Goal: Transaction & Acquisition: Purchase product/service

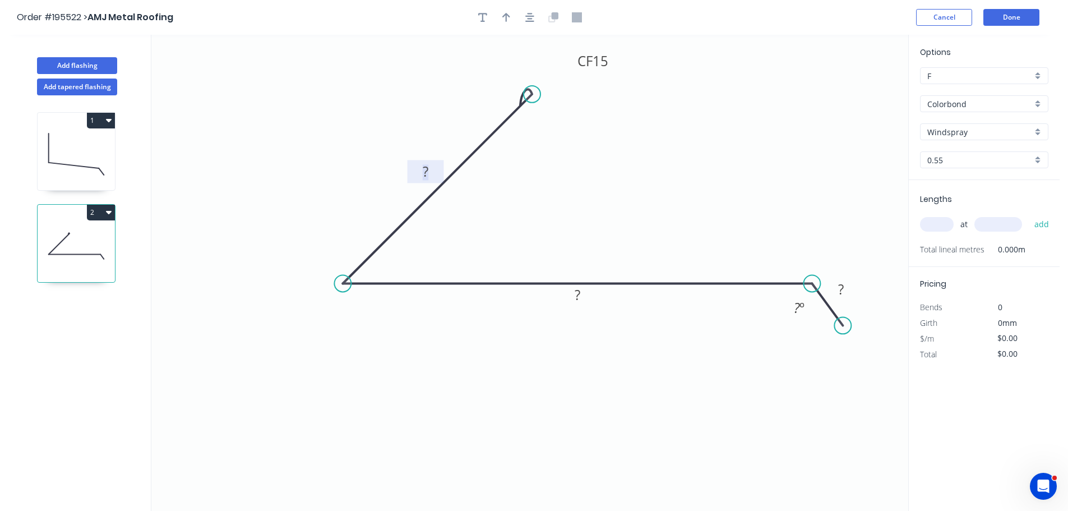
click at [426, 171] on tspan "?" at bounding box center [426, 171] width 6 height 18
click at [683, 173] on icon "0 CF 15 100 250 25 135 º" at bounding box center [529, 273] width 757 height 476
type input "$14.24"
click at [505, 14] on icon "button" at bounding box center [506, 17] width 8 height 9
drag, startPoint x: 851, startPoint y: 88, endPoint x: 614, endPoint y: 173, distance: 251.7
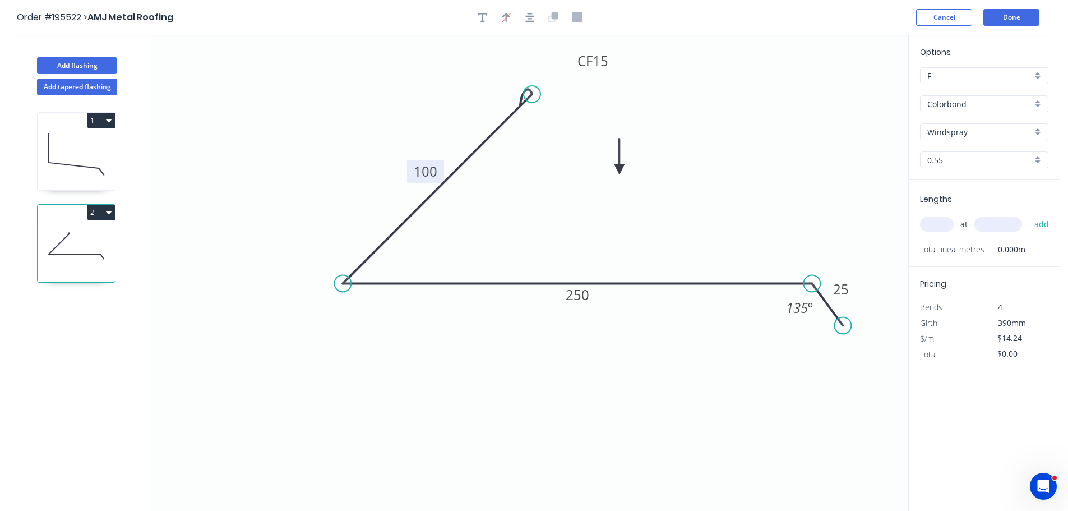
click at [614, 173] on icon at bounding box center [619, 156] width 10 height 36
drag, startPoint x: 368, startPoint y: 318, endPoint x: 370, endPoint y: 287, distance: 30.9
click at [368, 319] on div "Show angle" at bounding box center [402, 317] width 113 height 23
click at [370, 271] on tspan "º" at bounding box center [371, 271] width 5 height 18
click at [452, 257] on icon "0 CF 15 100 250 25 135 º 45 º" at bounding box center [529, 273] width 757 height 476
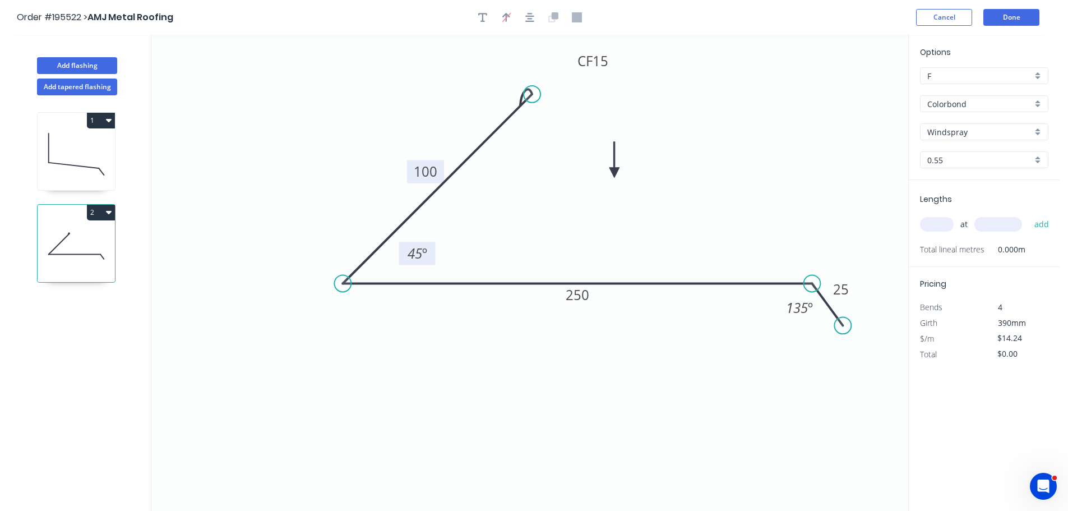
drag, startPoint x: 382, startPoint y: 271, endPoint x: 430, endPoint y: 252, distance: 52.1
click at [430, 252] on rect at bounding box center [417, 253] width 36 height 23
click at [942, 223] on input "text" at bounding box center [937, 224] width 34 height 15
type input "2"
type input "1000"
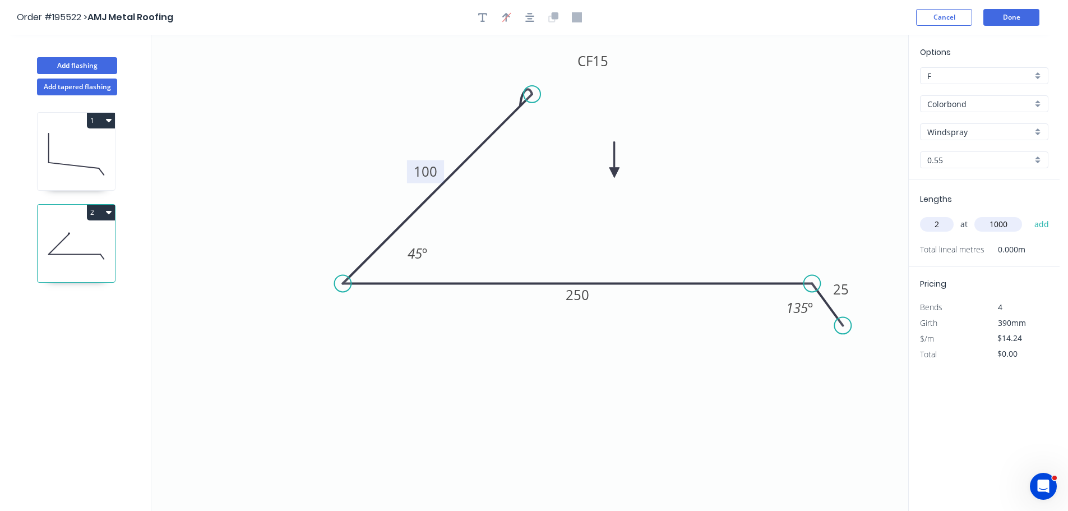
click at [1028, 215] on button "add" at bounding box center [1041, 224] width 26 height 19
type input "$28.48"
drag, startPoint x: 62, startPoint y: 64, endPoint x: 117, endPoint y: 75, distance: 56.1
click at [62, 64] on button "Add flashing" at bounding box center [77, 65] width 80 height 17
type input "$0.00"
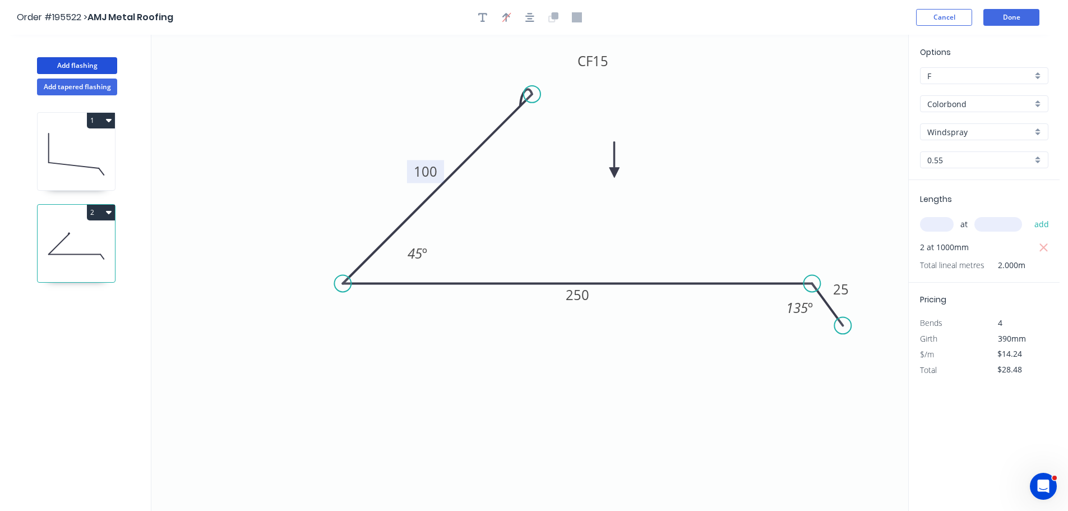
type input "$0.00"
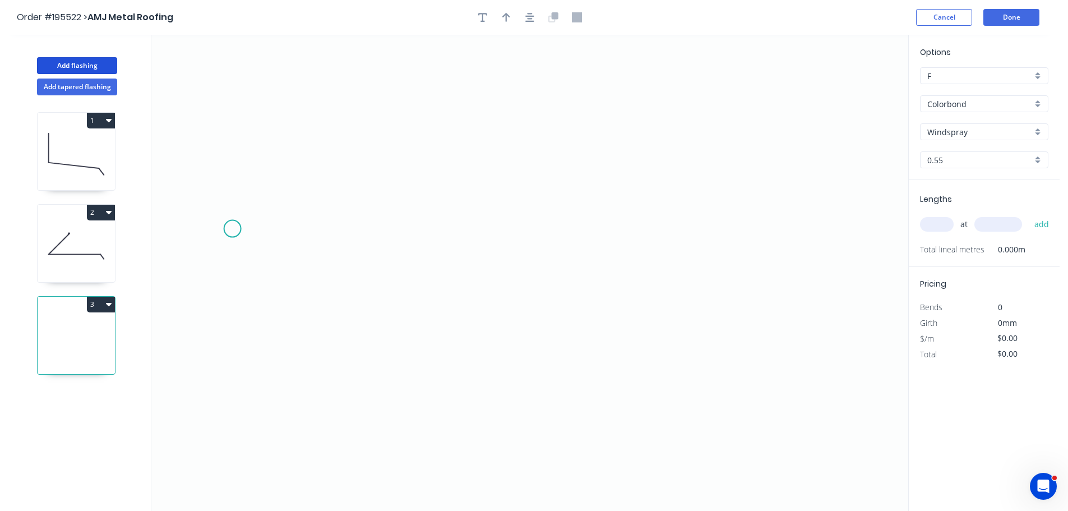
click at [233, 228] on icon "0" at bounding box center [529, 273] width 757 height 476
click at [544, 312] on icon "0" at bounding box center [529, 273] width 757 height 476
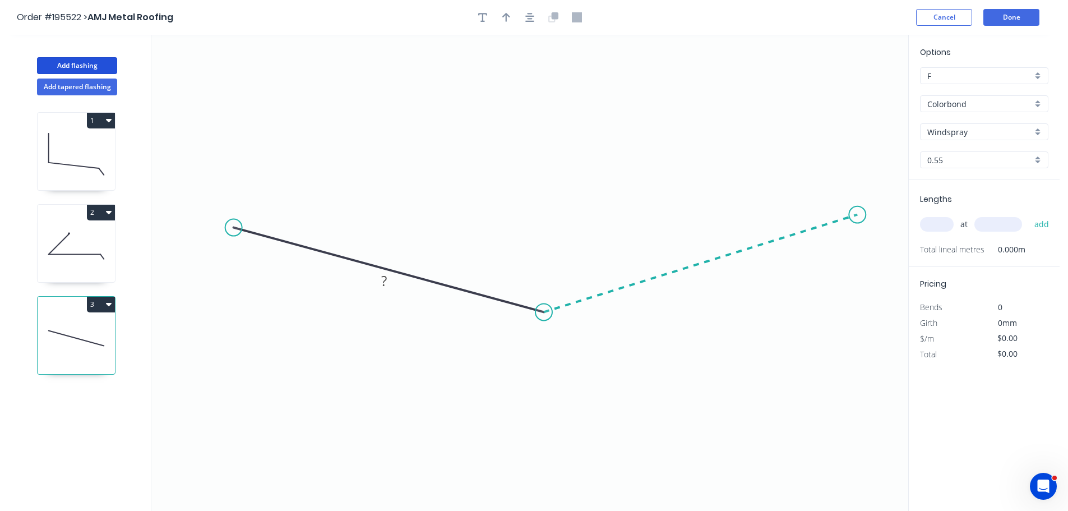
click at [857, 215] on icon "0 ?" at bounding box center [529, 273] width 757 height 476
click at [792, 201] on icon "0 ? ? ? º" at bounding box center [529, 273] width 757 height 476
click at [792, 201] on circle at bounding box center [791, 201] width 17 height 17
drag, startPoint x: 792, startPoint y: 201, endPoint x: 808, endPoint y: 189, distance: 19.3
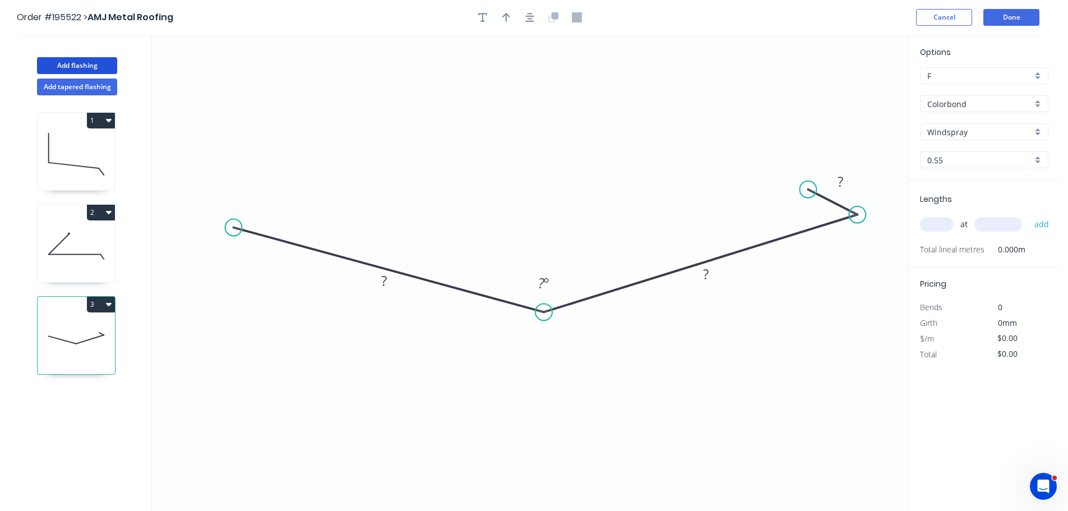
click at [808, 189] on circle at bounding box center [807, 189] width 17 height 17
click at [230, 225] on circle at bounding box center [233, 227] width 17 height 17
click at [287, 197] on icon "0 ? ? ? ? º" at bounding box center [529, 273] width 757 height 476
click at [287, 197] on circle at bounding box center [288, 197] width 17 height 17
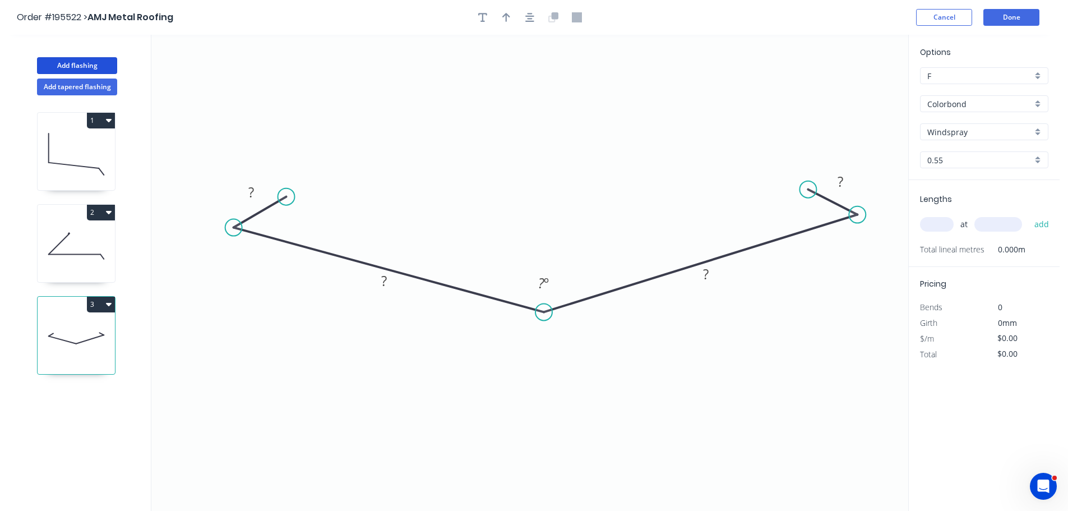
click at [286, 197] on circle at bounding box center [286, 196] width 17 height 17
click at [251, 187] on tspan "?" at bounding box center [251, 192] width 6 height 18
click at [497, 70] on icon "0 20 217 217 20 170 º" at bounding box center [529, 273] width 757 height 476
type input "$15.51"
click at [503, 20] on icon "button" at bounding box center [506, 17] width 8 height 10
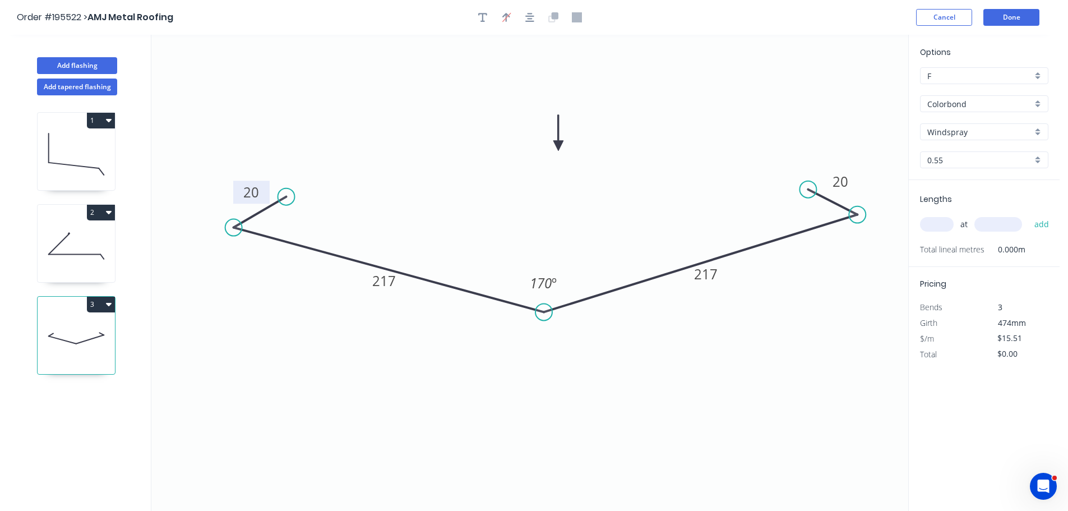
drag, startPoint x: 849, startPoint y: 87, endPoint x: 558, endPoint y: 149, distance: 297.9
click at [558, 149] on icon at bounding box center [558, 133] width 10 height 36
click at [945, 226] on input "text" at bounding box center [937, 224] width 34 height 15
type input "1"
type input "6000"
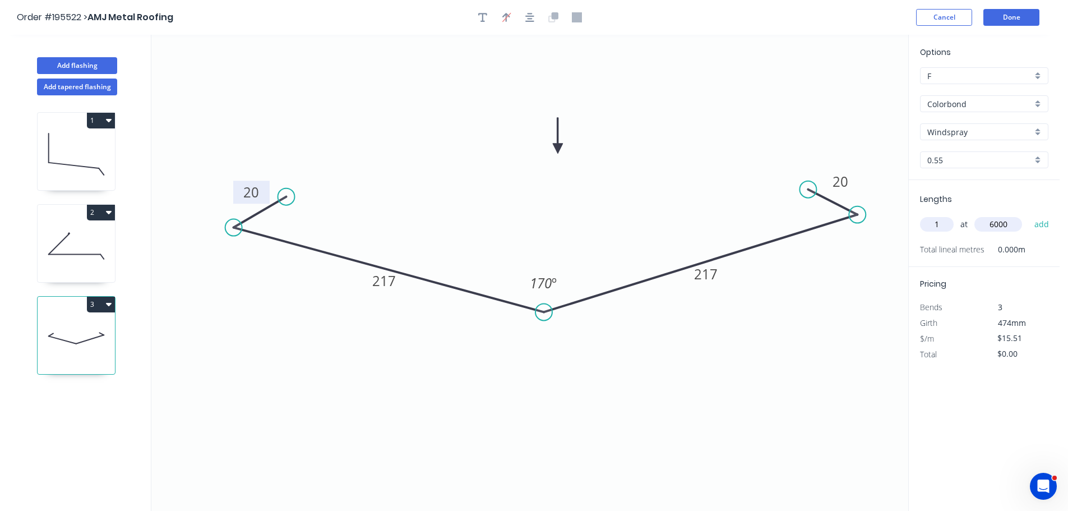
click at [1028, 215] on button "add" at bounding box center [1041, 224] width 26 height 19
type input "$93.06"
type input "2"
type input "3000"
click at [1028, 215] on button "add" at bounding box center [1041, 224] width 26 height 19
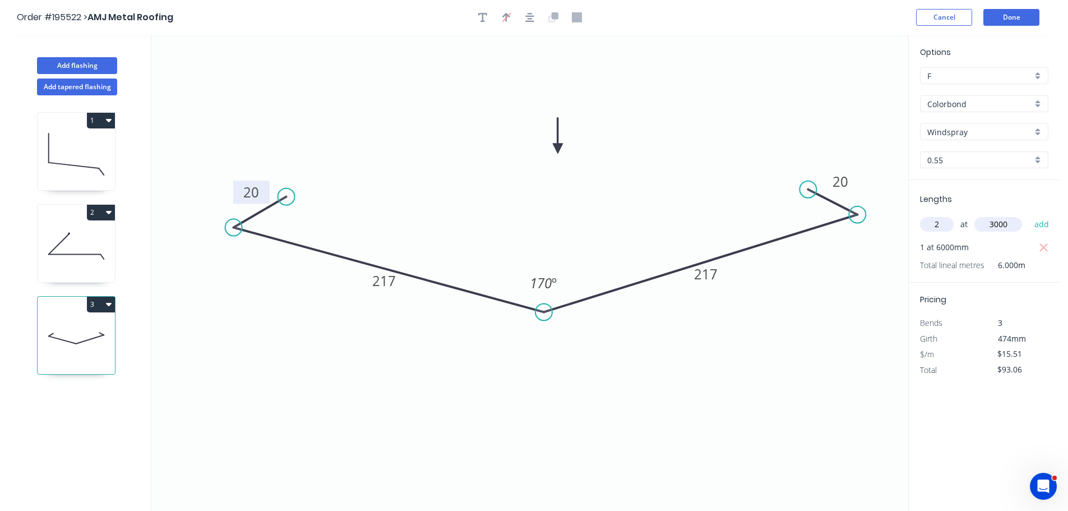
type input "$186.12"
drag, startPoint x: 79, startPoint y: 59, endPoint x: 113, endPoint y: 61, distance: 33.7
click at [81, 59] on button "Add flashing" at bounding box center [77, 65] width 80 height 17
type input "$0.00"
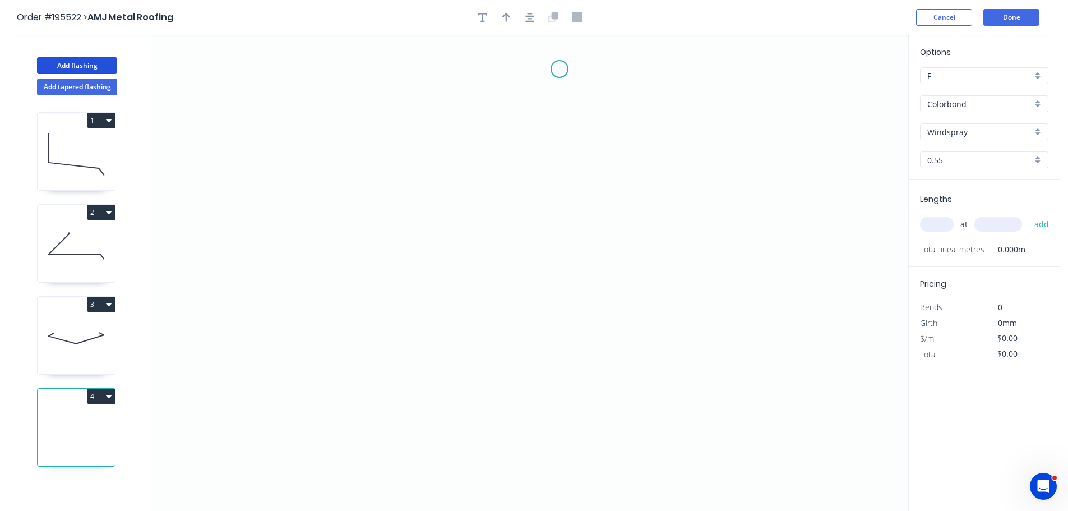
click at [559, 69] on icon "0" at bounding box center [529, 273] width 757 height 476
click at [516, 108] on icon "0" at bounding box center [529, 273] width 757 height 476
click at [519, 258] on icon "0 ?" at bounding box center [529, 273] width 757 height 476
click at [556, 293] on icon "0 ? ?" at bounding box center [529, 273] width 757 height 476
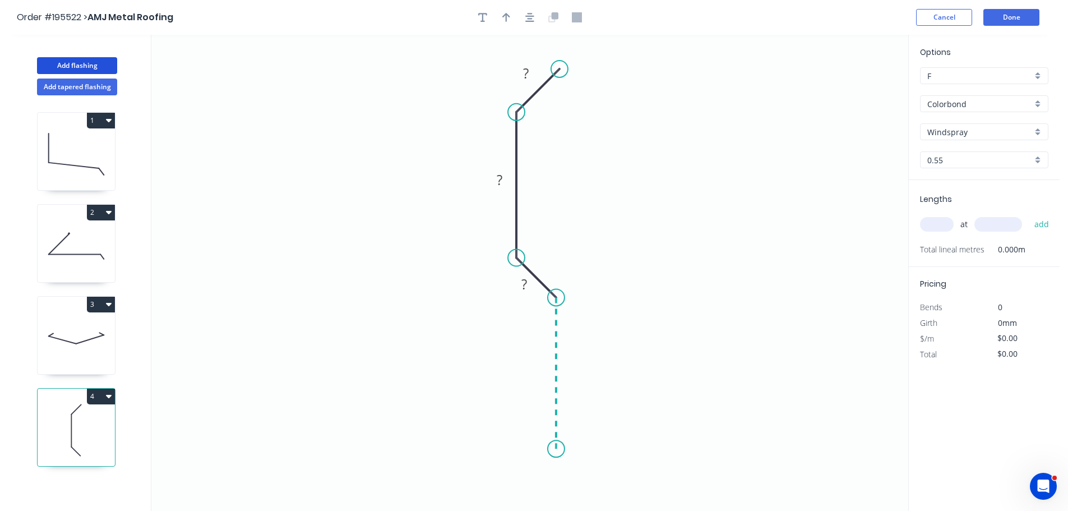
click at [549, 449] on icon "0 ? ? ?" at bounding box center [529, 273] width 757 height 476
click at [522, 484] on icon "0 ? ? ? ?" at bounding box center [529, 273] width 757 height 476
click at [522, 484] on circle at bounding box center [522, 482] width 17 height 17
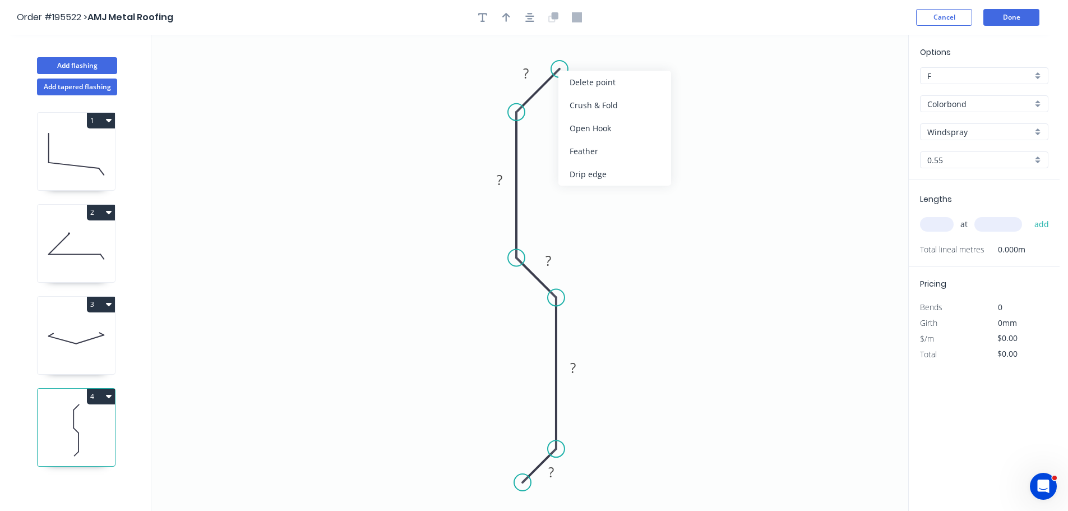
drag, startPoint x: 596, startPoint y: 110, endPoint x: 596, endPoint y: 103, distance: 7.3
click at [596, 110] on div "Crush & Fold" at bounding box center [614, 105] width 113 height 23
drag, startPoint x: 569, startPoint y: 39, endPoint x: 639, endPoint y: 48, distance: 70.1
click at [639, 48] on rect at bounding box center [622, 45] width 45 height 23
click at [634, 44] on tspan "10" at bounding box center [630, 45] width 16 height 18
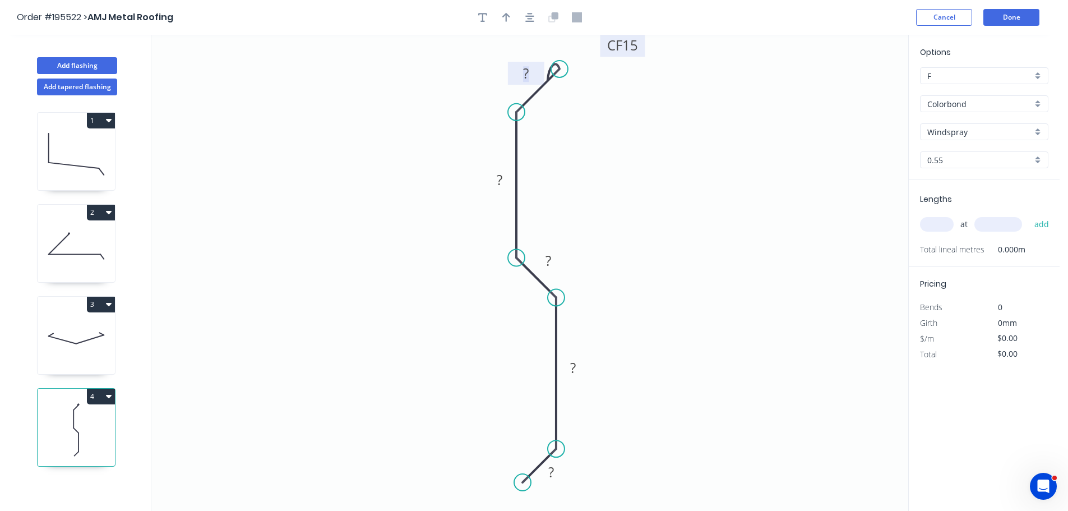
click at [531, 73] on rect at bounding box center [525, 74] width 22 height 16
click at [586, 96] on icon "0 ? ? ? ? CF 15 15" at bounding box center [529, 273] width 757 height 476
click at [501, 178] on tspan "?" at bounding box center [500, 179] width 6 height 18
click at [700, 210] on icon "0 15 40 15 40 CF 15 15" at bounding box center [529, 273] width 757 height 476
type input "$11.71"
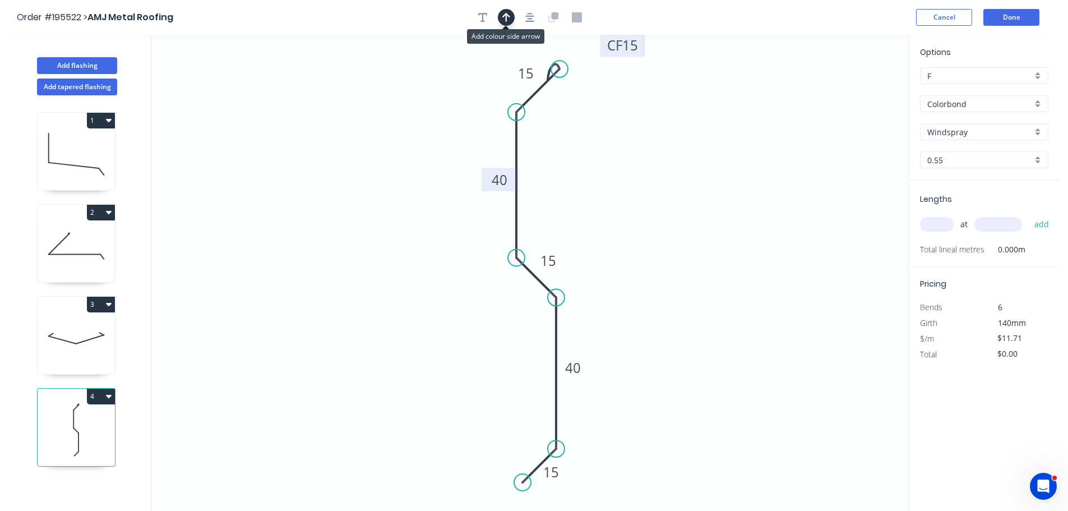
click at [504, 13] on icon "button" at bounding box center [506, 17] width 8 height 10
drag, startPoint x: 851, startPoint y: 86, endPoint x: 687, endPoint y: 189, distance: 193.4
click at [724, 183] on icon at bounding box center [729, 165] width 10 height 36
click at [687, 190] on icon at bounding box center [687, 177] width 10 height 36
click at [938, 223] on input "text" at bounding box center [937, 224] width 34 height 15
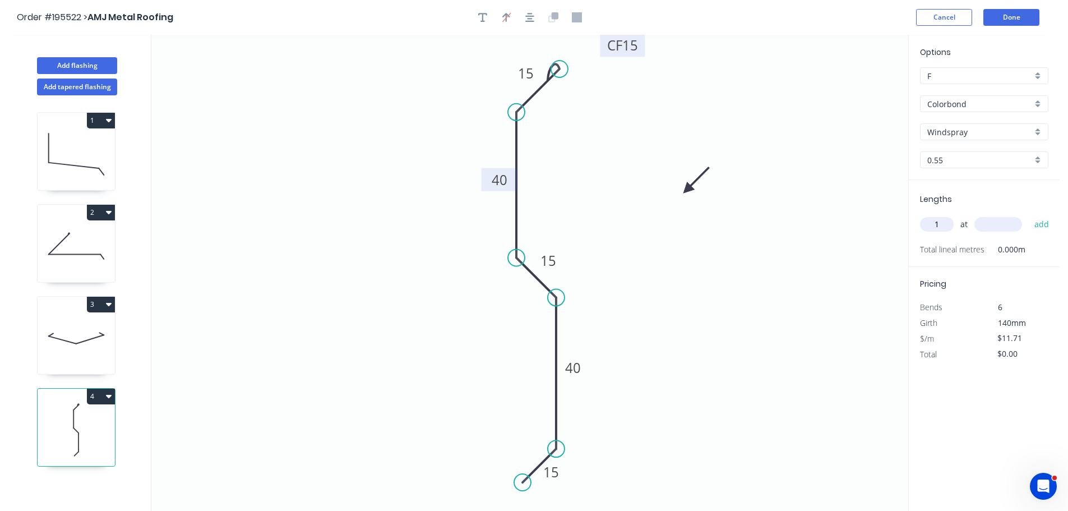
type input "1"
type input "4000"
click at [1028, 215] on button "add" at bounding box center [1041, 224] width 26 height 19
type input "$46.84"
click at [68, 60] on button "Add flashing" at bounding box center [77, 65] width 80 height 17
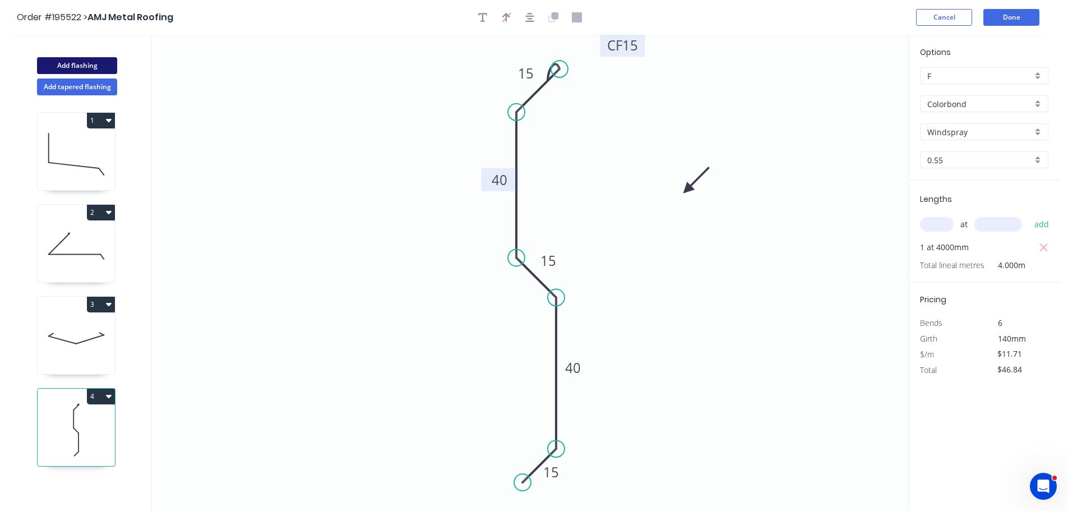
type input "$0.00"
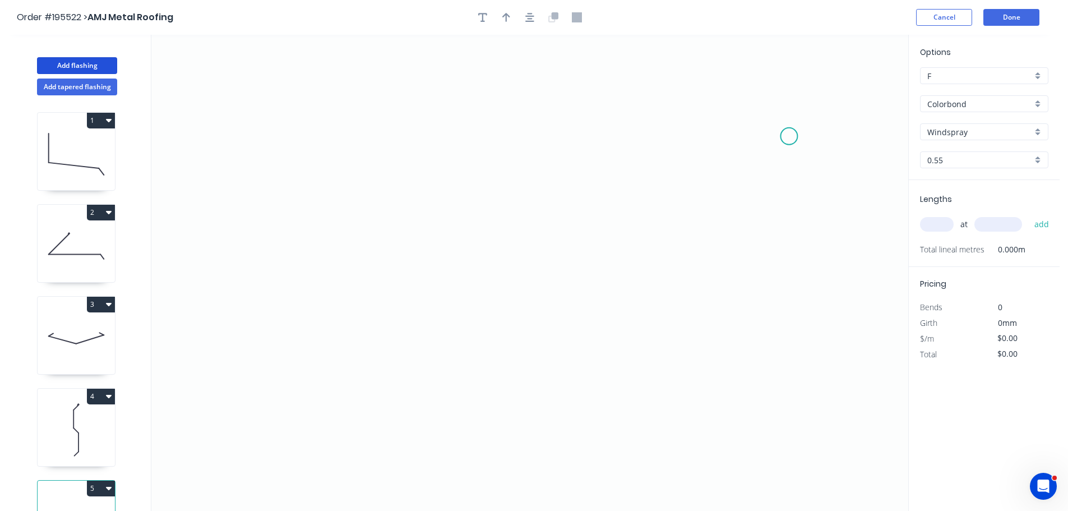
click at [789, 136] on icon "0" at bounding box center [529, 273] width 757 height 476
click at [755, 90] on icon at bounding box center [772, 113] width 34 height 46
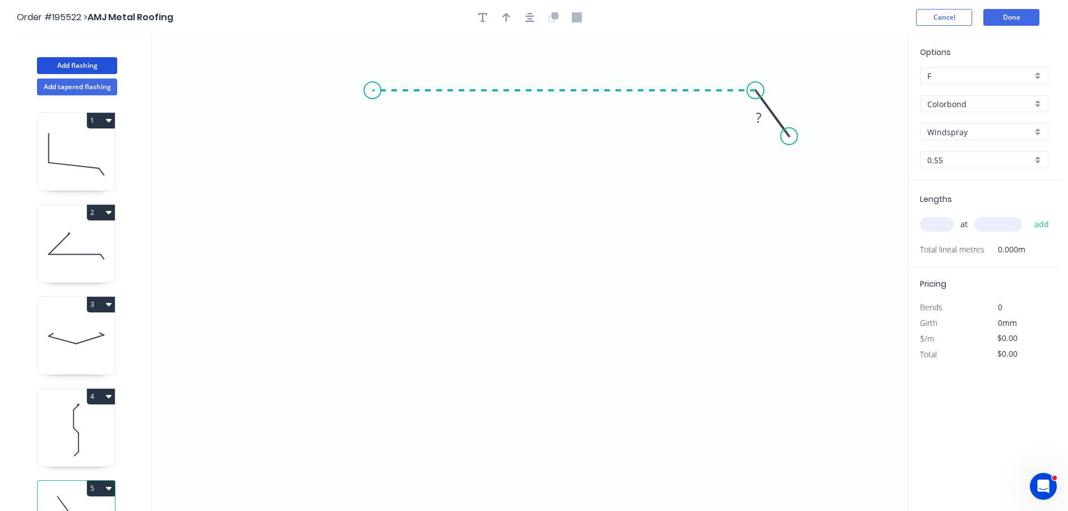
click at [372, 86] on icon "0 ?" at bounding box center [529, 273] width 757 height 476
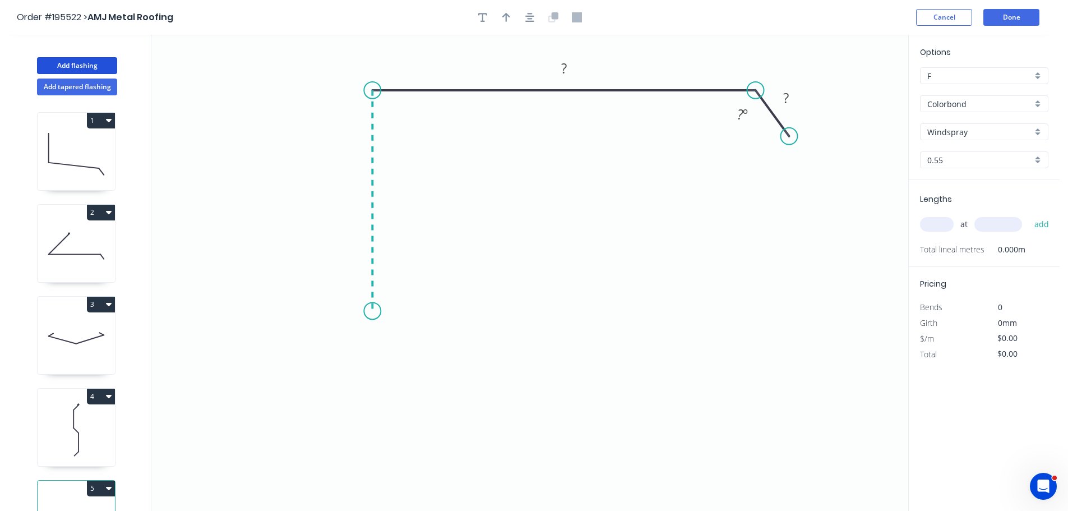
click at [375, 311] on icon "0 ? ? ? º" at bounding box center [529, 273] width 757 height 476
click at [336, 347] on icon "0 ? ? ? ? º" at bounding box center [529, 273] width 757 height 476
click at [376, 384] on icon "0 ? ? ? ? ? º" at bounding box center [529, 273] width 757 height 476
click at [376, 384] on circle at bounding box center [376, 386] width 17 height 17
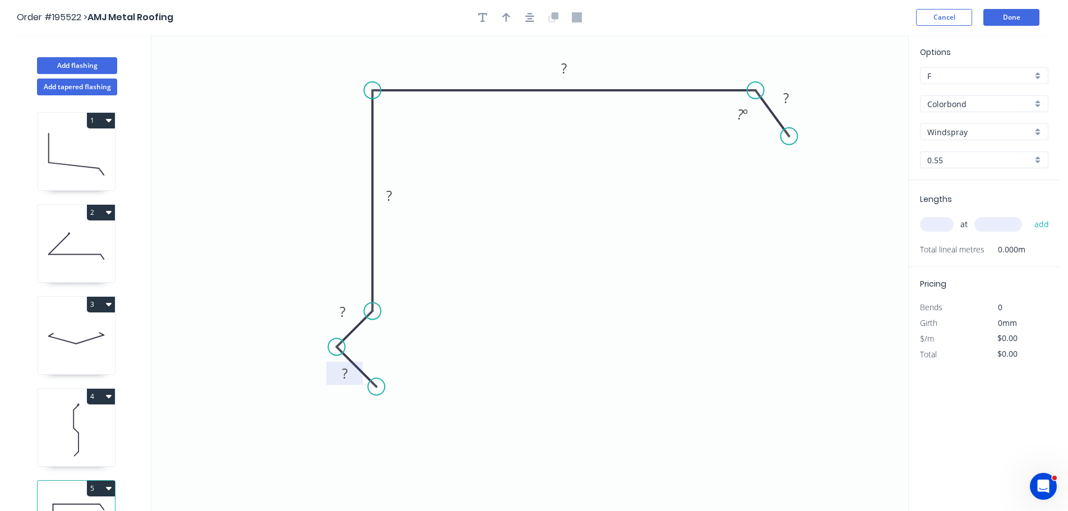
click at [343, 373] on tspan "?" at bounding box center [345, 373] width 6 height 18
click at [596, 298] on icon "0 16 14 80 170 25 135 º" at bounding box center [529, 273] width 757 height 476
type input "$14.24"
click at [507, 16] on icon "button" at bounding box center [506, 17] width 8 height 10
drag, startPoint x: 852, startPoint y: 87, endPoint x: 664, endPoint y: 64, distance: 189.2
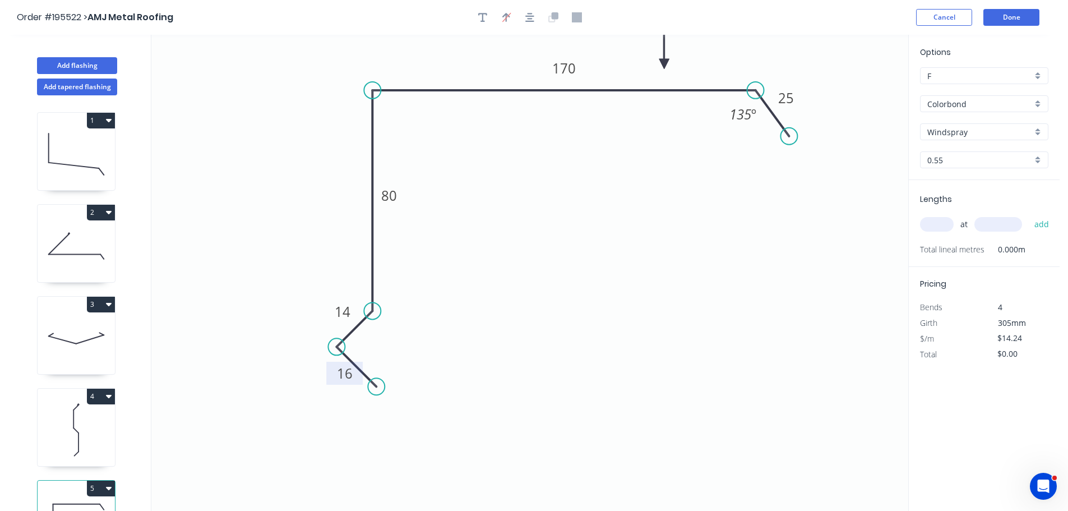
click at [664, 64] on icon at bounding box center [664, 51] width 10 height 36
click at [953, 224] on input "text" at bounding box center [937, 224] width 34 height 15
type input "1"
type input "4500"
click at [1028, 215] on button "add" at bounding box center [1041, 224] width 26 height 19
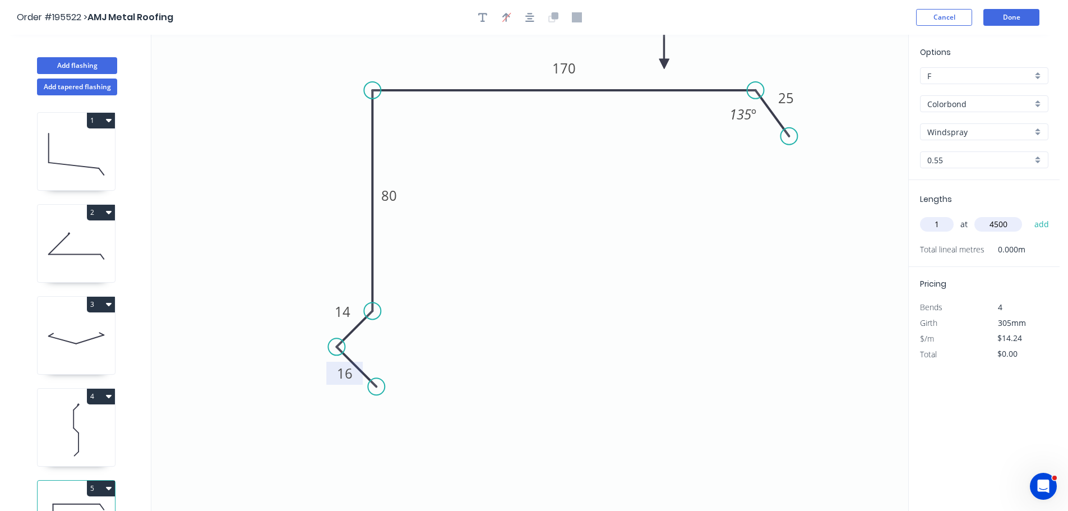
type input "$64.08"
click at [1013, 16] on button "Done" at bounding box center [1011, 17] width 56 height 17
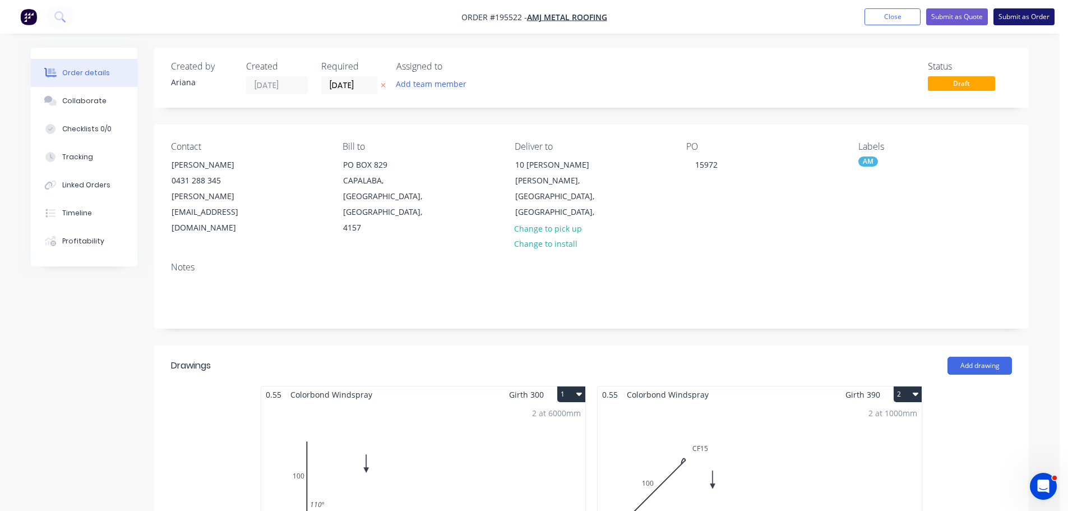
click at [1028, 16] on button "Submit as Order" at bounding box center [1023, 16] width 61 height 17
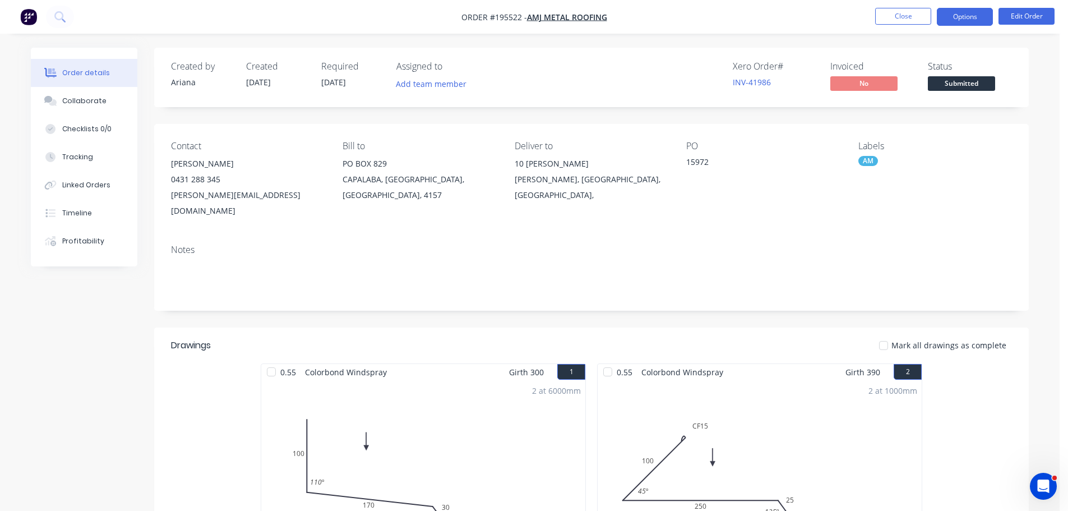
click at [966, 13] on button "Options" at bounding box center [964, 17] width 56 height 18
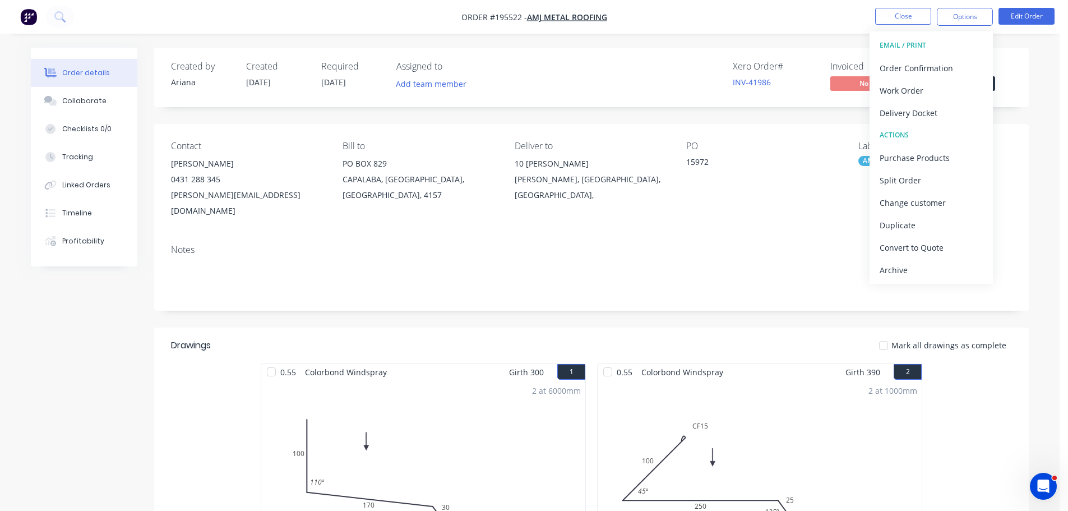
click at [723, 1] on nav "Order #195522 - AMJ Metal Roofing Close Options EMAIL / PRINT Order Confirmatio…" at bounding box center [534, 17] width 1068 height 34
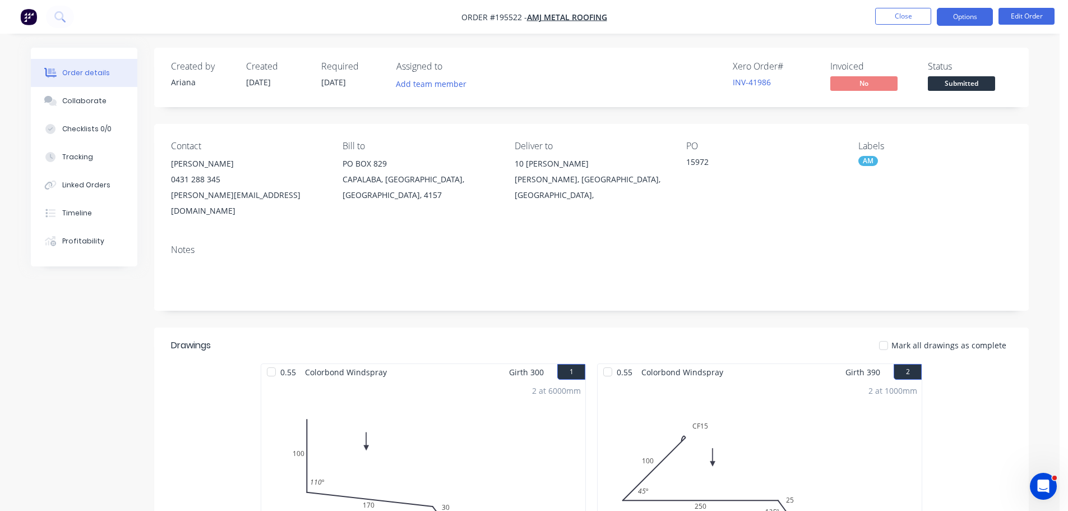
click at [966, 18] on button "Options" at bounding box center [964, 17] width 56 height 18
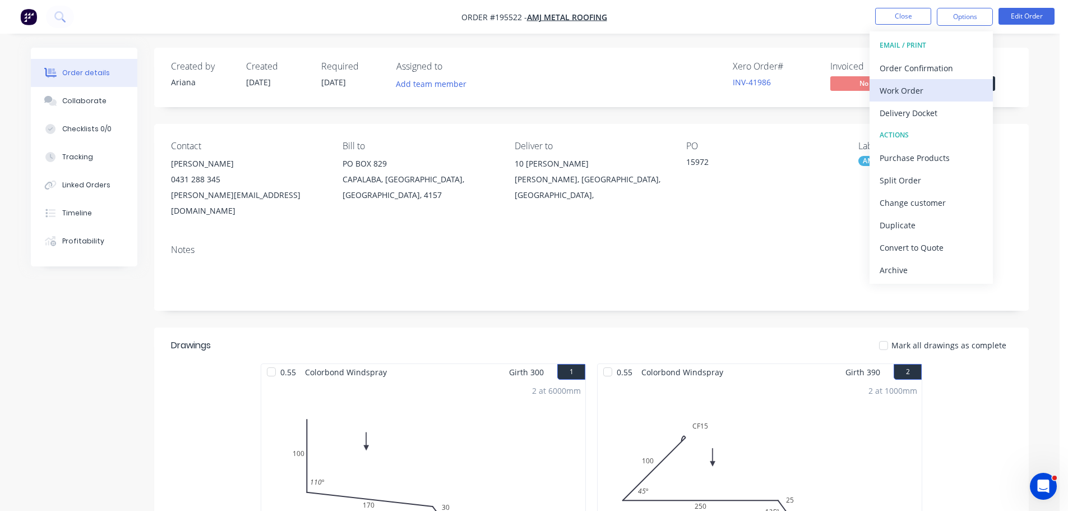
click at [919, 91] on div "Work Order" at bounding box center [930, 90] width 103 height 16
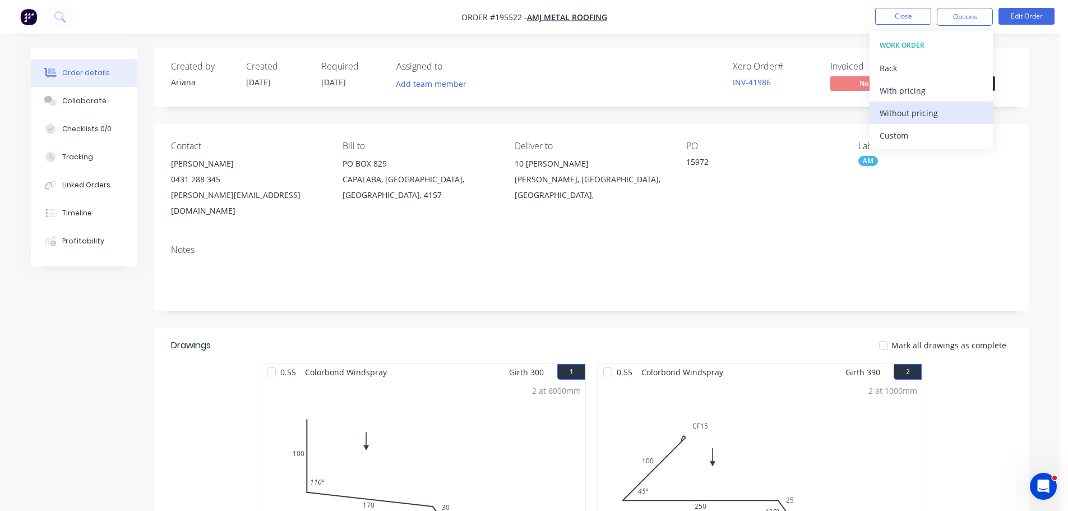
click at [912, 114] on div "Without pricing" at bounding box center [930, 113] width 103 height 16
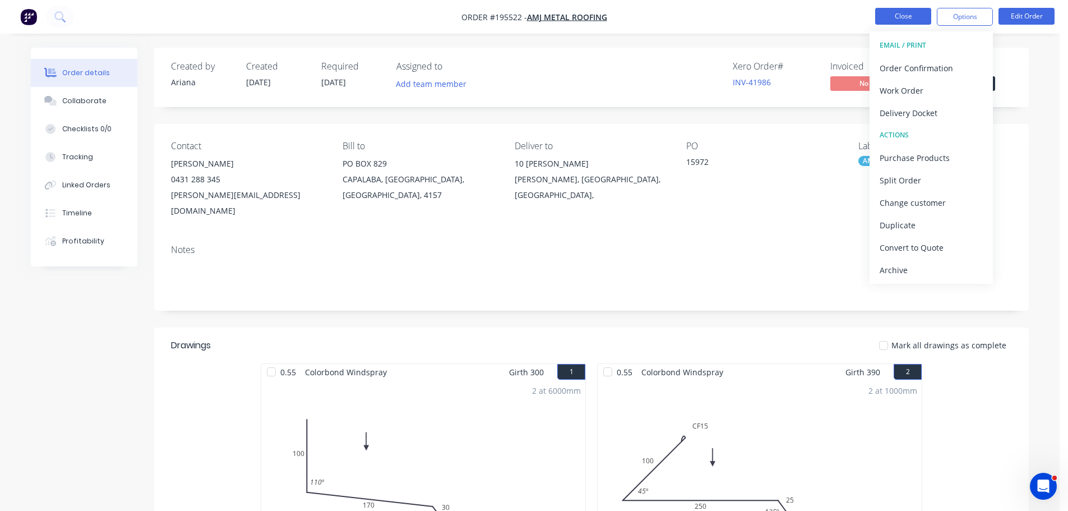
click at [911, 17] on button "Close" at bounding box center [903, 16] width 56 height 17
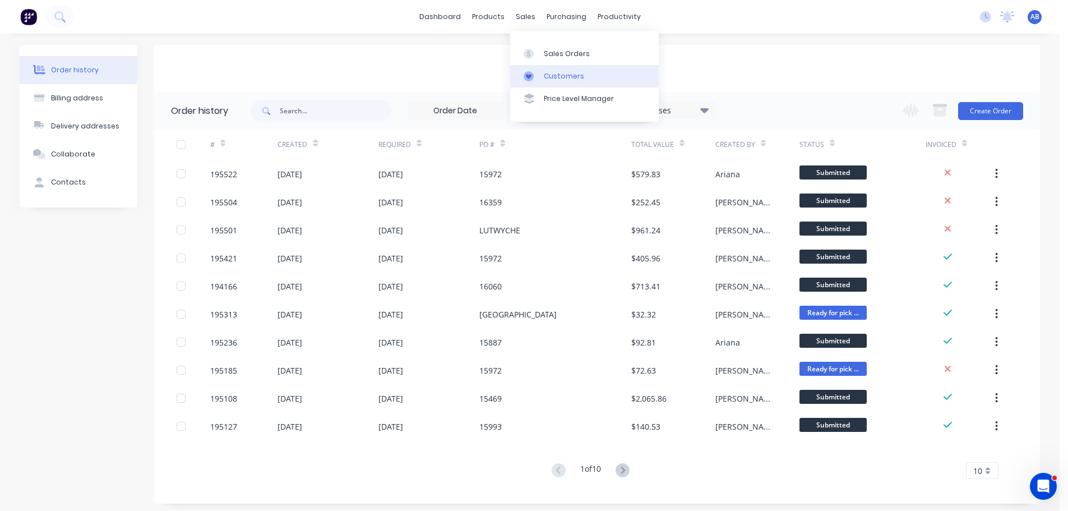
click at [557, 77] on div "Customers" at bounding box center [564, 76] width 40 height 10
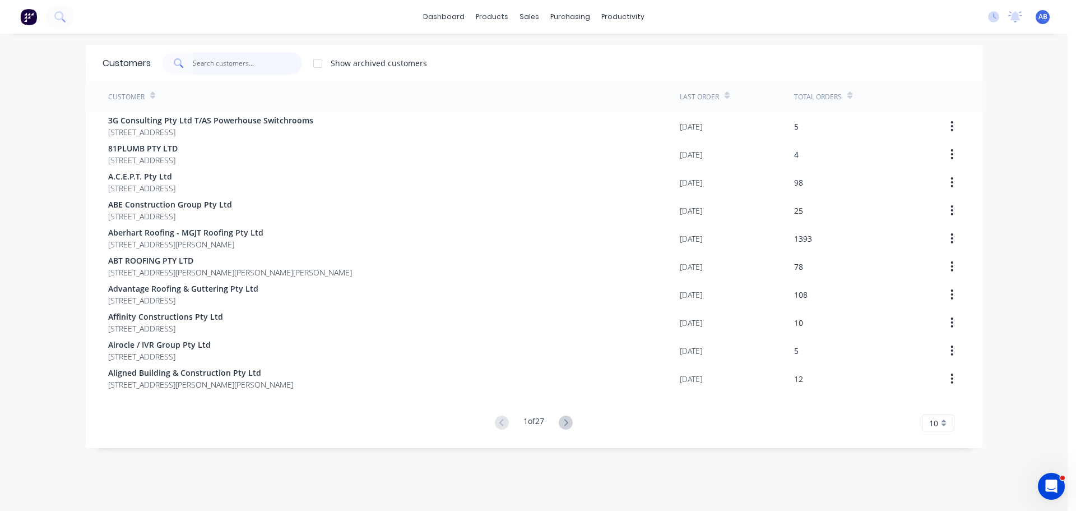
drag, startPoint x: 245, startPoint y: 66, endPoint x: 456, endPoint y: 62, distance: 210.2
click at [246, 66] on input "text" at bounding box center [247, 63] width 109 height 22
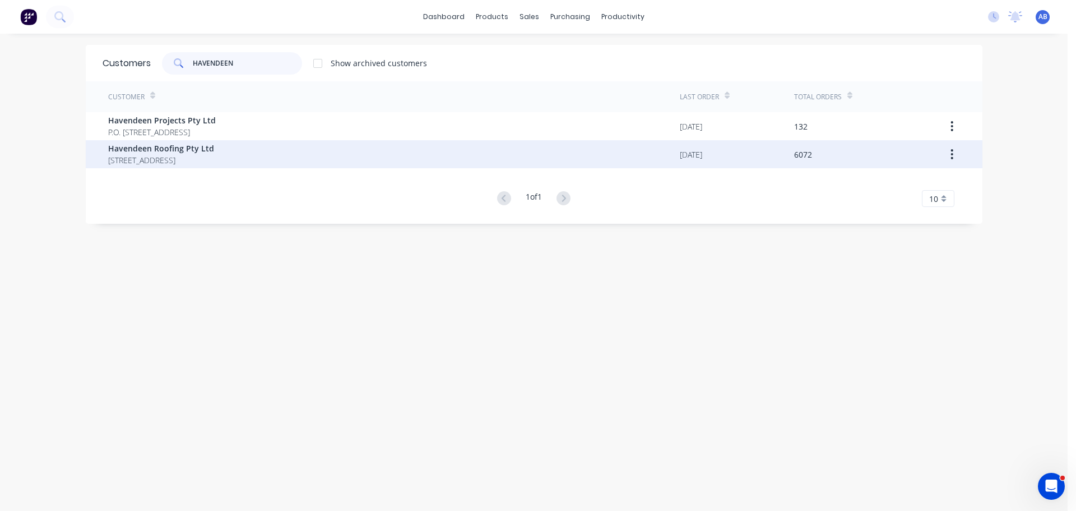
type input "HAVENDEEN"
click at [157, 148] on span "Havendeen Roofing Pty Ltd" at bounding box center [161, 148] width 106 height 12
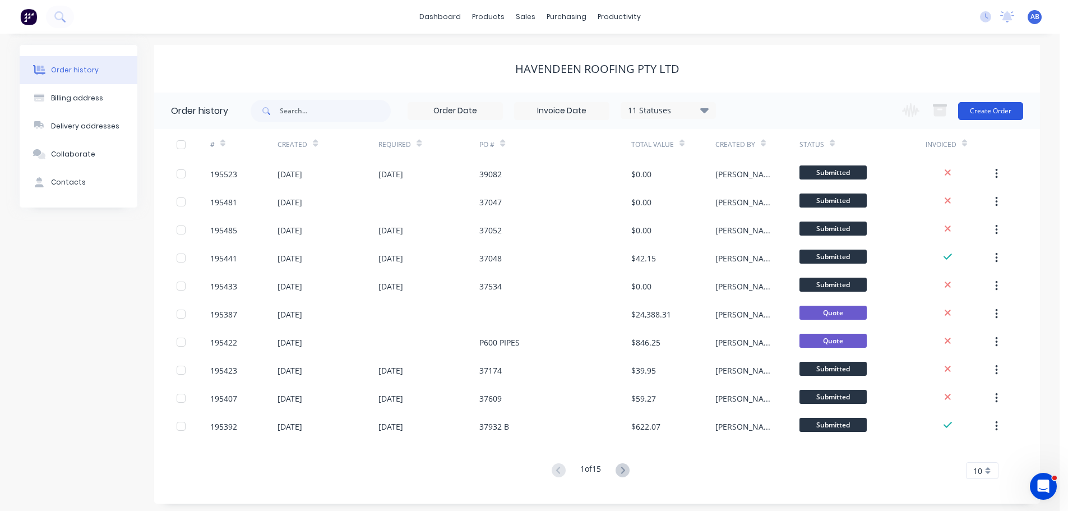
click at [988, 117] on button "Create Order" at bounding box center [990, 111] width 65 height 18
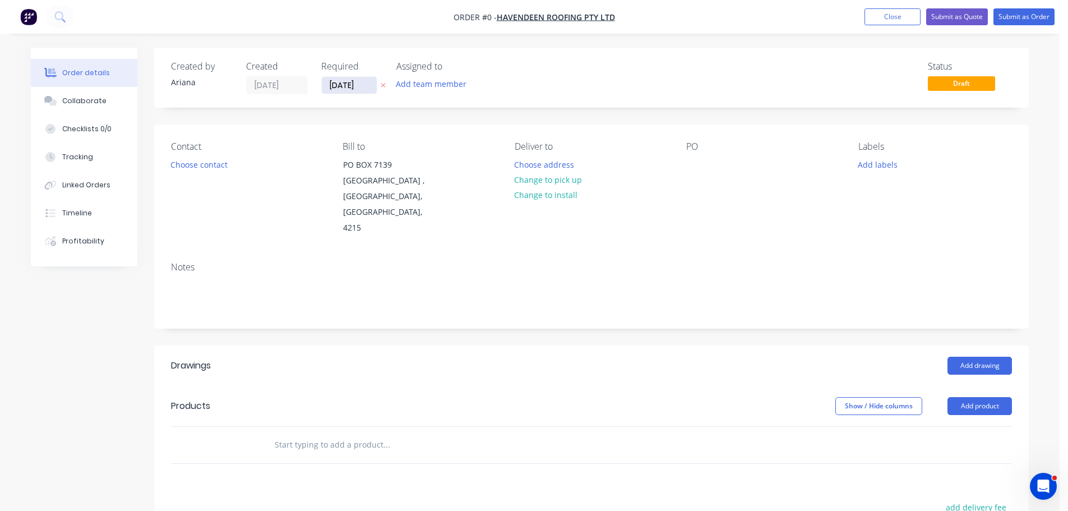
click at [345, 91] on input "[DATE]" at bounding box center [349, 85] width 55 height 17
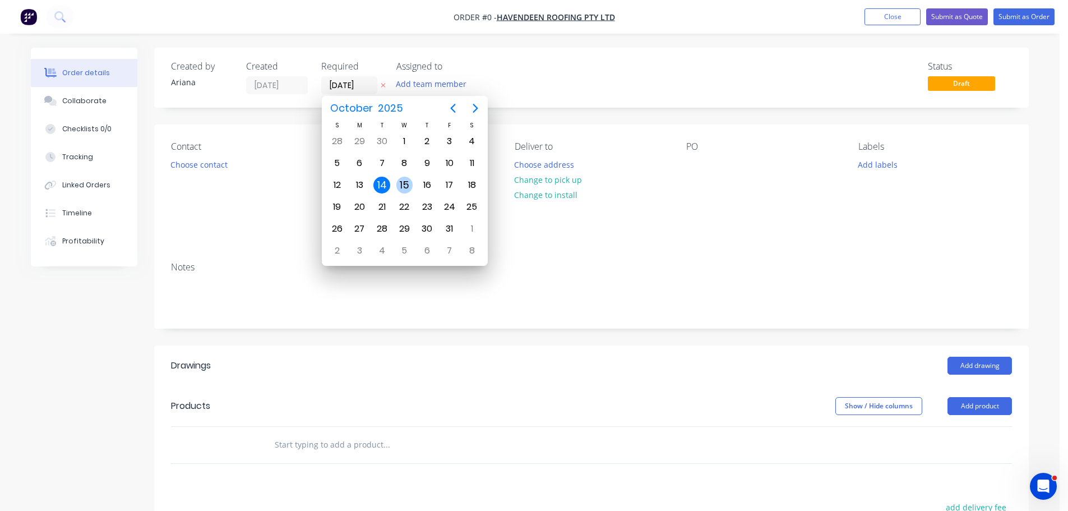
click at [396, 181] on div "15" at bounding box center [404, 184] width 22 height 21
type input "[DATE]"
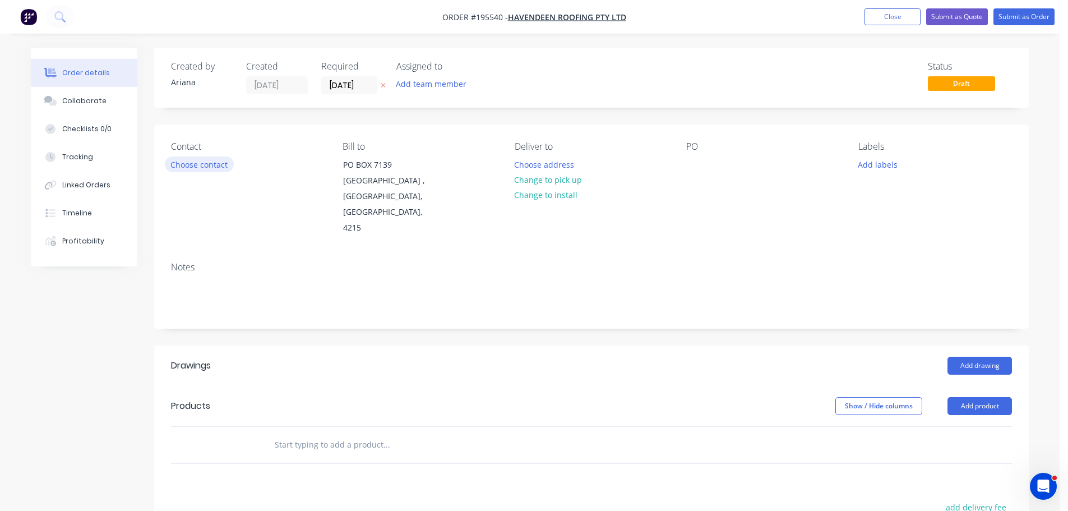
click at [193, 163] on button "Choose contact" at bounding box center [199, 163] width 69 height 15
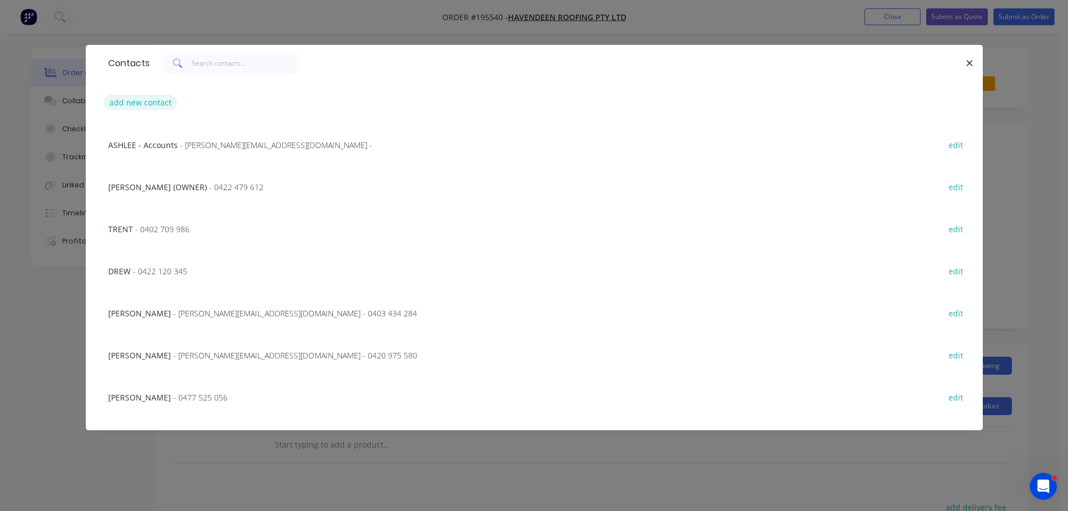
click at [128, 101] on button "add new contact" at bounding box center [141, 102] width 74 height 15
select select "AU"
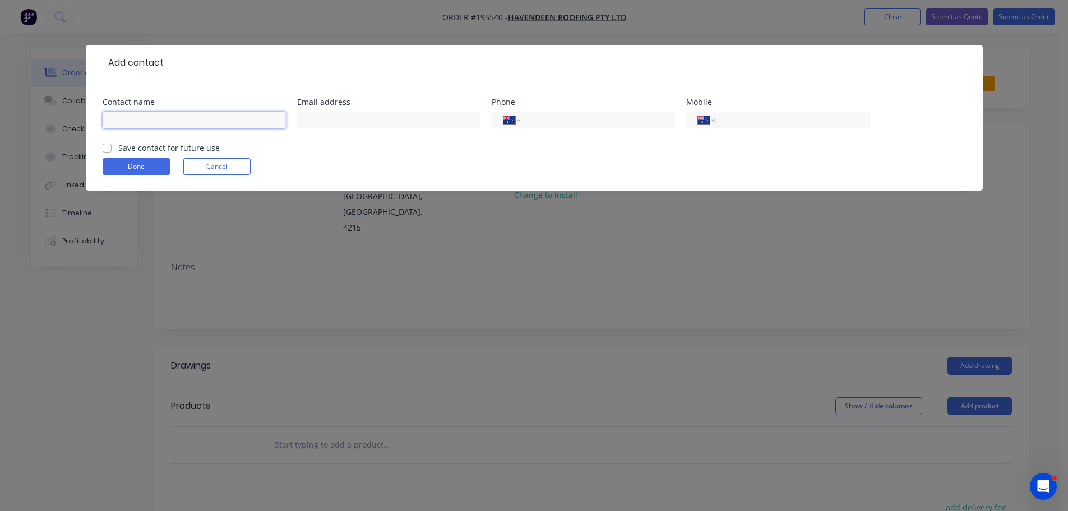
click at [138, 120] on input "text" at bounding box center [194, 120] width 183 height 17
type input "[PERSON_NAME]"
click at [740, 123] on input "tel" at bounding box center [789, 120] width 135 height 13
type input "0425 618 248"
click at [146, 165] on button "Done" at bounding box center [136, 166] width 67 height 17
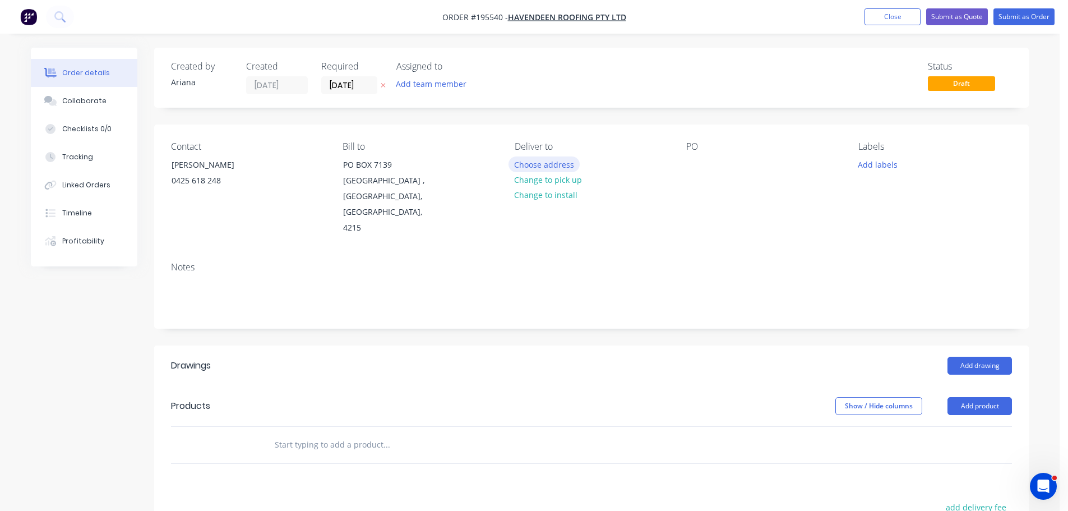
click at [534, 160] on button "Choose address" at bounding box center [544, 163] width 72 height 15
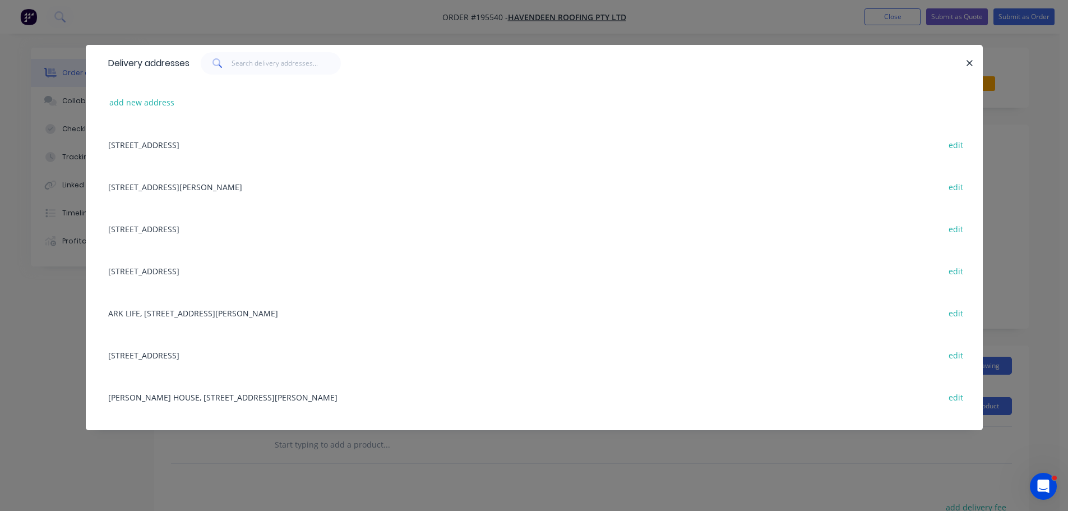
click at [245, 270] on div "[STREET_ADDRESS] edit" at bounding box center [534, 270] width 863 height 42
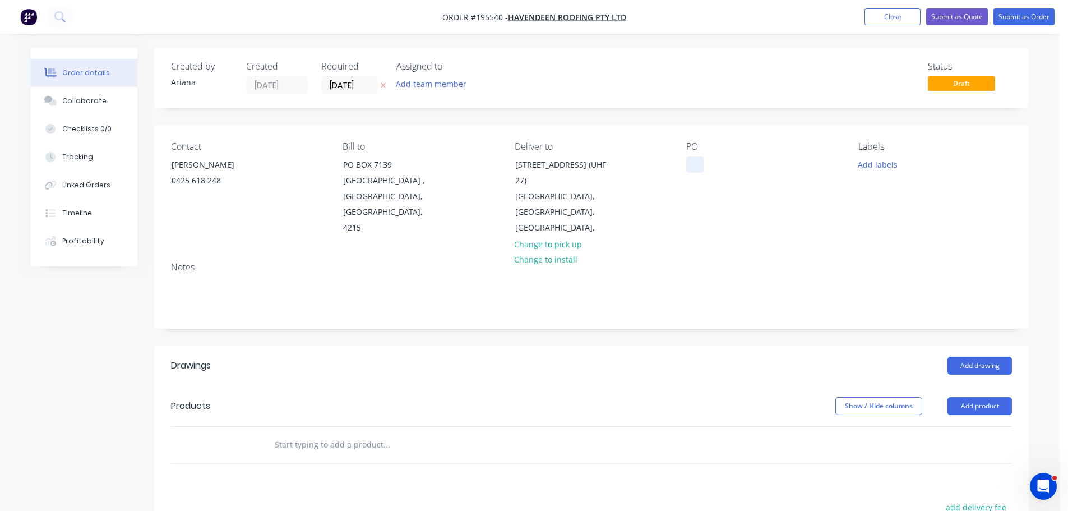
click at [699, 164] on div at bounding box center [695, 164] width 18 height 16
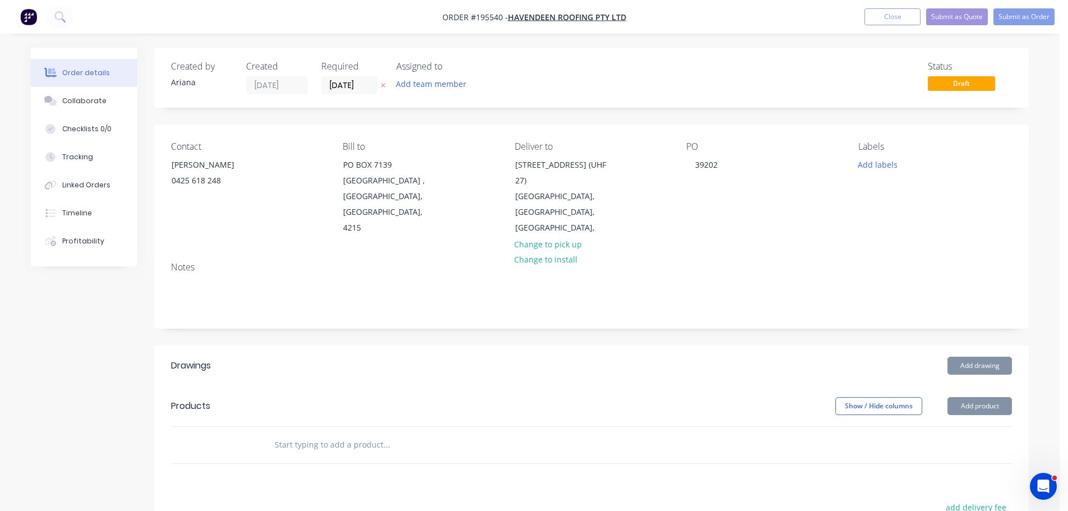
click at [803, 196] on div "PO 39202" at bounding box center [763, 188] width 154 height 95
drag, startPoint x: 875, startPoint y: 160, endPoint x: 901, endPoint y: 171, distance: 28.6
click at [877, 160] on button "Add labels" at bounding box center [877, 163] width 52 height 15
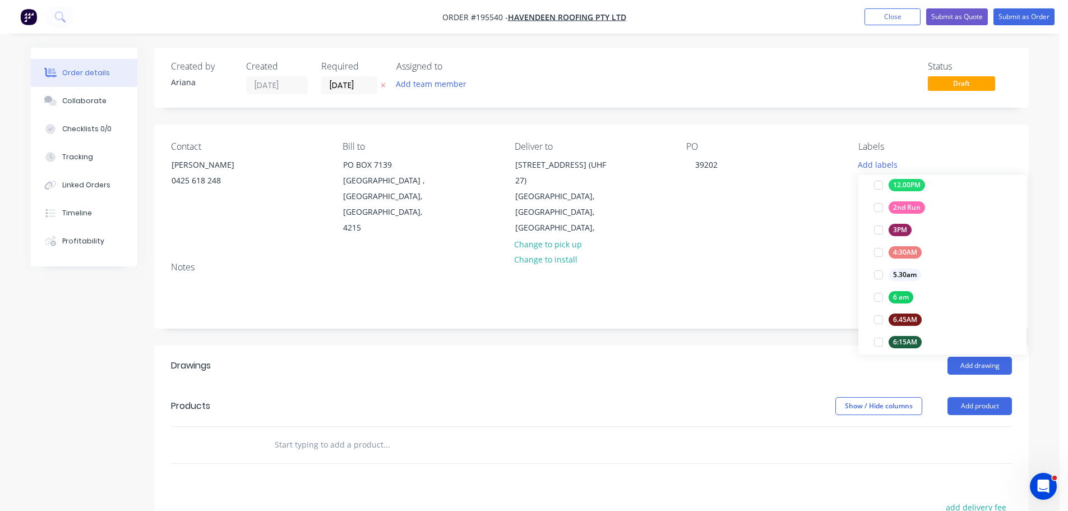
scroll to position [201, 0]
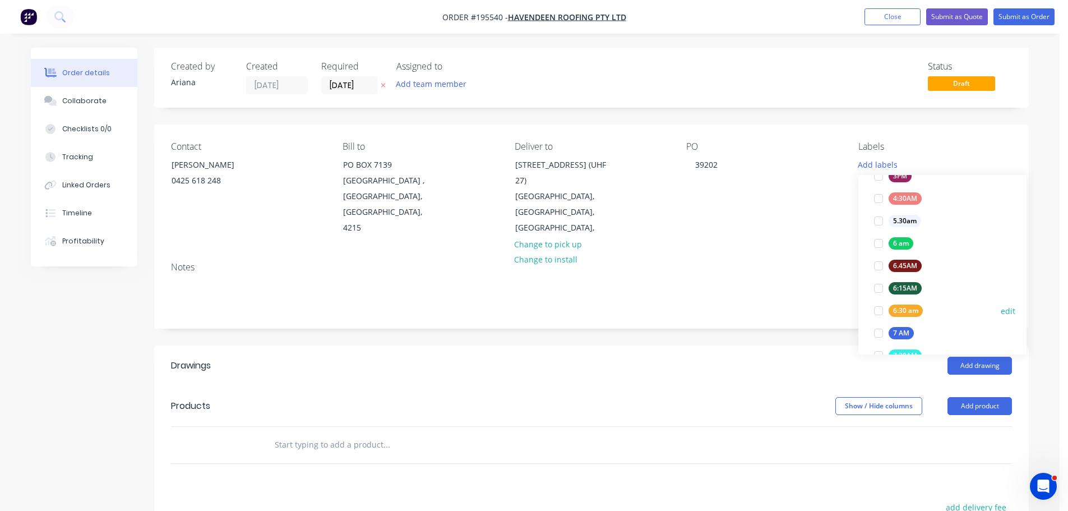
click at [878, 311] on div at bounding box center [878, 310] width 22 height 22
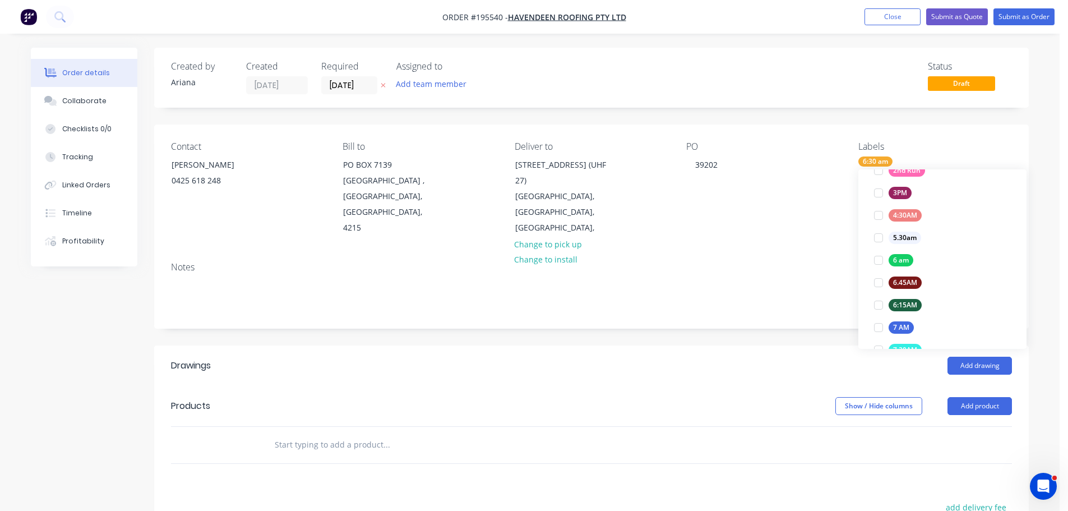
scroll to position [0, 0]
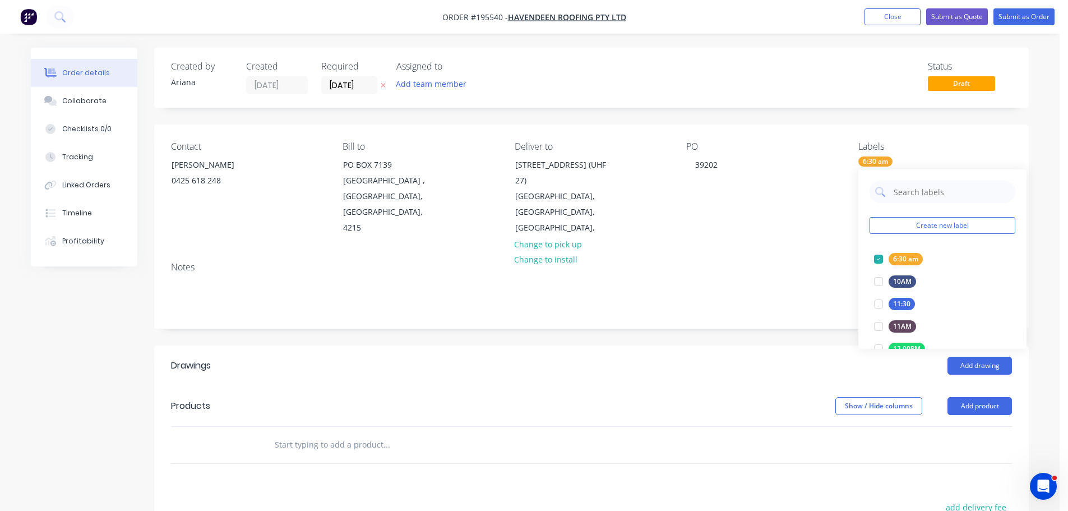
click at [760, 236] on div "Contact [PERSON_NAME] [PHONE_NUMBER] Bill to [STREET_ADDRESS] Deliver to [STREE…" at bounding box center [591, 188] width 874 height 128
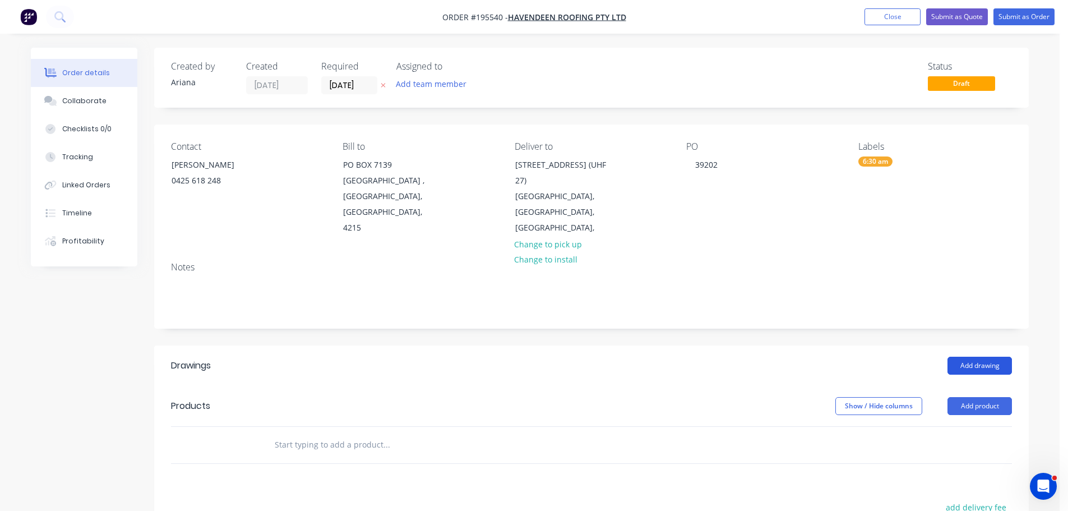
click at [979, 356] on button "Add drawing" at bounding box center [979, 365] width 64 height 18
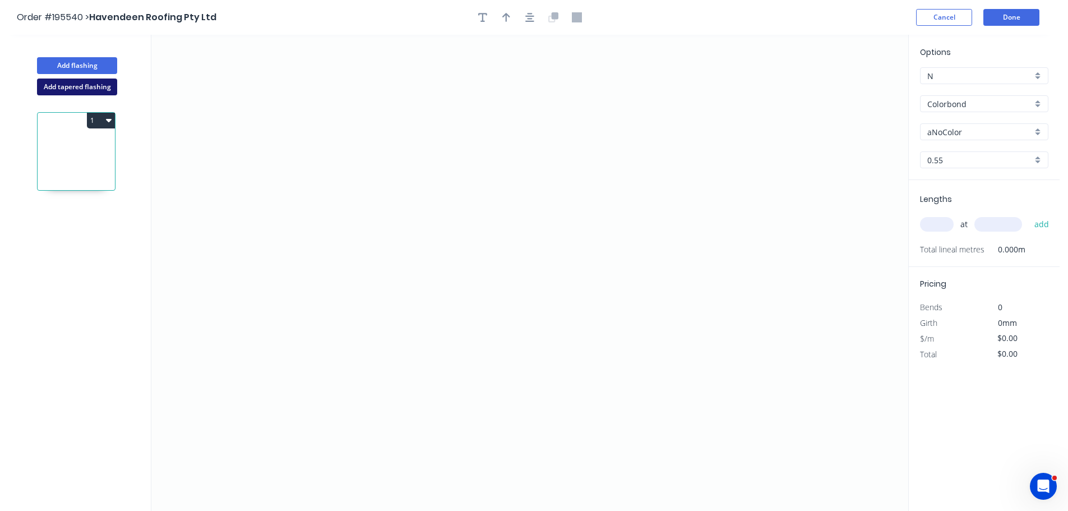
click at [65, 86] on button "Add tapered flashing" at bounding box center [77, 86] width 80 height 17
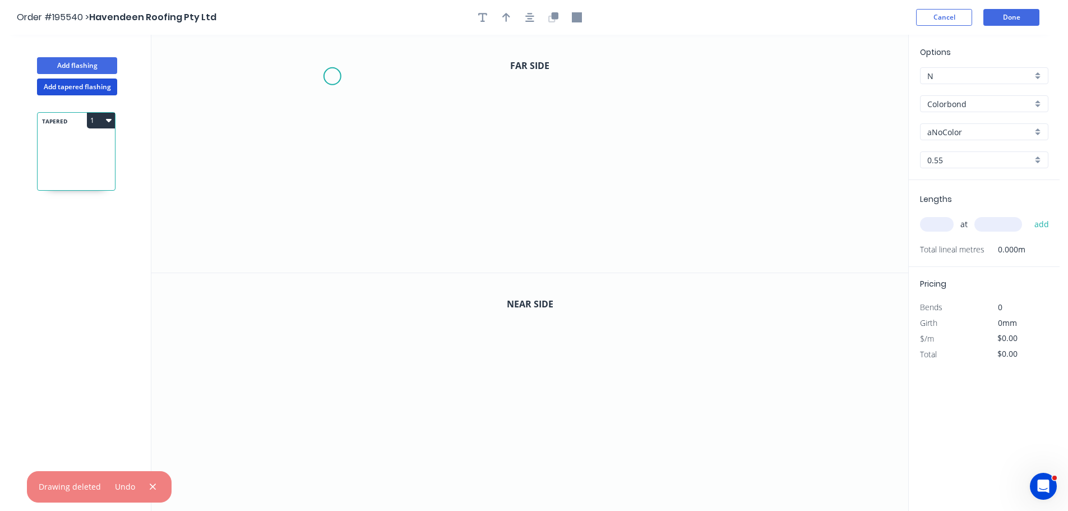
click at [332, 76] on icon "0" at bounding box center [529, 154] width 757 height 238
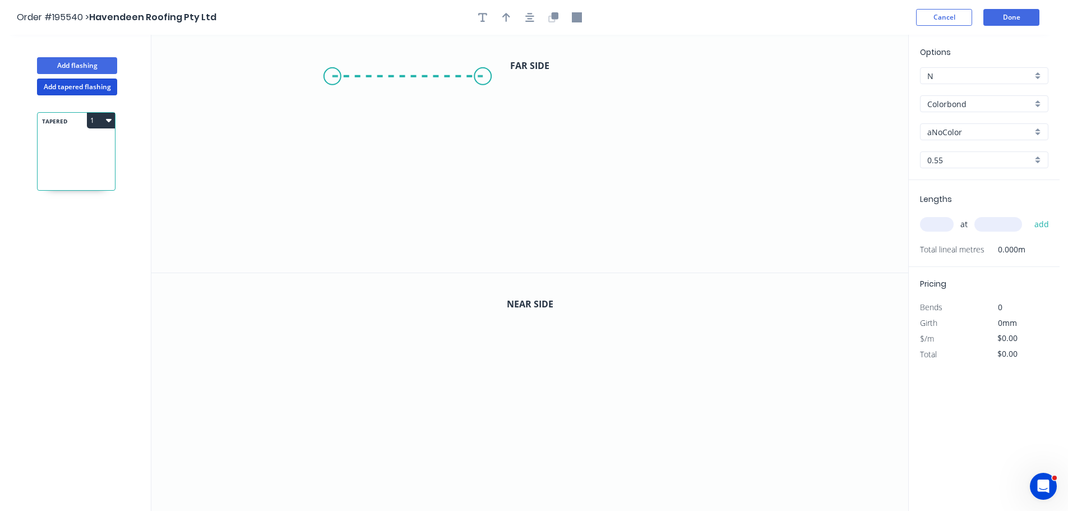
click at [483, 73] on icon "0" at bounding box center [529, 154] width 757 height 238
click at [474, 214] on icon "0 ?" at bounding box center [529, 154] width 757 height 238
click at [474, 214] on circle at bounding box center [482, 213] width 17 height 17
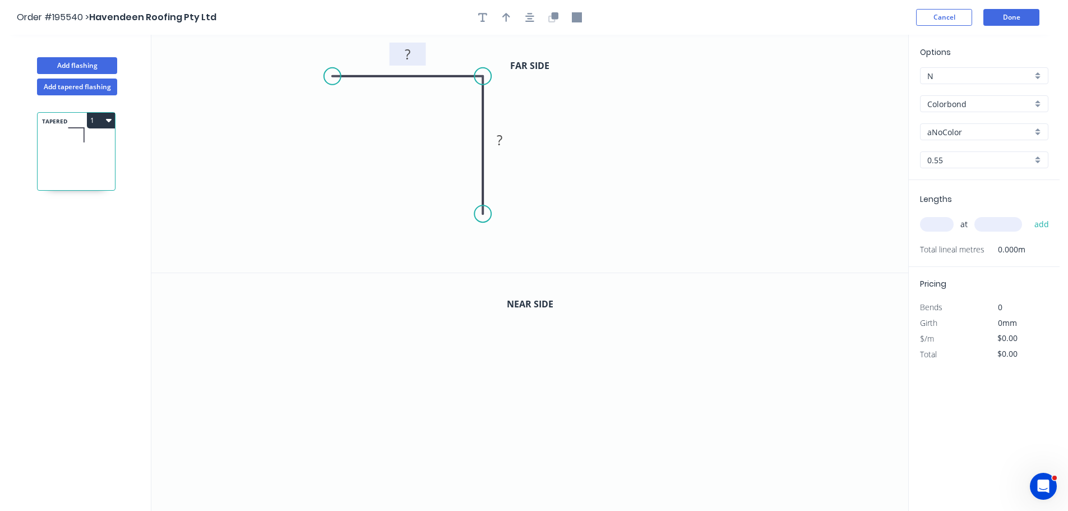
click at [410, 55] on tspan "?" at bounding box center [408, 54] width 6 height 18
click at [674, 183] on icon "0 50 8" at bounding box center [529, 154] width 757 height 238
click at [506, 15] on icon "button" at bounding box center [506, 17] width 8 height 9
drag, startPoint x: 851, startPoint y: 89, endPoint x: 456, endPoint y: 50, distance: 396.9
click at [456, 50] on icon at bounding box center [456, 38] width 10 height 36
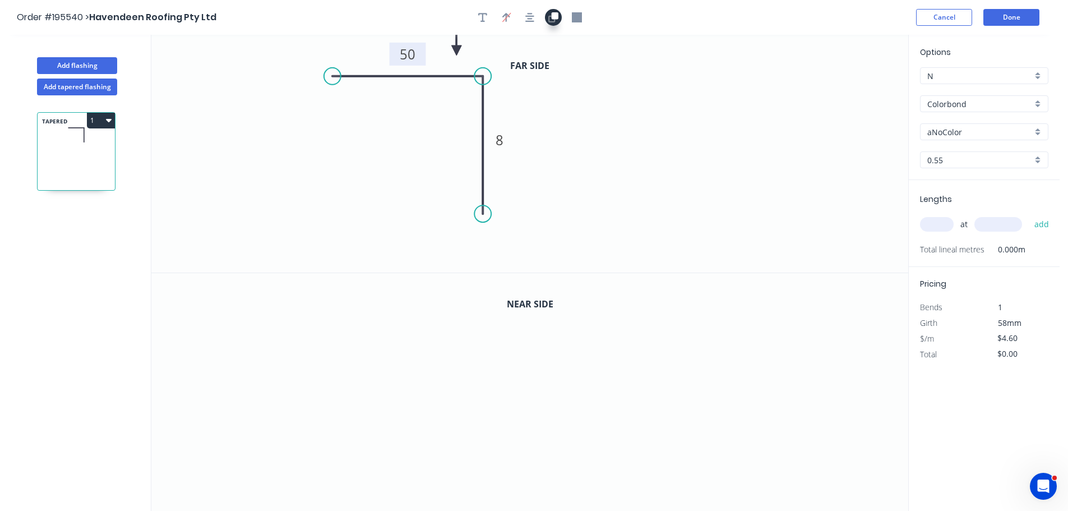
click at [550, 17] on icon "button" at bounding box center [553, 17] width 10 height 10
click at [502, 378] on tspan "8" at bounding box center [499, 378] width 8 height 18
click at [547, 379] on icon "0 50 50" at bounding box center [529, 392] width 757 height 238
type input "$5.93"
click at [1033, 130] on div "aNoColor" at bounding box center [984, 131] width 128 height 17
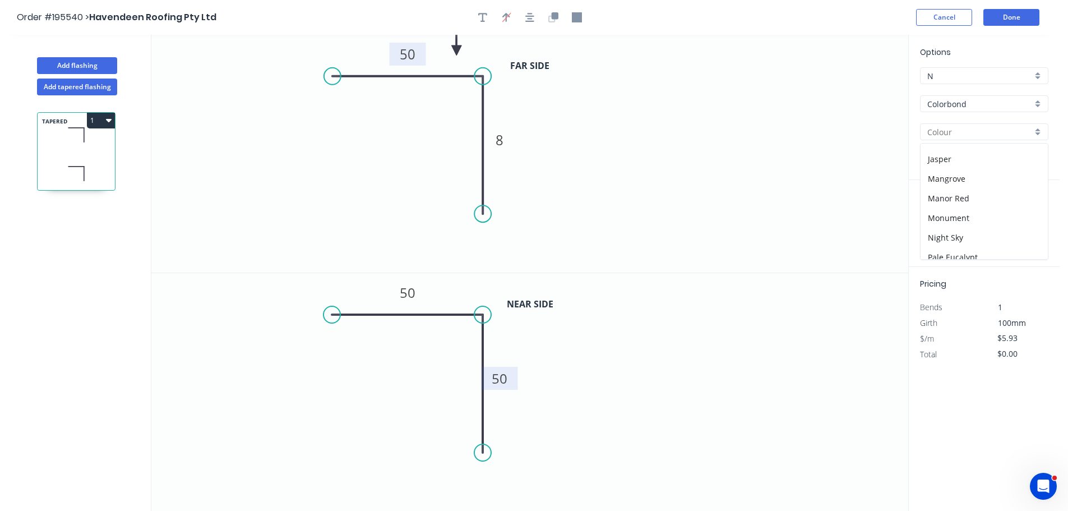
scroll to position [239, 0]
click at [1005, 206] on div "Night Sky" at bounding box center [983, 208] width 127 height 20
type input "Night Sky"
drag, startPoint x: 943, startPoint y: 225, endPoint x: 953, endPoint y: 215, distance: 14.7
click at [943, 225] on input "text" at bounding box center [937, 224] width 34 height 15
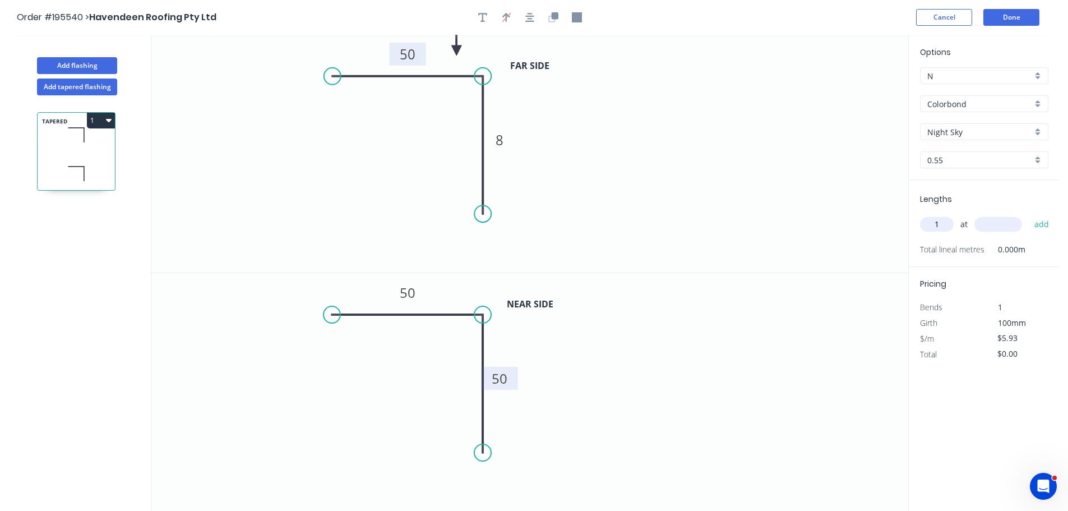
type input "1"
type input "1500"
click at [1028, 215] on button "add" at bounding box center [1041, 224] width 26 height 19
type input "$8.90"
drag, startPoint x: 56, startPoint y: 87, endPoint x: 63, endPoint y: 87, distance: 6.7
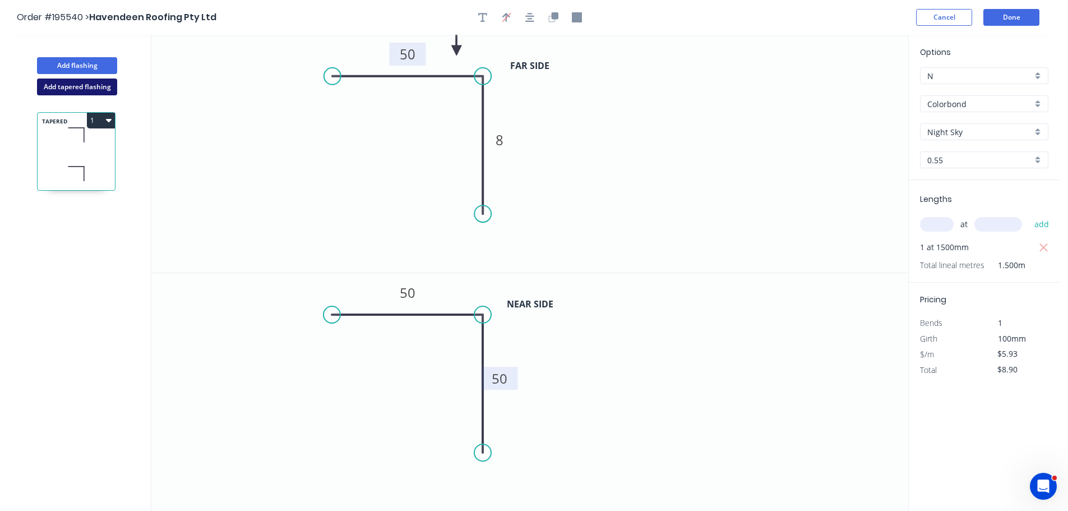
click at [57, 87] on button "Add tapered flashing" at bounding box center [77, 86] width 80 height 17
type input "$0.00"
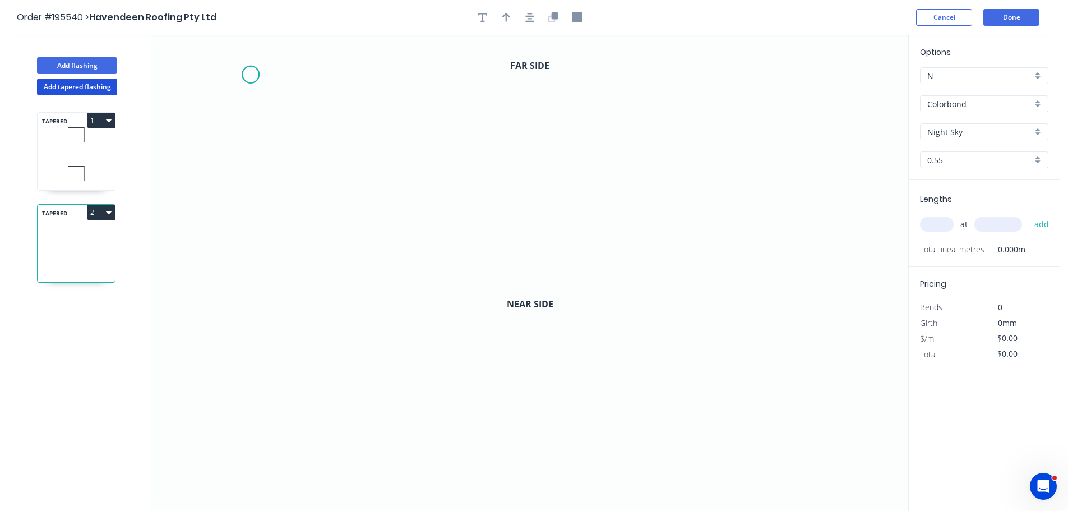
click at [250, 75] on icon "0" at bounding box center [529, 154] width 757 height 238
click at [411, 77] on icon "0" at bounding box center [529, 154] width 757 height 238
click at [411, 215] on icon "0 ?" at bounding box center [529, 154] width 757 height 238
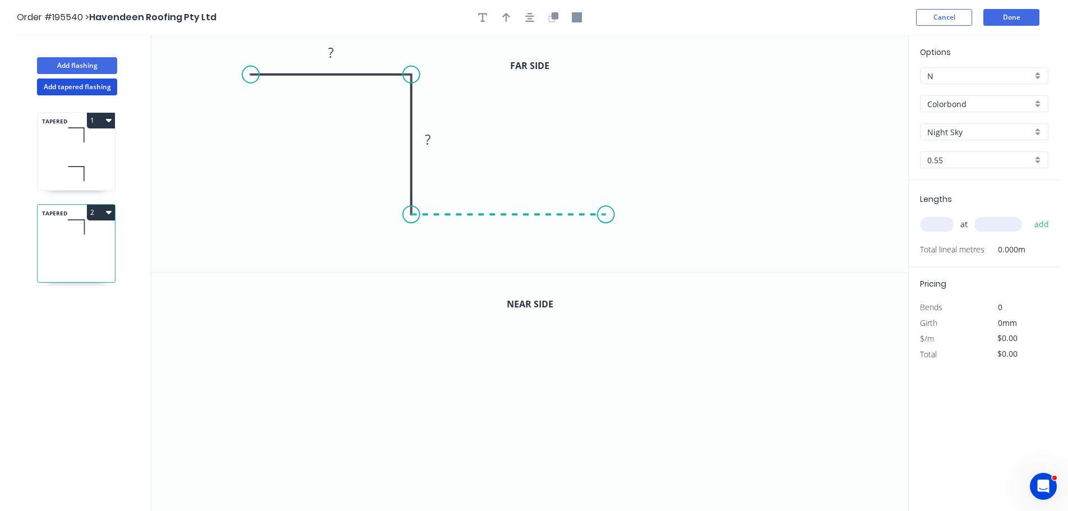
click at [606, 210] on icon "0 ? ?" at bounding box center [529, 154] width 757 height 238
click at [606, 210] on circle at bounding box center [605, 214] width 17 height 17
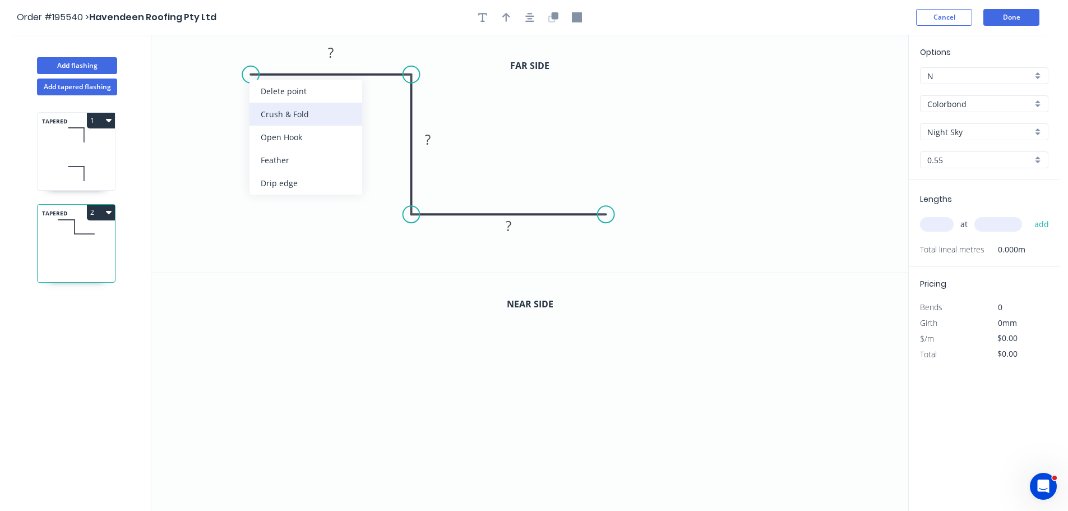
click at [269, 110] on div "Crush & Fold" at bounding box center [305, 114] width 113 height 23
click at [273, 47] on tspan "10" at bounding box center [273, 45] width 16 height 18
click at [285, 47] on rect at bounding box center [265, 45] width 45 height 23
drag, startPoint x: 282, startPoint y: 47, endPoint x: 220, endPoint y: 123, distance: 97.9
click at [220, 123] on rect at bounding box center [215, 117] width 45 height 23
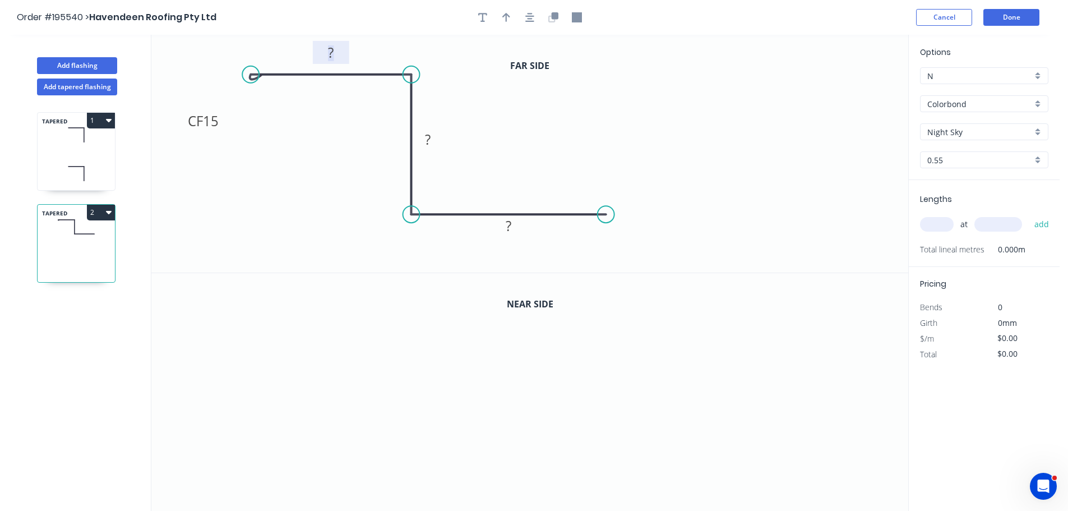
click at [338, 49] on rect at bounding box center [330, 53] width 22 height 16
click at [429, 136] on tspan "?" at bounding box center [428, 139] width 6 height 18
click at [508, 225] on tspan "?" at bounding box center [509, 225] width 6 height 18
click at [530, 183] on icon "0 CF 15 50 8 50" at bounding box center [529, 154] width 757 height 238
click at [502, 18] on icon "button" at bounding box center [506, 17] width 8 height 10
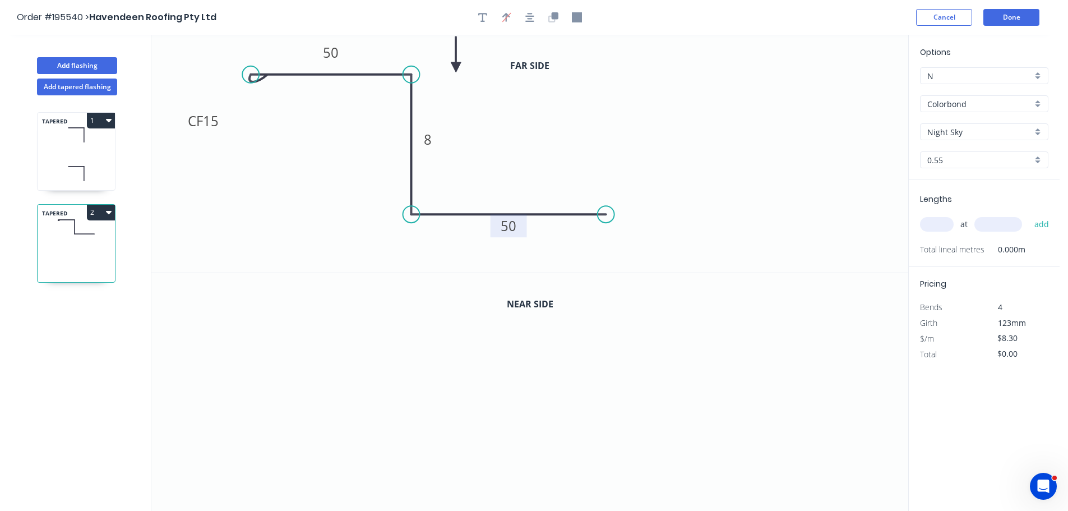
drag, startPoint x: 850, startPoint y: 88, endPoint x: 455, endPoint y: 67, distance: 396.2
click at [455, 67] on icon at bounding box center [456, 54] width 10 height 36
click at [557, 18] on icon "button" at bounding box center [554, 15] width 7 height 7
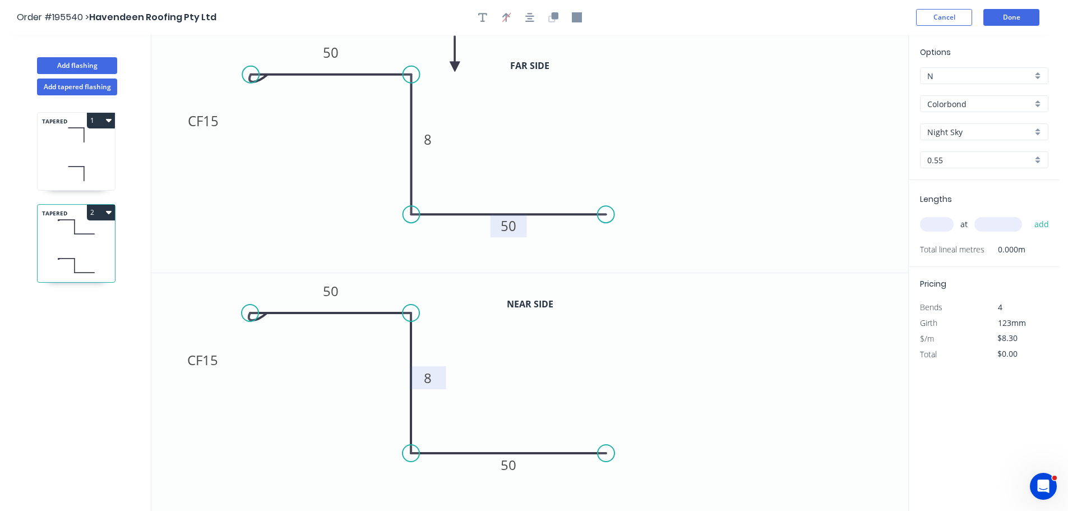
click at [430, 379] on tspan "8" at bounding box center [428, 377] width 8 height 18
click at [458, 372] on icon "0 CF 15 50 40 50" at bounding box center [529, 392] width 757 height 238
type input "$9.63"
drag, startPoint x: 946, startPoint y: 222, endPoint x: 878, endPoint y: 211, distance: 68.7
click at [945, 222] on input "text" at bounding box center [937, 224] width 34 height 15
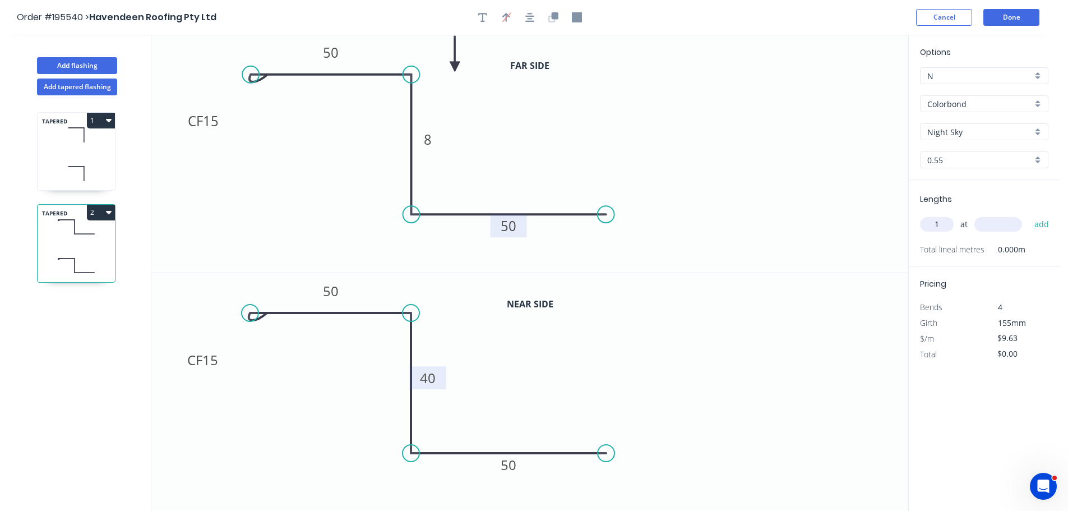
type input "1"
type input "1600"
click at [1028, 215] on button "add" at bounding box center [1041, 224] width 26 height 19
type input "$15.41"
click at [67, 66] on button "Add flashing" at bounding box center [77, 65] width 80 height 17
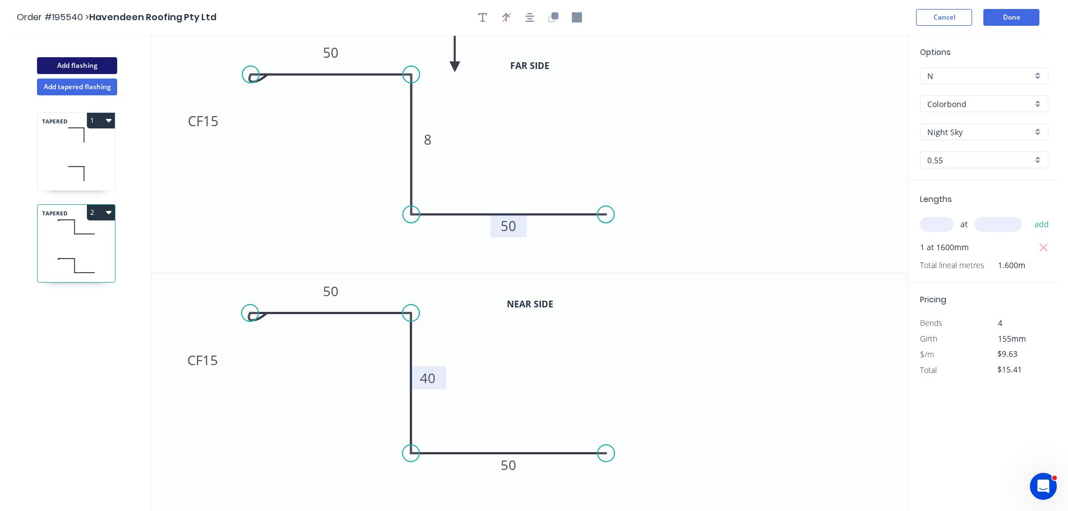
type input "$0.00"
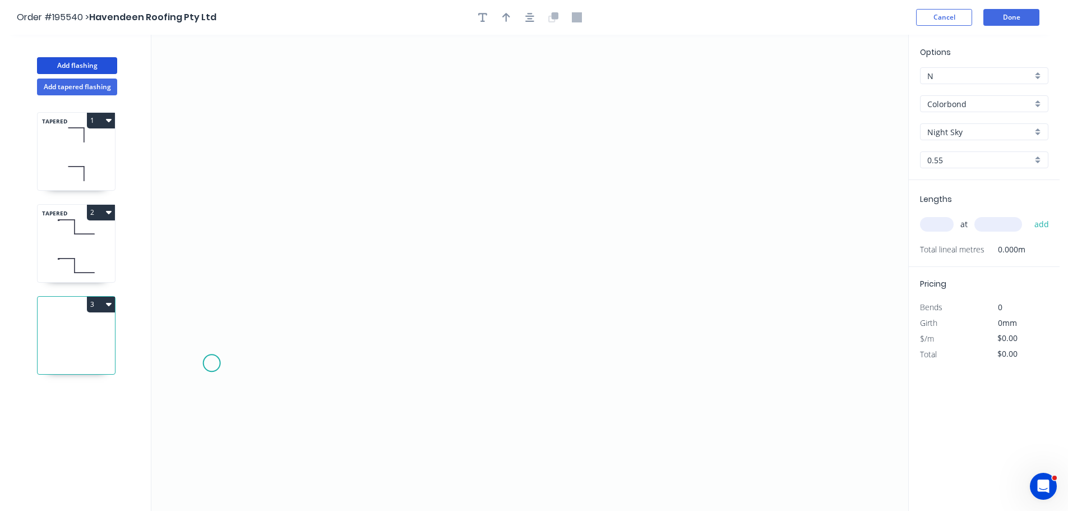
click at [211, 363] on icon "0" at bounding box center [529, 273] width 757 height 476
click at [217, 275] on icon "0" at bounding box center [529, 273] width 757 height 476
click at [384, 275] on icon at bounding box center [298, 275] width 173 height 0
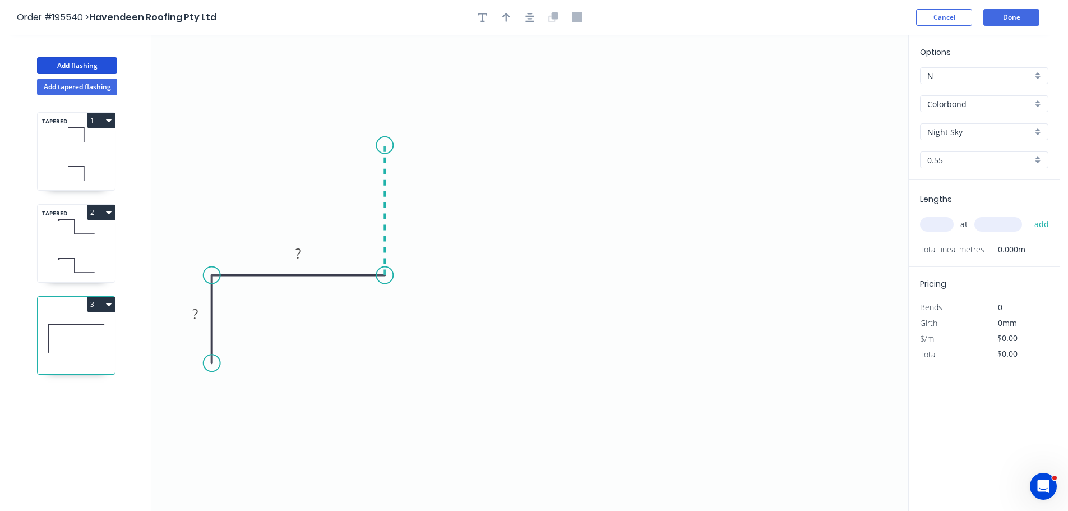
click at [388, 145] on icon "0 ? ?" at bounding box center [529, 273] width 757 height 476
click at [388, 145] on circle at bounding box center [384, 145] width 17 height 17
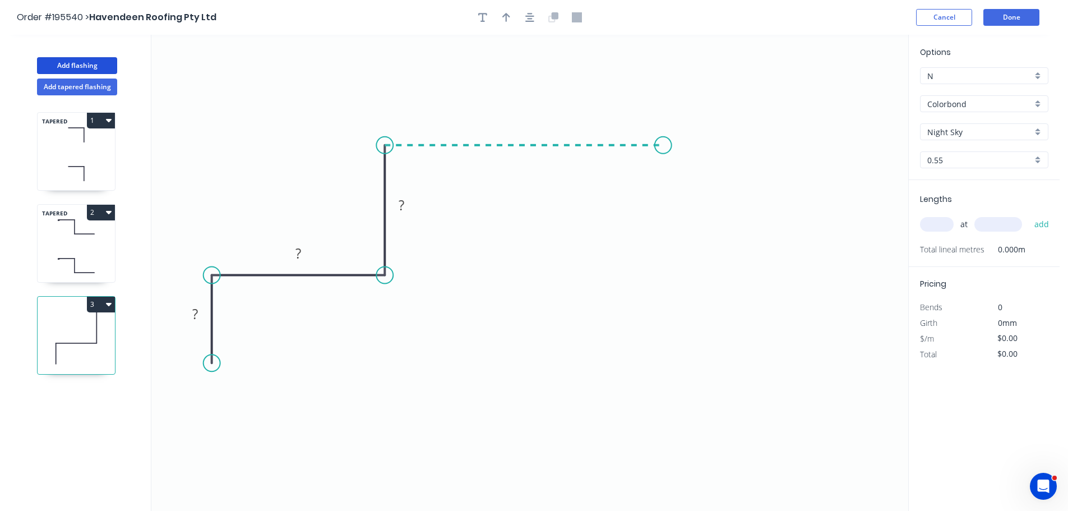
click at [663, 142] on icon "0 ? ? ?" at bounding box center [529, 273] width 757 height 476
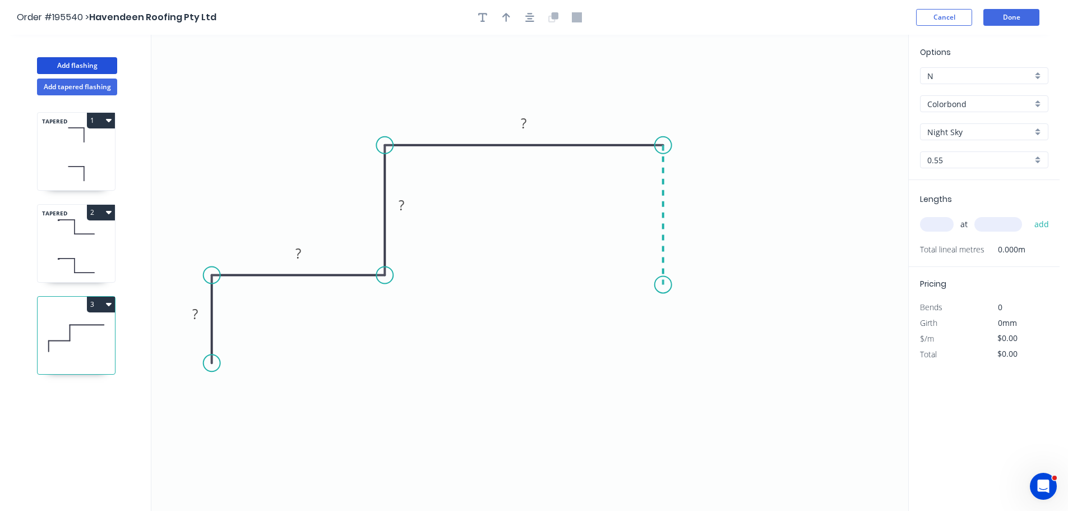
click at [663, 285] on icon "0 ? ? ? ?" at bounding box center [529, 273] width 757 height 476
click at [843, 275] on icon "0 ? ? ? ? ?" at bounding box center [529, 273] width 757 height 476
click at [836, 375] on icon "0 ? ? ? ? ? ?" at bounding box center [529, 273] width 757 height 476
click at [836, 375] on circle at bounding box center [842, 375] width 17 height 17
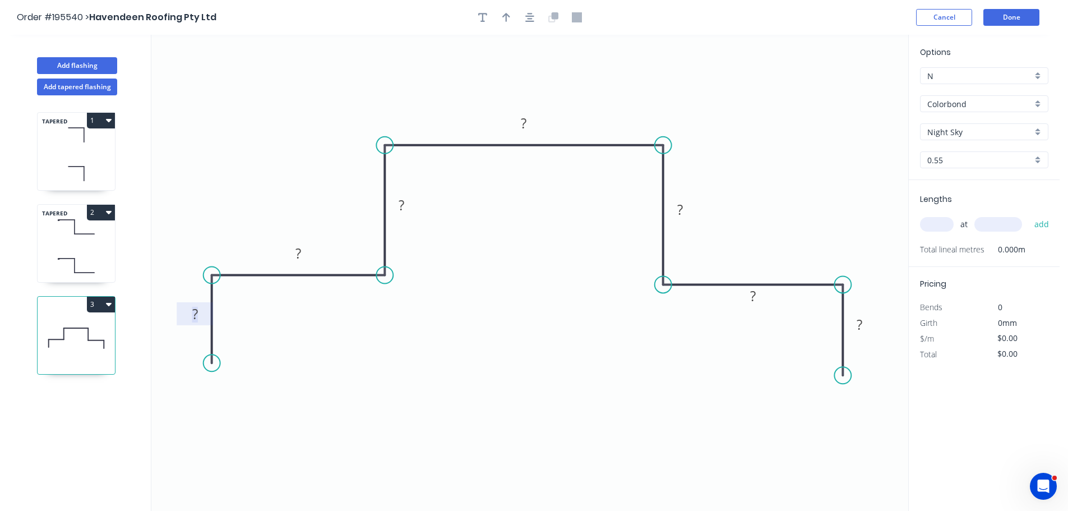
click at [198, 312] on rect at bounding box center [195, 315] width 22 height 16
click at [636, 98] on icon "0 40 50 50 450 50 50 40" at bounding box center [529, 273] width 757 height 476
type input "$19.87"
click at [503, 15] on icon "button" at bounding box center [506, 17] width 8 height 10
drag, startPoint x: 848, startPoint y: 87, endPoint x: 587, endPoint y: 91, distance: 260.6
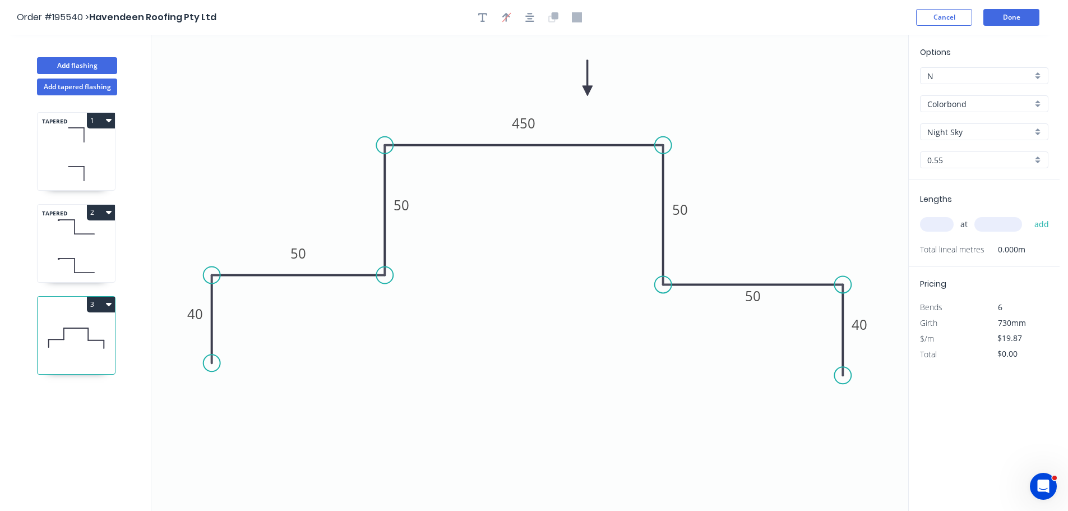
click at [587, 91] on icon at bounding box center [587, 78] width 10 height 36
click at [942, 219] on input "text" at bounding box center [937, 224] width 34 height 15
type input "3"
click at [1012, 224] on input "text" at bounding box center [998, 224] width 48 height 15
type input "500"
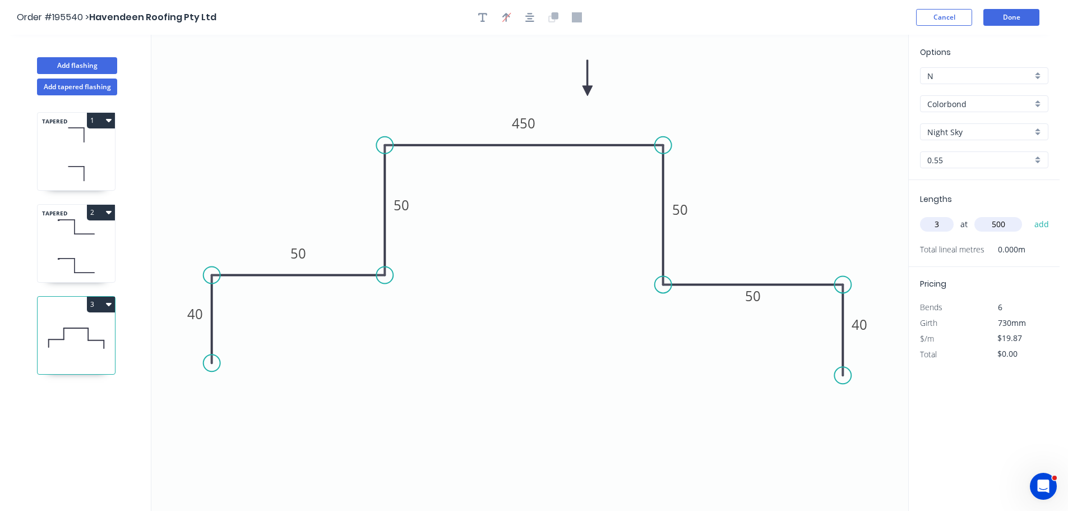
click at [1028, 215] on button "add" at bounding box center [1041, 224] width 26 height 19
click at [103, 302] on button "3" at bounding box center [101, 304] width 28 height 16
click at [76, 324] on div "Duplicate" at bounding box center [61, 332] width 86 height 16
type input "$0.00"
click at [527, 120] on tspan "450" at bounding box center [524, 123] width 24 height 18
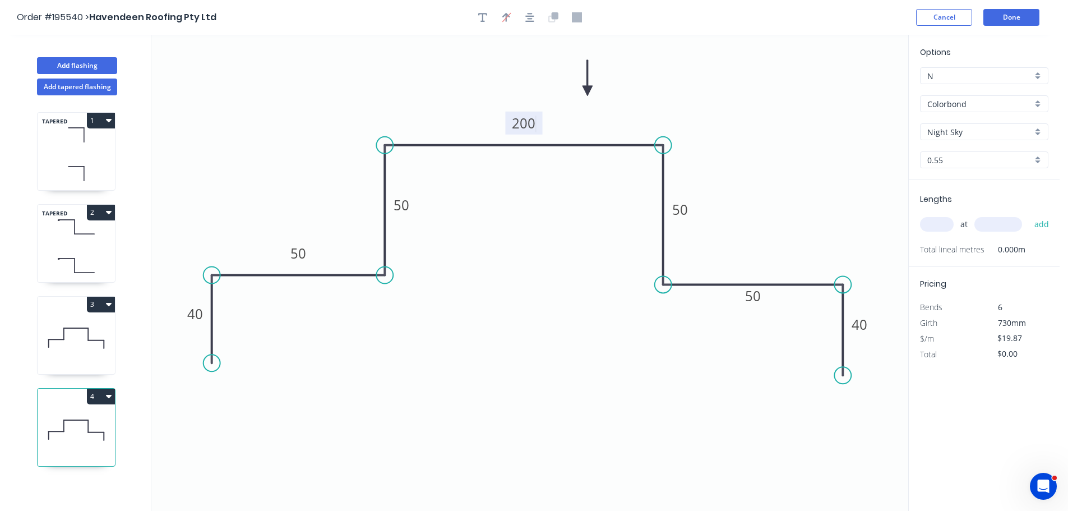
click at [536, 203] on icon "0 40 50 50 200 50 50 40" at bounding box center [529, 273] width 757 height 476
type input "$14.75"
click at [943, 223] on input "text" at bounding box center [937, 224] width 34 height 15
type input "4"
click at [997, 226] on input "text" at bounding box center [998, 224] width 48 height 15
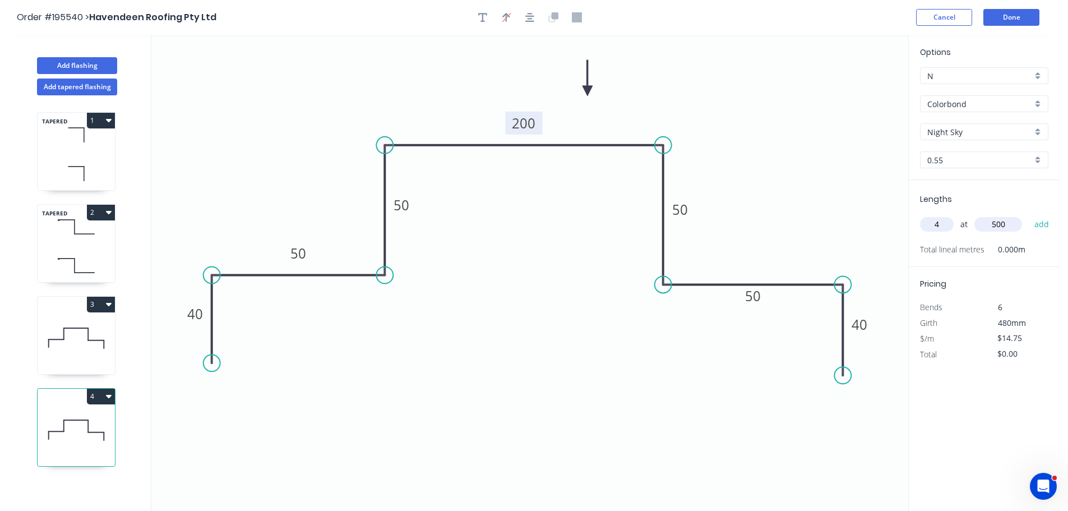
type input "500"
click at [1028, 215] on button "add" at bounding box center [1041, 224] width 26 height 19
type input "$59.00"
type input "2"
click at [1013, 225] on input "text" at bounding box center [998, 224] width 48 height 15
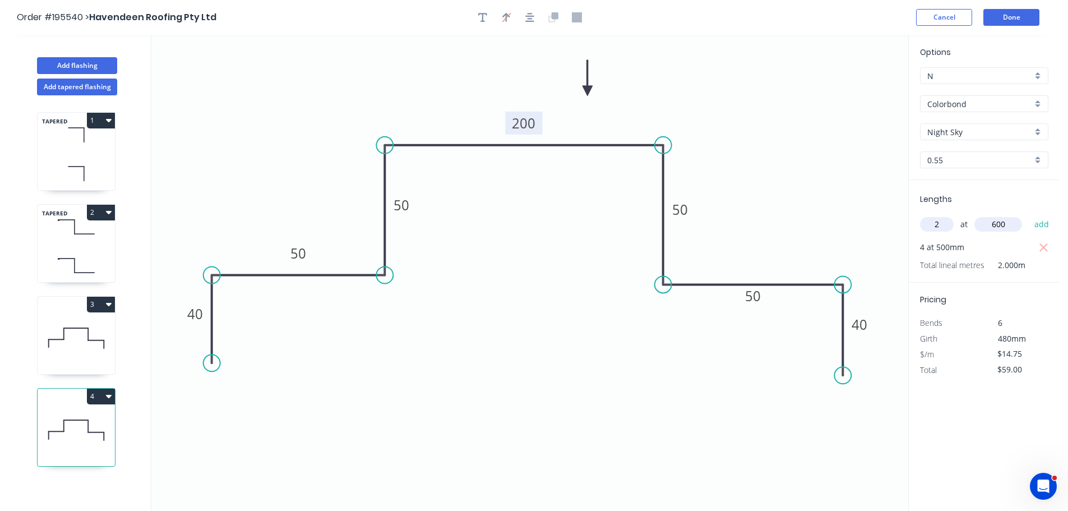
type input "600"
click at [1028, 215] on button "add" at bounding box center [1041, 224] width 26 height 19
type input "$88.50"
click at [74, 67] on button "Add flashing" at bounding box center [77, 65] width 80 height 17
type input "$0.00"
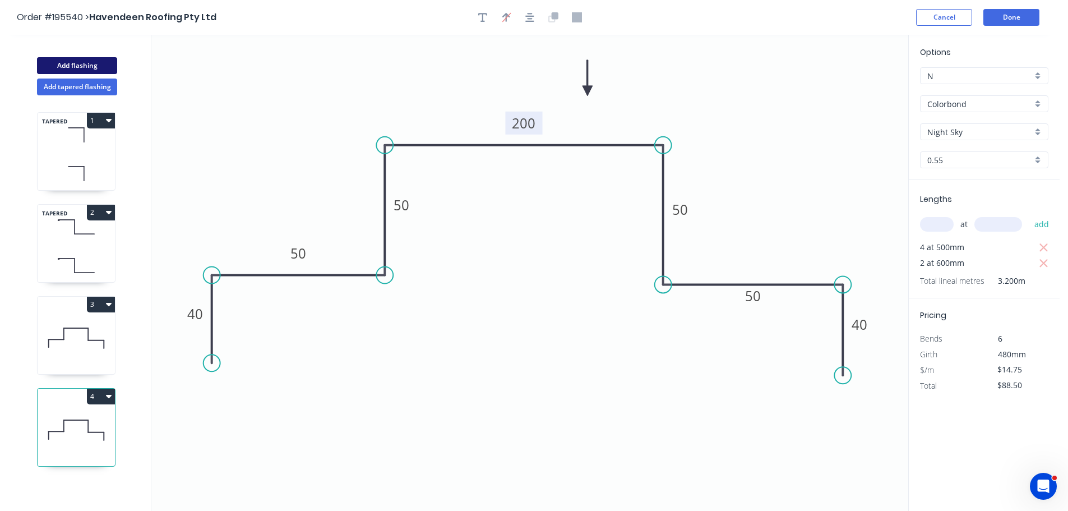
type input "$0.00"
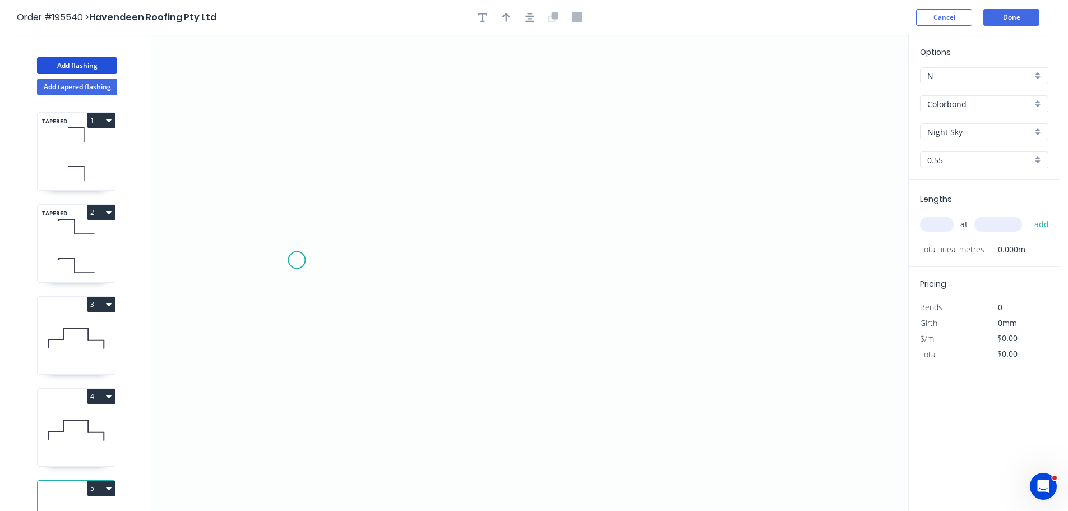
click at [296, 260] on icon "0" at bounding box center [529, 273] width 757 height 476
click at [836, 268] on icon "0" at bounding box center [529, 273] width 757 height 476
click at [836, 265] on circle at bounding box center [835, 260] width 17 height 17
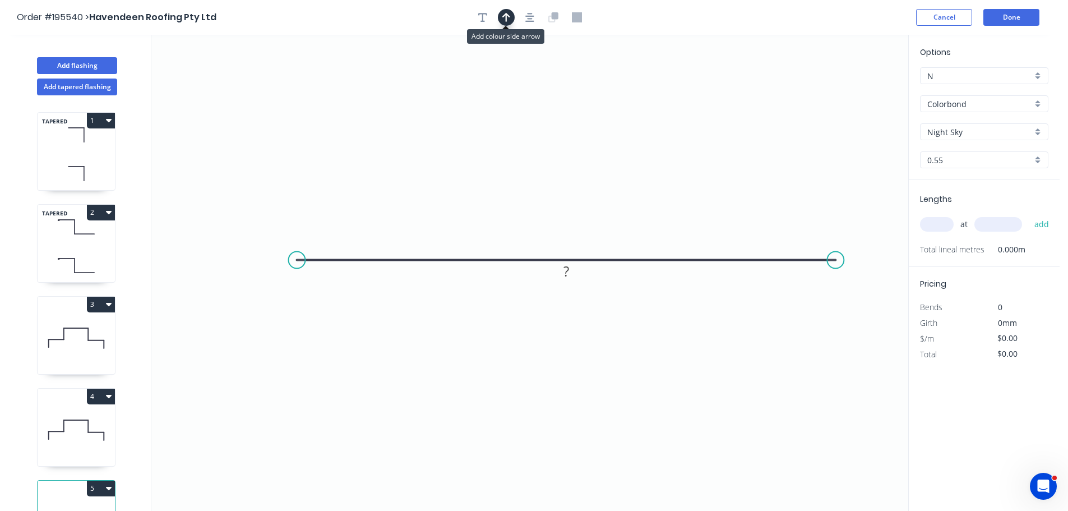
click at [505, 17] on icon "button" at bounding box center [506, 17] width 8 height 10
drag, startPoint x: 849, startPoint y: 89, endPoint x: 542, endPoint y: 136, distance: 310.1
click at [558, 136] on icon at bounding box center [563, 123] width 10 height 36
click at [567, 271] on tspan "?" at bounding box center [566, 271] width 6 height 18
click at [638, 217] on icon "0 200" at bounding box center [529, 273] width 757 height 476
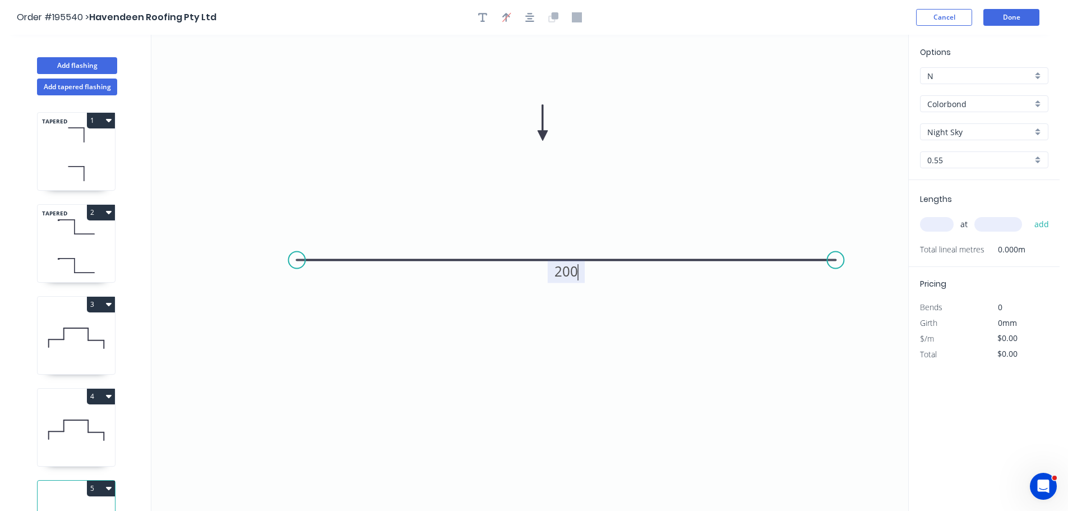
type input "$5.63"
drag, startPoint x: 947, startPoint y: 225, endPoint x: 815, endPoint y: 188, distance: 136.6
click at [945, 225] on input "text" at bounding box center [937, 224] width 34 height 15
type input "1"
click at [1008, 225] on input "text" at bounding box center [998, 224] width 48 height 15
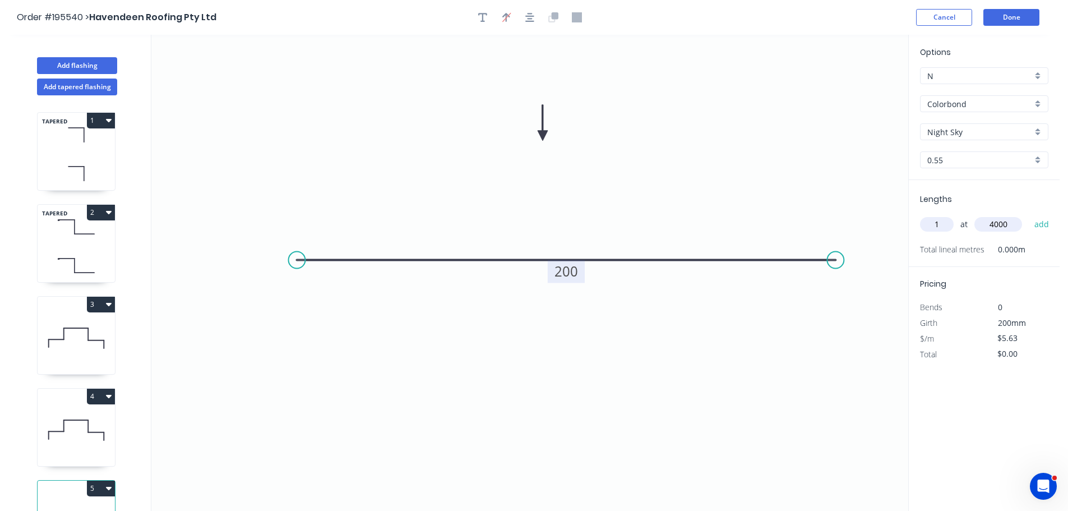
type input "4000"
click at [1028, 215] on button "add" at bounding box center [1041, 224] width 26 height 19
type input "$22.52"
drag, startPoint x: 84, startPoint y: 63, endPoint x: 94, endPoint y: 64, distance: 10.7
click at [84, 63] on button "Add flashing" at bounding box center [77, 65] width 80 height 17
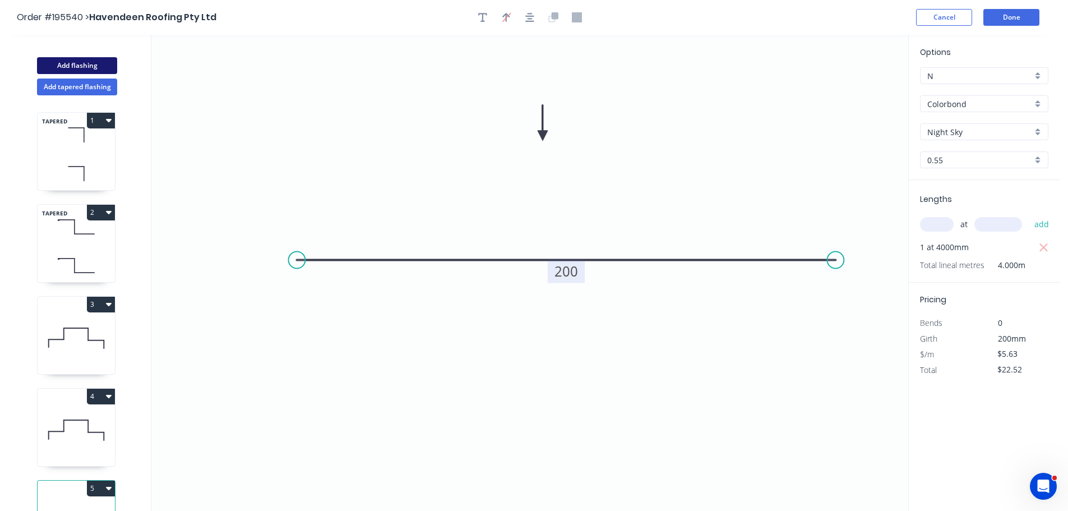
type input "$0.00"
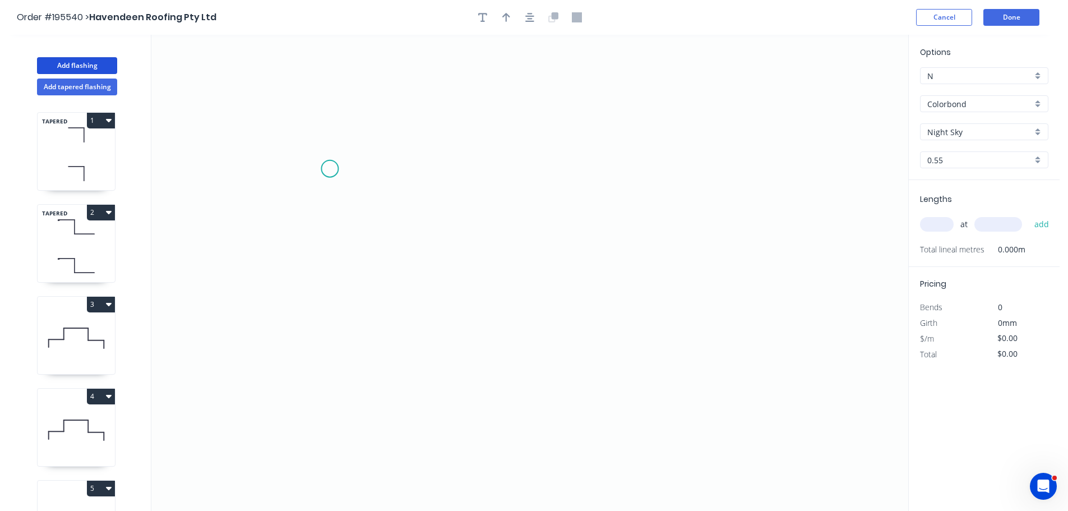
click at [330, 168] on icon "0" at bounding box center [529, 273] width 757 height 476
click at [324, 85] on icon "0" at bounding box center [529, 273] width 757 height 476
click at [722, 86] on icon "0 ?" at bounding box center [529, 273] width 757 height 476
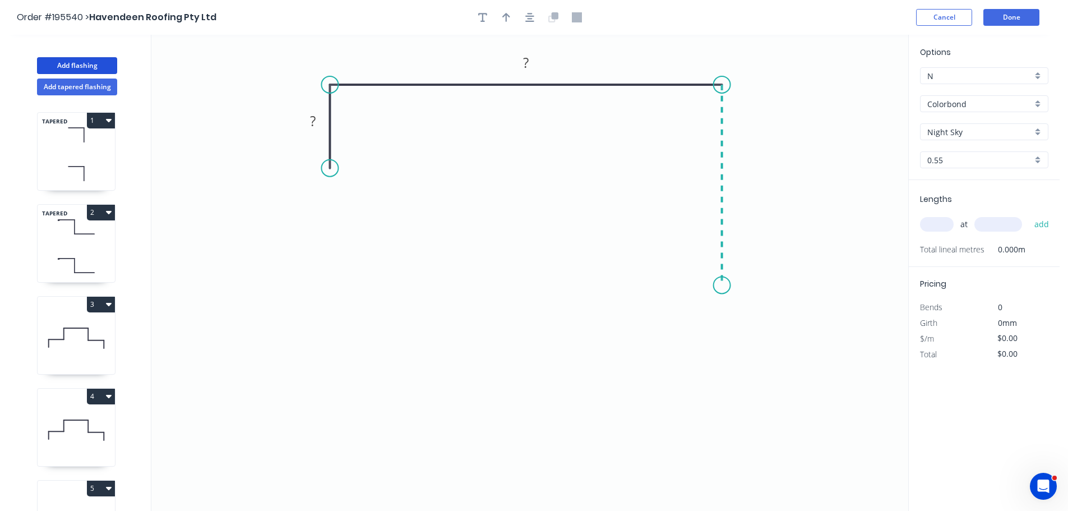
click at [720, 285] on icon "0 ? ?" at bounding box center [529, 273] width 757 height 476
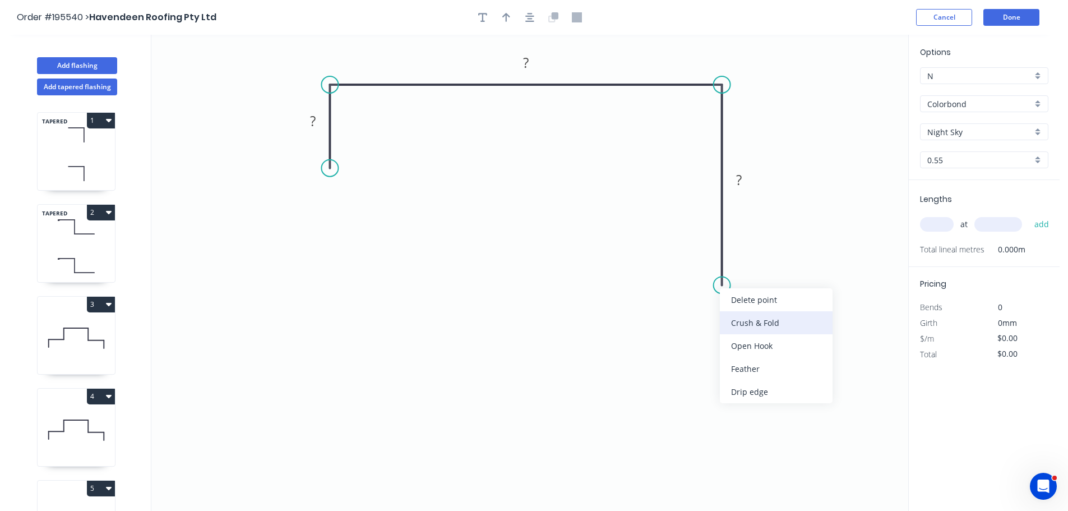
click at [740, 327] on div "Crush & Fold" at bounding box center [776, 322] width 113 height 23
click at [736, 316] on div "Flip bend" at bounding box center [778, 321] width 113 height 23
click at [761, 263] on rect at bounding box center [745, 264] width 45 height 23
click at [755, 261] on tspan "10" at bounding box center [753, 265] width 16 height 18
click at [798, 308] on icon "0 ? ? CF 15 ?" at bounding box center [529, 273] width 757 height 476
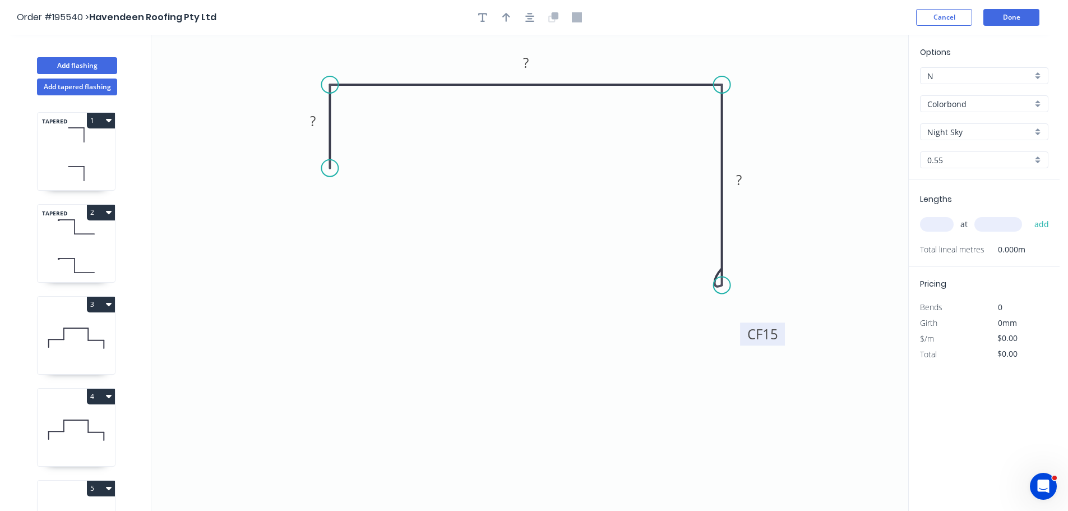
drag, startPoint x: 762, startPoint y: 266, endPoint x: 780, endPoint y: 336, distance: 71.6
click at [780, 336] on rect at bounding box center [762, 333] width 45 height 23
click at [314, 121] on tspan "?" at bounding box center [313, 121] width 6 height 18
click at [434, 139] on icon "0 40 200 CF 15 70" at bounding box center [529, 273] width 757 height 476
type input "$11.71"
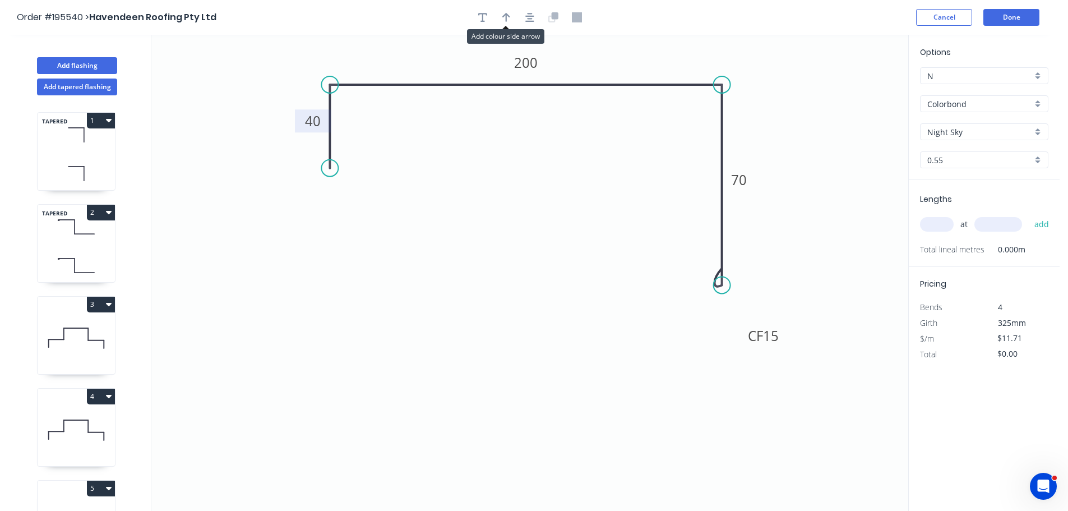
drag, startPoint x: 506, startPoint y: 14, endPoint x: 550, endPoint y: 26, distance: 45.8
click at [507, 14] on icon "button" at bounding box center [506, 17] width 8 height 9
drag, startPoint x: 852, startPoint y: 87, endPoint x: 611, endPoint y: 59, distance: 242.6
click at [611, 59] on icon at bounding box center [611, 47] width 10 height 36
drag, startPoint x: 938, startPoint y: 225, endPoint x: 921, endPoint y: 219, distance: 18.3
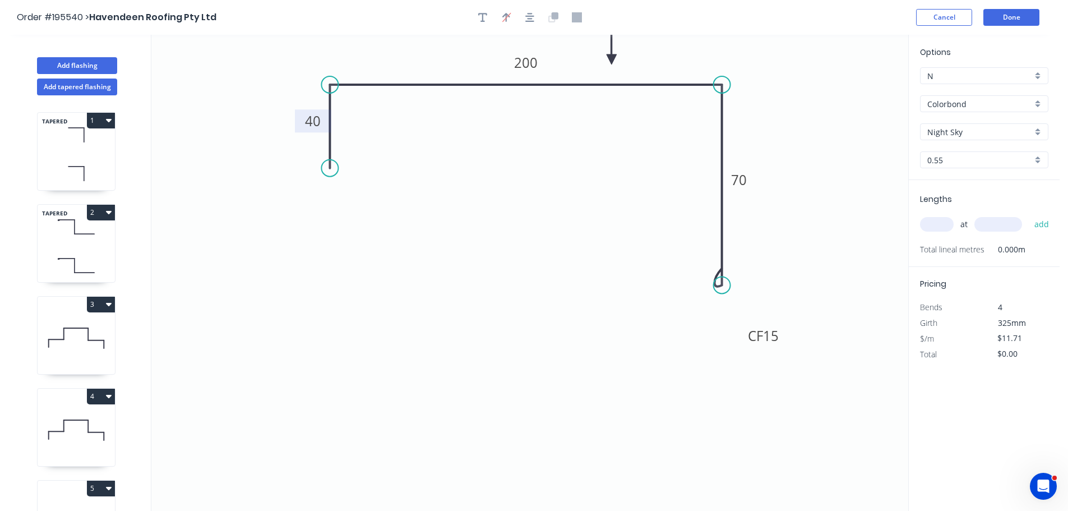
click at [938, 224] on input "text" at bounding box center [937, 224] width 34 height 15
type input "1"
click at [1006, 223] on input "text" at bounding box center [998, 224] width 48 height 15
type input "3000"
click at [1028, 215] on button "add" at bounding box center [1041, 224] width 26 height 19
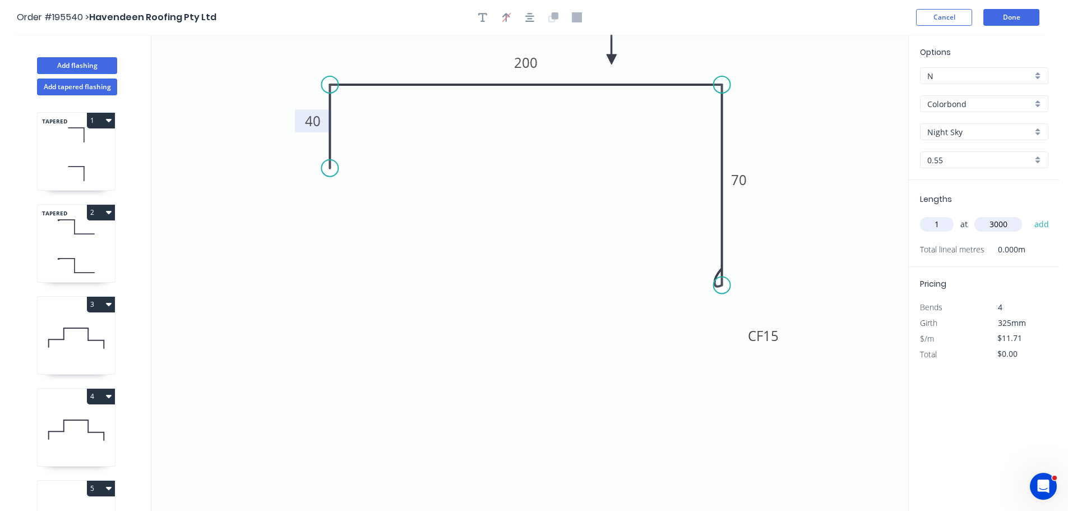
type input "$35.13"
click at [1018, 20] on button "Done" at bounding box center [1011, 17] width 56 height 17
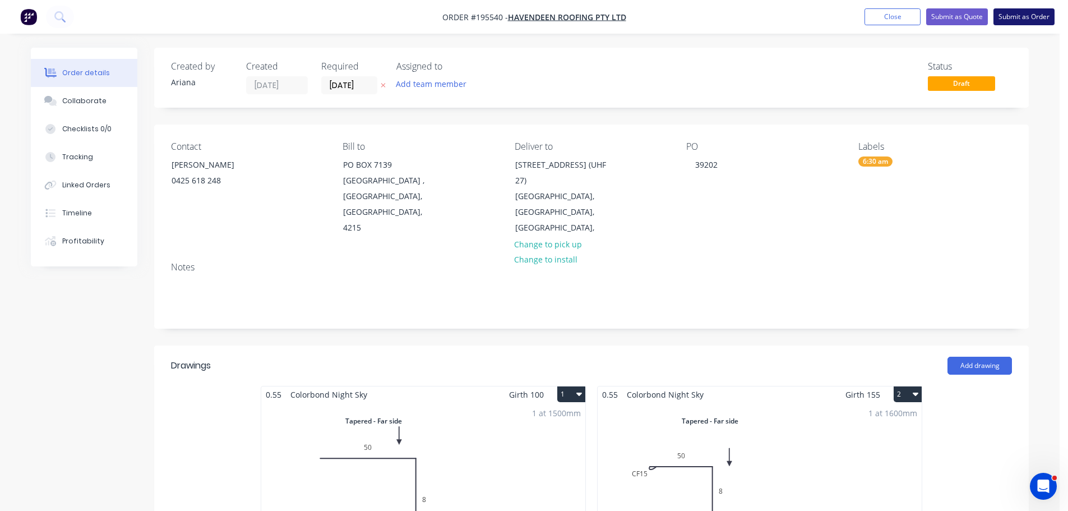
click at [1013, 16] on button "Submit as Order" at bounding box center [1023, 16] width 61 height 17
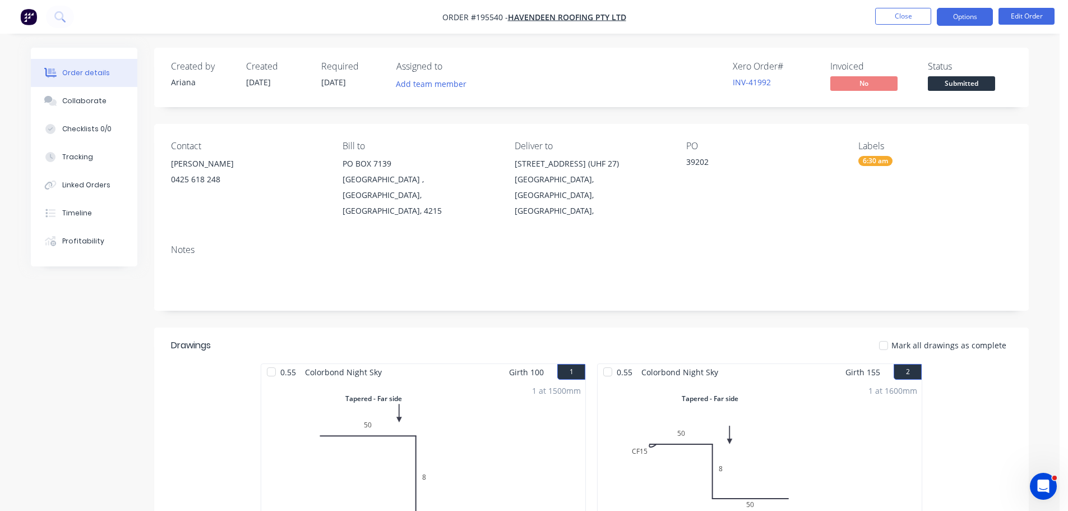
click at [955, 17] on button "Options" at bounding box center [964, 17] width 56 height 18
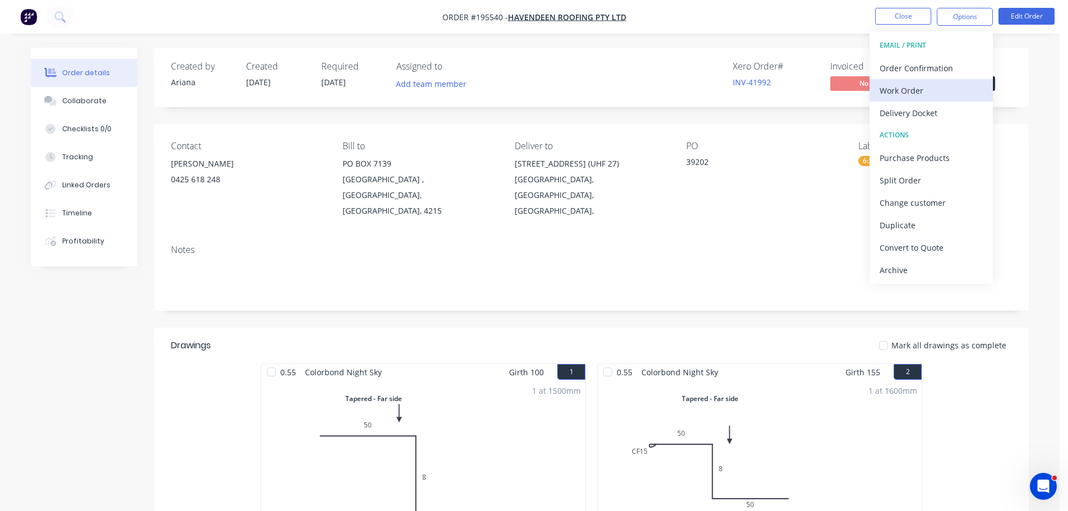
click at [901, 89] on div "Work Order" at bounding box center [930, 90] width 103 height 16
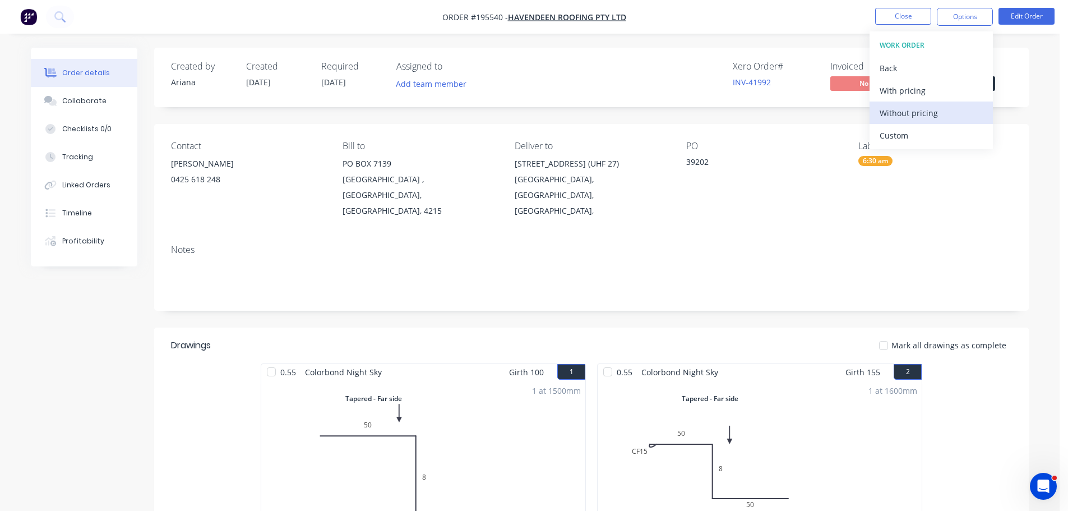
click at [884, 114] on div "Without pricing" at bounding box center [930, 113] width 103 height 16
click at [764, 22] on nav "Order #195540 - Havendeen Roofing Pty Ltd Close Options EMAIL / PRINT Order Con…" at bounding box center [534, 17] width 1068 height 34
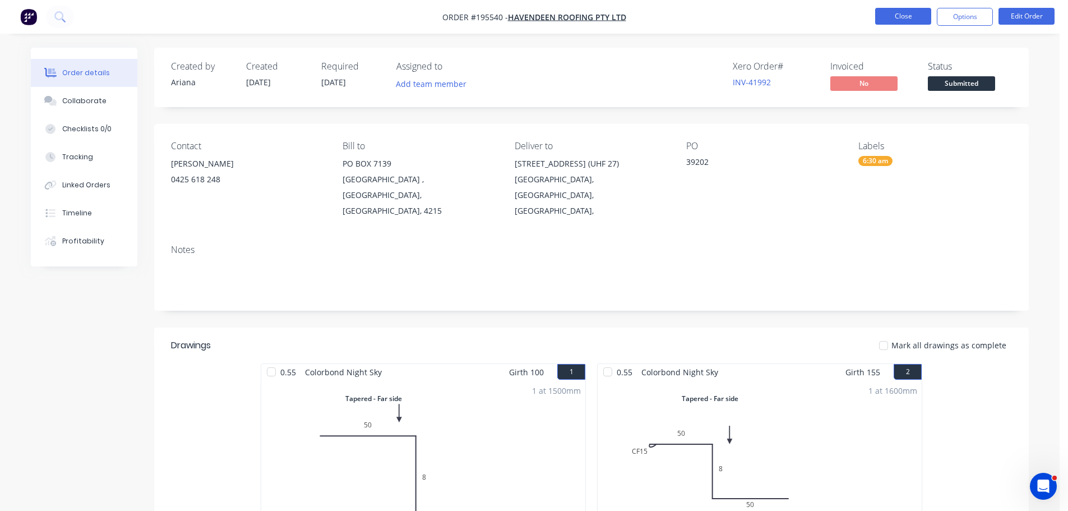
click at [911, 13] on button "Close" at bounding box center [903, 16] width 56 height 17
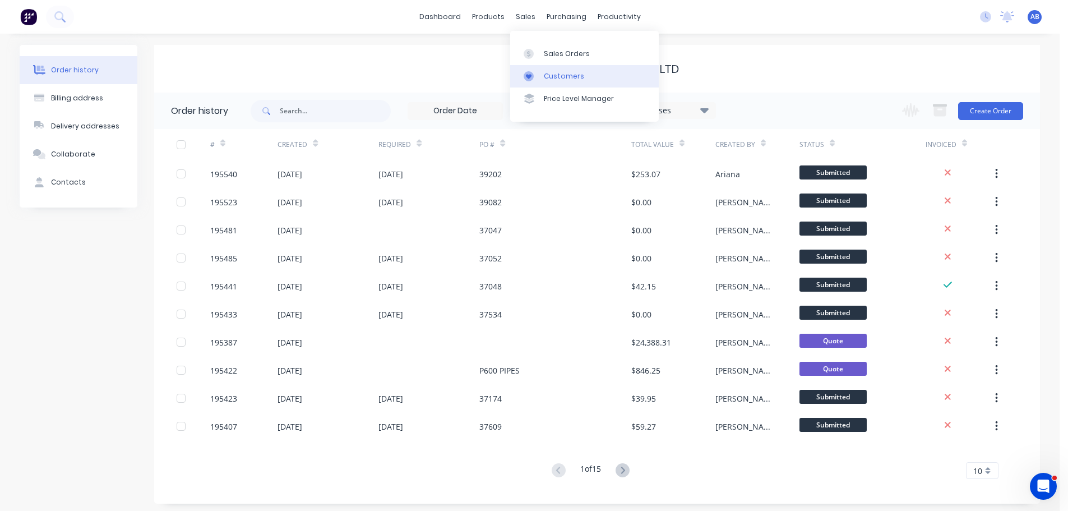
click at [550, 71] on div "Customers" at bounding box center [564, 76] width 40 height 10
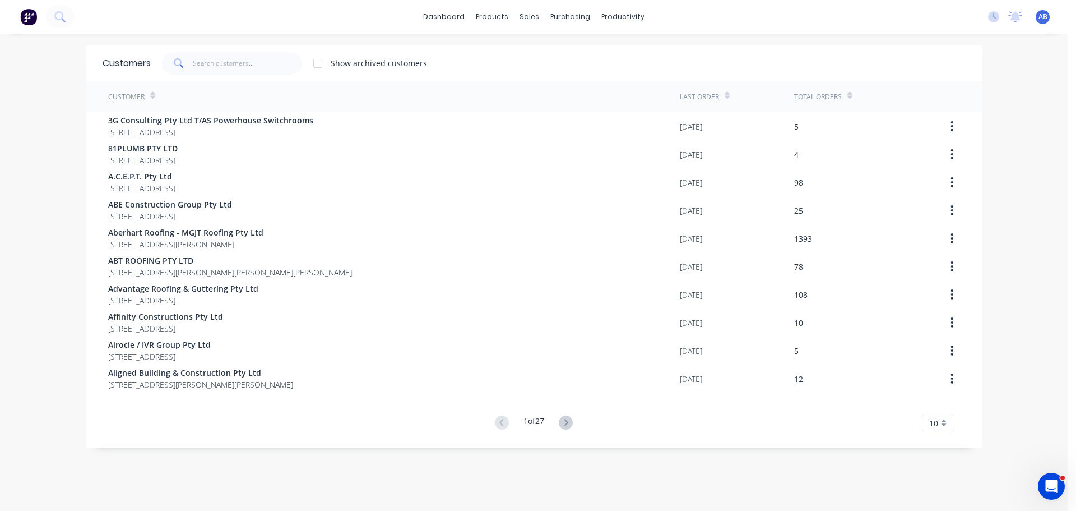
click at [694, 13] on div "dashboard products sales purchasing productivity dashboard products Product Cat…" at bounding box center [534, 17] width 1068 height 34
drag, startPoint x: 233, startPoint y: 64, endPoint x: 525, endPoint y: 52, distance: 291.7
click at [238, 64] on input "text" at bounding box center [247, 63] width 109 height 22
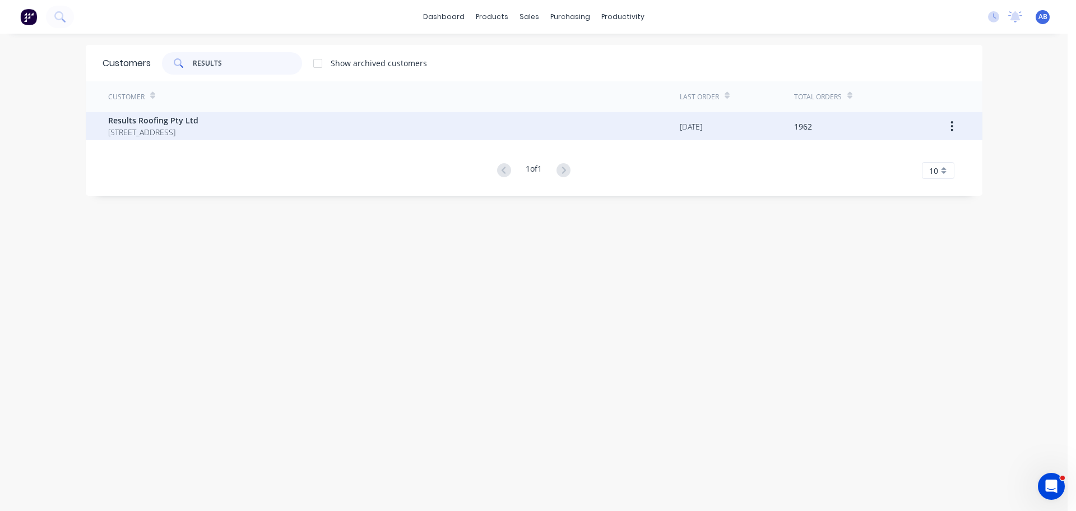
type input "RESULTS"
click at [198, 130] on span "[STREET_ADDRESS]" at bounding box center [153, 132] width 90 height 12
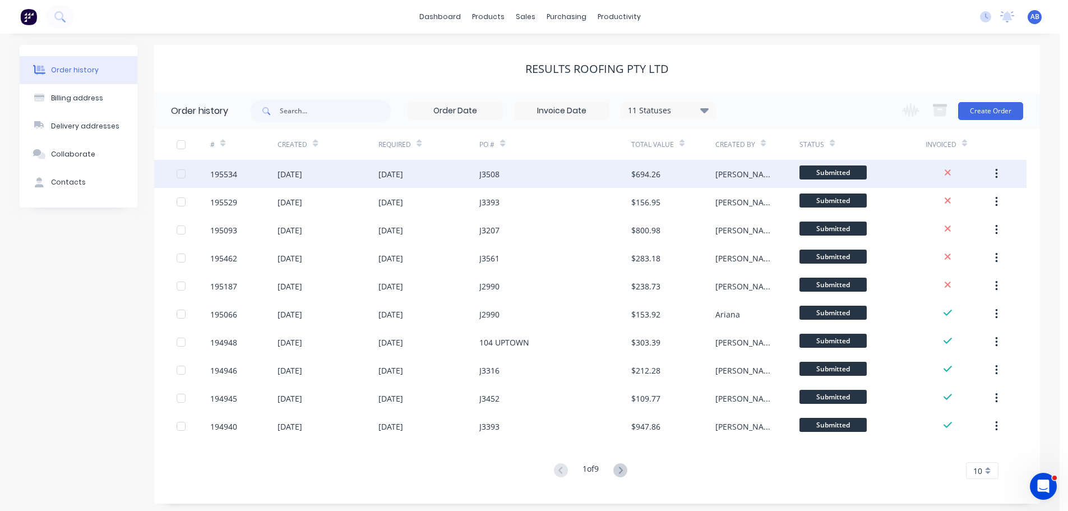
click at [550, 174] on div "J3508" at bounding box center [554, 174] width 151 height 28
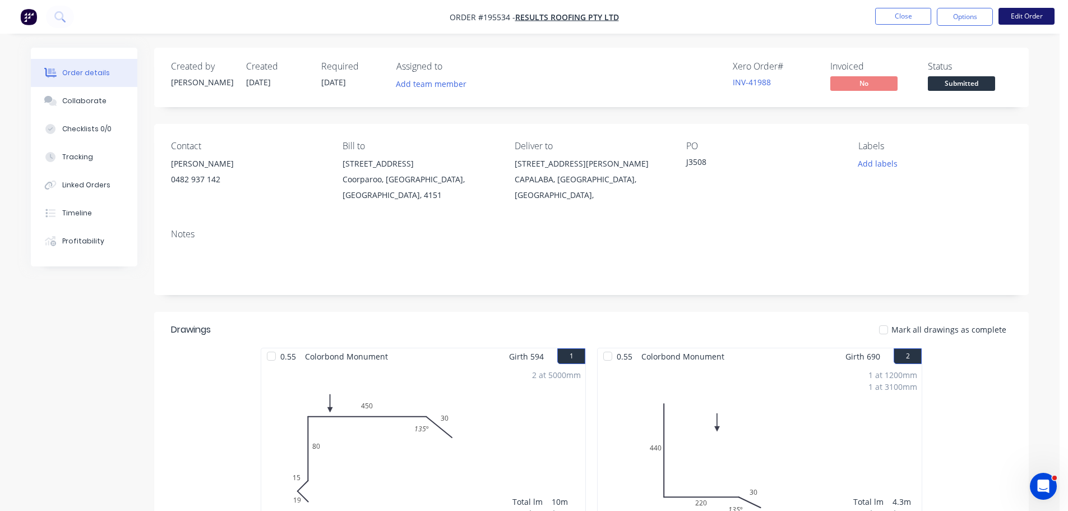
click at [1026, 13] on button "Edit Order" at bounding box center [1026, 16] width 56 height 17
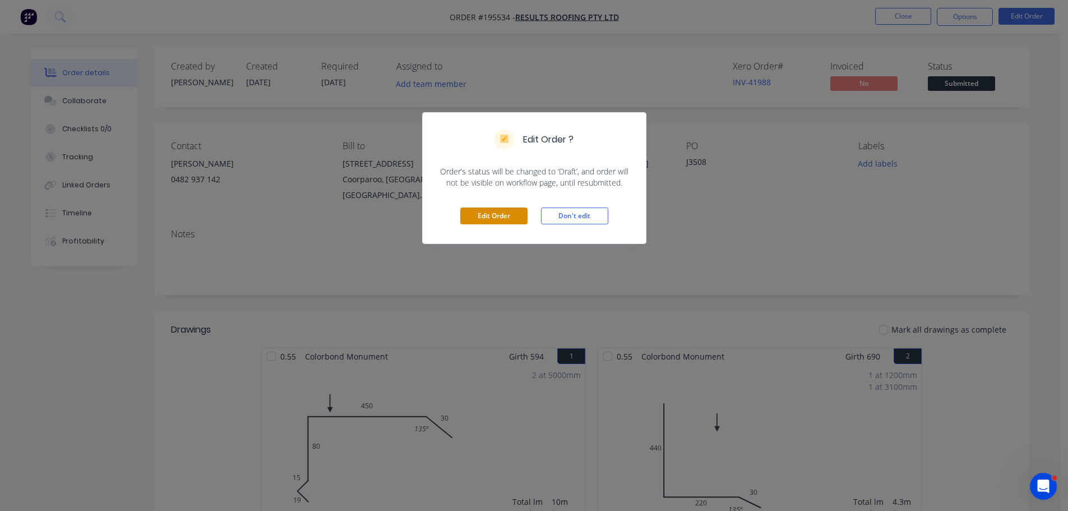
click at [493, 217] on button "Edit Order" at bounding box center [493, 215] width 67 height 17
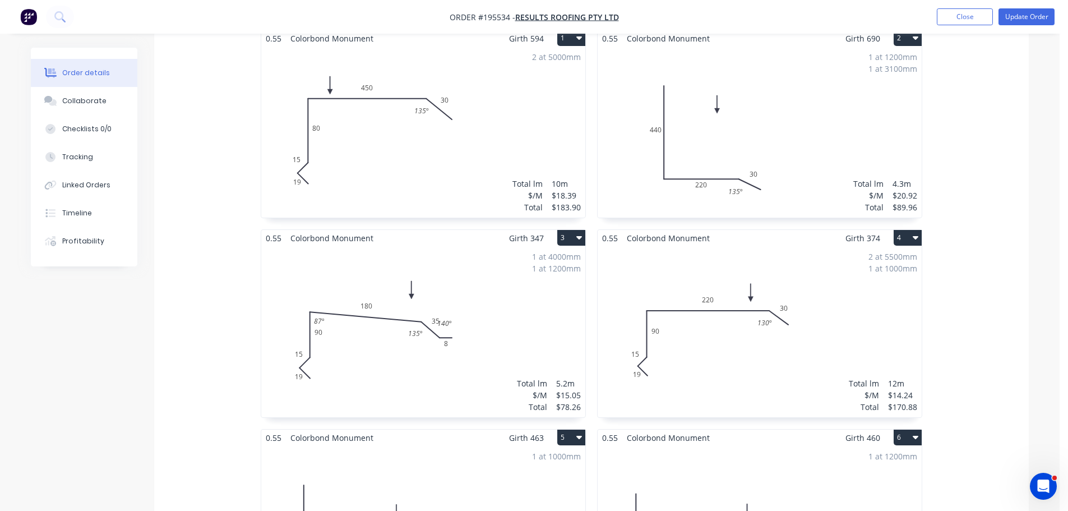
scroll to position [392, 0]
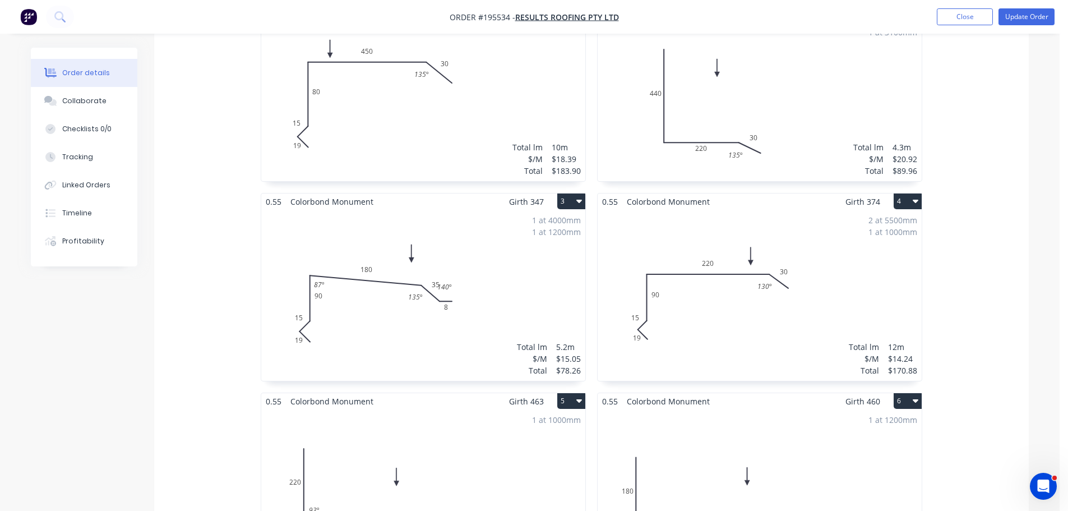
click at [852, 252] on div "2 at 5500mm 1 at 1000mm Total lm $/M Total 12m $14.24 $170.88" at bounding box center [759, 295] width 324 height 171
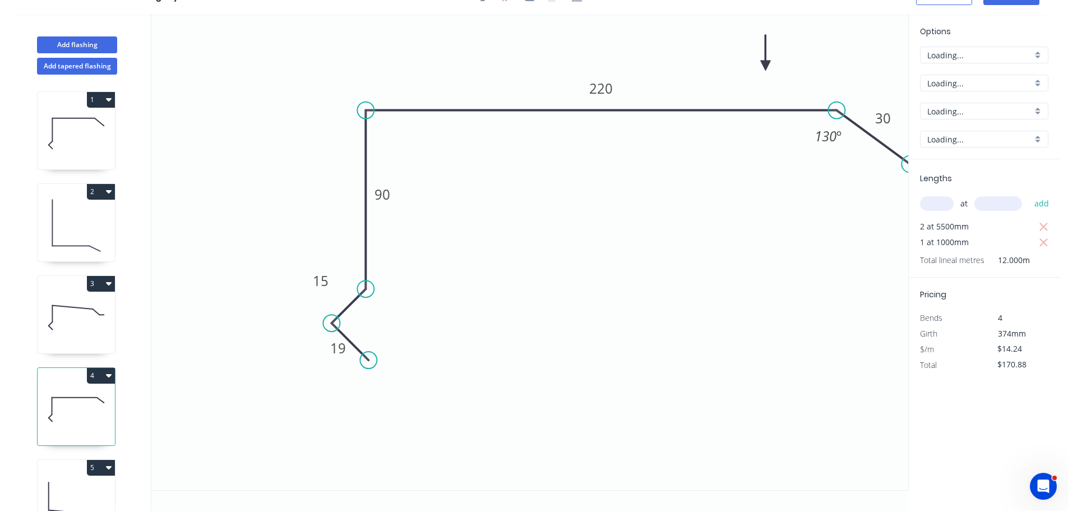
scroll to position [21, 0]
click at [829, 132] on tspan "130" at bounding box center [825, 136] width 22 height 18
click at [820, 183] on icon "0 19 15 90 220 30 135 º" at bounding box center [529, 252] width 757 height 476
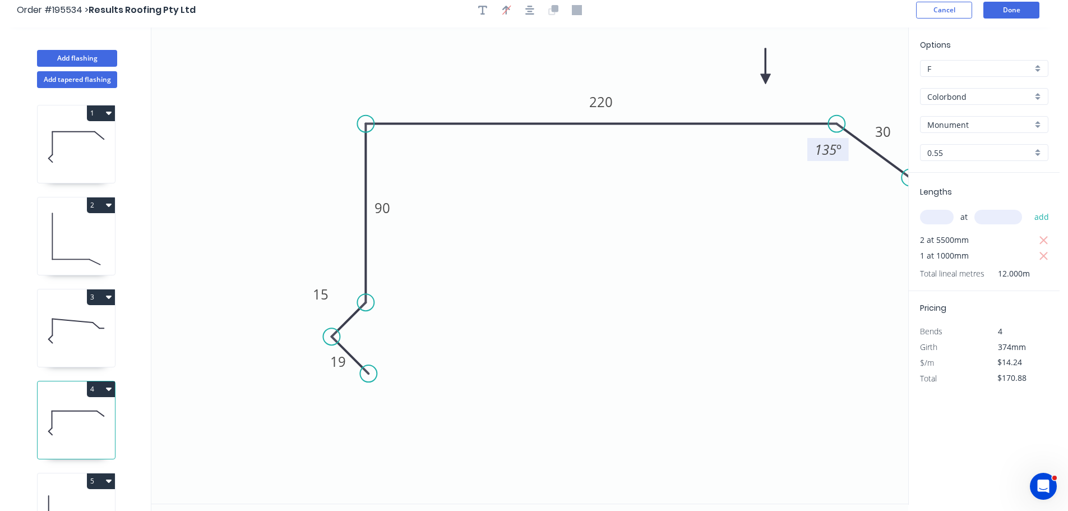
scroll to position [0, 0]
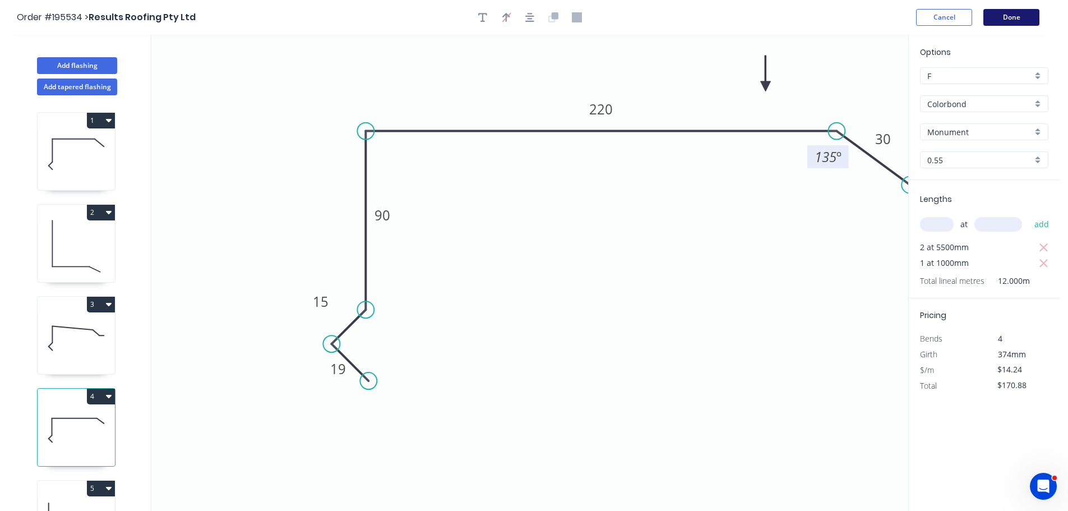
click at [1000, 14] on button "Done" at bounding box center [1011, 17] width 56 height 17
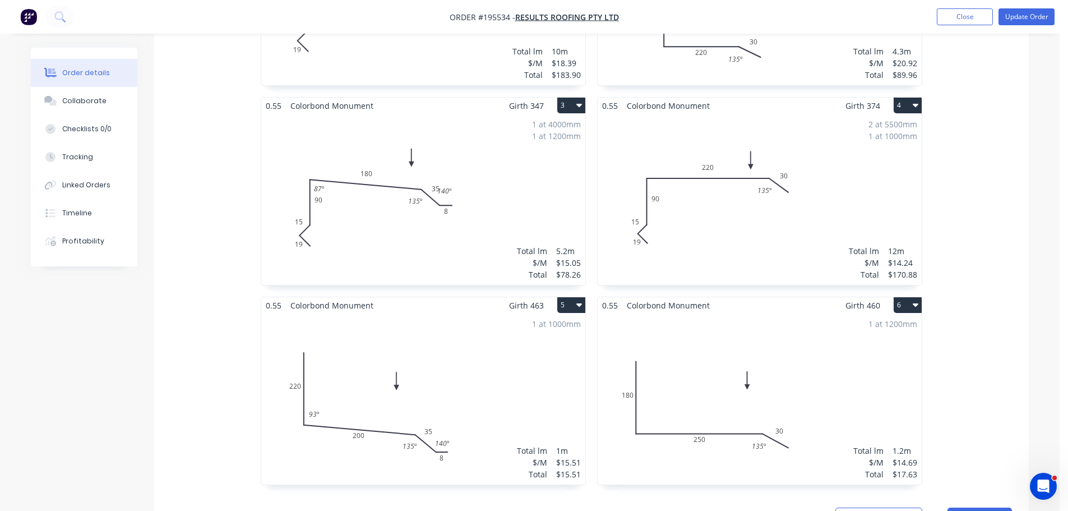
scroll to position [523, 0]
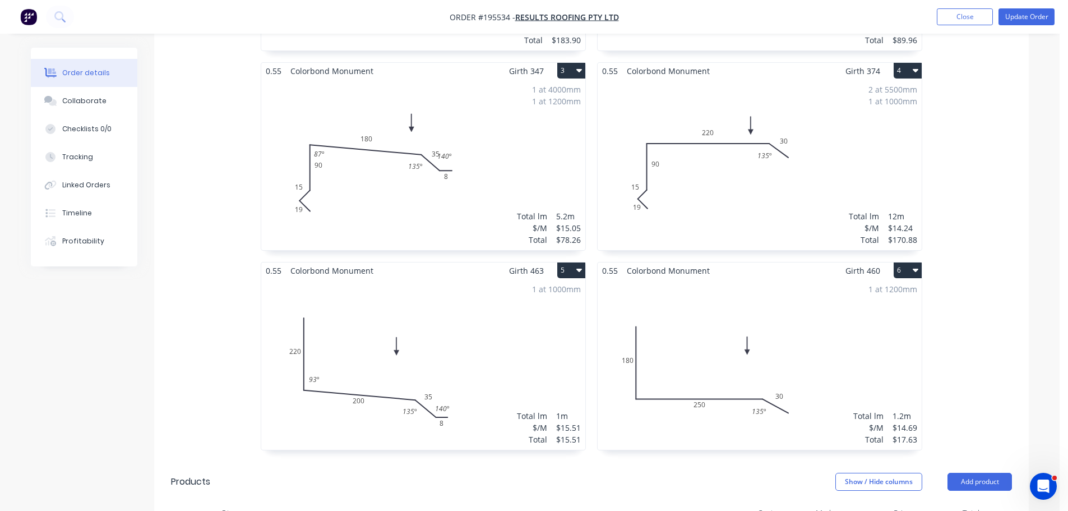
click at [525, 122] on div "1 at 4000mm 1 at 1200mm Total lm $/M Total 5.2m $15.05 $78.26" at bounding box center [423, 164] width 324 height 171
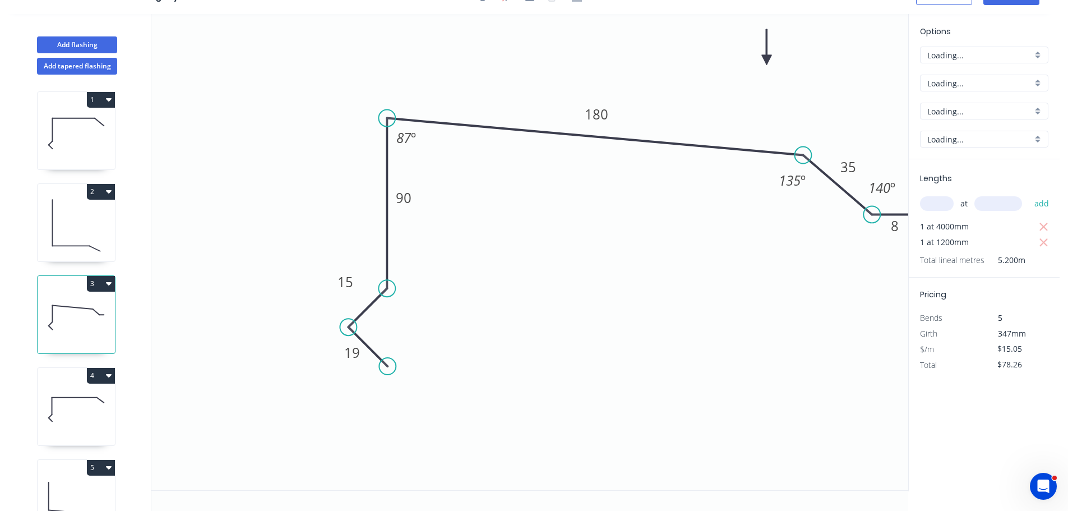
scroll to position [21, 0]
drag, startPoint x: 862, startPoint y: 166, endPoint x: 855, endPoint y: 152, distance: 15.8
click at [855, 152] on rect at bounding box center [841, 152] width 36 height 23
drag, startPoint x: 896, startPoint y: 191, endPoint x: 907, endPoint y: 194, distance: 11.7
click at [907, 194] on rect at bounding box center [892, 190] width 41 height 23
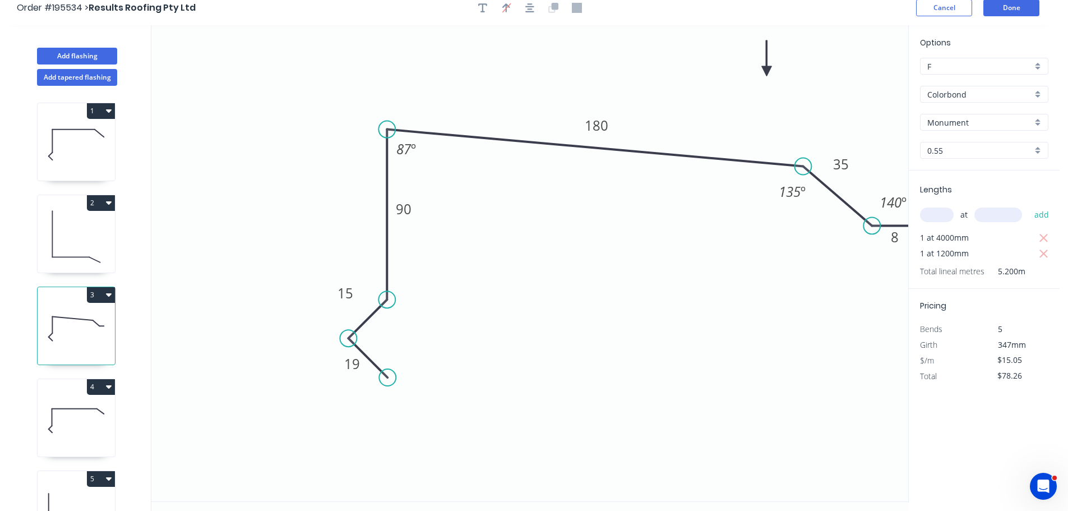
scroll to position [0, 0]
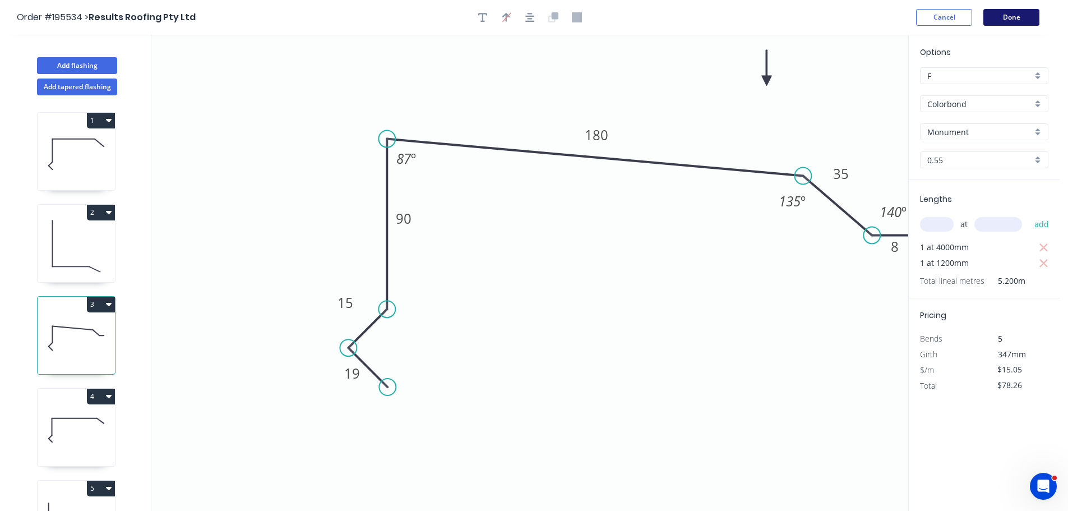
click at [1022, 16] on button "Done" at bounding box center [1011, 17] width 56 height 17
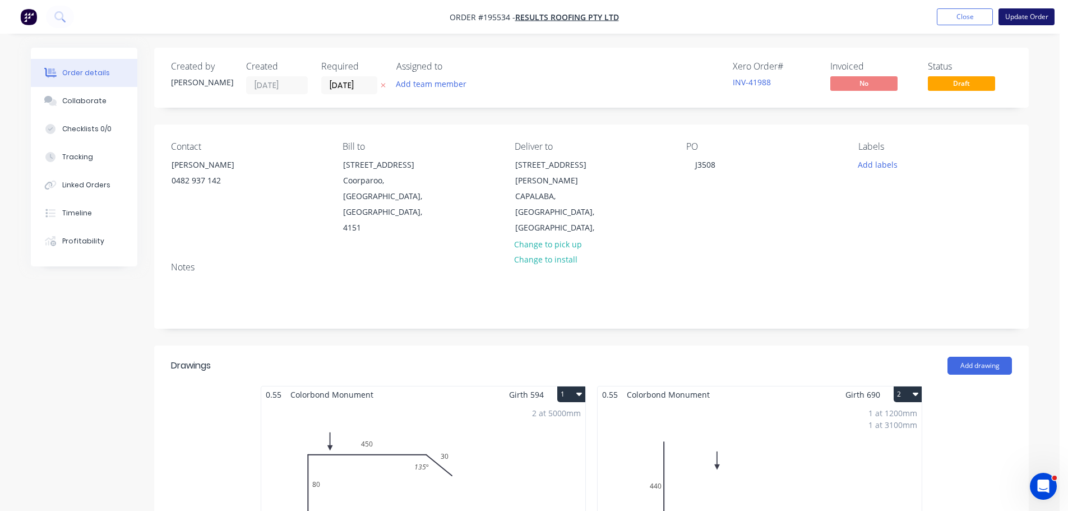
click at [1026, 17] on button "Update Order" at bounding box center [1026, 16] width 56 height 17
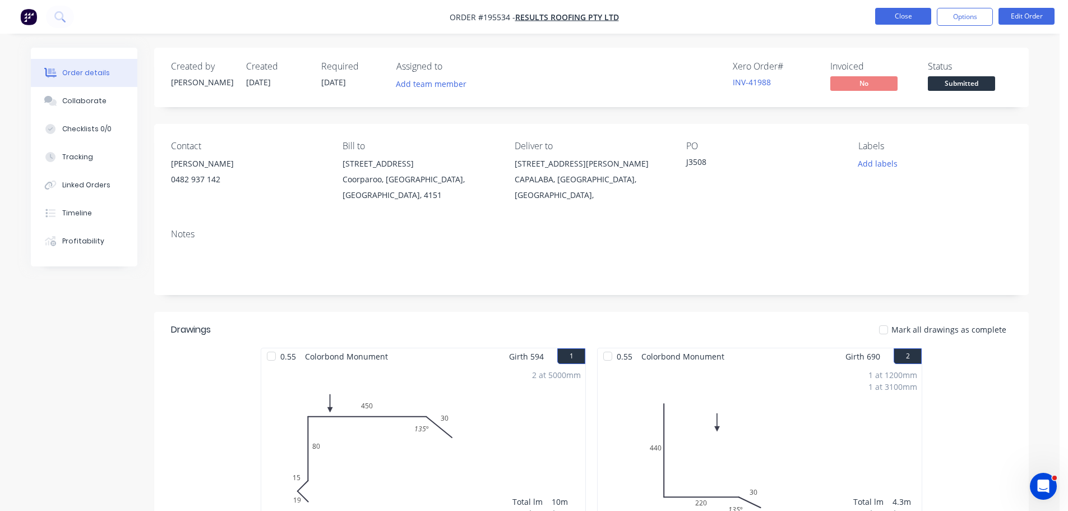
click at [913, 17] on button "Close" at bounding box center [903, 16] width 56 height 17
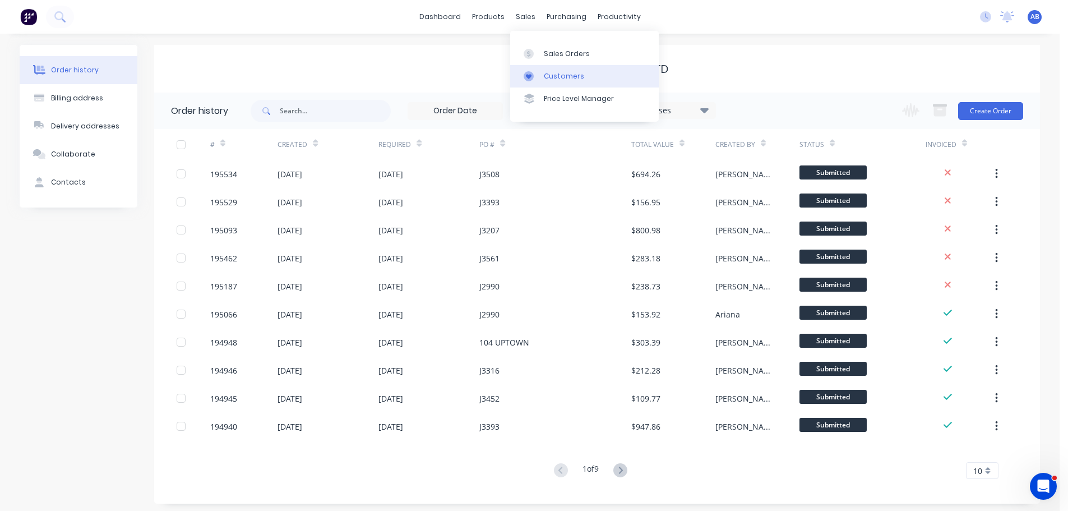
click at [548, 72] on div "Customers" at bounding box center [564, 76] width 40 height 10
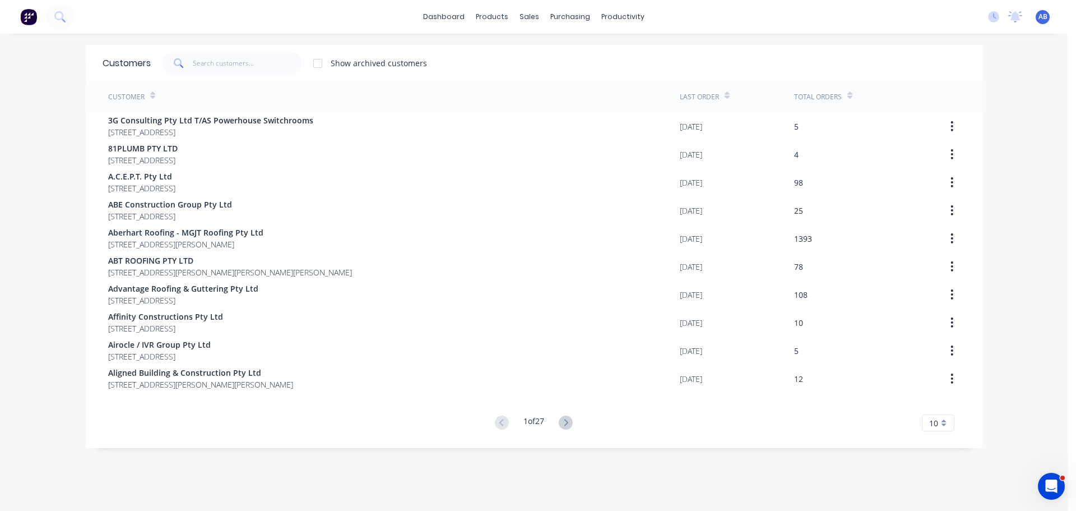
drag, startPoint x: 673, startPoint y: 18, endPoint x: 331, endPoint y: 95, distance: 349.8
click at [673, 18] on div "dashboard products sales purchasing productivity dashboard products Product Cat…" at bounding box center [534, 17] width 1068 height 34
click at [282, 67] on input "text" at bounding box center [247, 63] width 109 height 22
click at [247, 64] on input "text" at bounding box center [247, 63] width 109 height 22
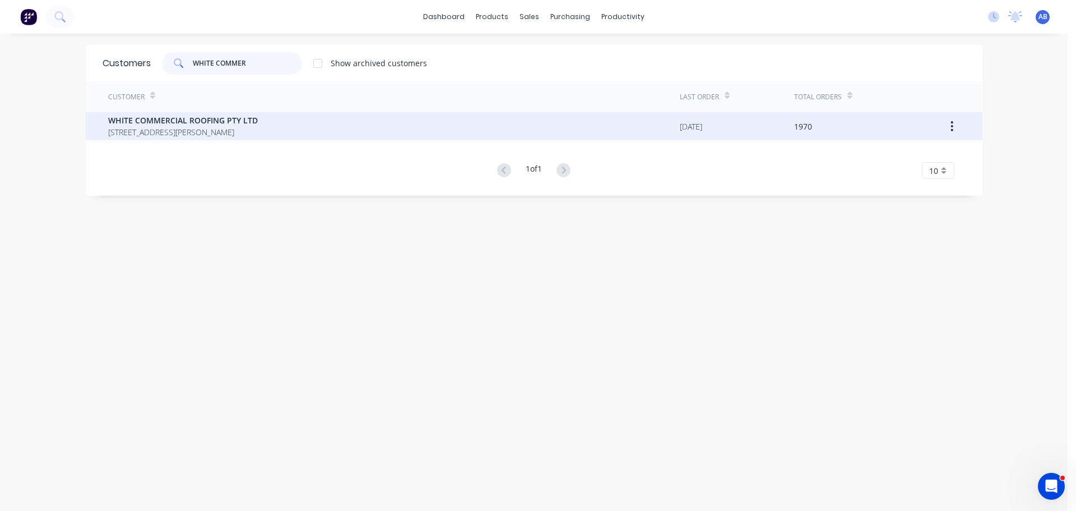
type input "WHITE COMMER"
click at [218, 130] on span "[STREET_ADDRESS][PERSON_NAME]" at bounding box center [183, 132] width 150 height 12
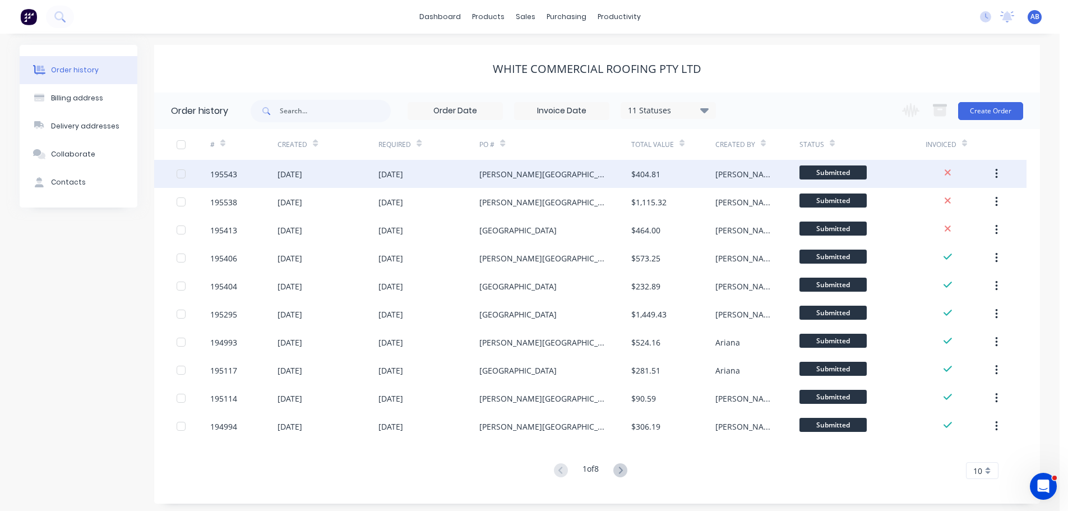
click at [605, 176] on div "[PERSON_NAME][GEOGRAPHIC_DATA]" at bounding box center [554, 174] width 151 height 28
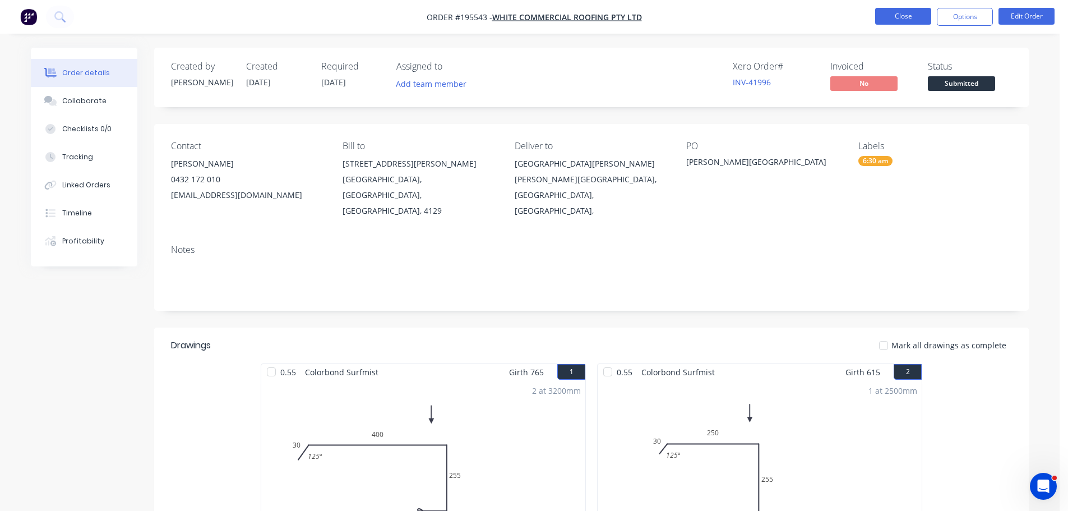
click at [891, 17] on button "Close" at bounding box center [903, 16] width 56 height 17
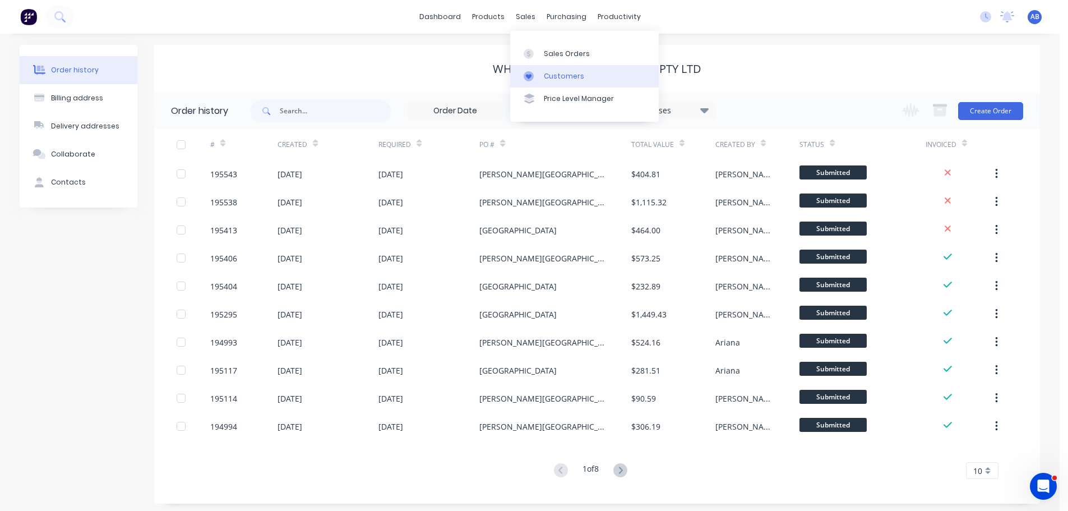
click at [557, 72] on div "Customers" at bounding box center [564, 76] width 40 height 10
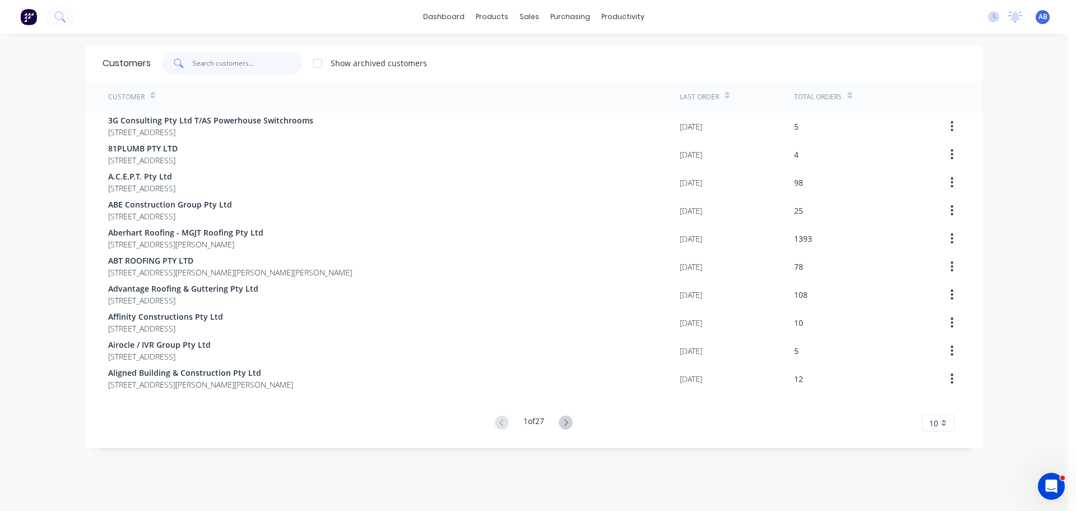
click at [254, 64] on input "text" at bounding box center [247, 63] width 109 height 22
drag, startPoint x: 231, startPoint y: 62, endPoint x: 465, endPoint y: 88, distance: 234.6
click at [232, 62] on input "text" at bounding box center [247, 63] width 109 height 22
click at [207, 64] on input "text" at bounding box center [247, 63] width 109 height 22
type input "T"
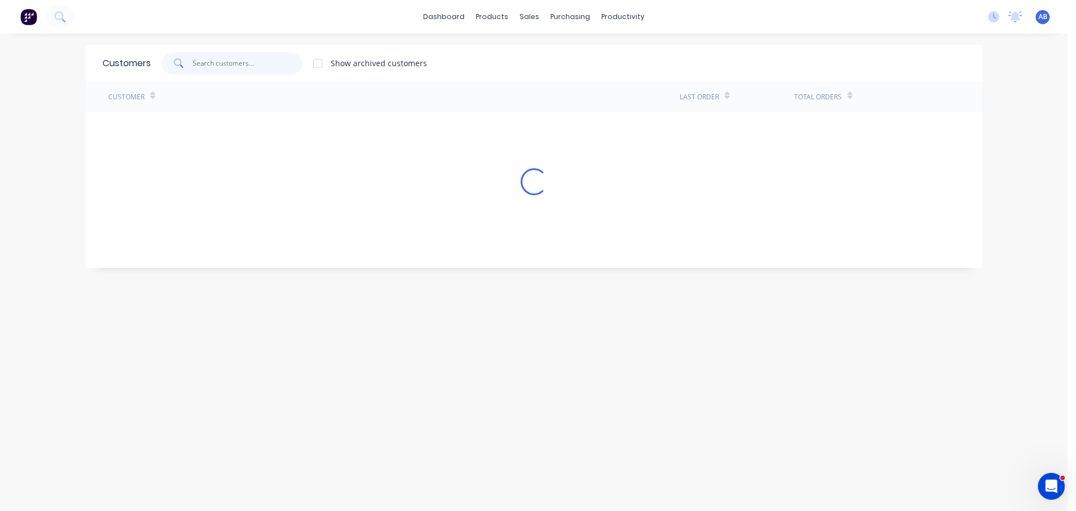
type input "F"
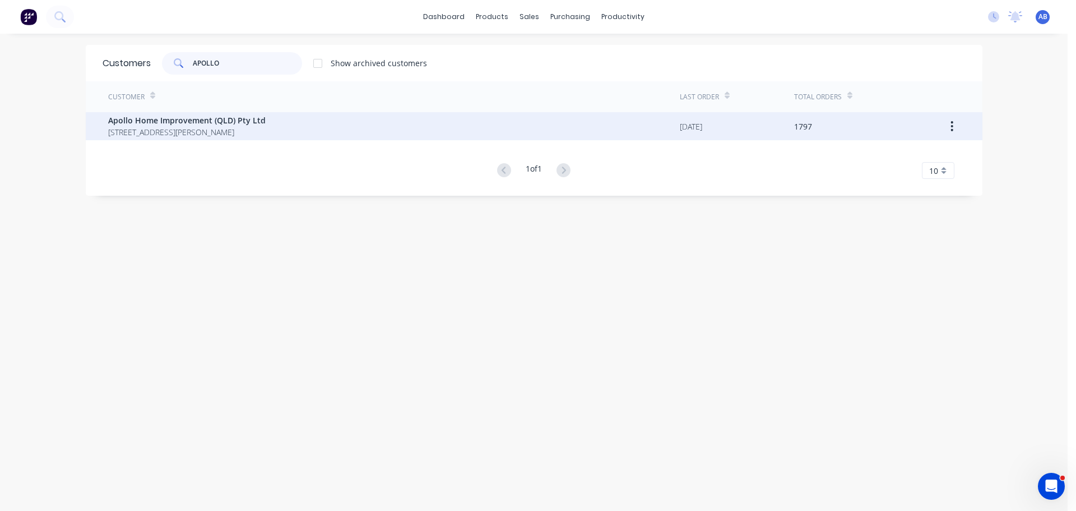
type input "APOLLO"
click at [140, 125] on span "Apollo Home Improvement (QLD) Pty Ltd" at bounding box center [186, 120] width 157 height 12
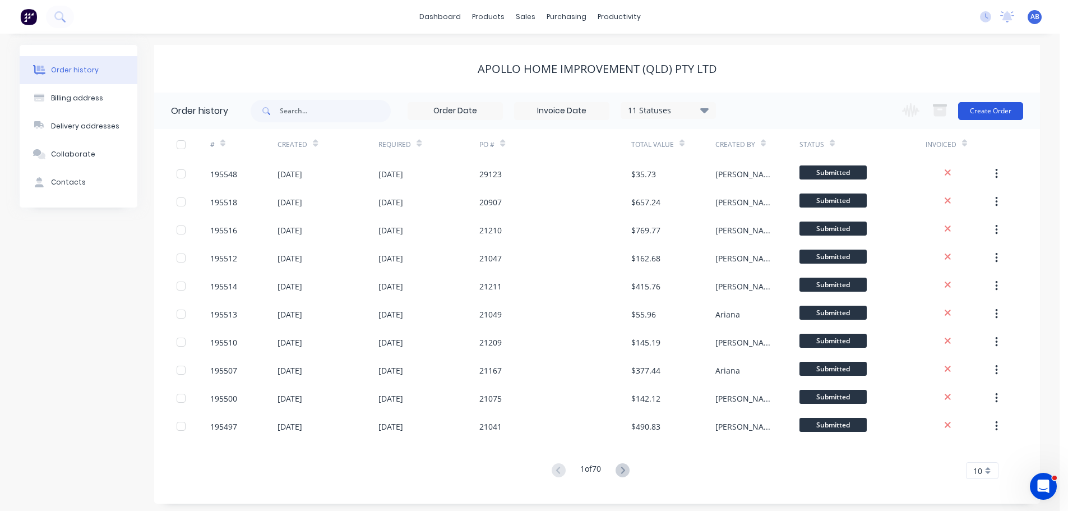
click at [987, 110] on button "Create Order" at bounding box center [990, 111] width 65 height 18
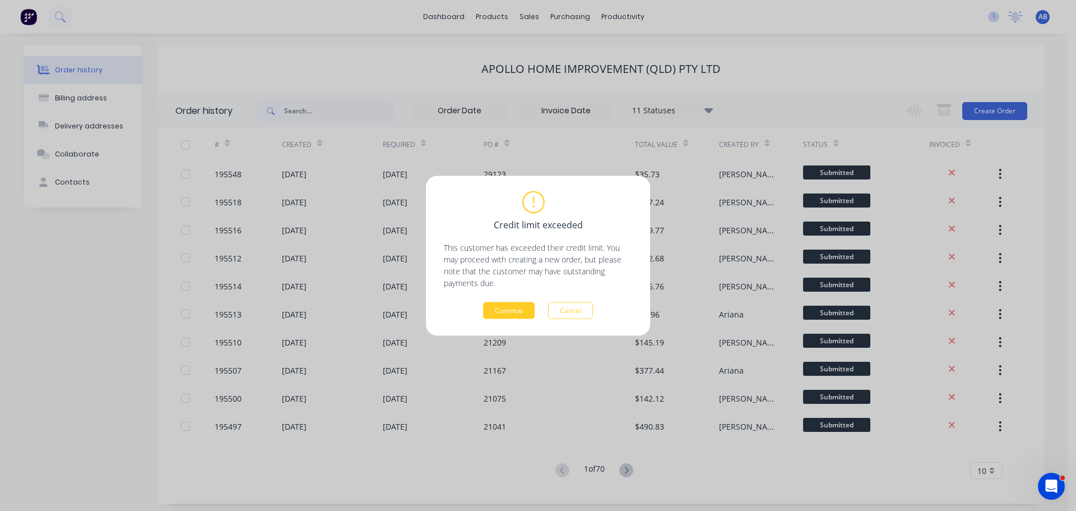
click at [500, 310] on button "Continue" at bounding box center [509, 310] width 52 height 17
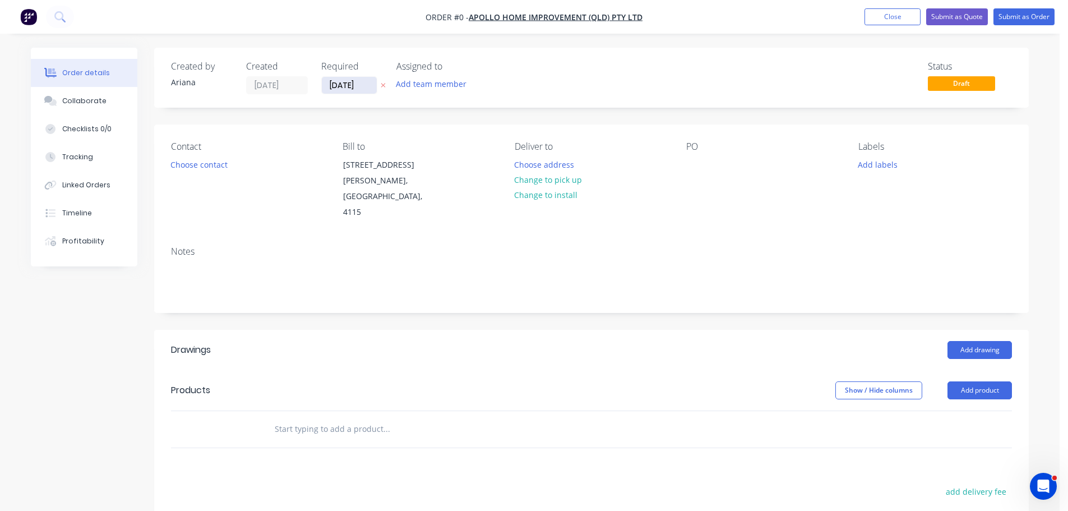
click at [345, 86] on input "[DATE]" at bounding box center [349, 85] width 55 height 17
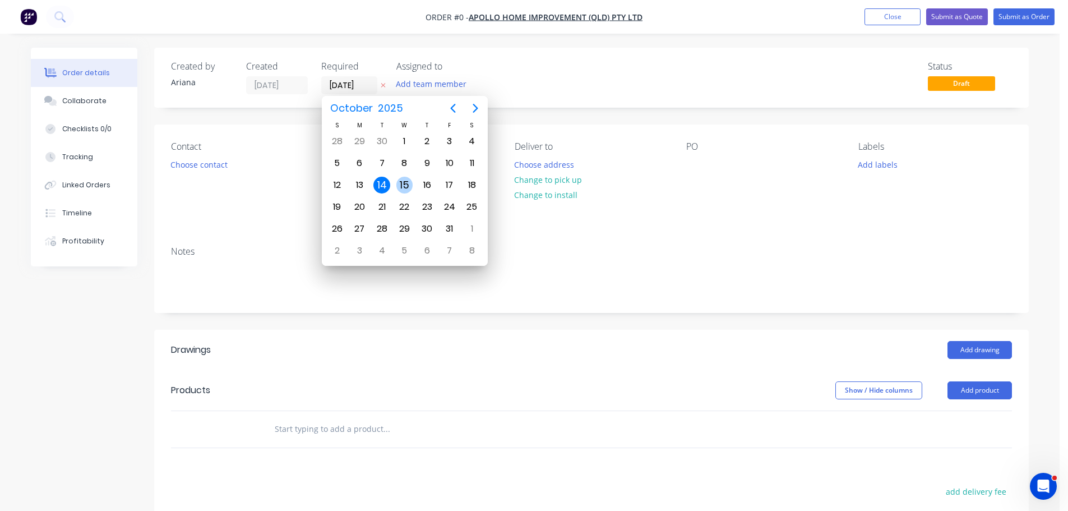
click at [402, 183] on div "15" at bounding box center [404, 185] width 17 height 17
type input "[DATE]"
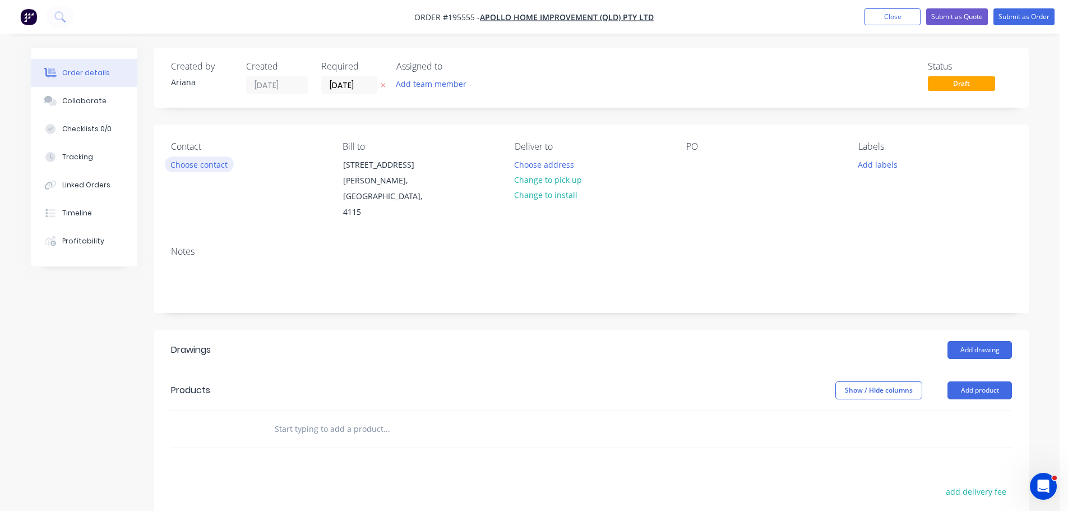
click at [206, 166] on button "Choose contact" at bounding box center [199, 163] width 69 height 15
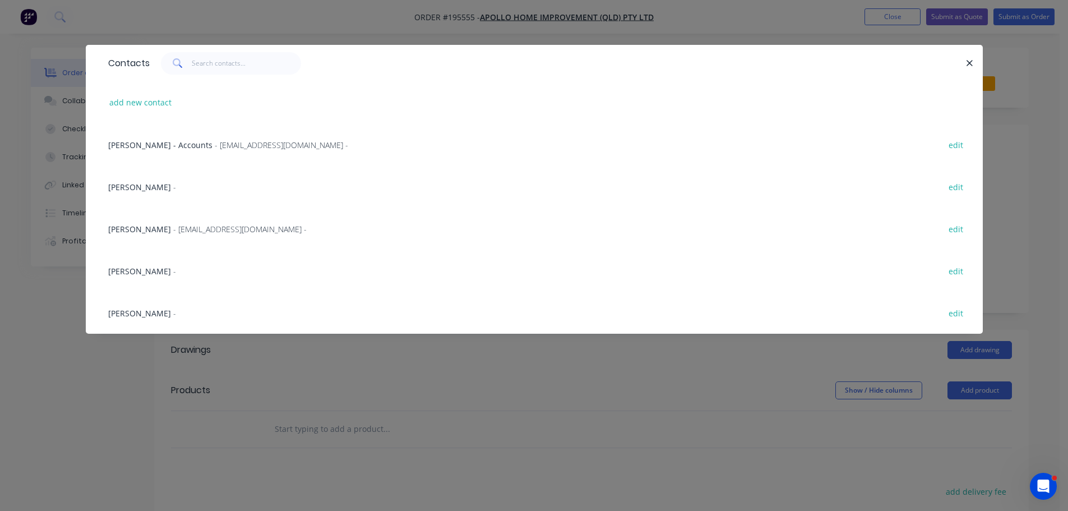
click at [173, 226] on span "- [EMAIL_ADDRESS][DOMAIN_NAME] -" at bounding box center [239, 229] width 133 height 11
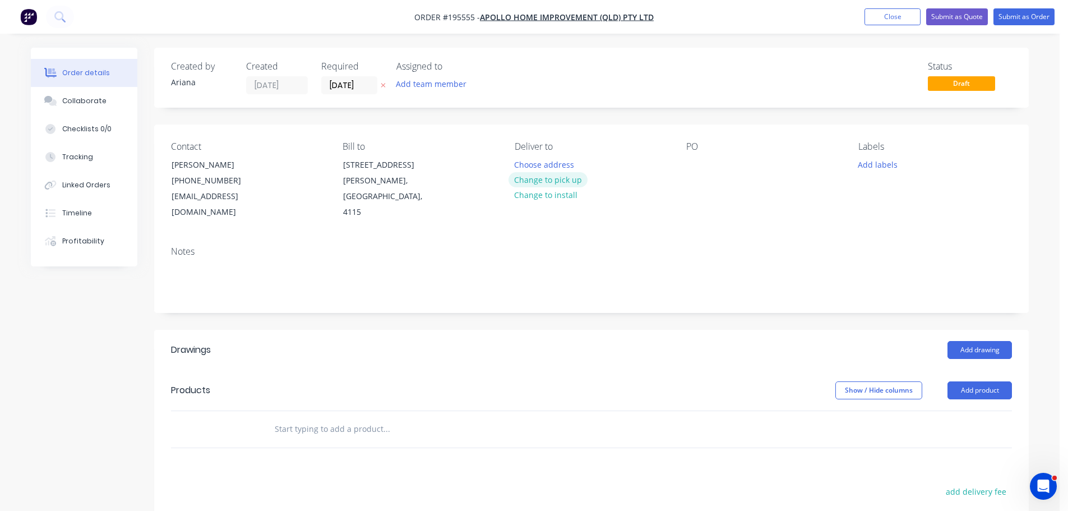
click at [541, 177] on button "Change to pick up" at bounding box center [548, 179] width 80 height 15
click at [523, 165] on div at bounding box center [523, 164] width 18 height 16
click at [702, 191] on div "PO" at bounding box center [763, 180] width 154 height 79
click at [692, 162] on div at bounding box center [695, 164] width 18 height 16
click at [791, 216] on div "Contact [PERSON_NAME] [PHONE_NUMBER] [EMAIL_ADDRESS][DOMAIN_NAME] Bill to [STRE…" at bounding box center [591, 180] width 874 height 113
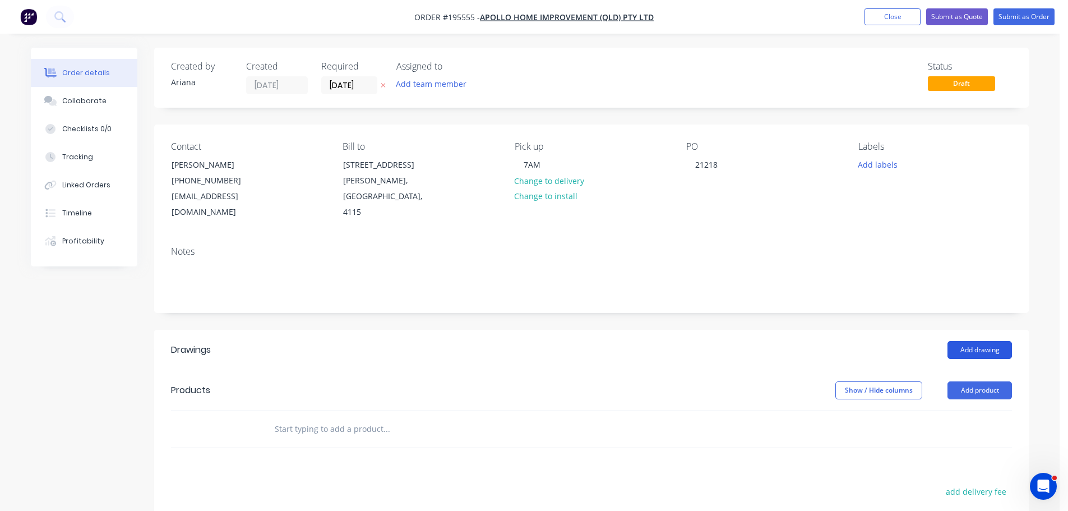
click at [973, 341] on button "Add drawing" at bounding box center [979, 350] width 64 height 18
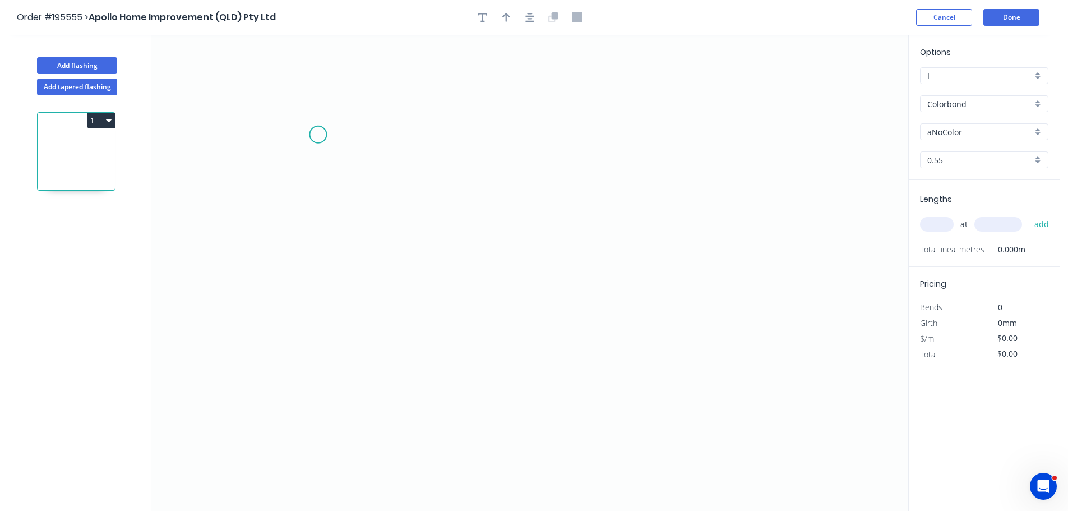
click at [318, 135] on icon "0" at bounding box center [529, 273] width 757 height 476
click at [318, 73] on icon at bounding box center [318, 104] width 0 height 62
click at [392, 73] on icon "0 ?" at bounding box center [529, 273] width 757 height 476
click at [390, 207] on icon "0 ? ?" at bounding box center [529, 273] width 757 height 476
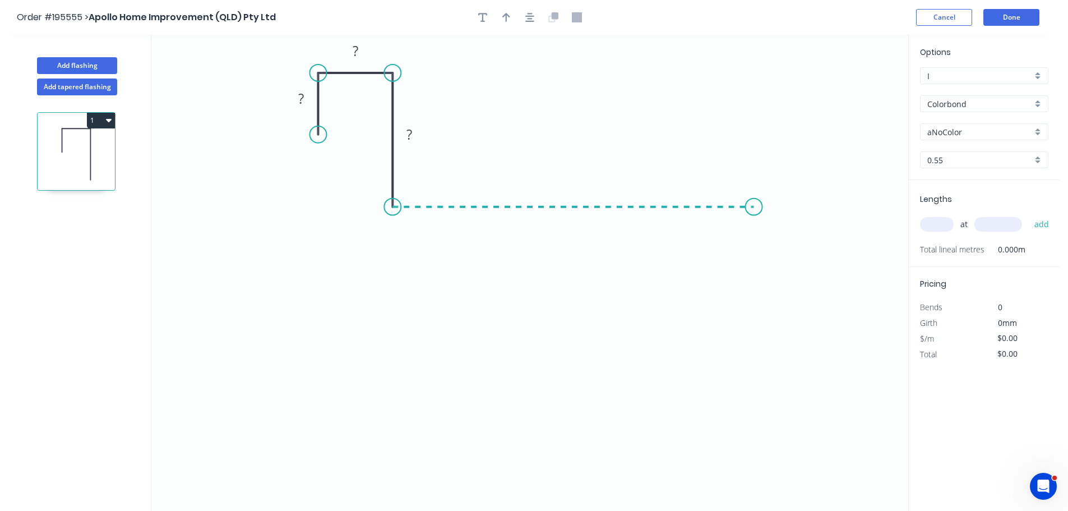
click at [754, 203] on icon "0 ? ? ?" at bounding box center [529, 273] width 757 height 476
click at [792, 247] on icon "0 ? ? ? ?" at bounding box center [529, 273] width 757 height 476
click at [792, 247] on circle at bounding box center [791, 245] width 17 height 17
click at [303, 98] on tspan "?" at bounding box center [301, 98] width 6 height 18
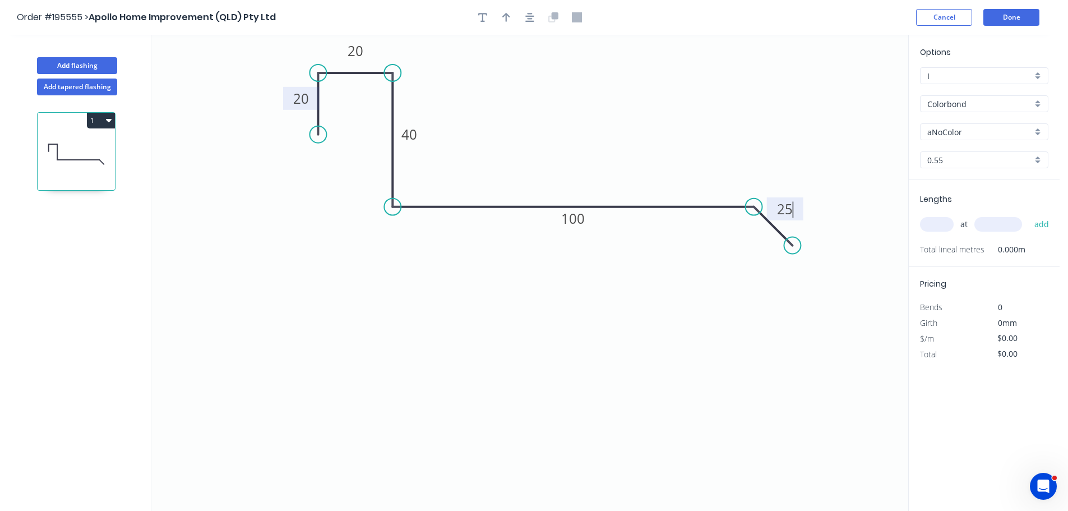
click at [684, 106] on icon "0 20 20 40 100 25" at bounding box center [529, 273] width 757 height 476
type input "$11.36"
click at [504, 18] on icon "button" at bounding box center [506, 17] width 8 height 10
drag, startPoint x: 852, startPoint y: 89, endPoint x: 597, endPoint y: 117, distance: 256.0
click at [597, 117] on icon at bounding box center [597, 104] width 10 height 36
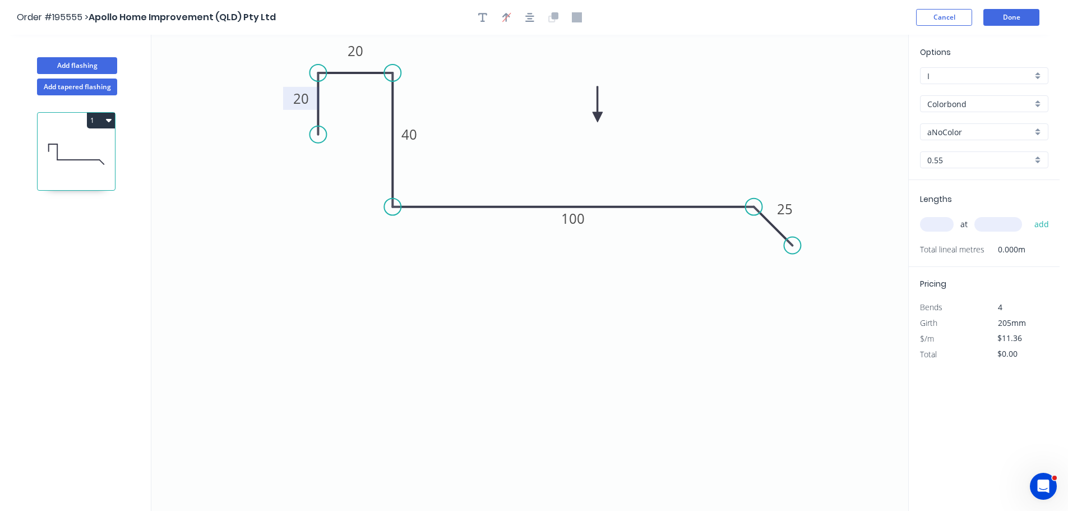
click at [1040, 131] on div "aNoColor" at bounding box center [984, 131] width 128 height 17
click at [991, 214] on div "Cottage Green" at bounding box center [983, 212] width 127 height 20
type input "Cottage Green"
click at [939, 224] on input "text" at bounding box center [937, 224] width 34 height 15
type input "2"
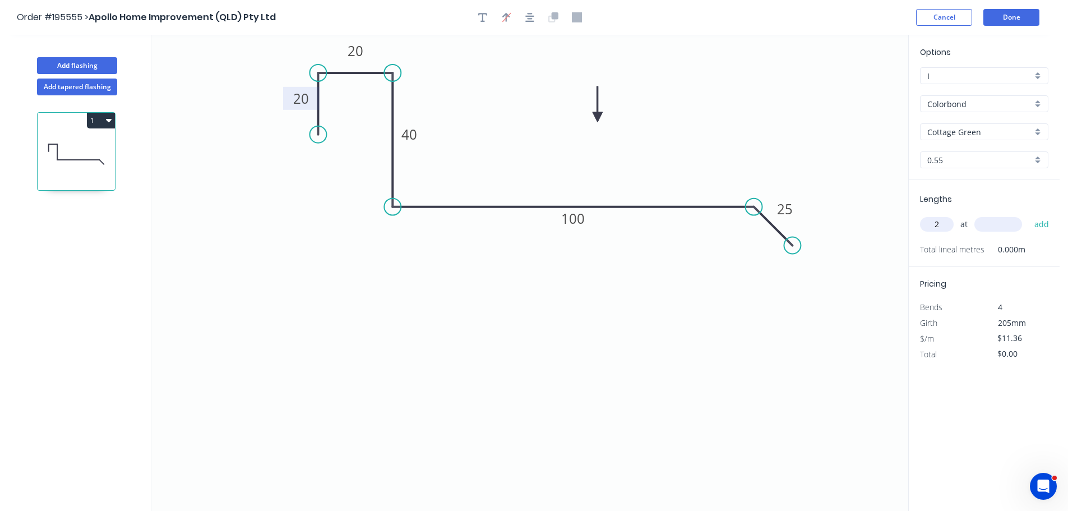
click at [1003, 229] on input "text" at bounding box center [998, 224] width 48 height 15
type input "4150"
click at [1028, 215] on button "add" at bounding box center [1041, 224] width 26 height 19
type input "$94.29"
click at [1016, 18] on button "Done" at bounding box center [1011, 17] width 56 height 17
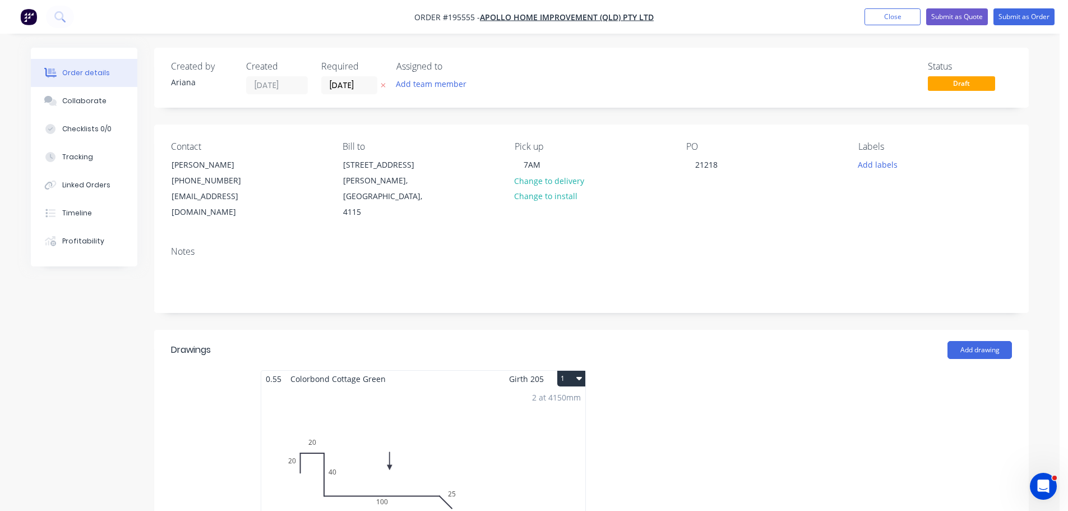
click at [560, 370] on button "1" at bounding box center [571, 378] width 28 height 16
click at [554, 397] on div "Use larger box size" at bounding box center [532, 405] width 86 height 16
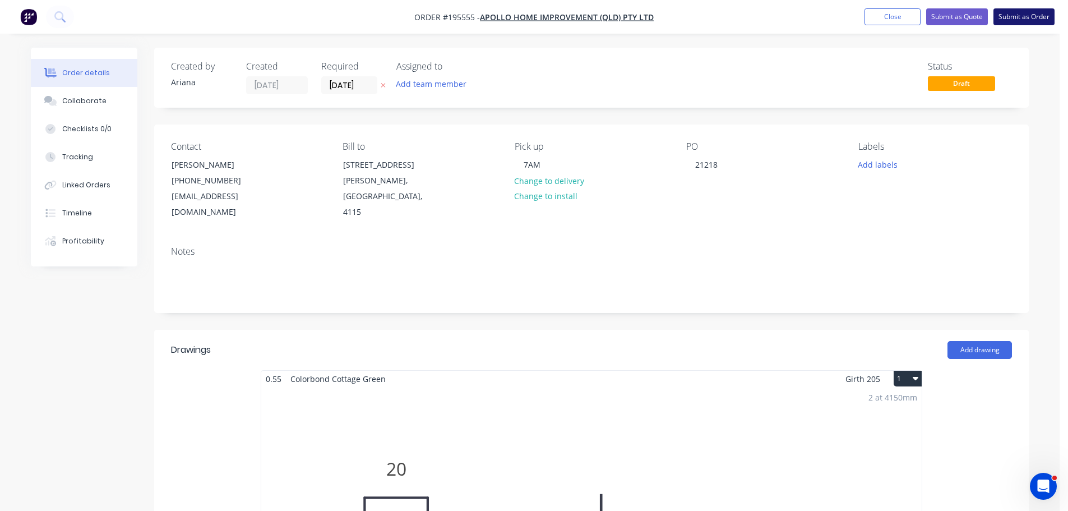
click at [1028, 15] on button "Submit as Order" at bounding box center [1023, 16] width 61 height 17
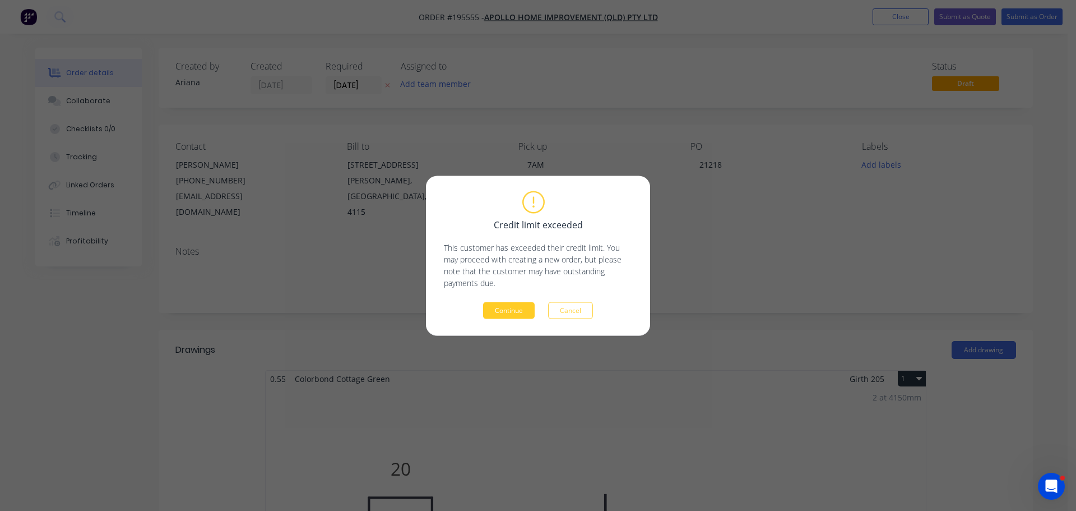
click at [495, 314] on button "Continue" at bounding box center [509, 310] width 52 height 17
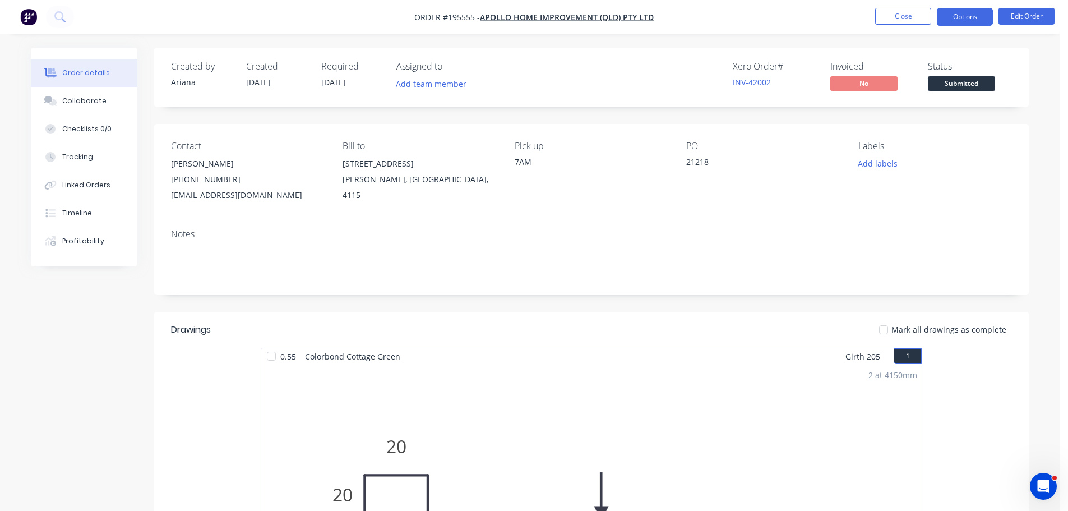
click at [958, 17] on button "Options" at bounding box center [964, 17] width 56 height 18
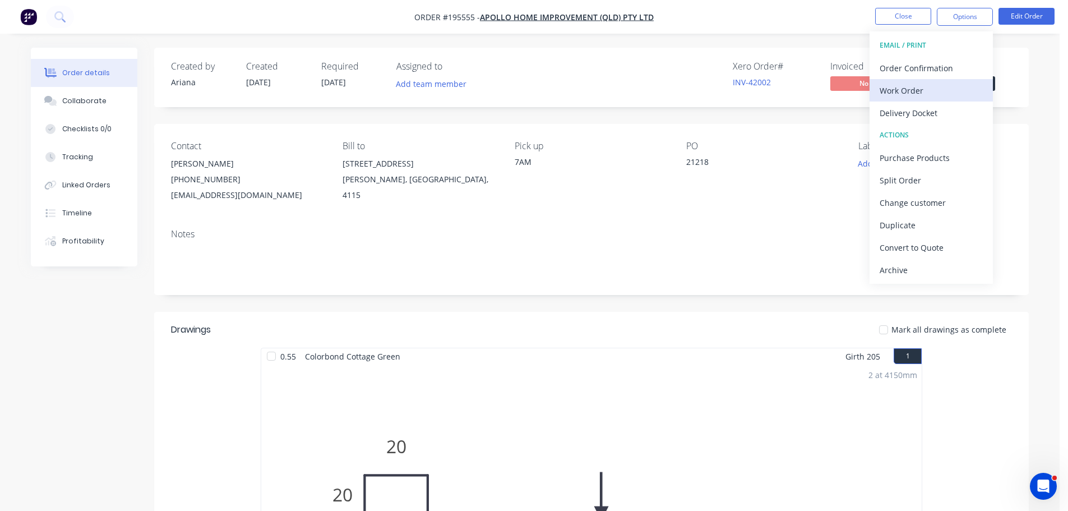
click at [913, 86] on div "Work Order" at bounding box center [930, 90] width 103 height 16
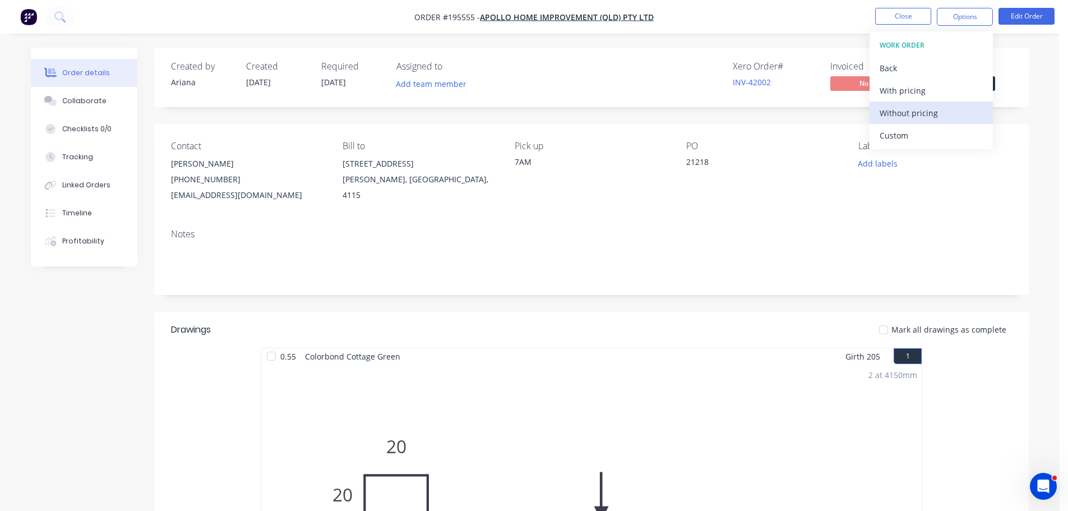
click at [900, 113] on div "Without pricing" at bounding box center [930, 113] width 103 height 16
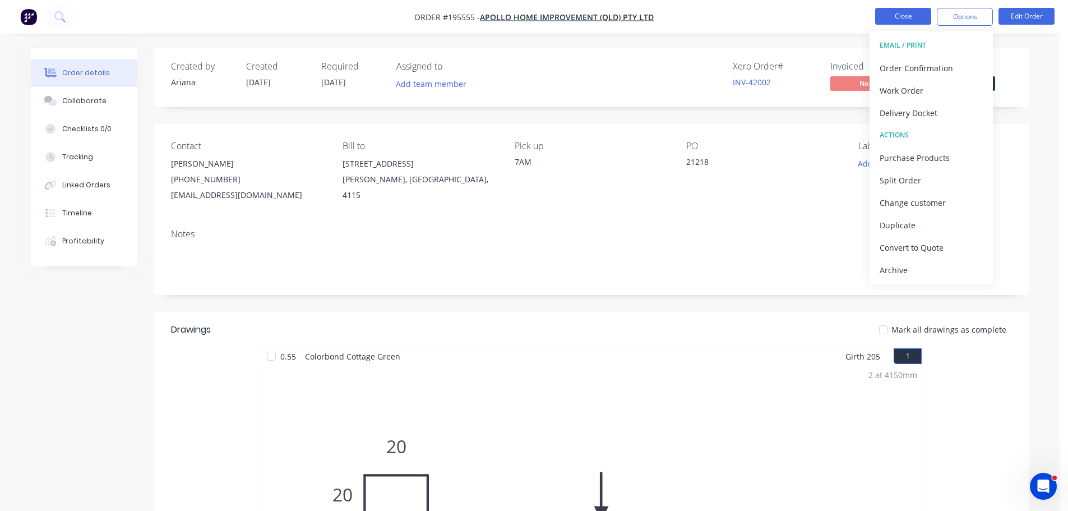
click at [902, 21] on button "Close" at bounding box center [903, 16] width 56 height 17
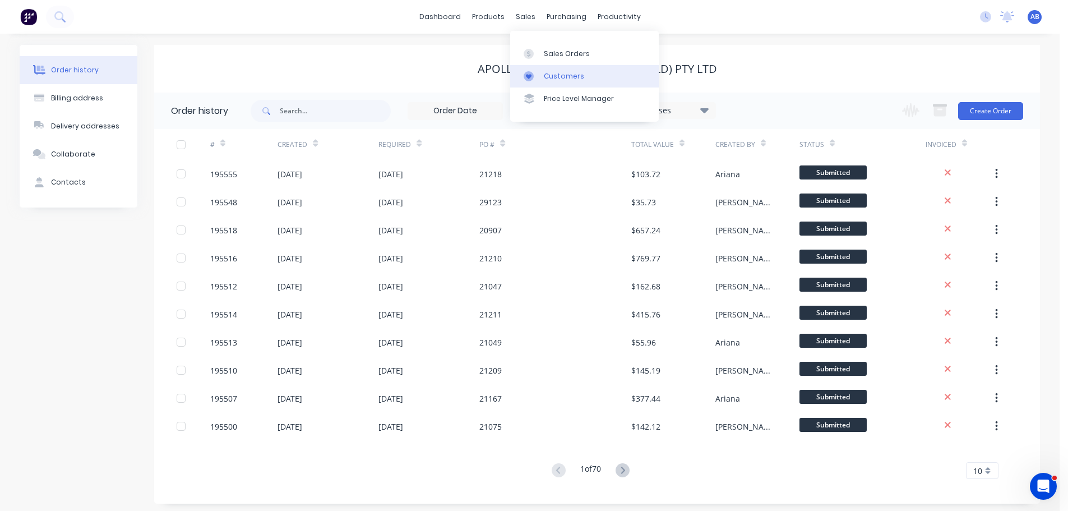
click at [564, 73] on div "Customers" at bounding box center [564, 76] width 40 height 10
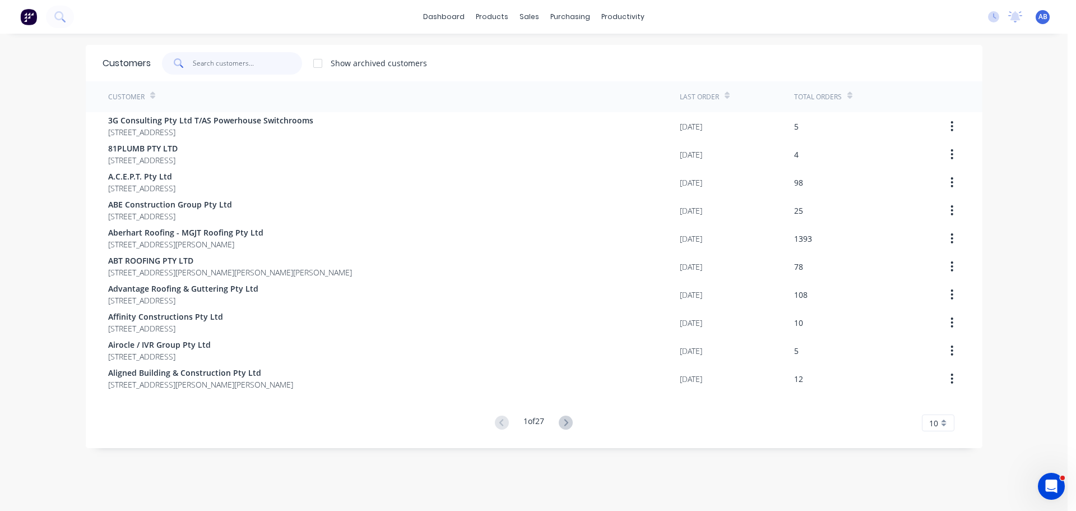
click at [233, 66] on input "text" at bounding box center [247, 63] width 109 height 22
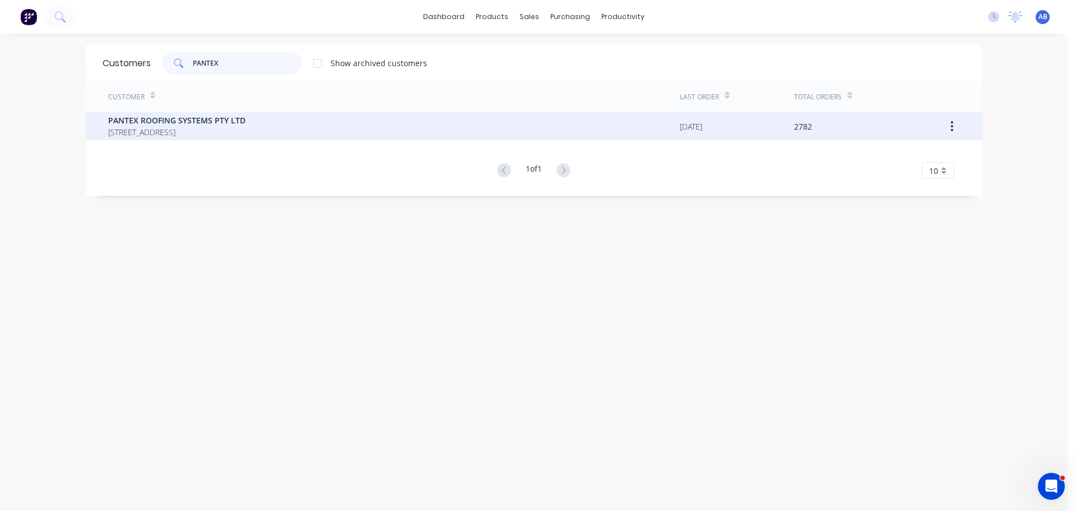
type input "PANTEX"
click at [165, 126] on span "PANTEX ROOFING SYSTEMS PTY LTD" at bounding box center [176, 120] width 137 height 12
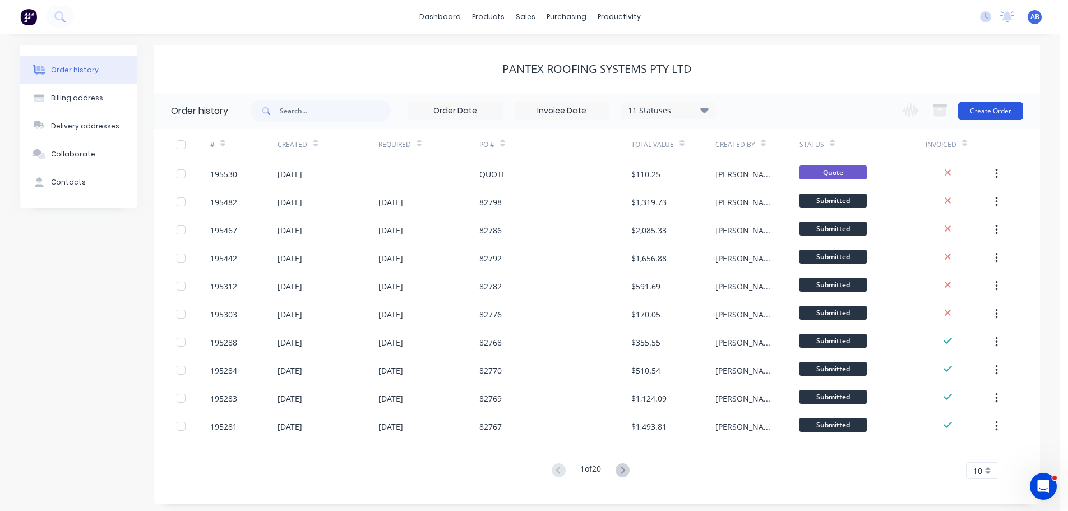
click at [986, 113] on button "Create Order" at bounding box center [990, 111] width 65 height 18
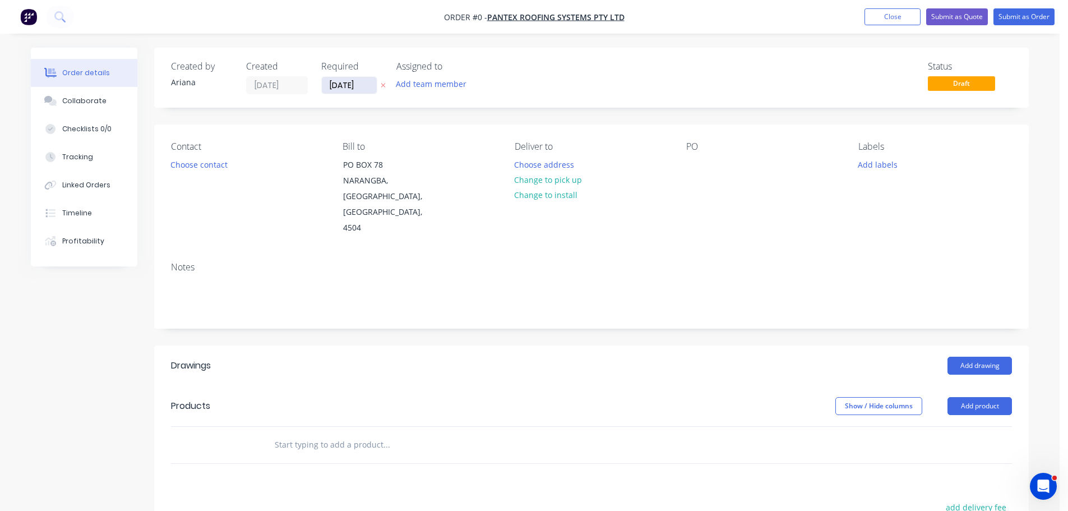
click at [350, 88] on input "[DATE]" at bounding box center [349, 85] width 55 height 17
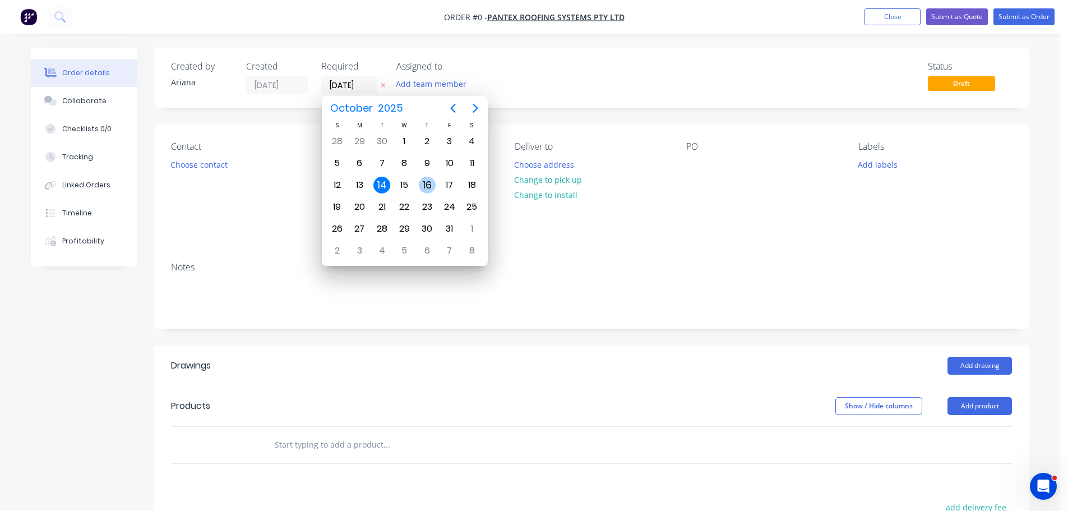
click at [423, 181] on div "16" at bounding box center [427, 185] width 17 height 17
type input "[DATE]"
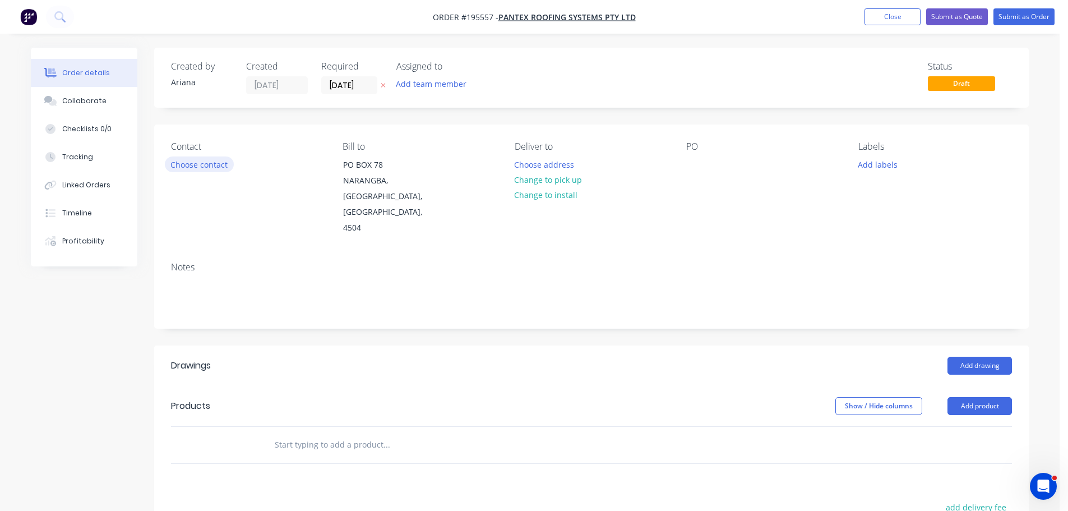
click at [205, 160] on button "Choose contact" at bounding box center [199, 163] width 69 height 15
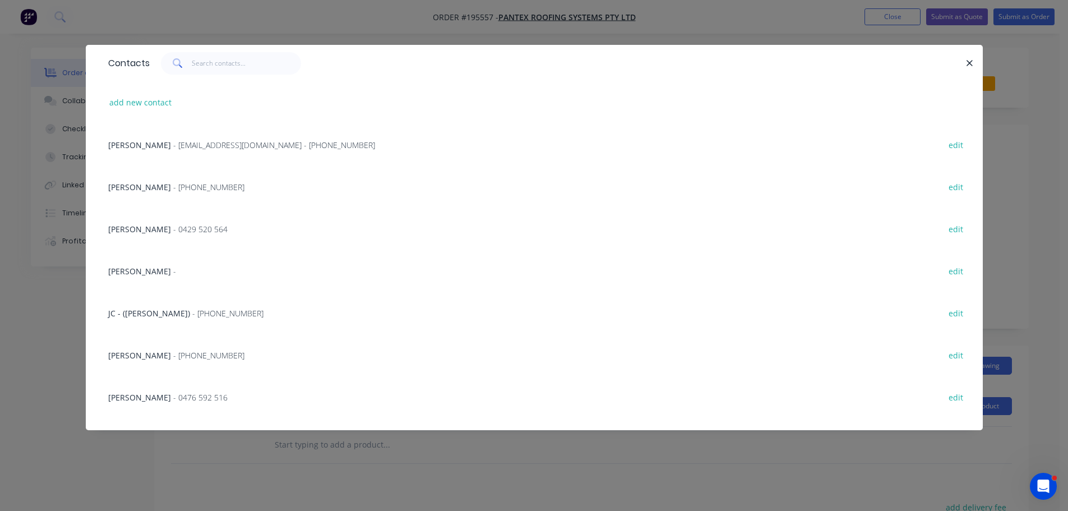
click at [192, 314] on span "- [PHONE_NUMBER]" at bounding box center [227, 313] width 71 height 11
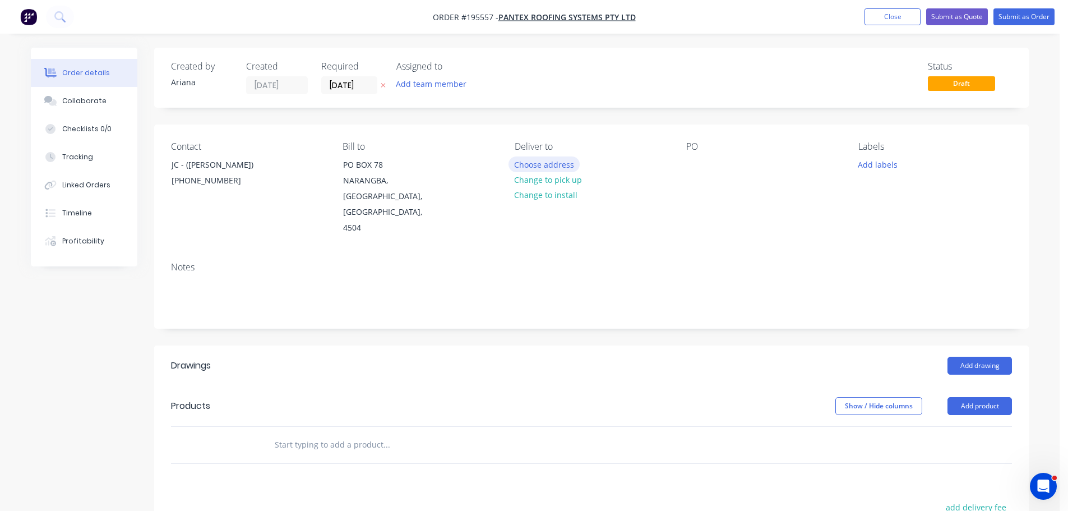
click at [537, 162] on button "Choose address" at bounding box center [544, 163] width 72 height 15
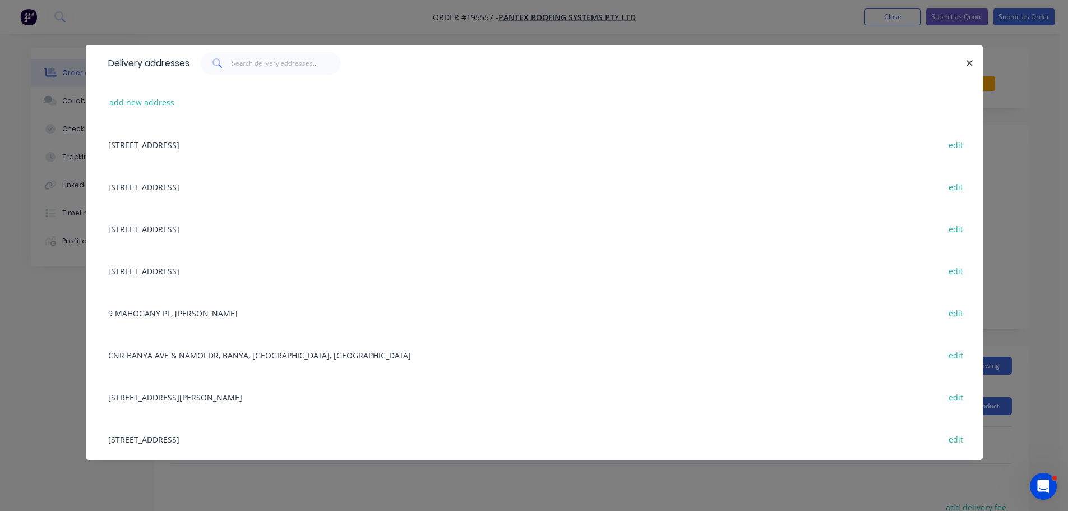
click at [202, 441] on div "[STREET_ADDRESS] edit" at bounding box center [534, 439] width 863 height 42
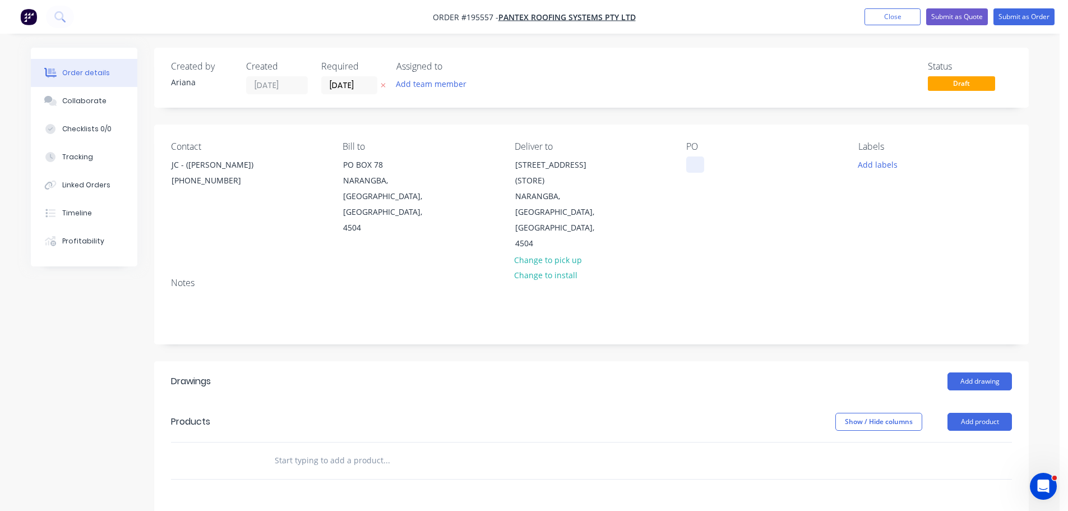
click at [693, 159] on div at bounding box center [695, 164] width 18 height 16
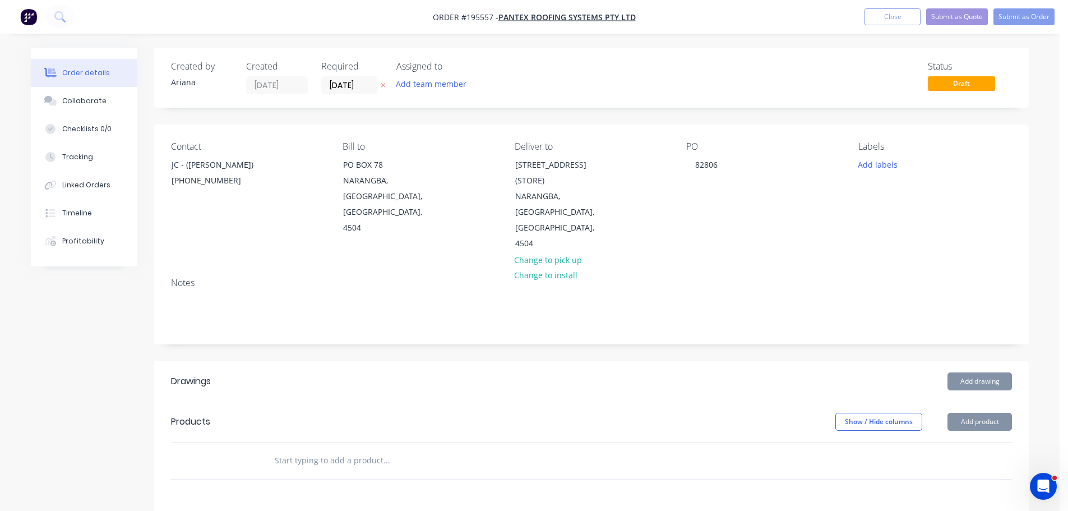
click at [748, 226] on div "Contact JC - ([PERSON_NAME]) [PHONE_NUMBER] Bill to [GEOGRAPHIC_DATA] Deliver t…" at bounding box center [591, 196] width 874 height 144
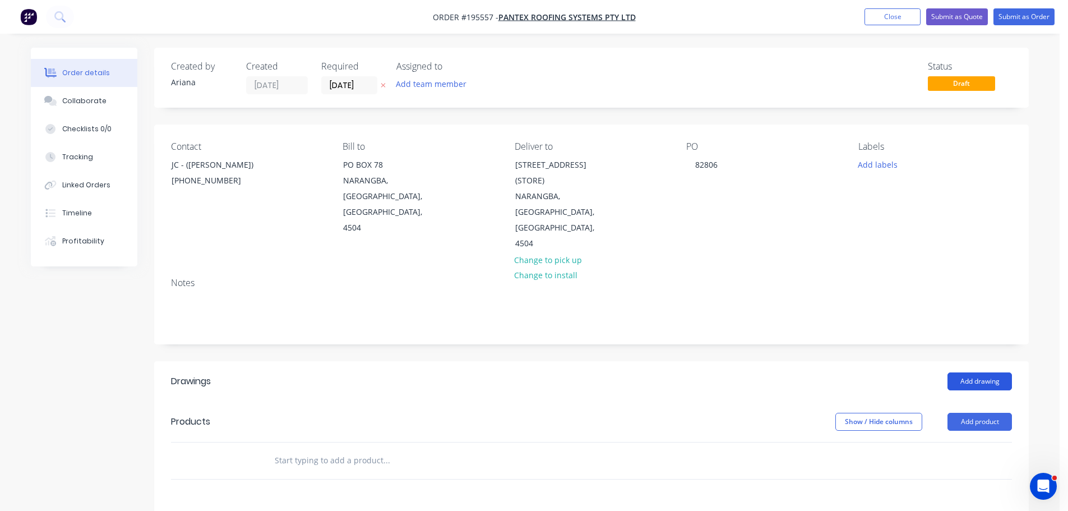
click at [987, 372] on button "Add drawing" at bounding box center [979, 381] width 64 height 18
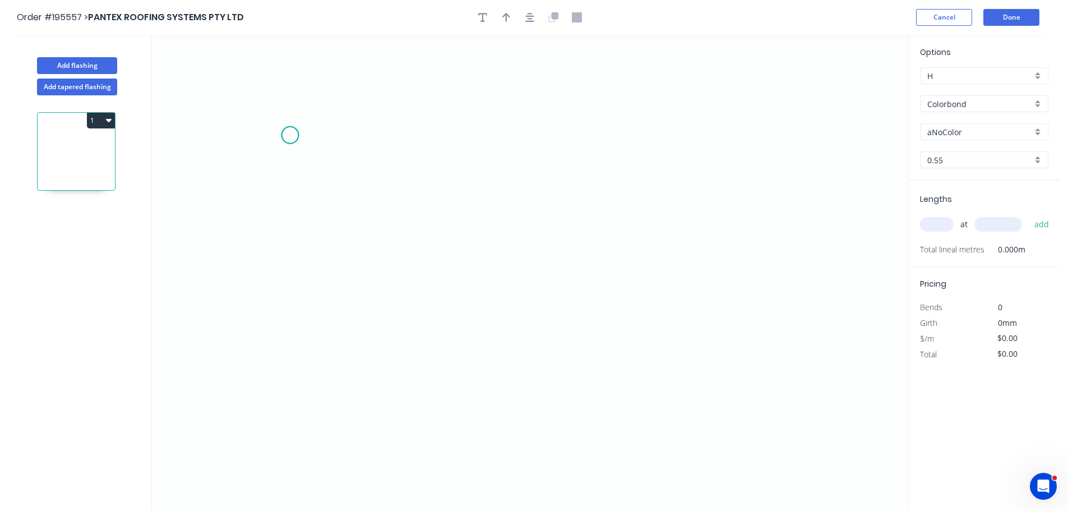
click at [290, 135] on icon "0" at bounding box center [529, 273] width 757 height 476
click at [375, 136] on icon "0" at bounding box center [529, 273] width 757 height 476
click at [381, 330] on icon "0 ?" at bounding box center [529, 273] width 757 height 476
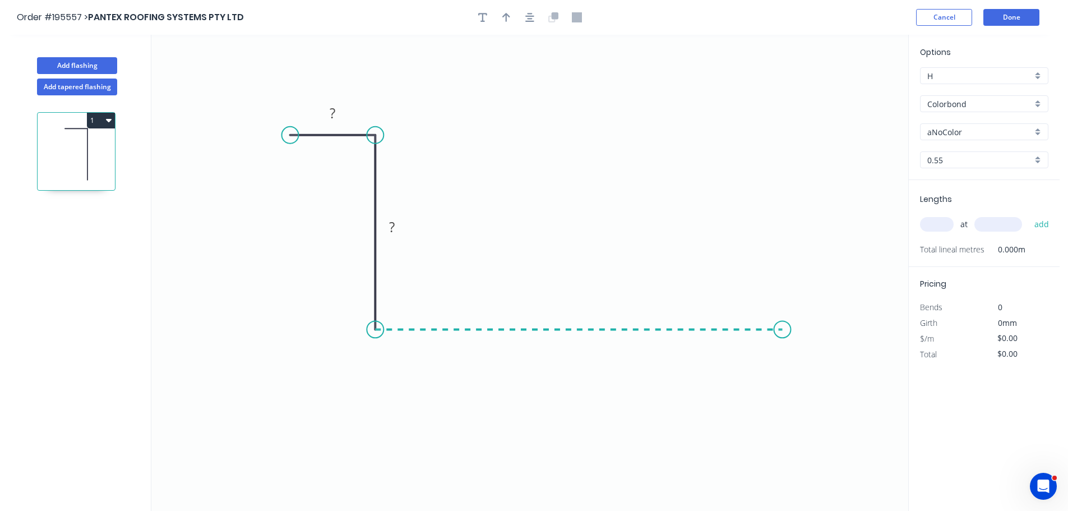
click at [782, 318] on icon "0 ? ?" at bounding box center [529, 273] width 757 height 476
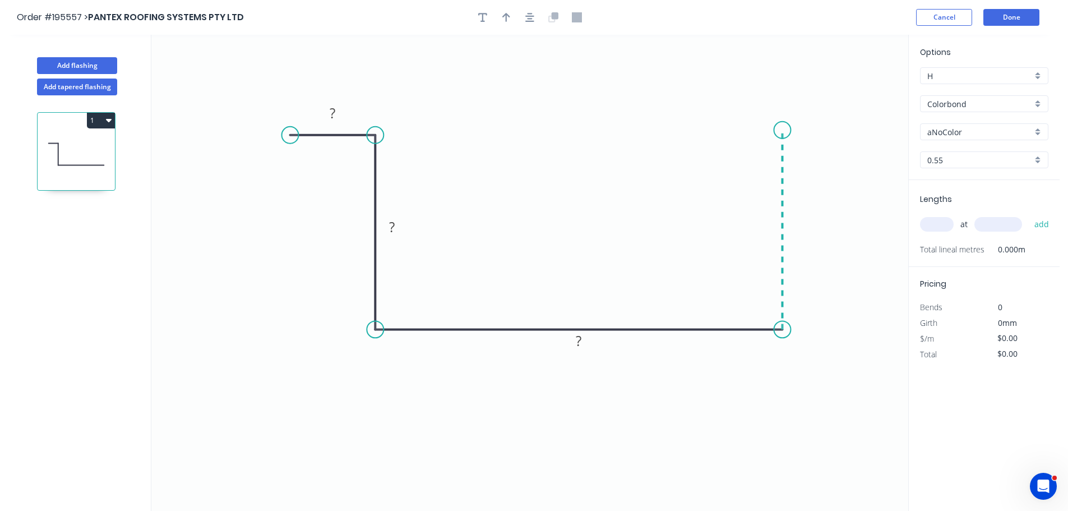
click at [780, 130] on icon "0 ? ? ?" at bounding box center [529, 273] width 757 height 476
click at [860, 126] on icon "0 ? ? ? ?" at bounding box center [529, 273] width 757 height 476
click at [860, 126] on circle at bounding box center [859, 130] width 17 height 17
click at [332, 109] on tspan "?" at bounding box center [333, 113] width 6 height 18
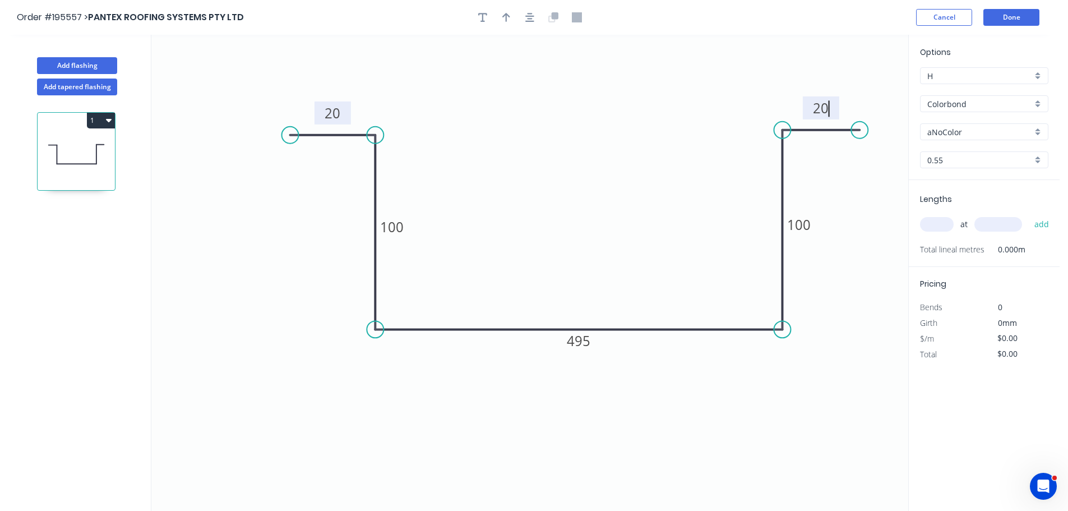
click at [572, 140] on icon "0 20 100 495 100 20" at bounding box center [529, 273] width 757 height 476
type input "$21.53"
click at [503, 20] on icon "button" at bounding box center [506, 17] width 8 height 10
drag, startPoint x: 850, startPoint y: 87, endPoint x: 561, endPoint y: 152, distance: 296.4
click at [561, 152] on icon at bounding box center [561, 138] width 10 height 36
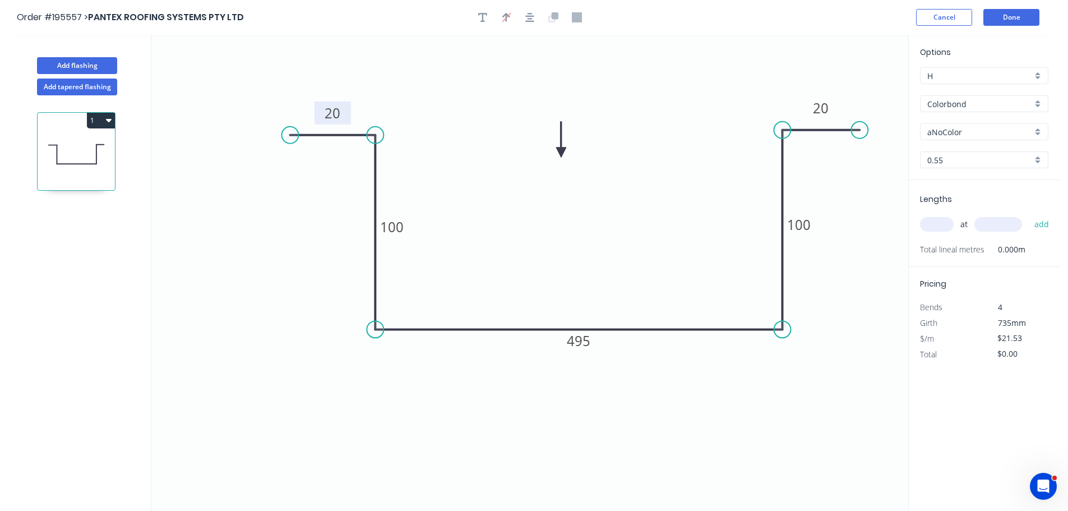
click at [1038, 102] on div "Colorbond" at bounding box center [984, 103] width 128 height 17
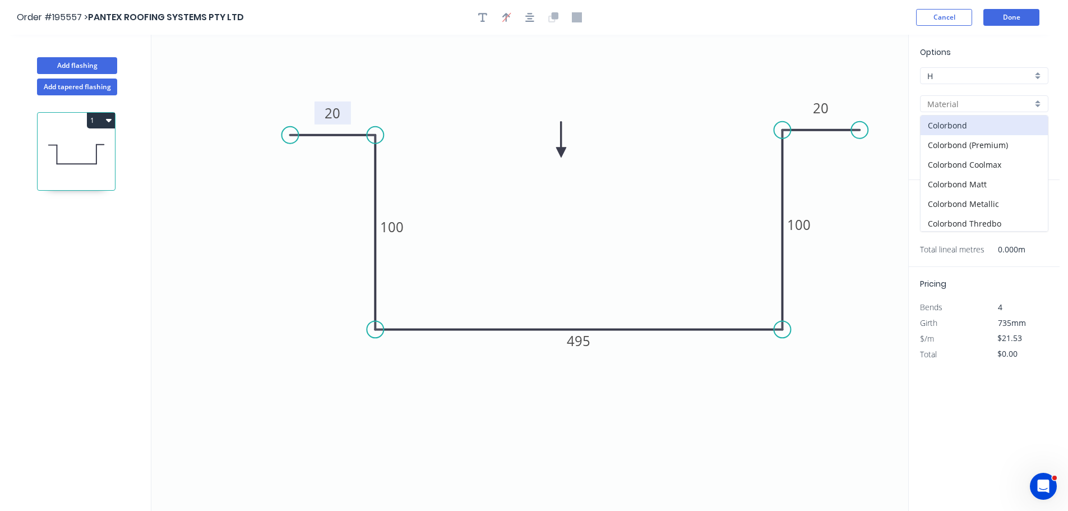
scroll to position [257, 0]
click at [990, 143] on div "Stainless Steel 304" at bounding box center [983, 143] width 127 height 20
type input "Stainless Steel 304"
type input "2B"
type input "$56.95"
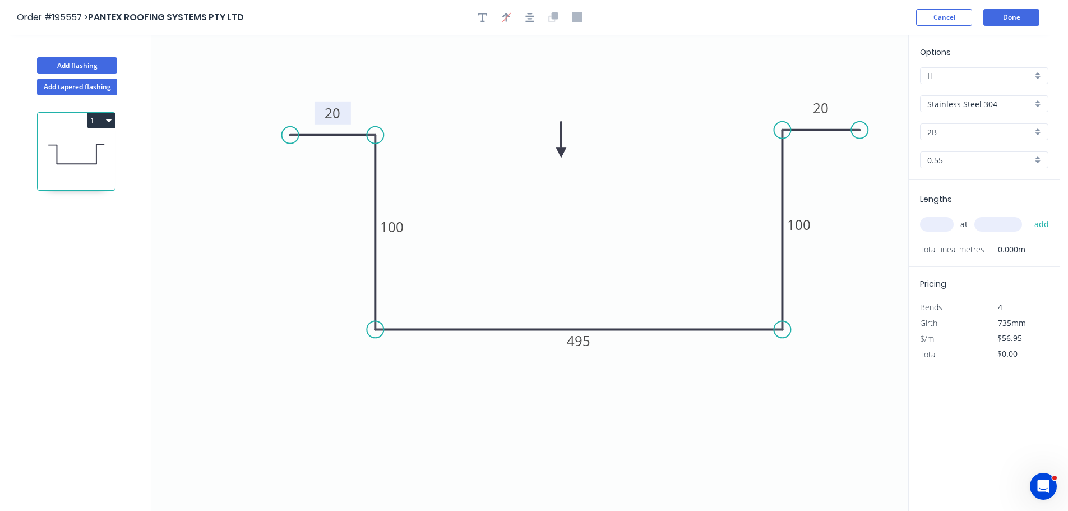
click at [1037, 163] on div "0.55" at bounding box center [984, 159] width 128 height 17
click at [969, 238] on div "1.2" at bounding box center [983, 240] width 127 height 20
type input "1.2"
type input "$117.39"
click at [1008, 15] on button "Done" at bounding box center [1011, 17] width 56 height 17
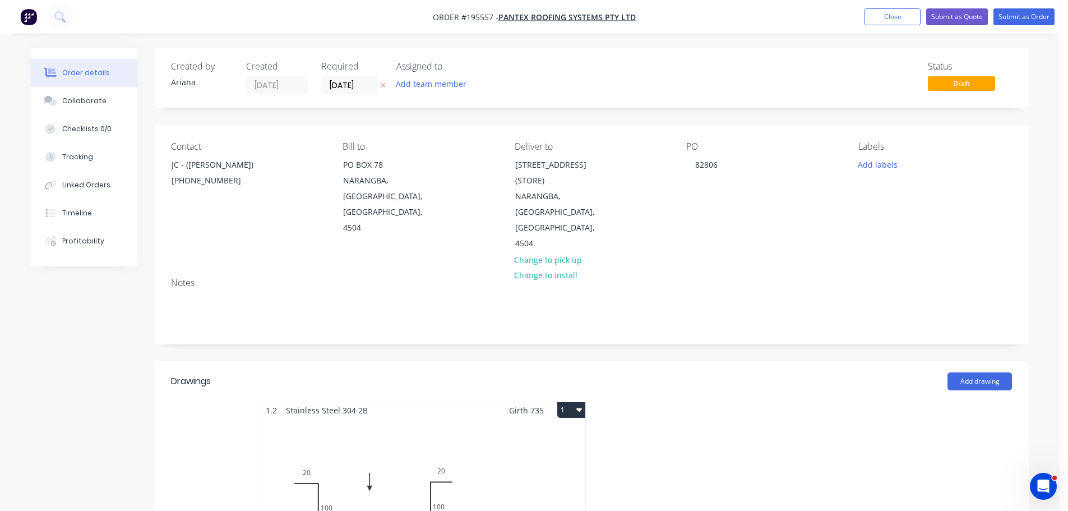
click at [572, 466] on div "Total lm $/M Total 0m $117.39 $0.00" at bounding box center [423, 503] width 324 height 171
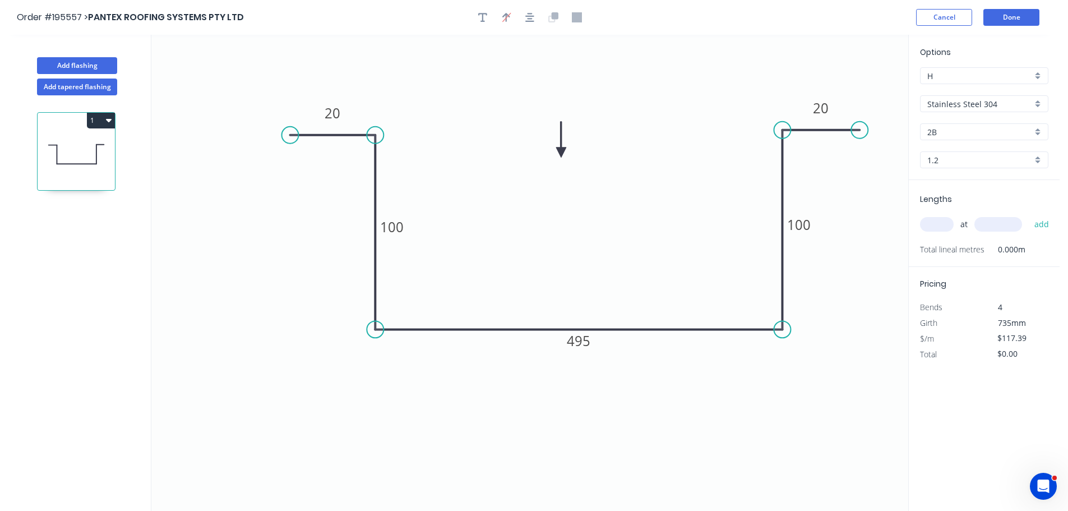
click at [1037, 129] on div "2B" at bounding box center [984, 131] width 128 height 17
click at [949, 153] on div "2B" at bounding box center [983, 153] width 127 height 20
type input "2B"
click at [940, 224] on input "text" at bounding box center [937, 224] width 34 height 15
type input "1"
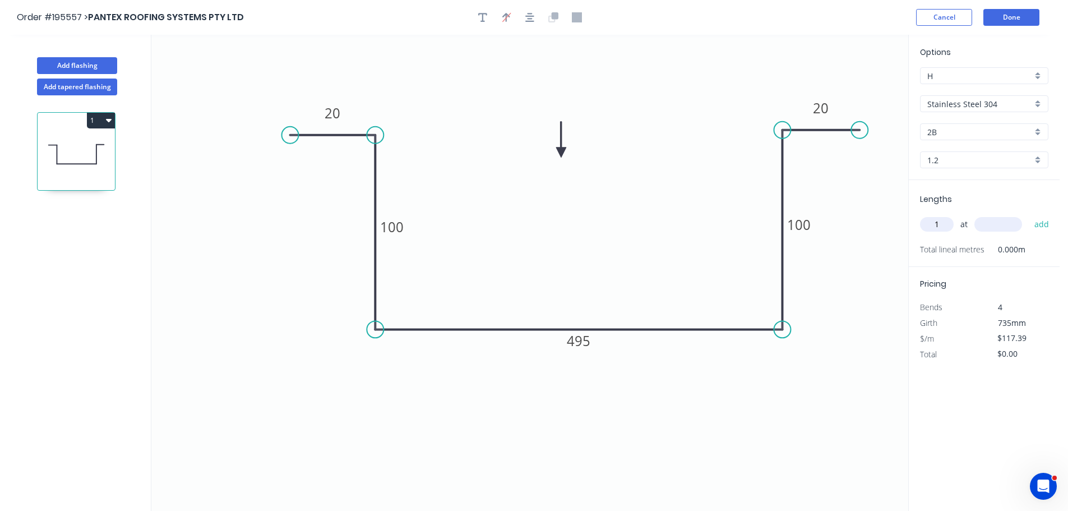
click at [1005, 224] on input "text" at bounding box center [998, 224] width 48 height 15
type input "400"
click at [1028, 215] on button "add" at bounding box center [1041, 224] width 26 height 19
type input "$117.39"
click at [894, 279] on icon "0 20 100 495 100 20" at bounding box center [529, 273] width 757 height 476
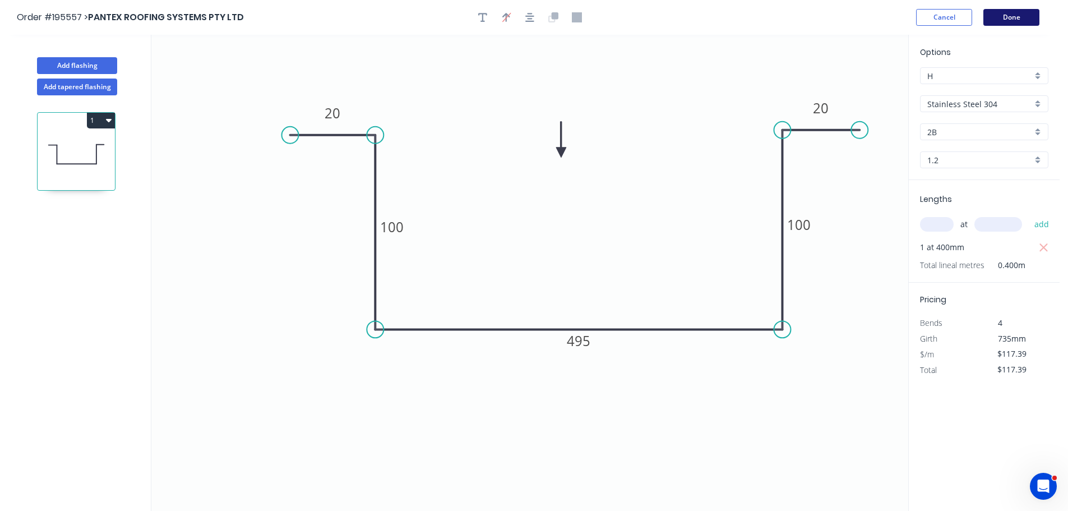
click at [1012, 19] on button "Done" at bounding box center [1011, 17] width 56 height 17
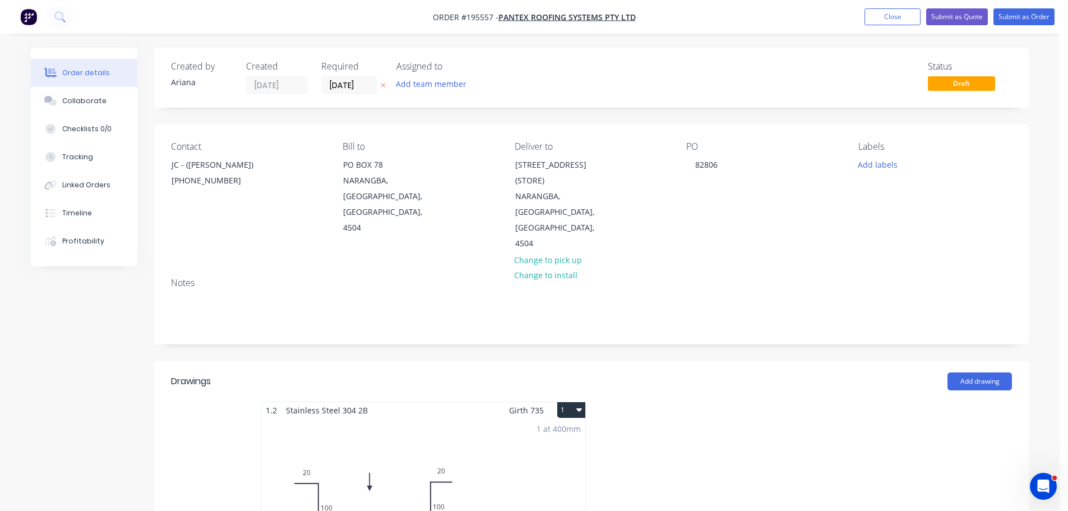
click at [578, 405] on icon "button" at bounding box center [579, 409] width 6 height 9
click at [564, 429] on div "Use larger box size" at bounding box center [532, 437] width 86 height 16
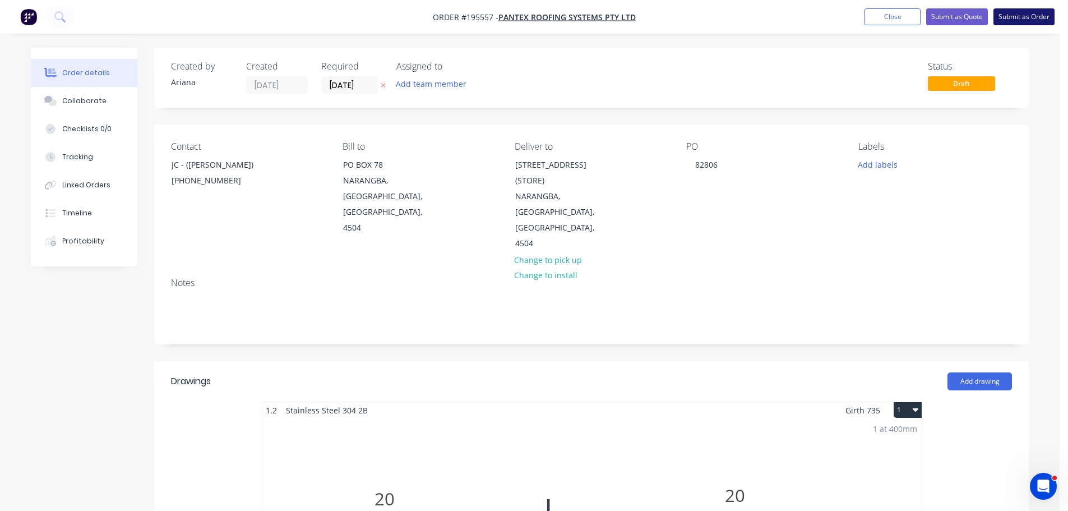
click at [1025, 15] on button "Submit as Order" at bounding box center [1023, 16] width 61 height 17
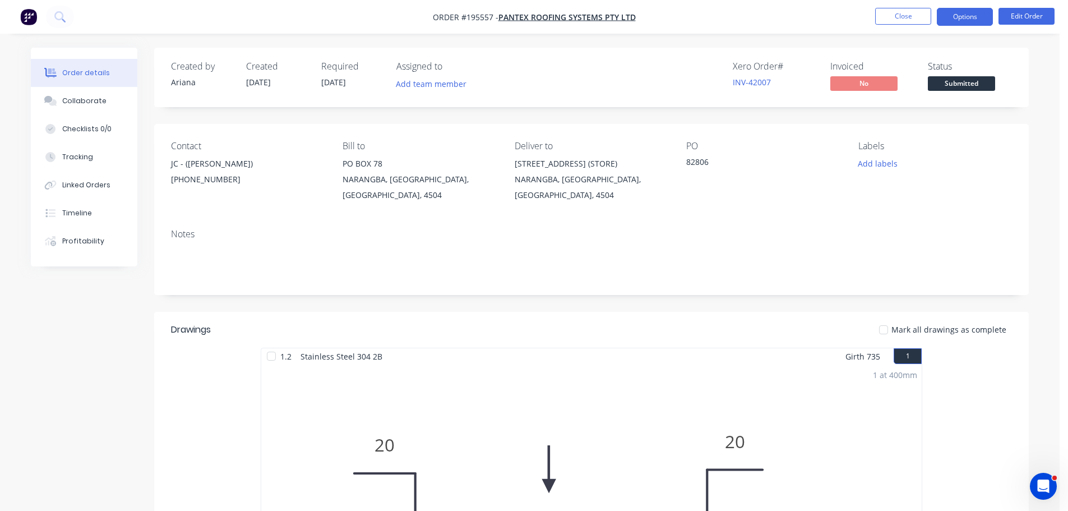
click at [962, 18] on button "Options" at bounding box center [964, 17] width 56 height 18
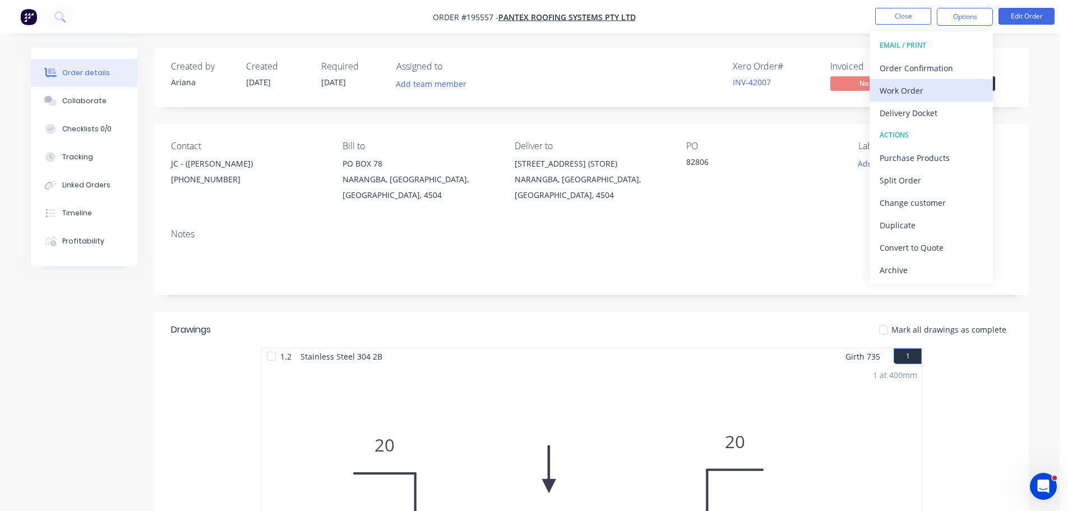
click at [919, 86] on div "Work Order" at bounding box center [930, 90] width 103 height 16
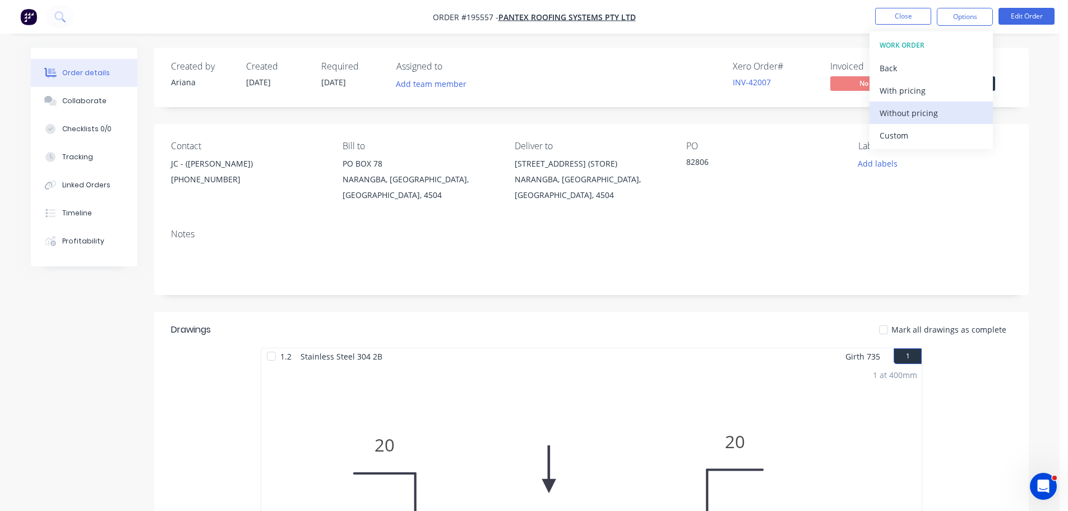
click at [896, 109] on div "Without pricing" at bounding box center [930, 113] width 103 height 16
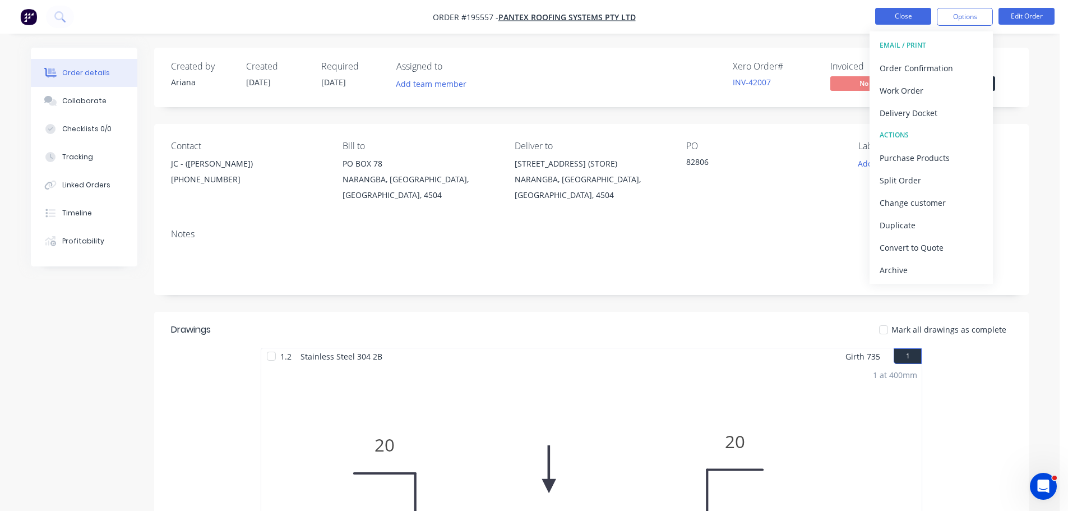
click at [902, 18] on button "Close" at bounding box center [903, 16] width 56 height 17
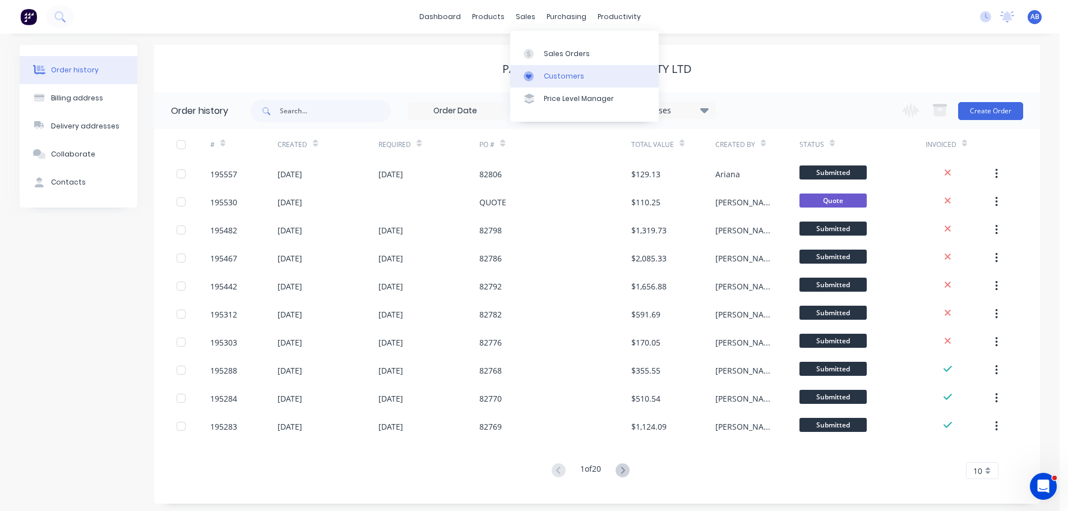
click at [564, 80] on div "Customers" at bounding box center [564, 76] width 40 height 10
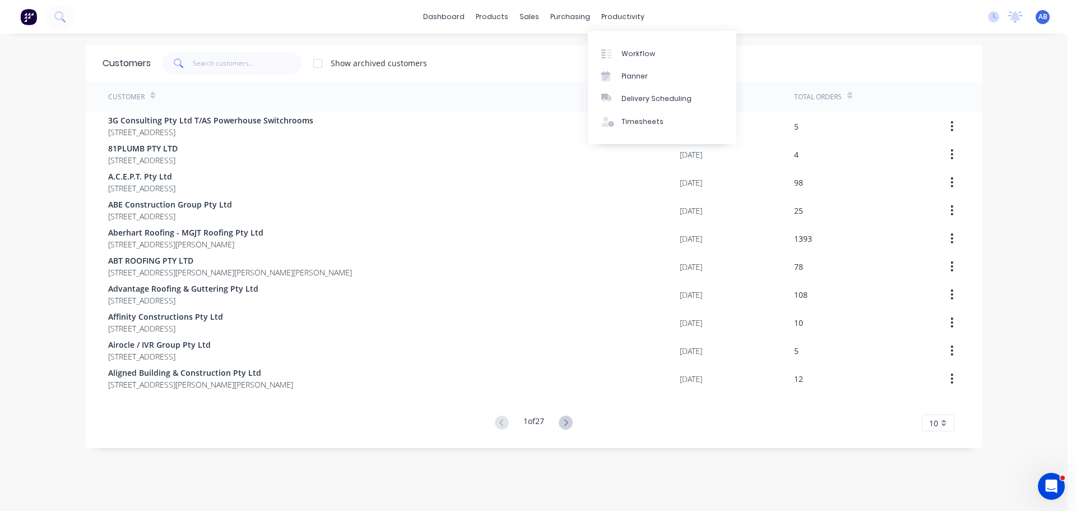
click at [669, 16] on div "dashboard products sales purchasing productivity dashboard products Product Cat…" at bounding box center [534, 17] width 1068 height 34
click at [243, 65] on input "text" at bounding box center [247, 63] width 109 height 22
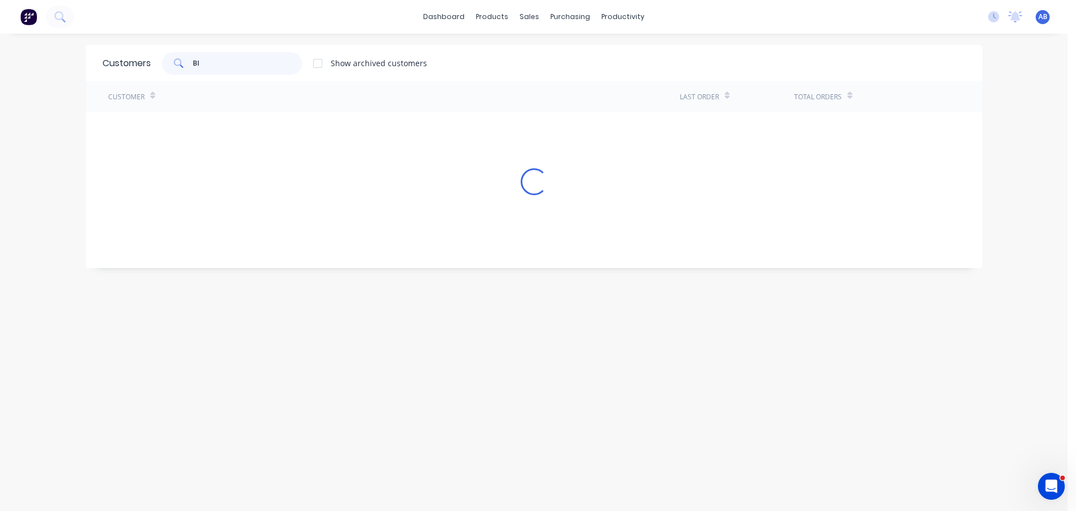
type input "B"
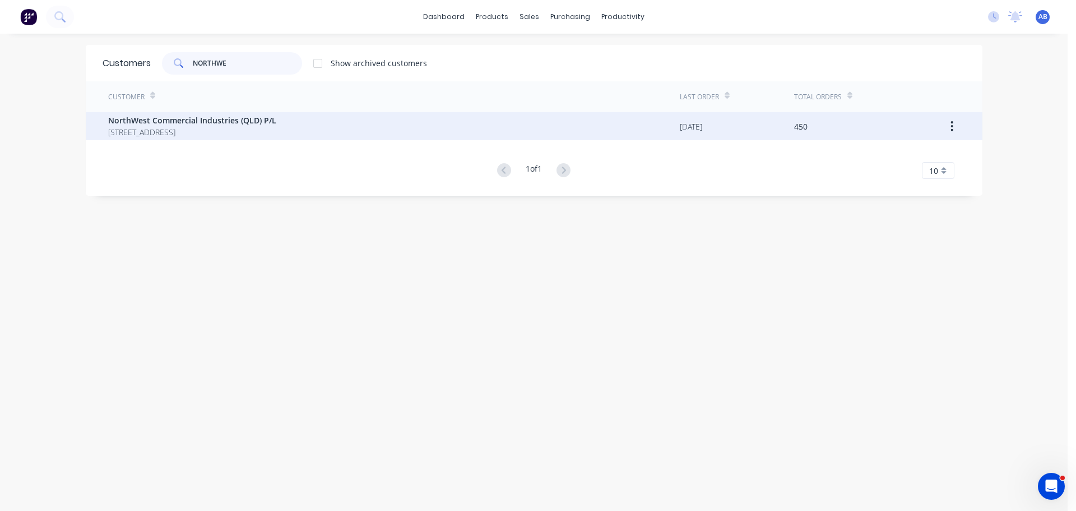
type input "NORTHWE"
click at [208, 132] on span "[STREET_ADDRESS]" at bounding box center [192, 132] width 168 height 12
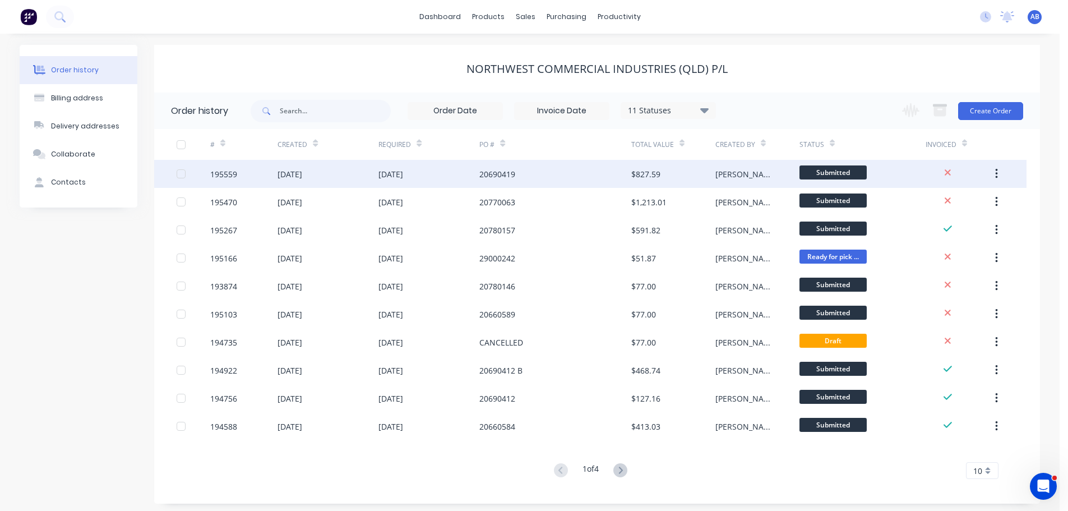
click at [540, 174] on div "20690419" at bounding box center [554, 174] width 151 height 28
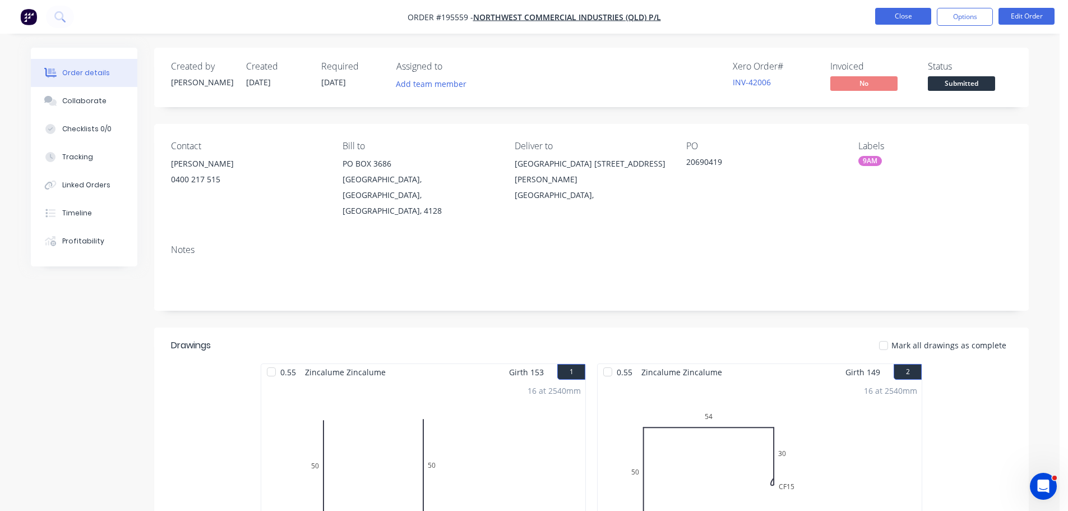
click at [894, 16] on button "Close" at bounding box center [903, 16] width 56 height 17
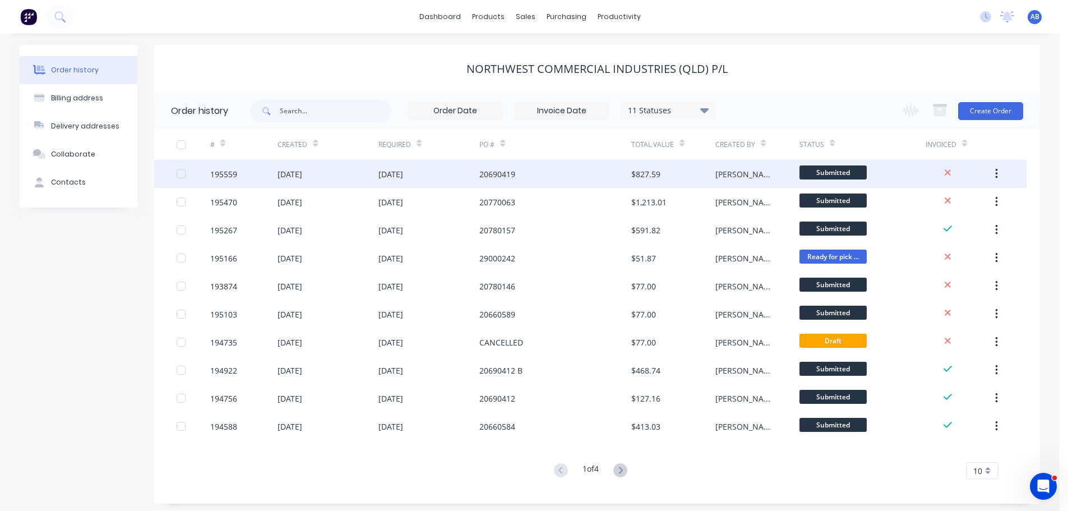
click at [522, 177] on div "20690419" at bounding box center [554, 174] width 151 height 28
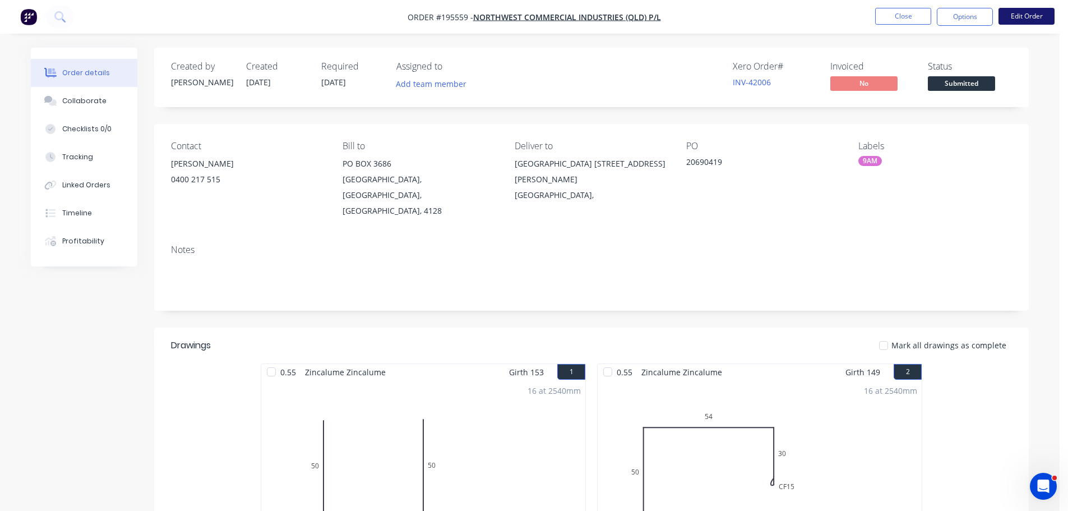
click at [1036, 20] on button "Edit Order" at bounding box center [1026, 16] width 56 height 17
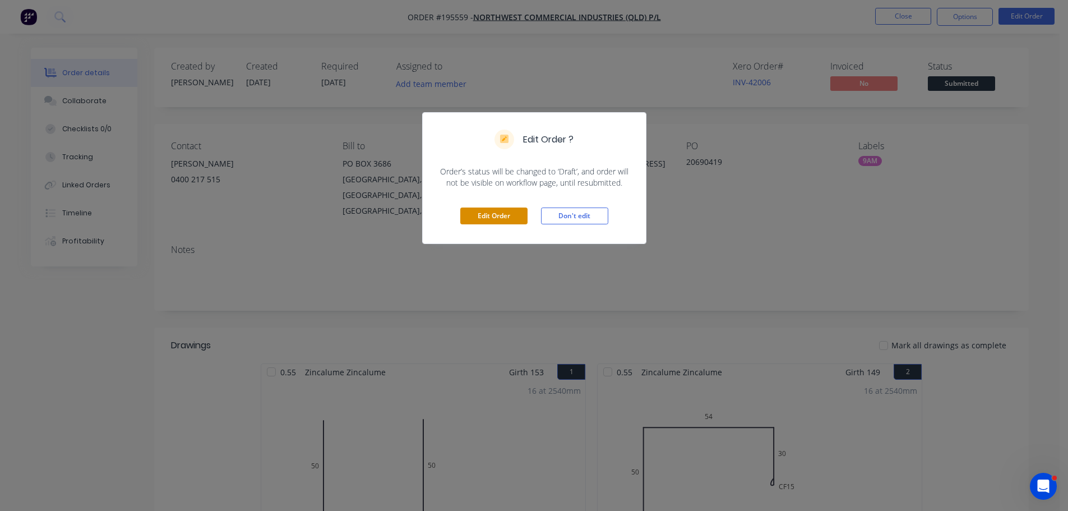
click at [495, 216] on button "Edit Order" at bounding box center [493, 215] width 67 height 17
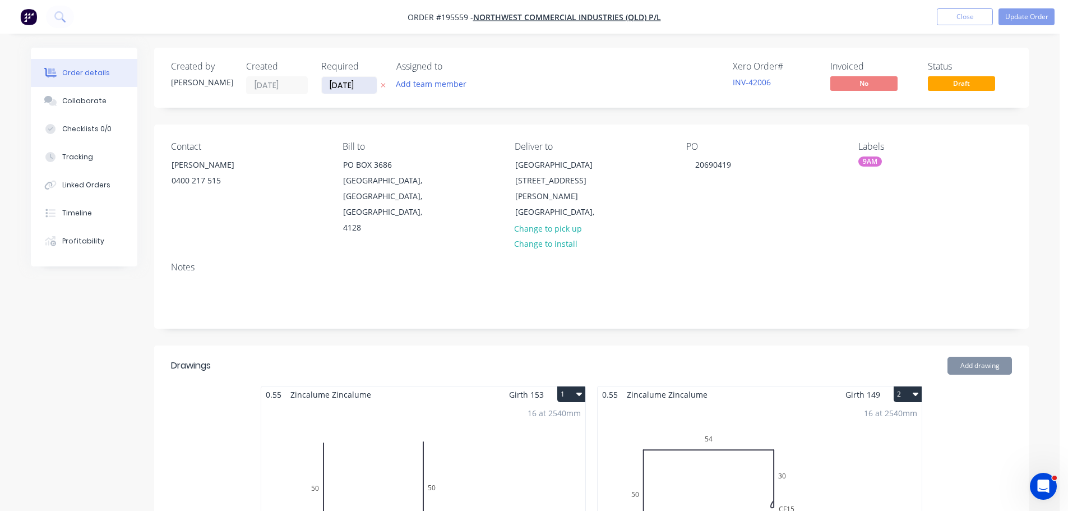
click at [347, 80] on input "[DATE]" at bounding box center [349, 85] width 55 height 17
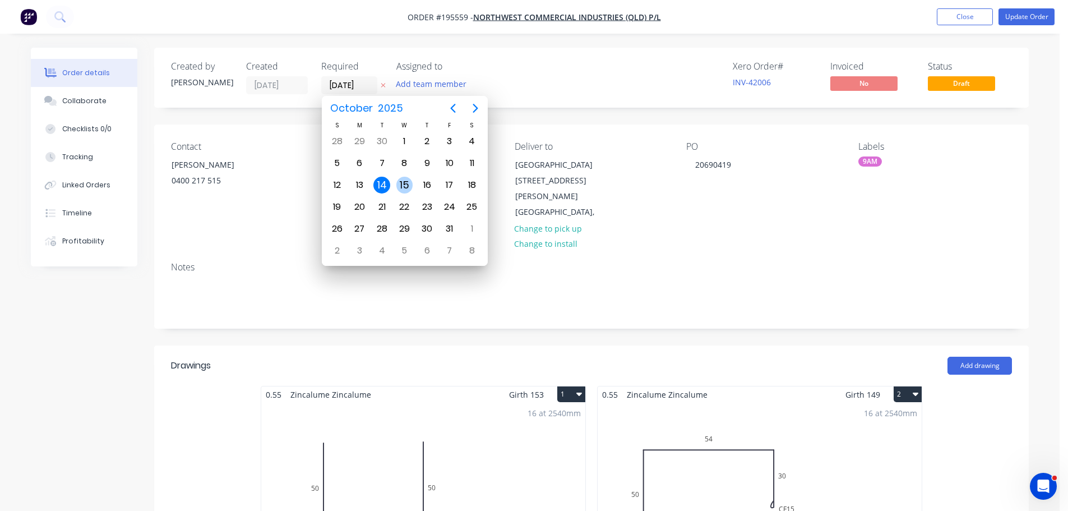
click at [405, 183] on div "15" at bounding box center [404, 185] width 17 height 17
type input "[DATE]"
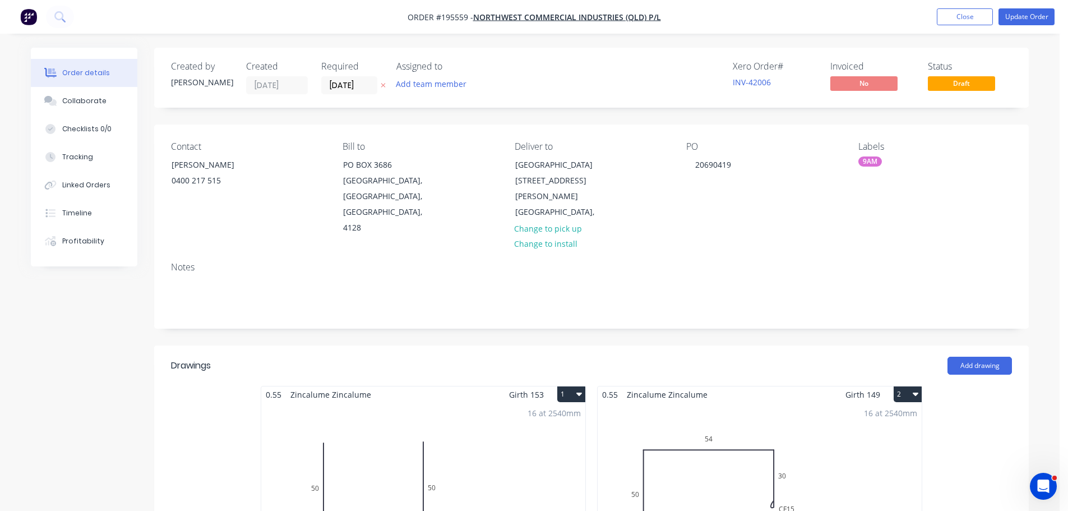
click at [562, 70] on div "Xero Order # INV-42006 Invoiced No Status Draft" at bounding box center [759, 77] width 503 height 33
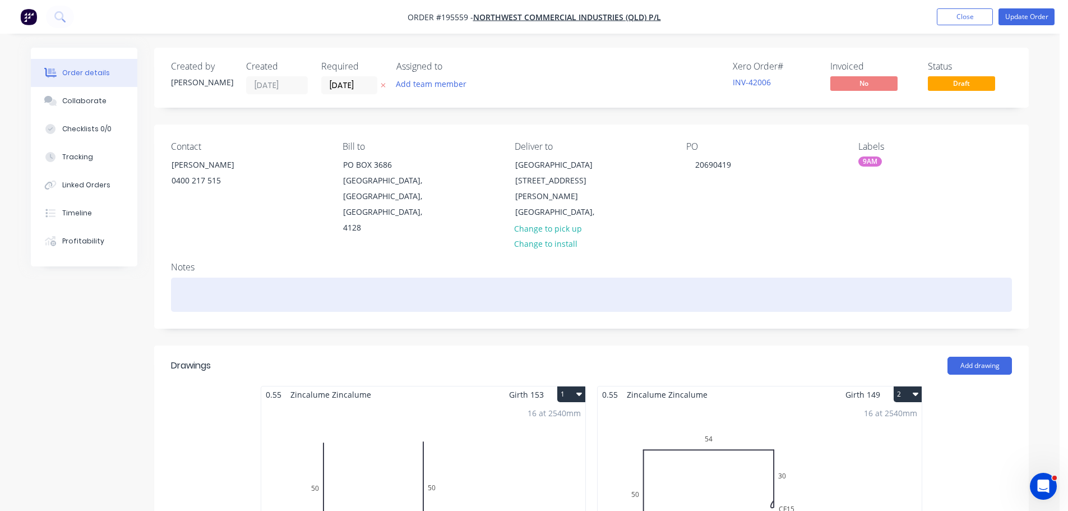
click at [186, 277] on div at bounding box center [591, 294] width 841 height 34
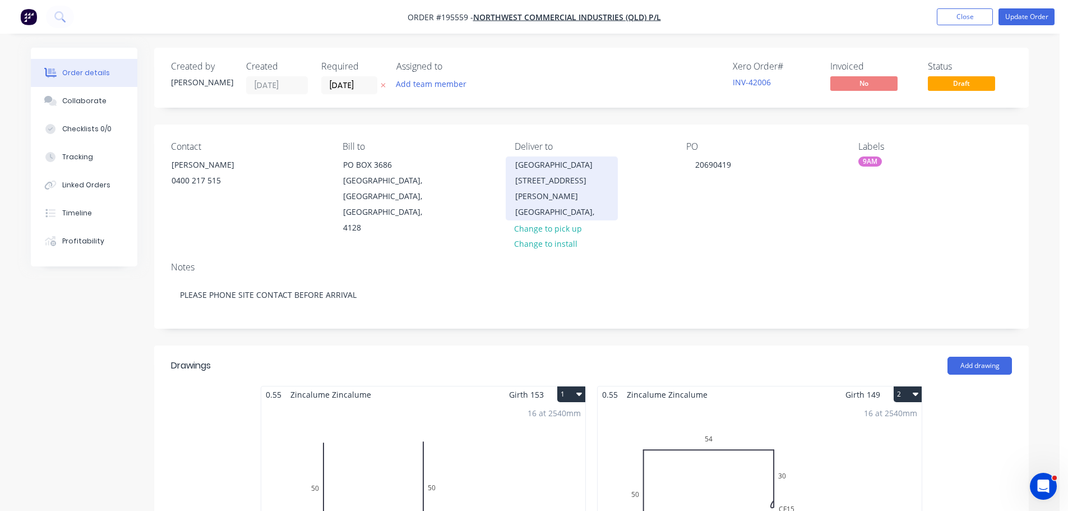
click at [607, 204] on div "[GEOGRAPHIC_DATA]," at bounding box center [561, 212] width 93 height 16
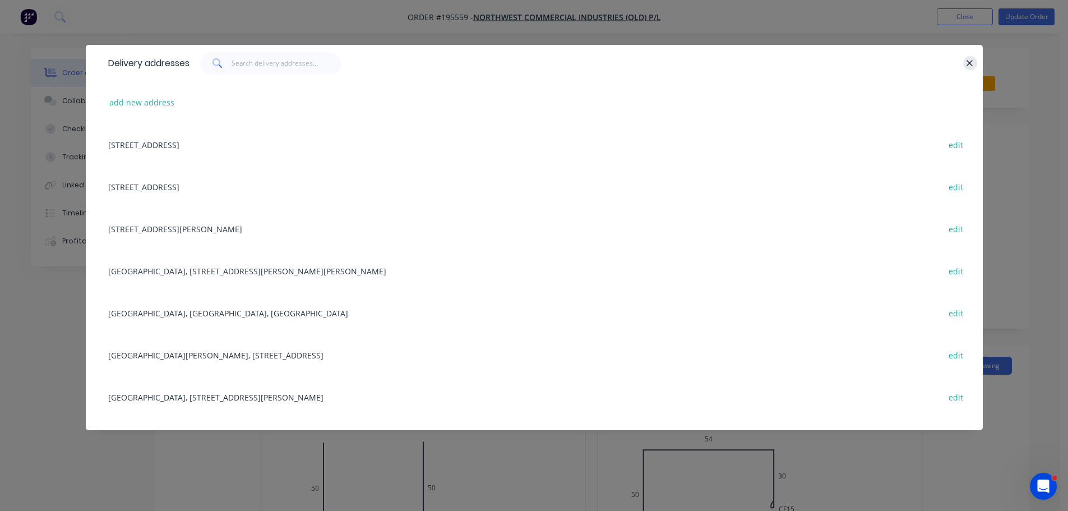
click at [971, 63] on icon "button" at bounding box center [969, 63] width 7 height 10
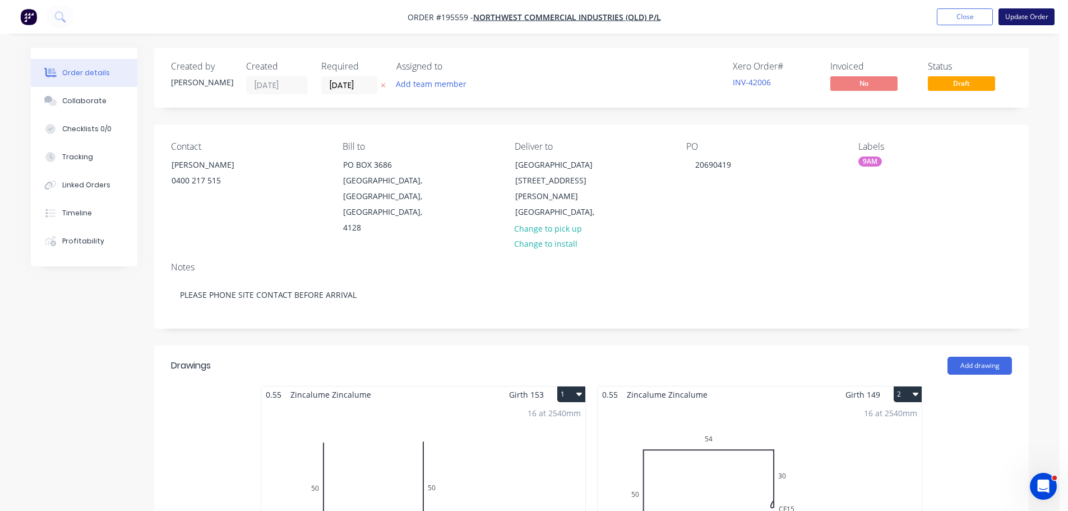
click at [1021, 18] on button "Update Order" at bounding box center [1026, 16] width 56 height 17
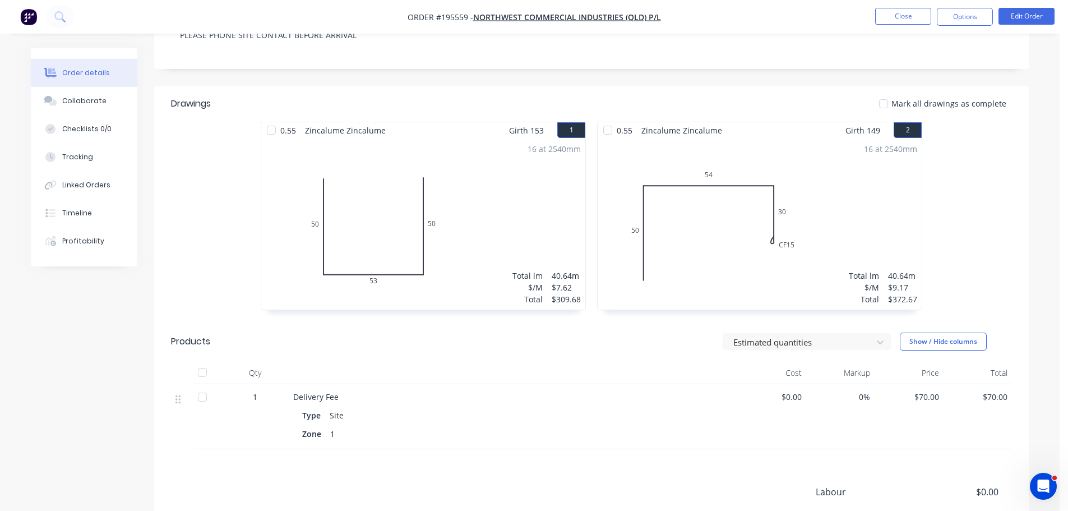
scroll to position [102, 0]
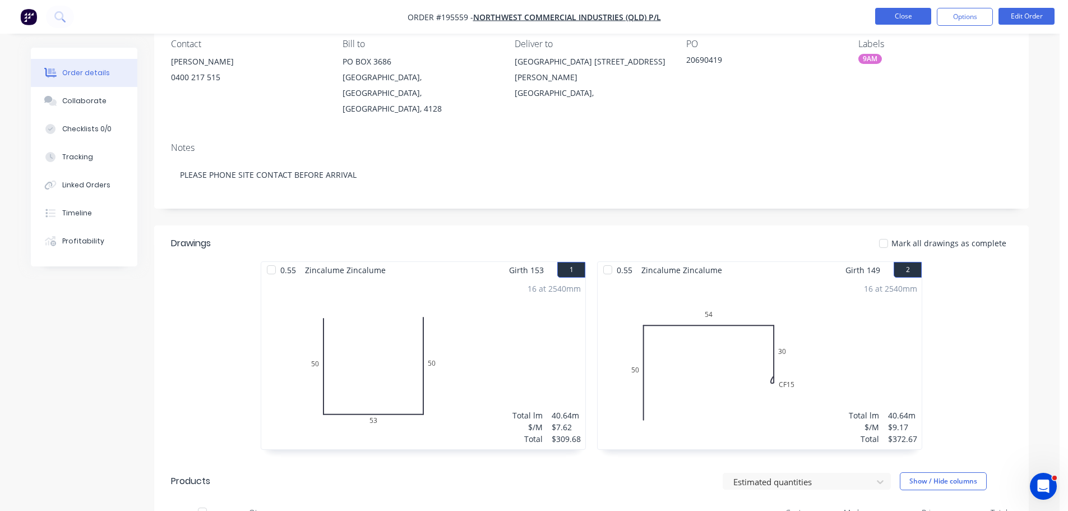
click at [892, 13] on button "Close" at bounding box center [903, 16] width 56 height 17
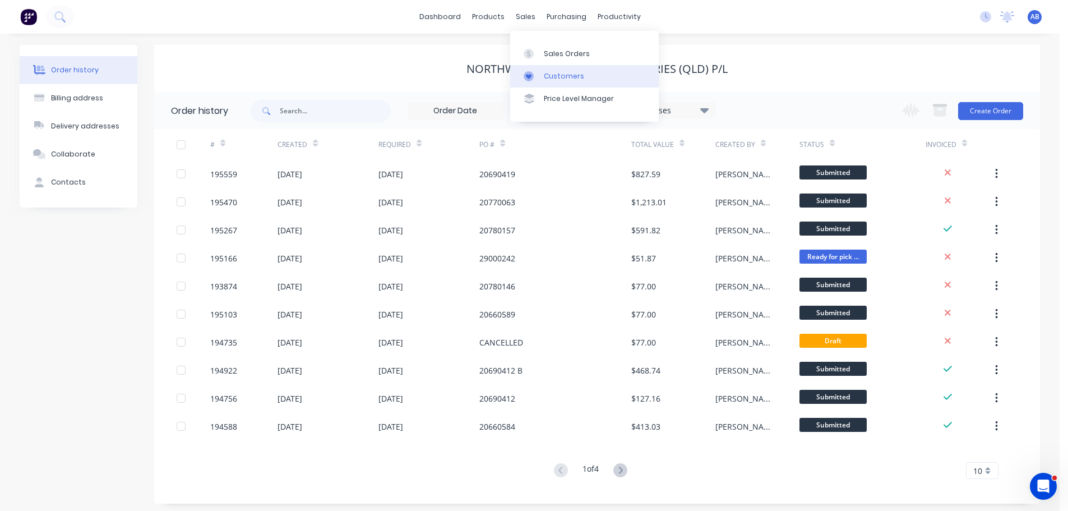
click at [554, 73] on div "Customers" at bounding box center [564, 76] width 40 height 10
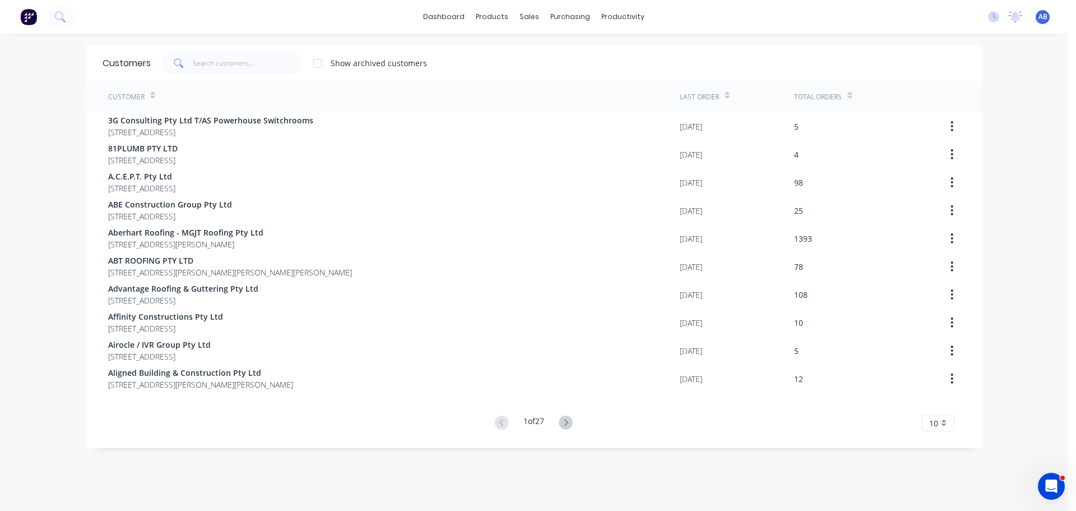
click at [708, 15] on div "dashboard products sales purchasing productivity dashboard products Product Cat…" at bounding box center [534, 17] width 1068 height 34
click at [213, 57] on input "text" at bounding box center [247, 63] width 109 height 22
drag, startPoint x: 218, startPoint y: 61, endPoint x: 392, endPoint y: 69, distance: 174.5
click at [233, 58] on input "text" at bounding box center [247, 63] width 109 height 22
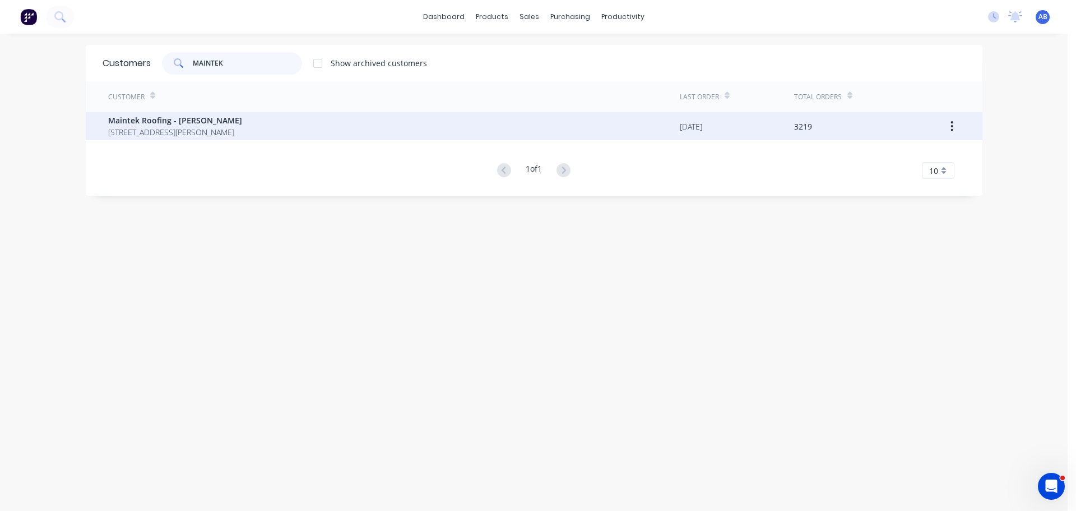
type input "MAINTEK"
click at [177, 123] on span "Maintek Roofing - [PERSON_NAME]" at bounding box center [175, 120] width 134 height 12
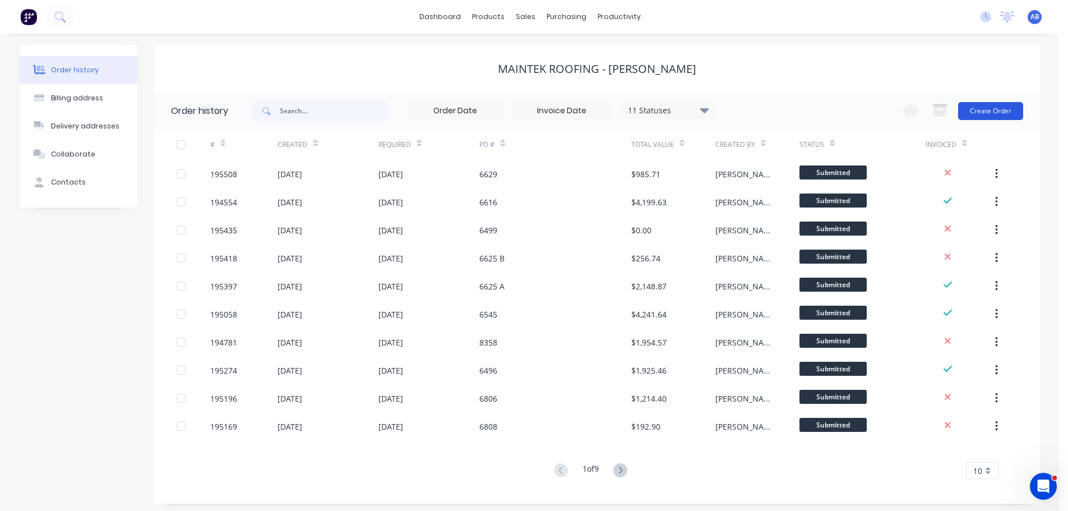
click at [996, 114] on button "Create Order" at bounding box center [990, 111] width 65 height 18
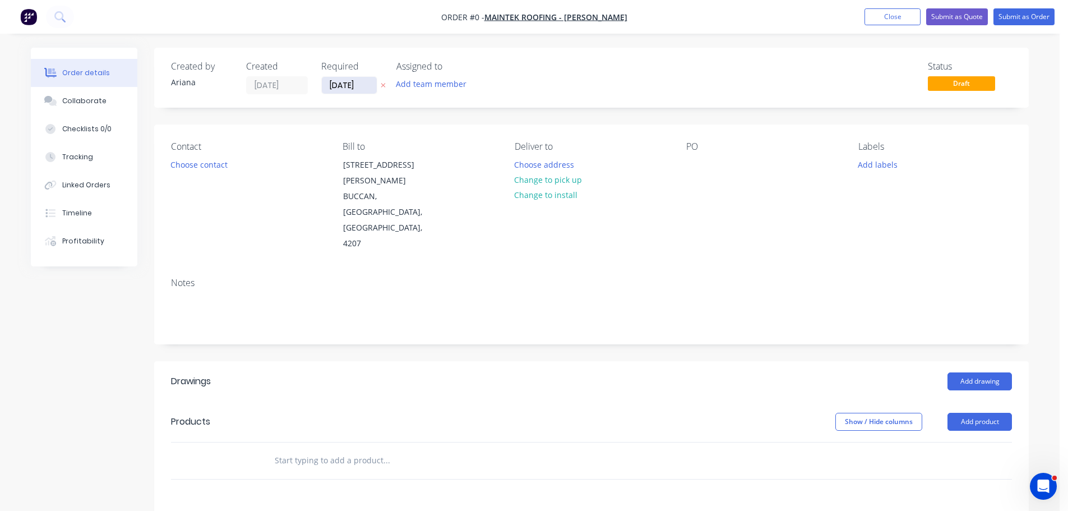
click at [335, 89] on input "[DATE]" at bounding box center [349, 85] width 55 height 17
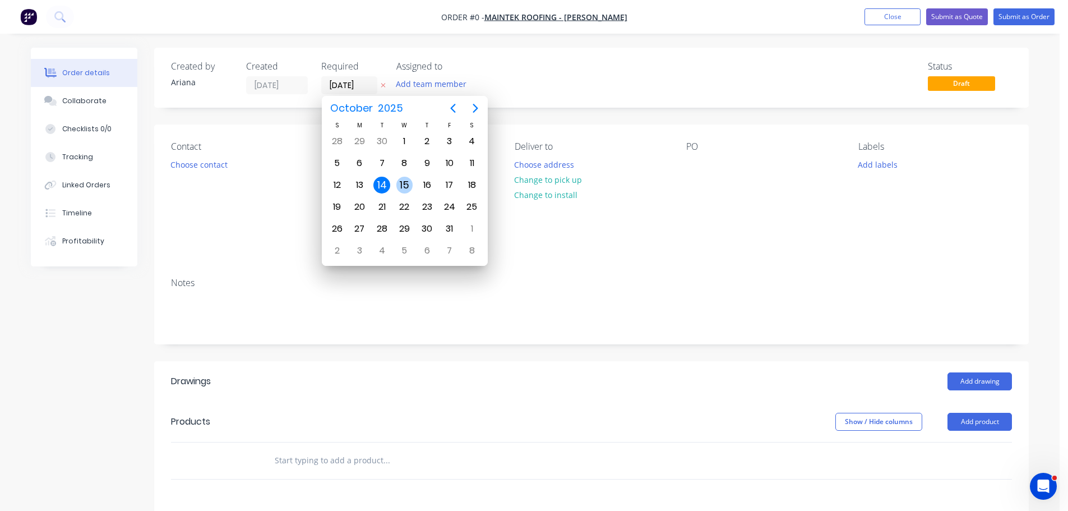
click at [403, 184] on div "15" at bounding box center [404, 185] width 17 height 17
type input "[DATE]"
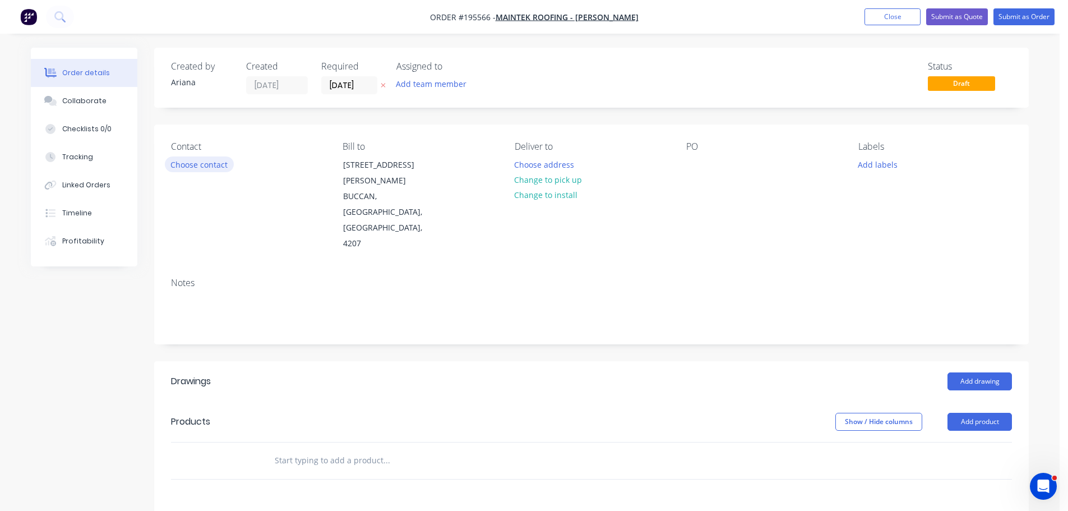
click at [204, 161] on button "Choose contact" at bounding box center [199, 163] width 69 height 15
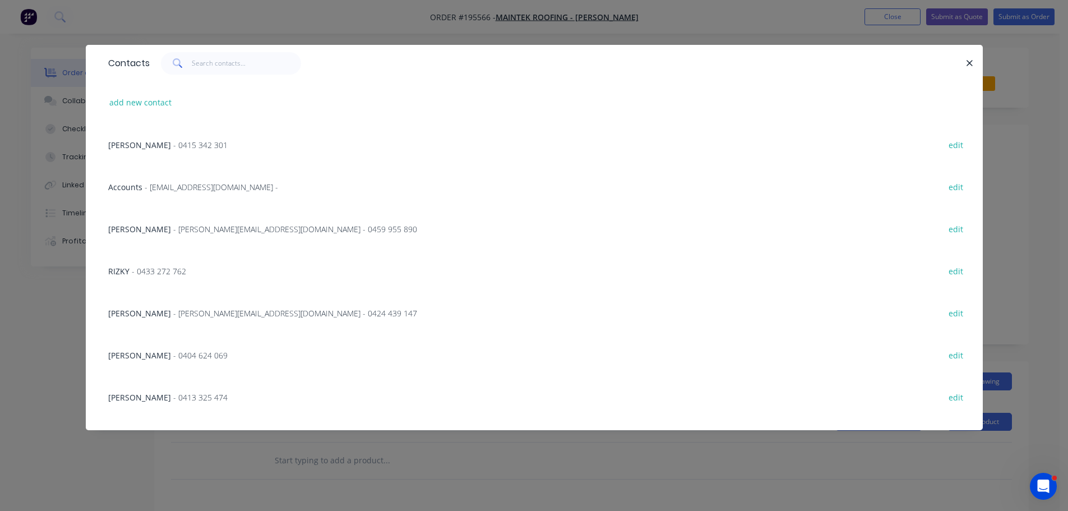
click at [145, 310] on span "[PERSON_NAME]" at bounding box center [139, 313] width 63 height 11
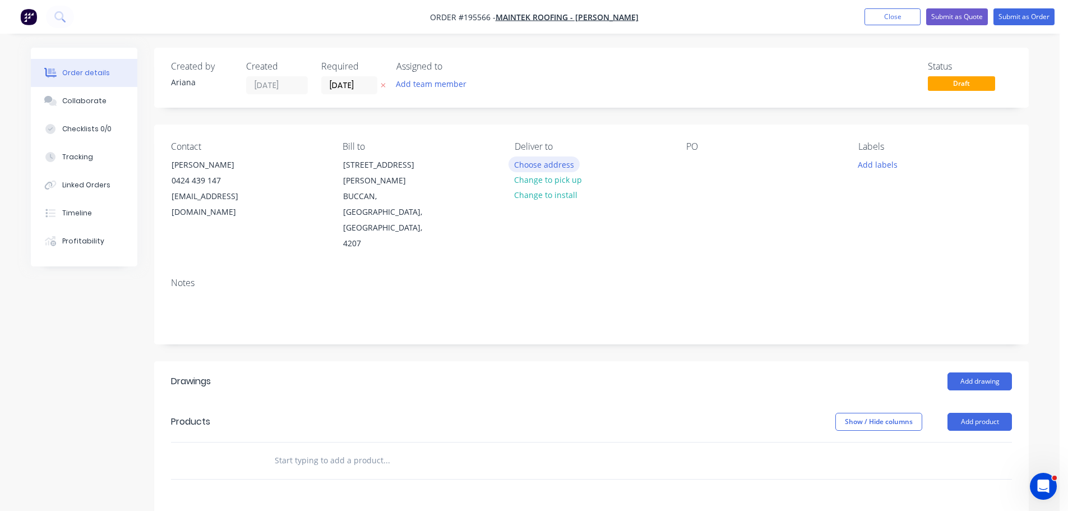
click at [543, 163] on button "Choose address" at bounding box center [544, 163] width 72 height 15
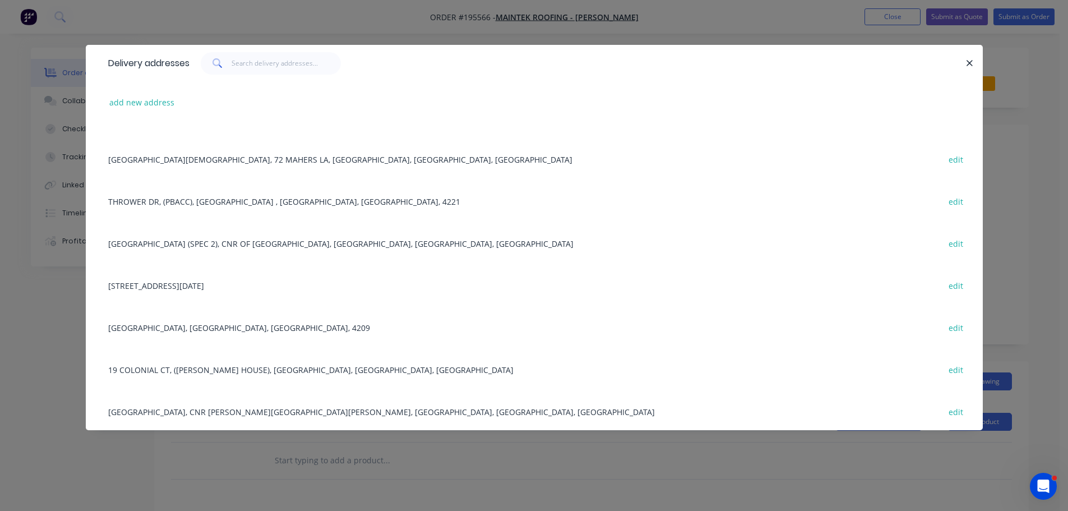
scroll to position [996, 0]
click at [122, 99] on button "add new address" at bounding box center [142, 102] width 77 height 15
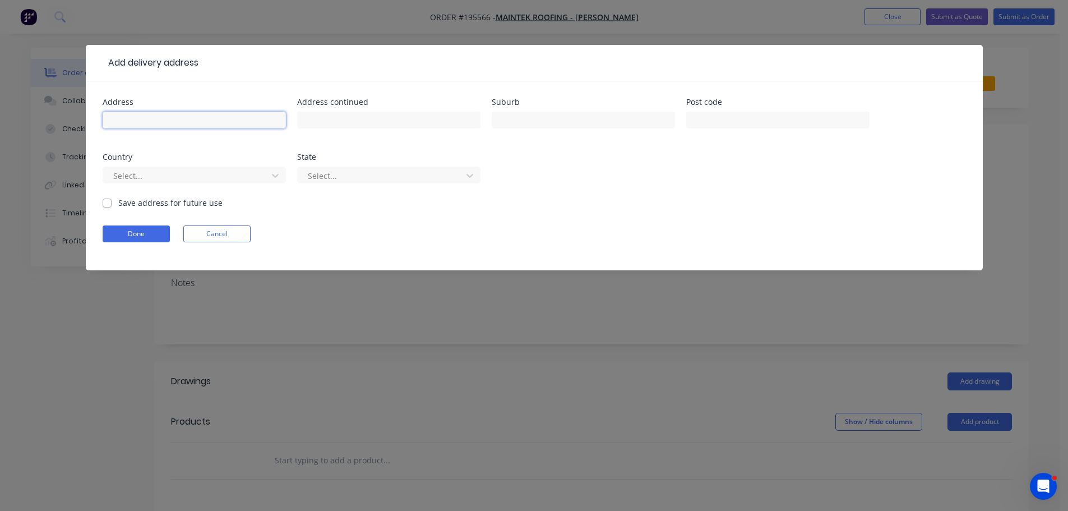
click at [121, 117] on input "text" at bounding box center [194, 120] width 183 height 17
type input "[STREET_ADDRESS][PERSON_NAME]"
type input "HILLCREST"
click at [763, 236] on div "Done Cancel" at bounding box center [534, 233] width 863 height 17
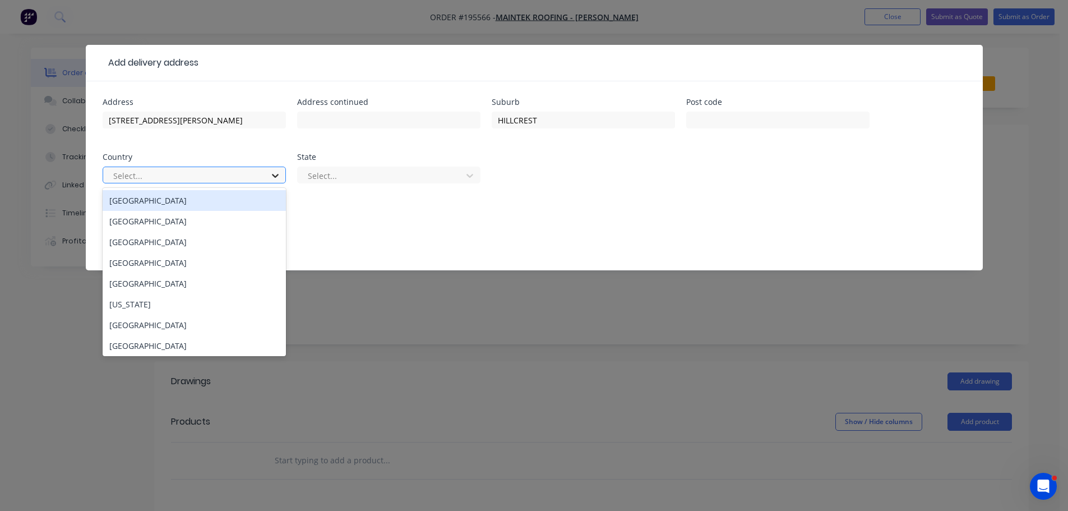
click at [276, 175] on icon at bounding box center [275, 175] width 11 height 11
click at [162, 202] on div "[GEOGRAPHIC_DATA]" at bounding box center [194, 200] width 183 height 21
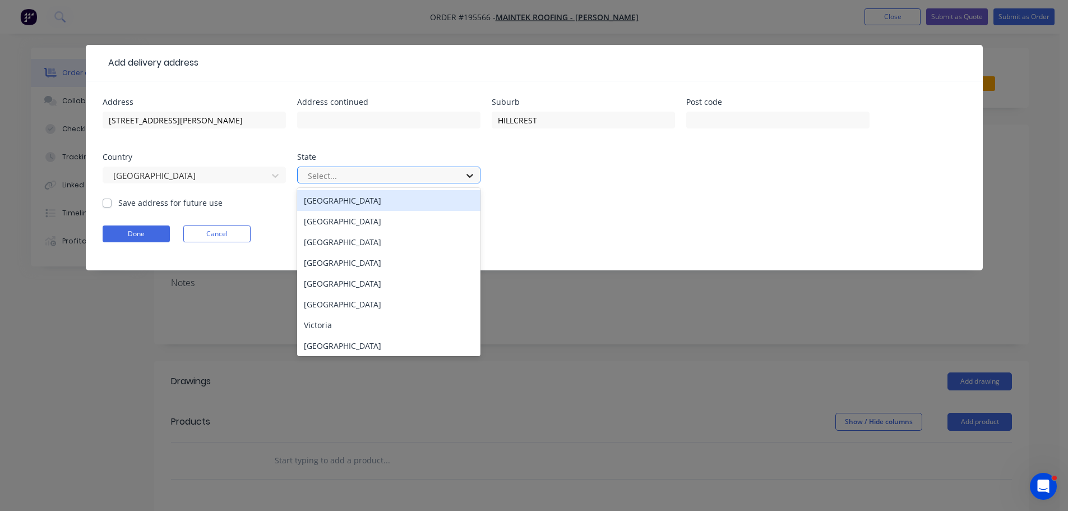
click at [469, 174] on icon at bounding box center [469, 175] width 11 height 11
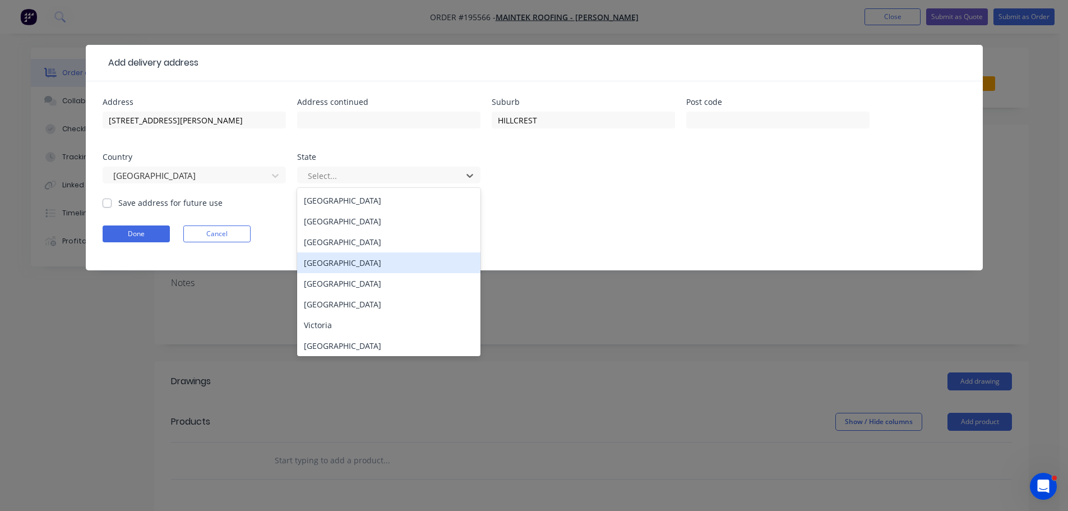
click at [321, 263] on div "[GEOGRAPHIC_DATA]" at bounding box center [388, 262] width 183 height 21
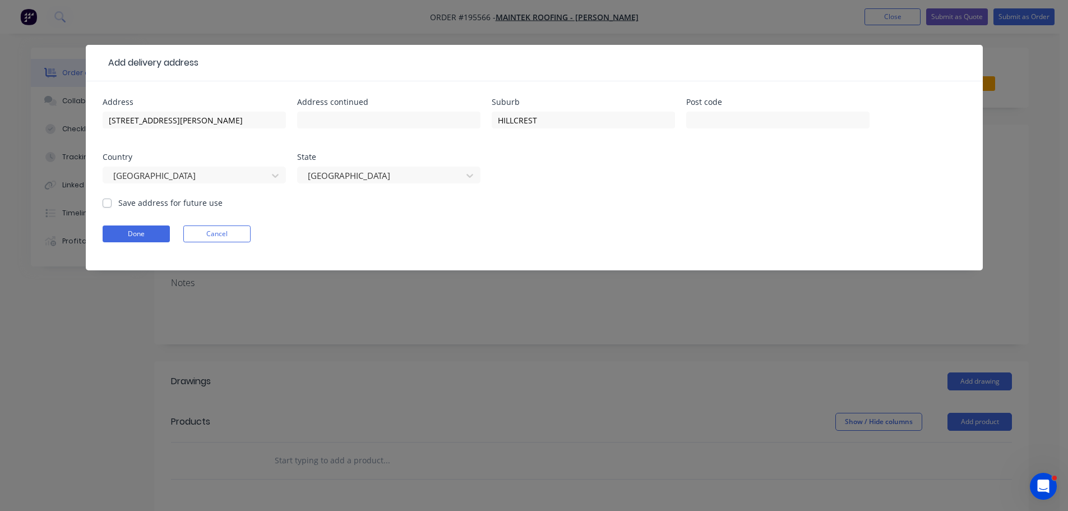
click at [603, 224] on form "Address [STREET_ADDRESS][PERSON_NAME] Address continued Suburb HILLCREST Post c…" at bounding box center [534, 184] width 863 height 172
click at [137, 234] on button "Done" at bounding box center [136, 233] width 67 height 17
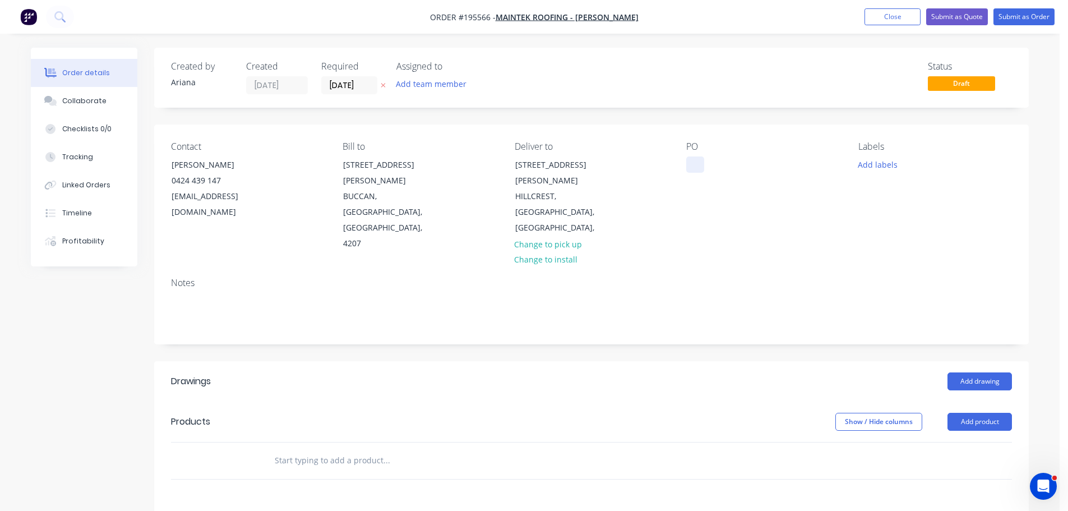
click at [698, 162] on div at bounding box center [695, 164] width 18 height 16
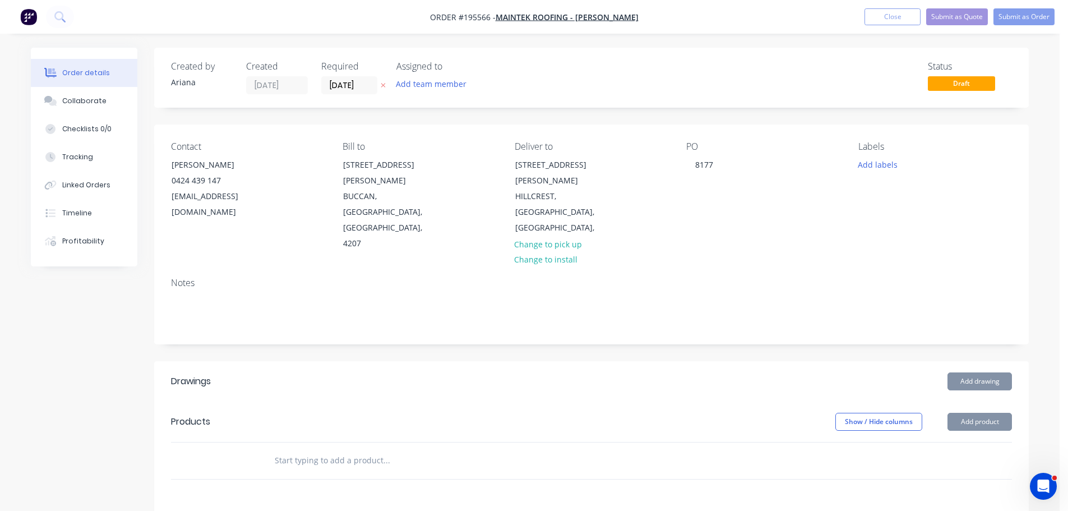
click at [716, 212] on div "Contact [PERSON_NAME] [PHONE_NUMBER] [EMAIL_ADDRESS][DOMAIN_NAME] Bill to [STRE…" at bounding box center [591, 196] width 874 height 144
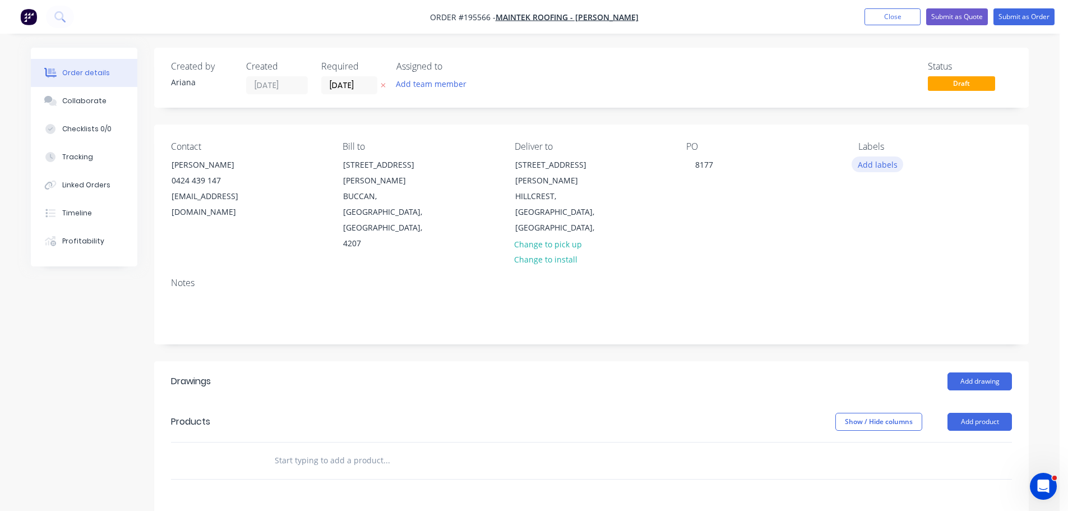
click at [874, 164] on button "Add labels" at bounding box center [877, 163] width 52 height 15
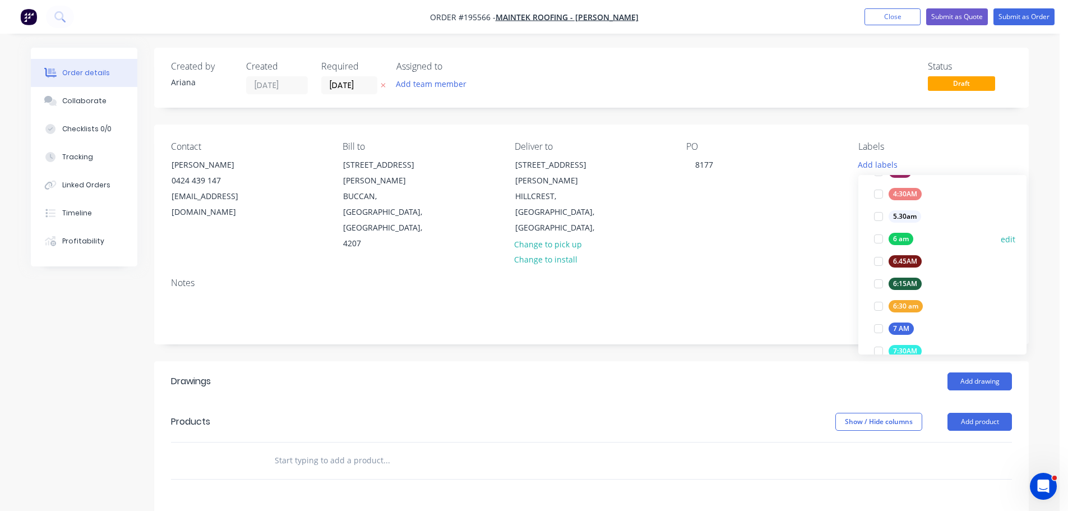
click at [873, 237] on div at bounding box center [878, 239] width 22 height 22
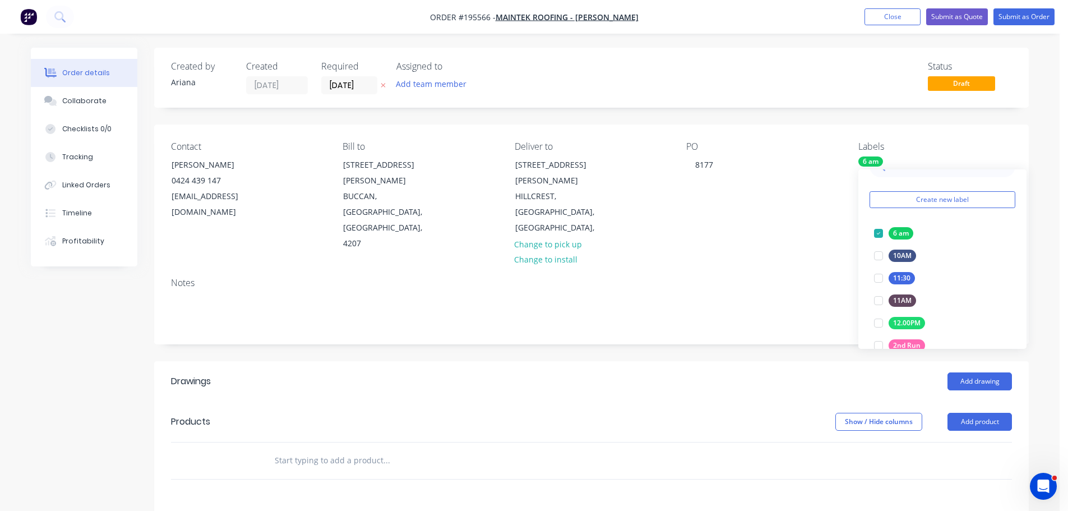
click at [749, 268] on div "Notes" at bounding box center [591, 305] width 874 height 75
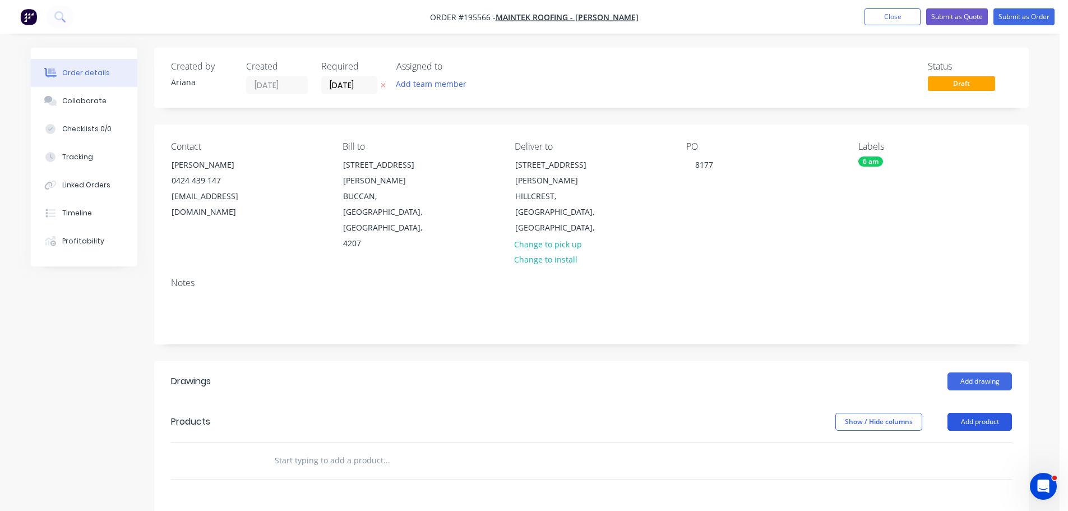
click at [981, 412] on button "Add product" at bounding box center [979, 421] width 64 height 18
click at [957, 442] on div "Product catalogue" at bounding box center [958, 450] width 86 height 16
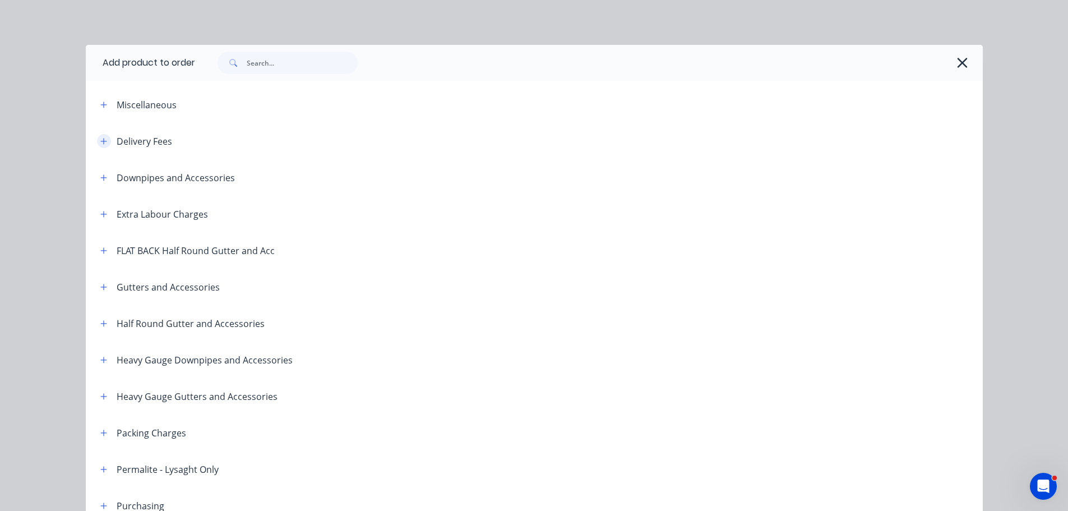
click at [100, 140] on icon "button" at bounding box center [103, 141] width 6 height 6
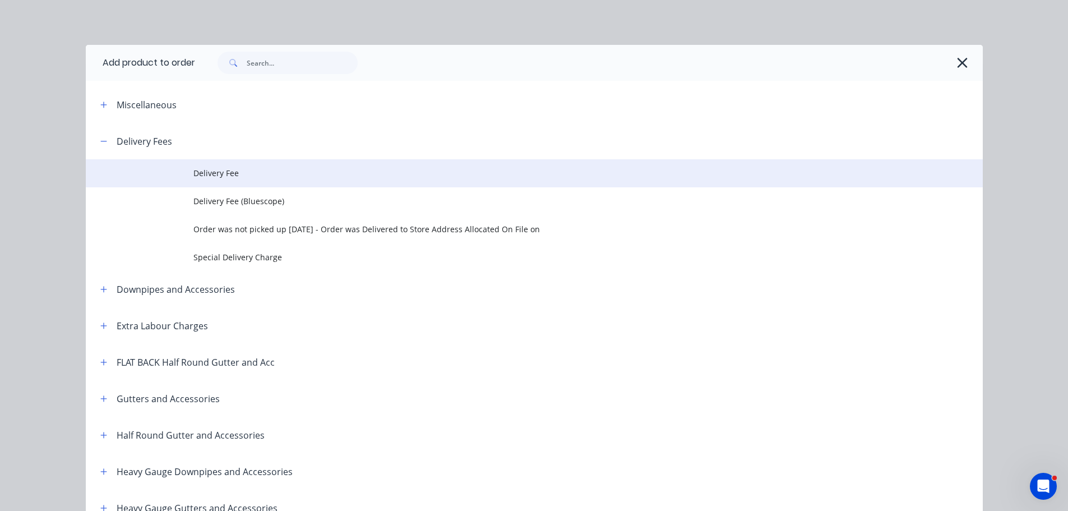
click at [270, 173] on span "Delivery Fee" at bounding box center [508, 173] width 631 height 12
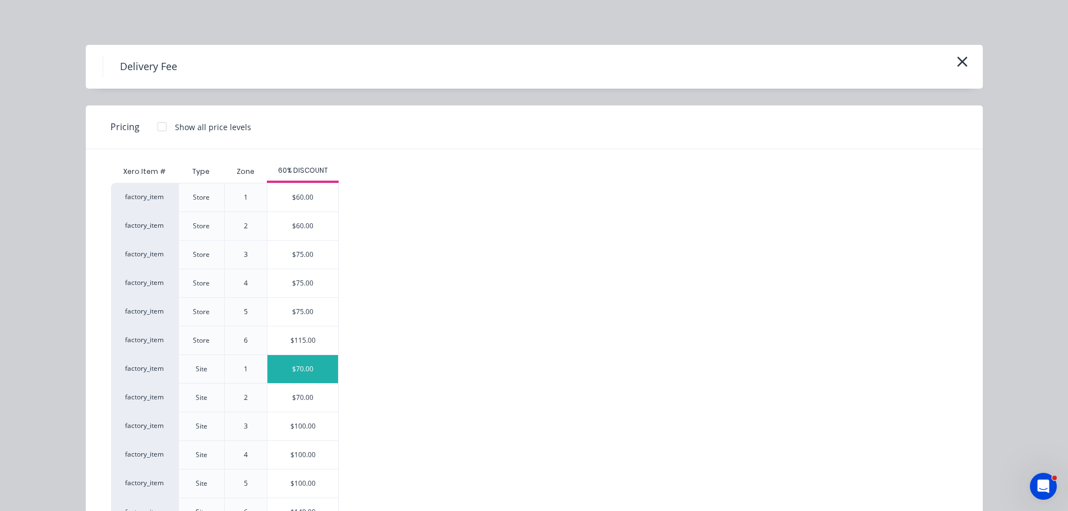
click at [303, 361] on div "$70.00" at bounding box center [302, 369] width 71 height 28
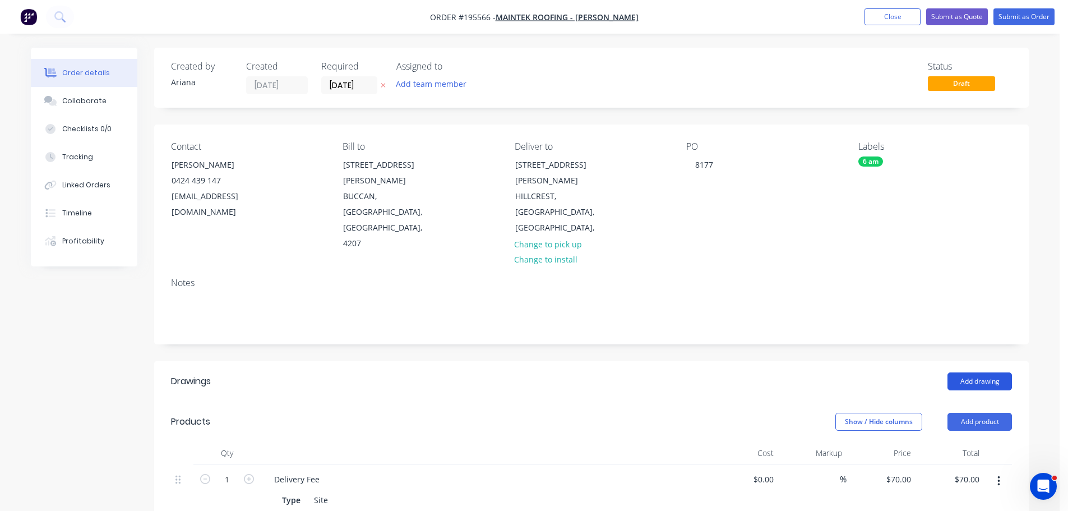
click at [981, 372] on button "Add drawing" at bounding box center [979, 381] width 64 height 18
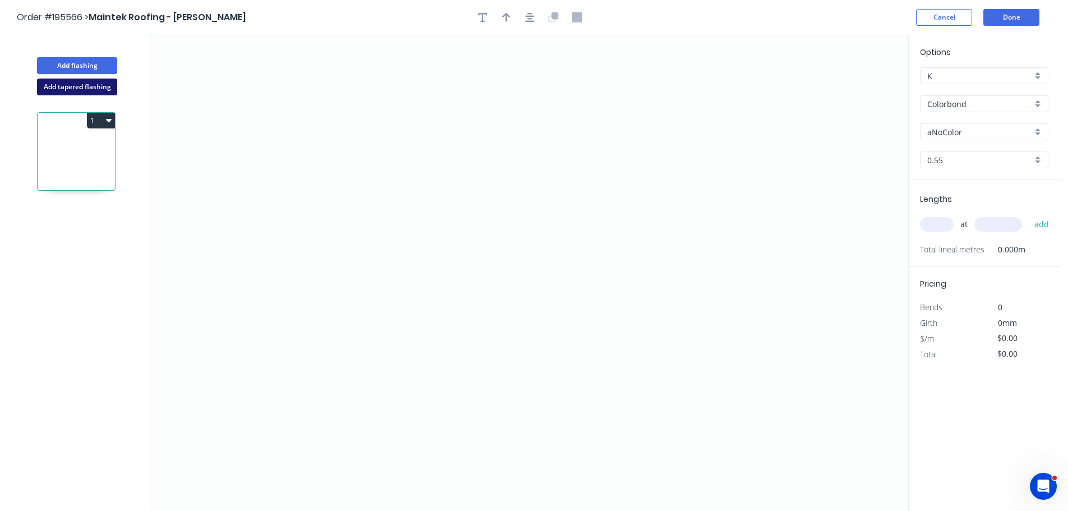
click at [92, 89] on button "Add tapered flashing" at bounding box center [77, 86] width 80 height 17
click at [342, 78] on icon "0" at bounding box center [529, 154] width 757 height 238
click at [297, 75] on icon "0" at bounding box center [529, 154] width 757 height 238
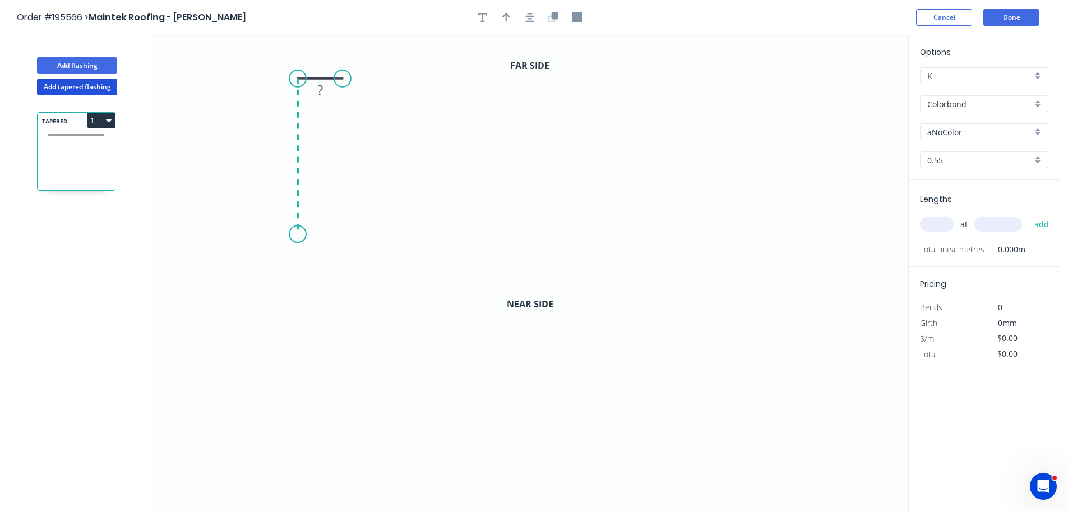
click at [298, 234] on icon "0 ?" at bounding box center [529, 154] width 757 height 238
click at [562, 224] on icon "0 ? ?" at bounding box center [529, 154] width 757 height 238
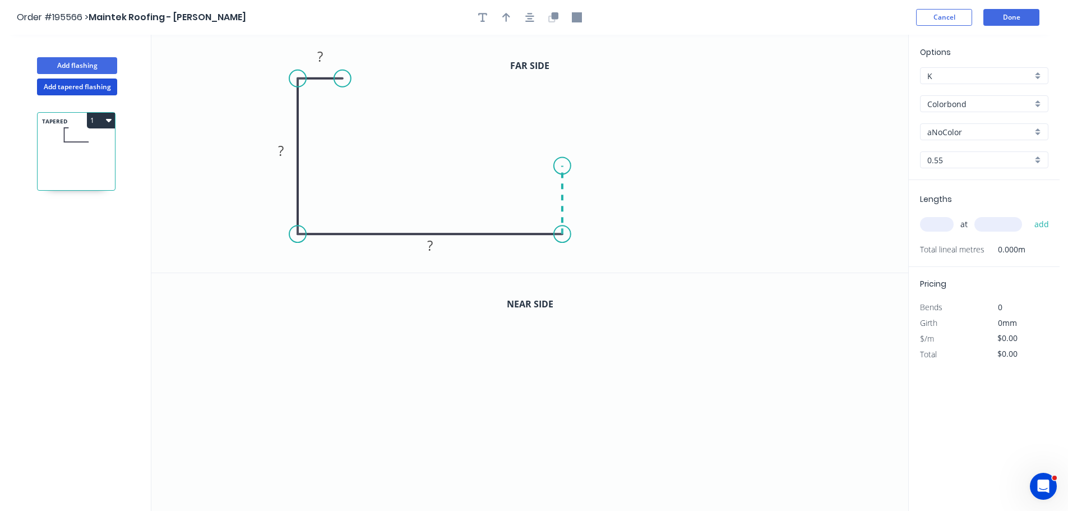
click at [560, 166] on icon "0 ? ? ?" at bounding box center [529, 154] width 757 height 238
click at [613, 167] on icon "0 ? ? ? ?" at bounding box center [529, 154] width 757 height 238
click at [613, 167] on circle at bounding box center [613, 165] width 17 height 17
click at [323, 53] on tspan "?" at bounding box center [320, 56] width 6 height 18
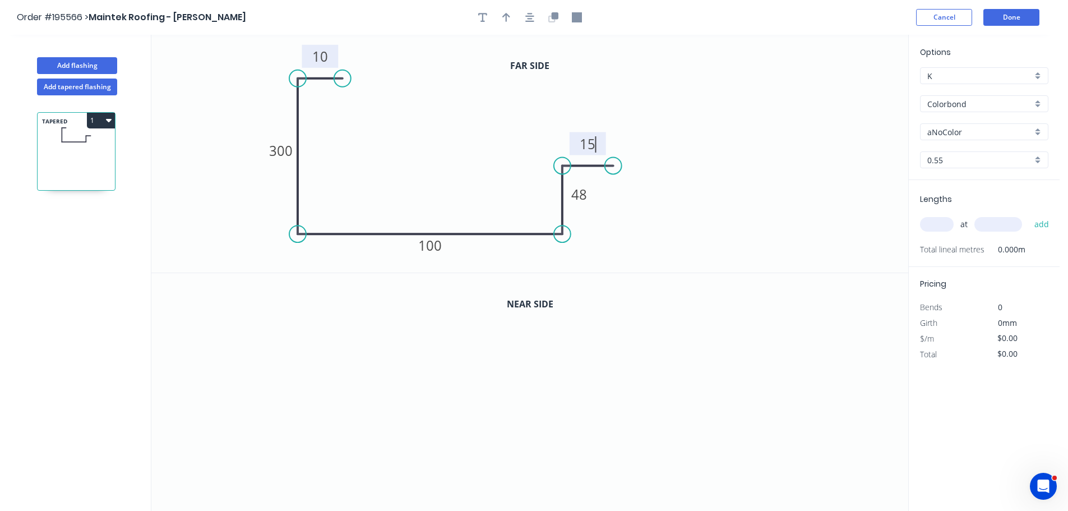
click at [694, 79] on icon "0 10 300 100 48 15" at bounding box center [529, 154] width 757 height 238
type input "$14.50"
click at [504, 15] on icon "button" at bounding box center [506, 17] width 8 height 9
drag, startPoint x: 823, startPoint y: 98, endPoint x: 211, endPoint y: 219, distance: 623.8
click at [211, 219] on icon at bounding box center [211, 205] width 10 height 36
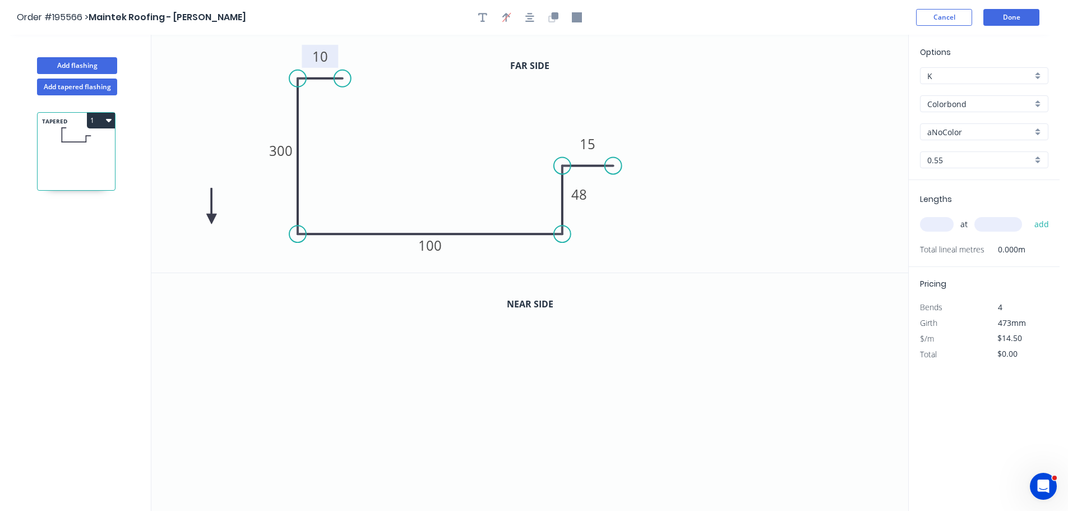
click at [211, 219] on icon at bounding box center [211, 206] width 10 height 36
click at [211, 219] on icon at bounding box center [221, 209] width 33 height 33
click at [211, 219] on icon at bounding box center [221, 228] width 33 height 33
click at [211, 219] on icon at bounding box center [211, 232] width 10 height 36
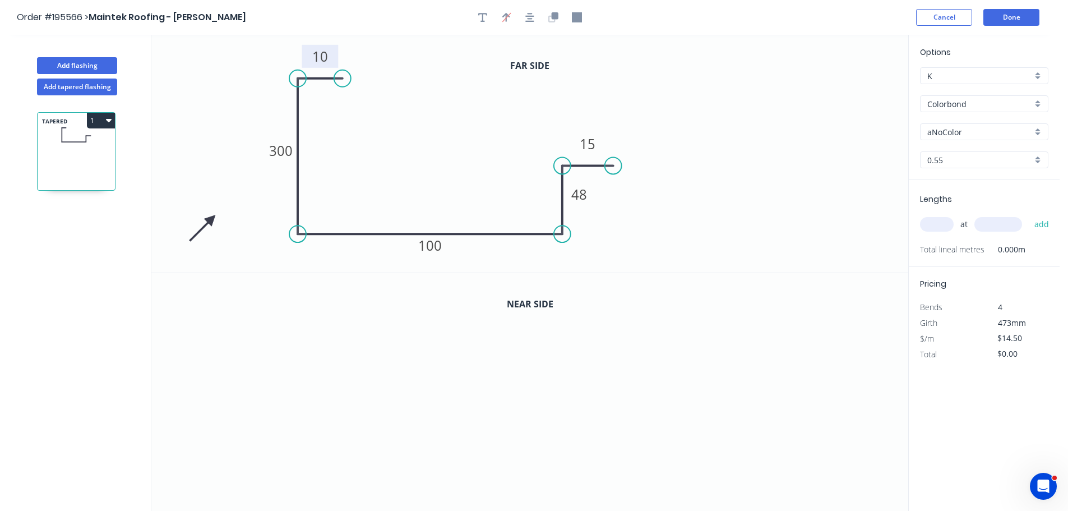
click at [1036, 127] on div "aNoColor" at bounding box center [984, 131] width 128 height 17
click at [999, 226] on div "Monument" at bounding box center [983, 231] width 127 height 20
type input "Monument"
click at [949, 226] on input "text" at bounding box center [937, 224] width 34 height 15
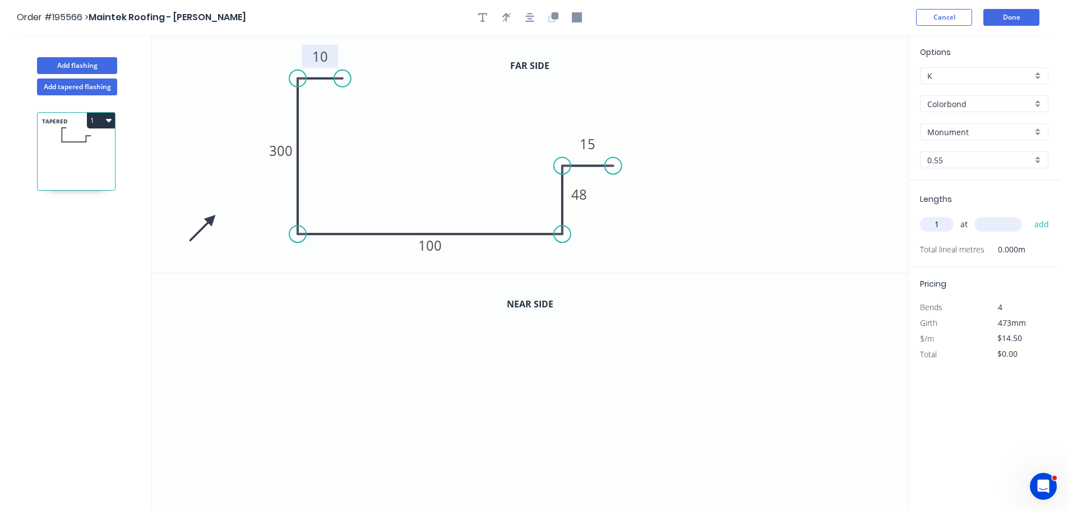
type input "1"
drag, startPoint x: 998, startPoint y: 228, endPoint x: 999, endPoint y: 213, distance: 14.6
click at [998, 227] on input "text" at bounding box center [998, 224] width 48 height 15
type input "4350"
click at [1028, 215] on button "add" at bounding box center [1041, 224] width 26 height 19
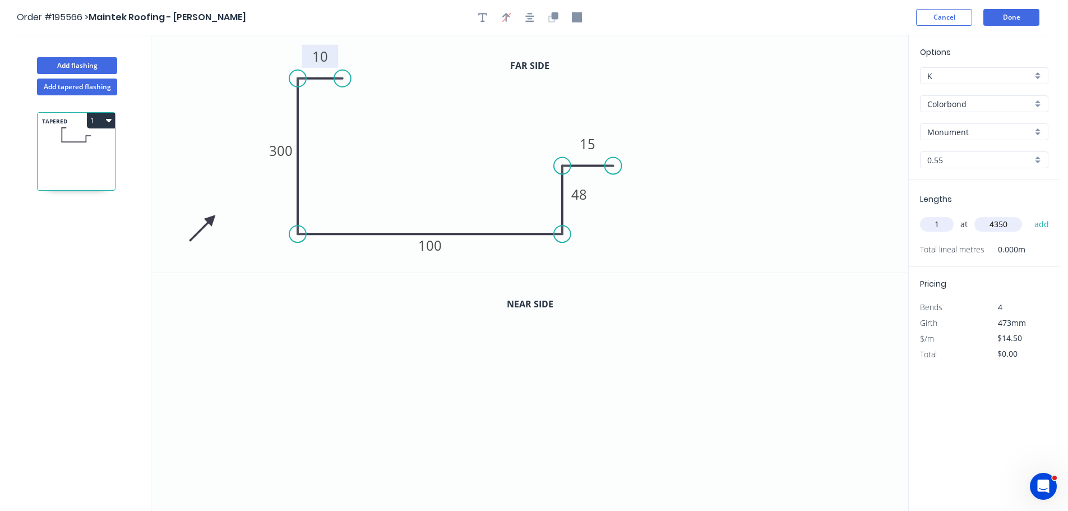
type input "$63.08"
click at [554, 18] on icon "button" at bounding box center [554, 15] width 7 height 7
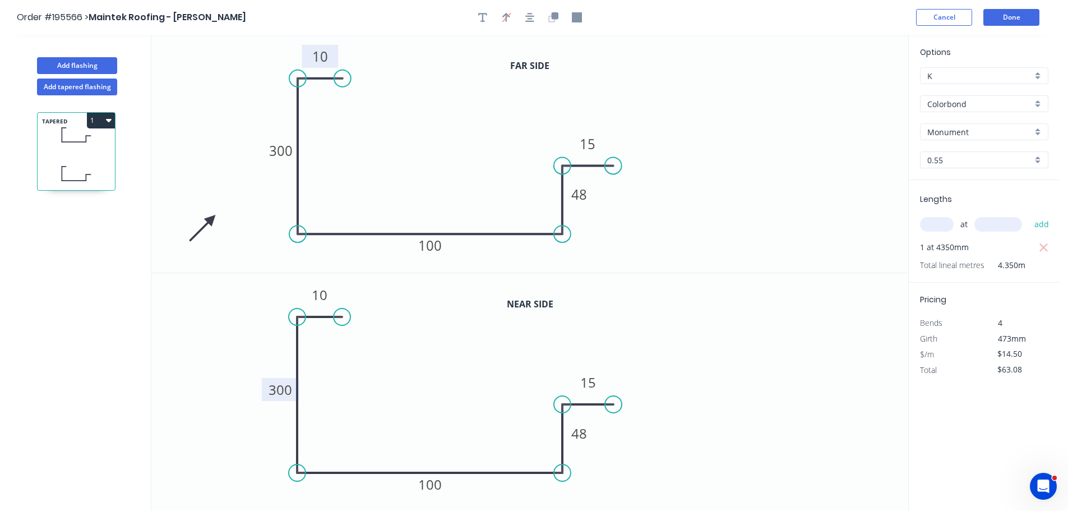
click at [284, 392] on tspan "300" at bounding box center [280, 389] width 24 height 18
click at [362, 383] on icon "0 10 295 100 48 15" at bounding box center [529, 392] width 757 height 238
type input "$15.94"
click at [102, 120] on button "1" at bounding box center [101, 121] width 28 height 16
click at [77, 151] on div "Duplicate" at bounding box center [61, 148] width 86 height 16
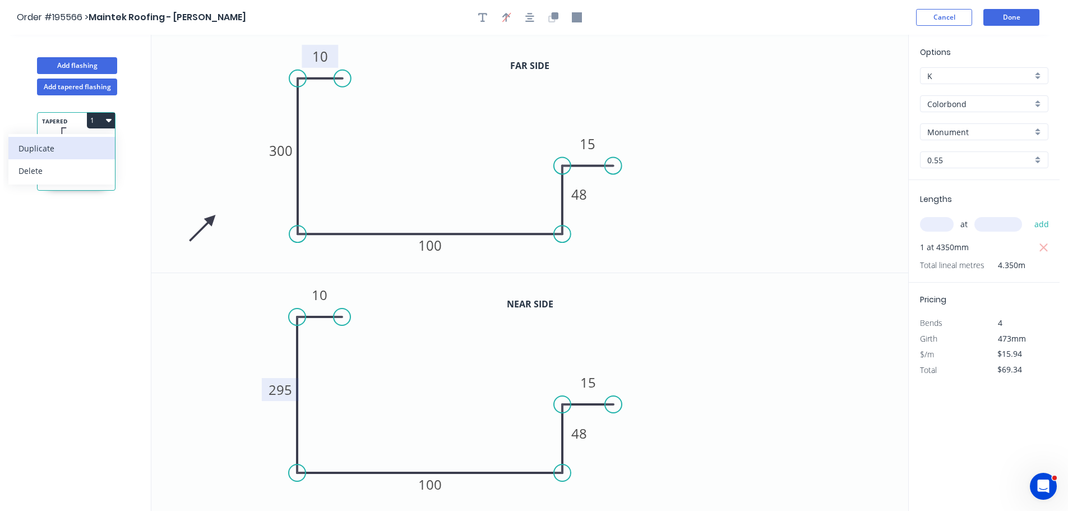
type input "$0.00"
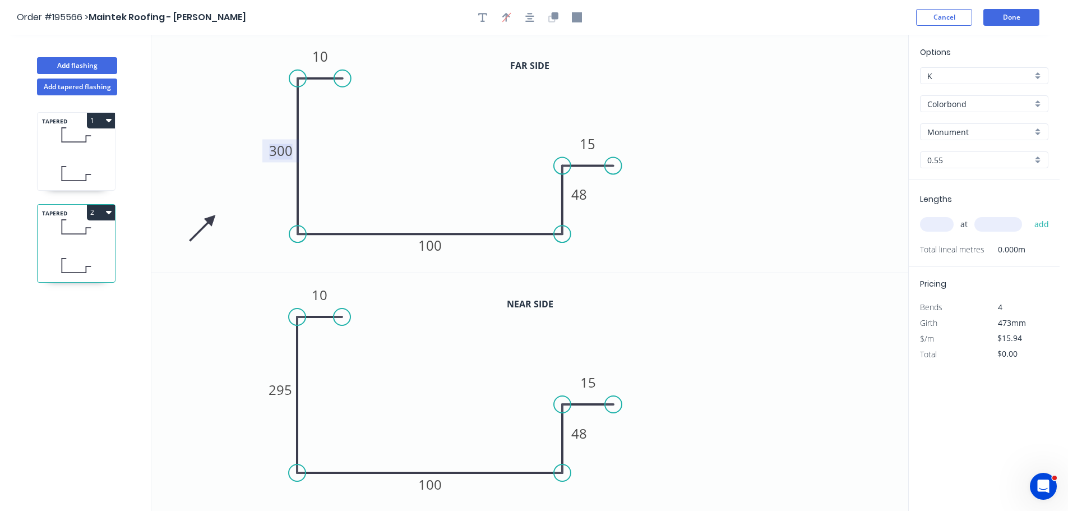
click at [284, 149] on tspan "300" at bounding box center [281, 150] width 24 height 18
click at [355, 147] on icon "0 10 295 100 48 15" at bounding box center [529, 154] width 757 height 238
click at [287, 391] on tspan "295" at bounding box center [280, 389] width 24 height 18
click at [360, 397] on icon "0 10 290 100 48 15" at bounding box center [529, 392] width 757 height 238
type input "$15.94"
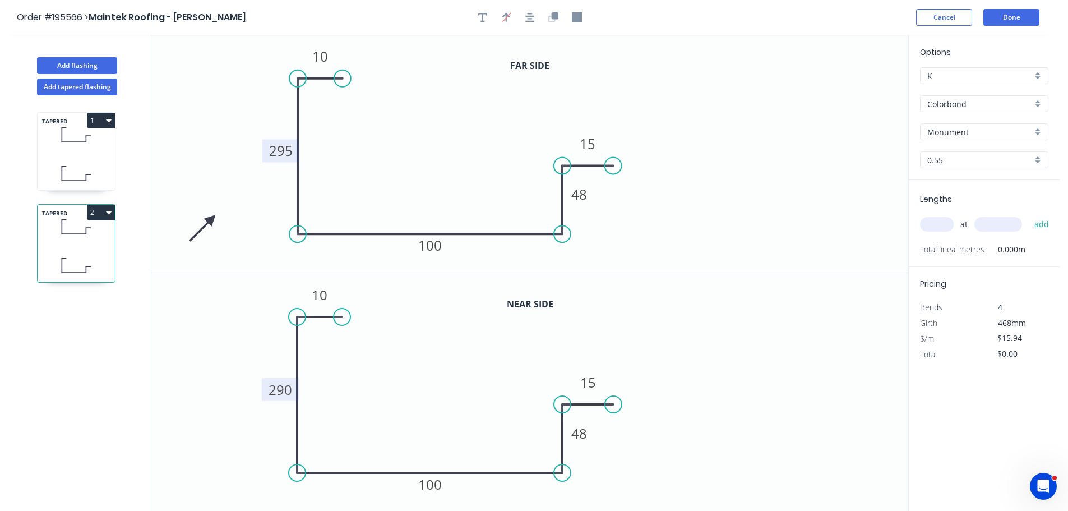
click at [940, 225] on input "text" at bounding box center [937, 224] width 34 height 15
type input "1"
click at [1001, 224] on input "text" at bounding box center [998, 224] width 48 height 15
type input "4350"
click at [1028, 215] on button "add" at bounding box center [1041, 224] width 26 height 19
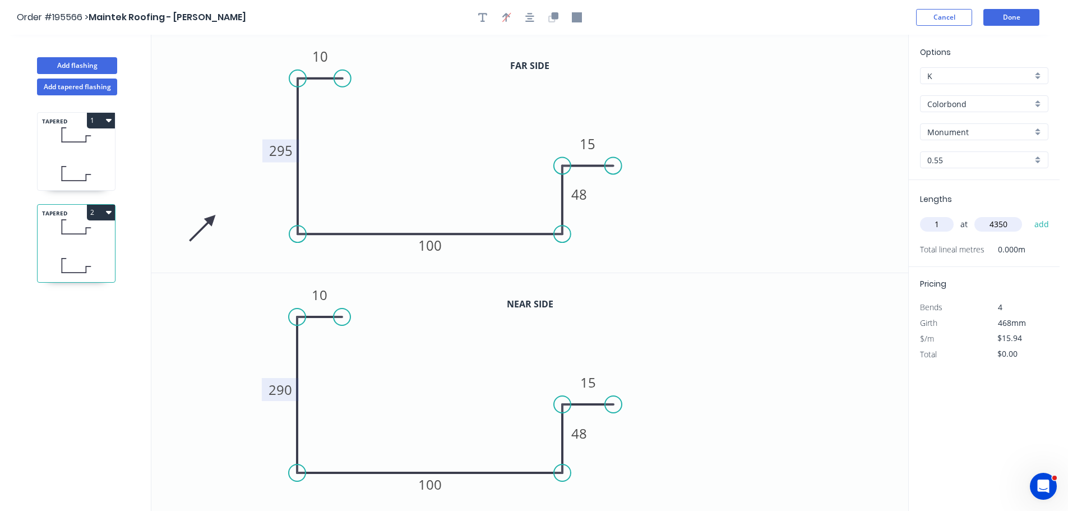
type input "$69.34"
click at [70, 68] on button "Add flashing" at bounding box center [77, 65] width 80 height 17
type input "$0.00"
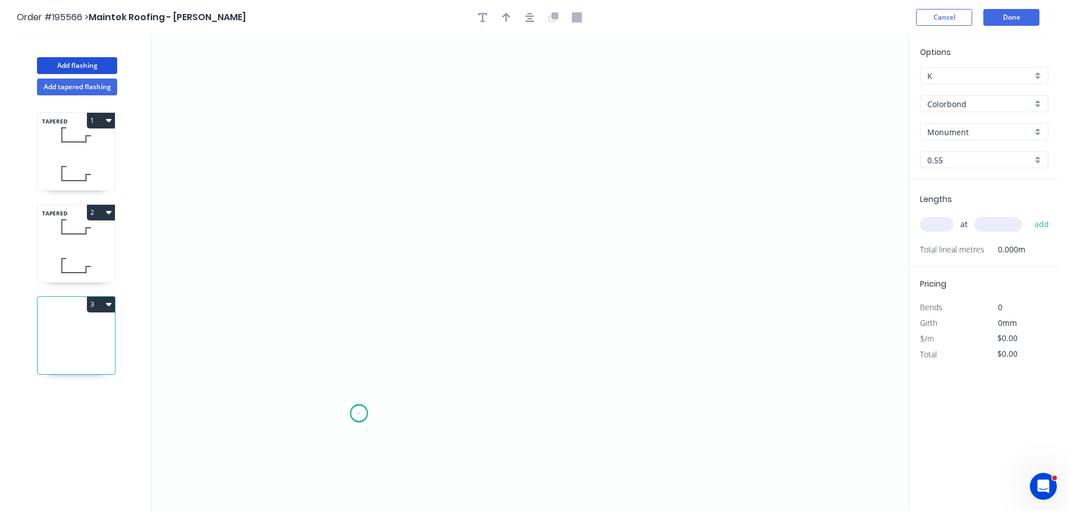
click at [359, 413] on icon "0" at bounding box center [529, 273] width 757 height 476
click at [324, 376] on icon "0" at bounding box center [529, 273] width 757 height 476
click at [360, 343] on icon "0 ?" at bounding box center [529, 273] width 757 height 476
click at [361, 142] on icon "0 ? ?" at bounding box center [529, 273] width 757 height 476
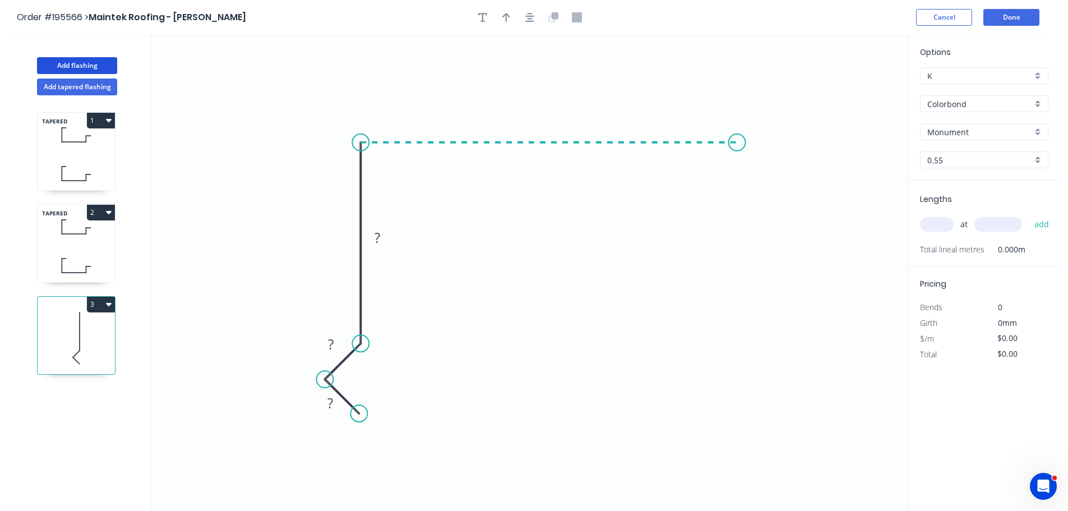
click at [737, 159] on icon "0 ? ? ?" at bounding box center [529, 273] width 757 height 476
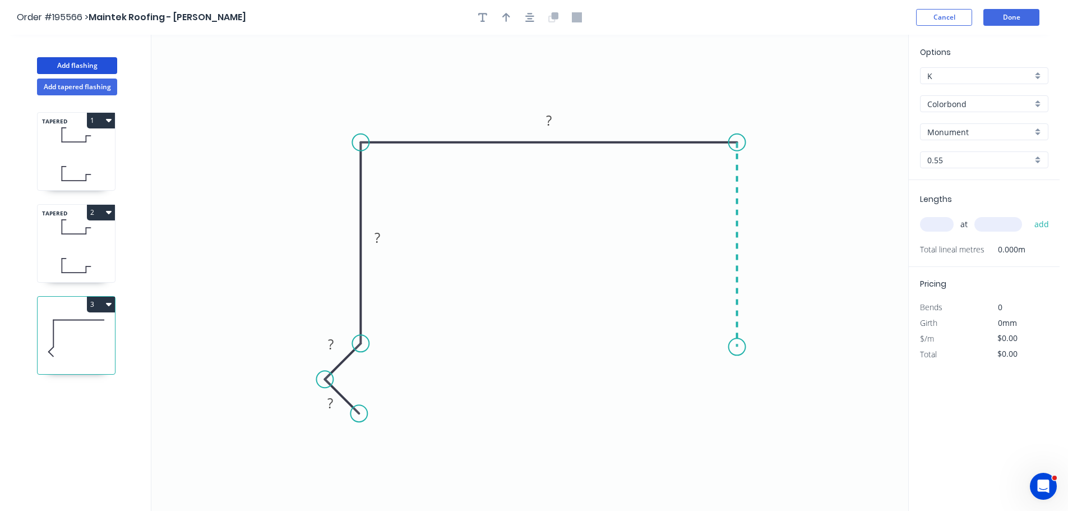
click at [731, 347] on icon "0 ? ? ? ?" at bounding box center [529, 273] width 757 height 476
click at [772, 383] on icon "0 ? ? ? ? ?" at bounding box center [529, 273] width 757 height 476
click at [736, 415] on icon "0 ? ? ? ? ? ?" at bounding box center [529, 273] width 757 height 476
click at [736, 415] on circle at bounding box center [735, 418] width 17 height 17
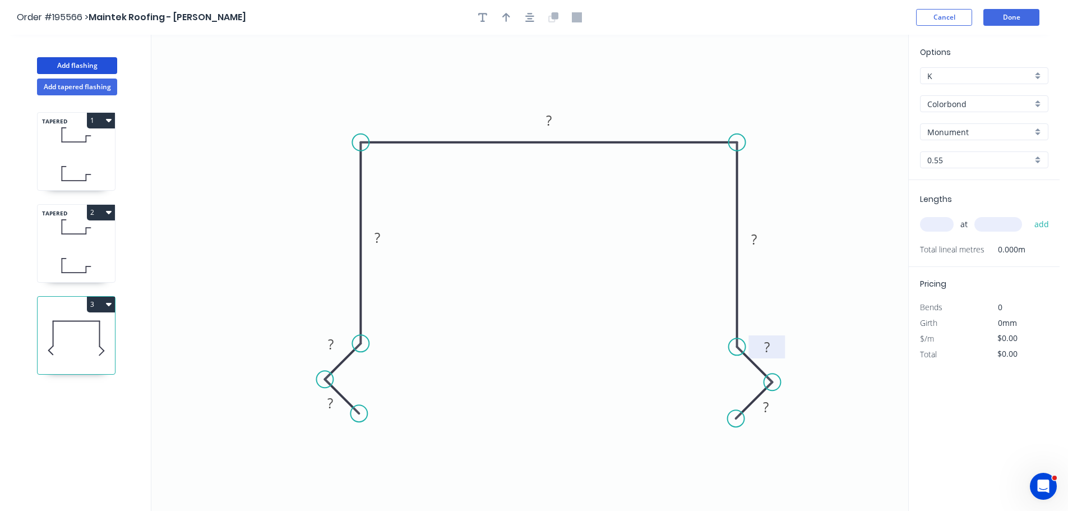
drag, startPoint x: 758, startPoint y: 366, endPoint x: 783, endPoint y: 341, distance: 35.3
click at [783, 341] on rect at bounding box center [766, 346] width 36 height 23
click at [777, 412] on rect at bounding box center [765, 408] width 22 height 16
click at [782, 416] on rect at bounding box center [769, 409] width 36 height 23
click at [332, 403] on tspan "?" at bounding box center [330, 402] width 6 height 18
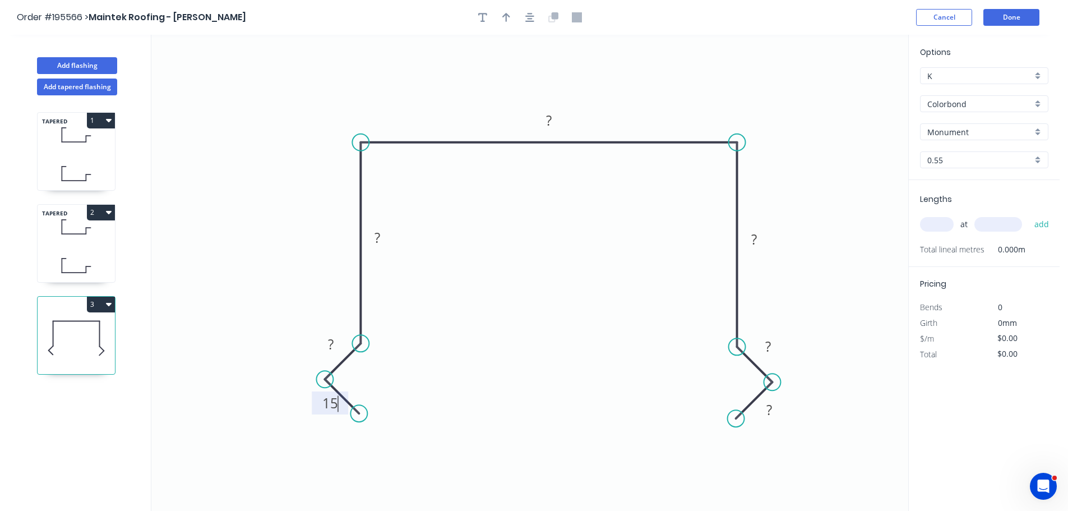
click at [472, 414] on icon "0 15 ? ? ? ? ? ?" at bounding box center [529, 273] width 757 height 476
click at [334, 342] on rect at bounding box center [330, 345] width 22 height 16
click at [469, 333] on icon "0 15 15 ? ? ? ? ?" at bounding box center [529, 273] width 757 height 476
click at [378, 239] on tspan "?" at bounding box center [377, 237] width 6 height 18
drag, startPoint x: 583, startPoint y: 370, endPoint x: 635, endPoint y: 162, distance: 214.2
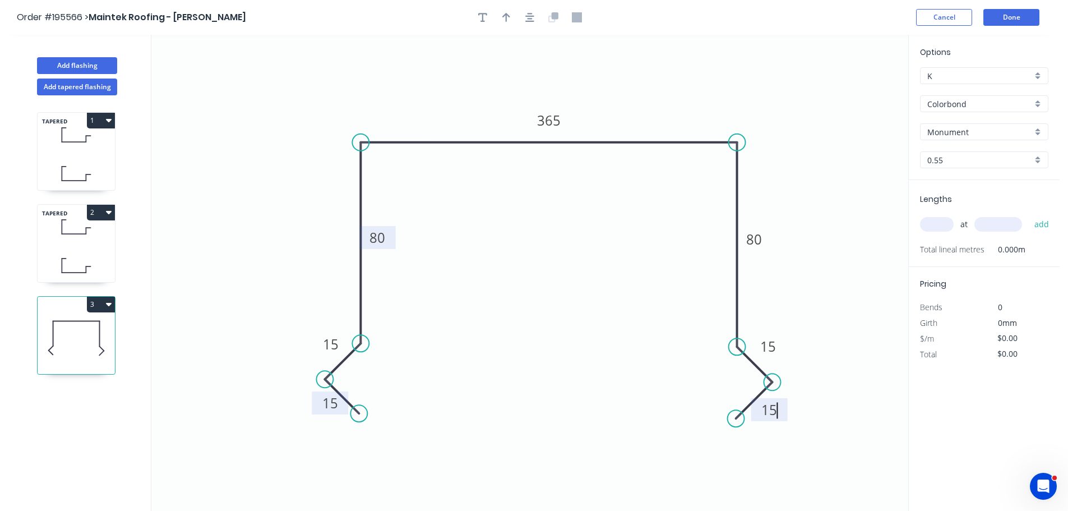
click at [585, 368] on icon "0 15 15 80 365 80 15 15" at bounding box center [529, 273] width 757 height 476
type input "$17.79"
click at [500, 13] on button "button" at bounding box center [506, 17] width 17 height 17
drag, startPoint x: 849, startPoint y: 88, endPoint x: 641, endPoint y: 92, distance: 208.5
click at [641, 92] on icon at bounding box center [643, 77] width 10 height 36
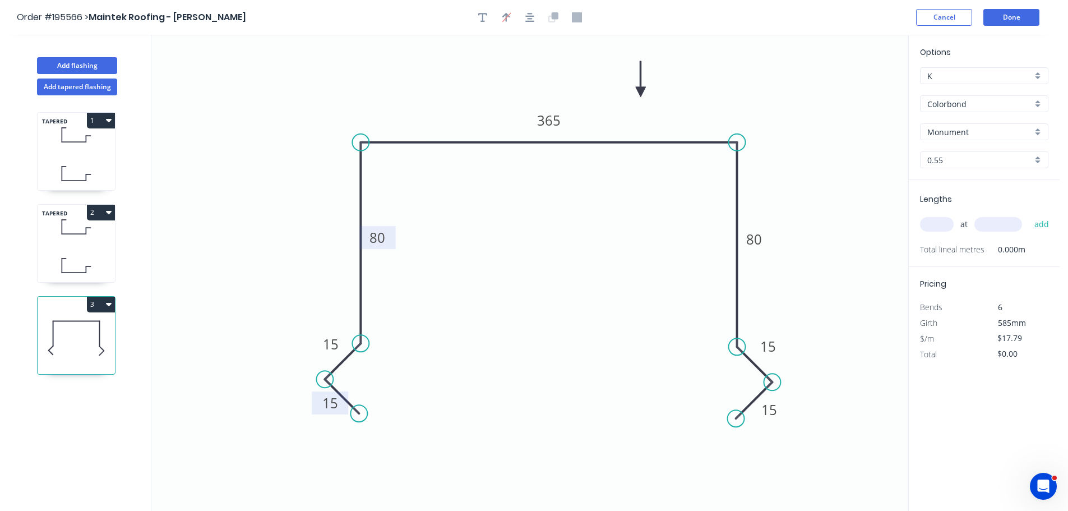
click at [944, 224] on input "text" at bounding box center [937, 224] width 34 height 15
type input "3"
type input "4350"
click at [1028, 215] on button "add" at bounding box center [1041, 224] width 26 height 19
type input "$232.16"
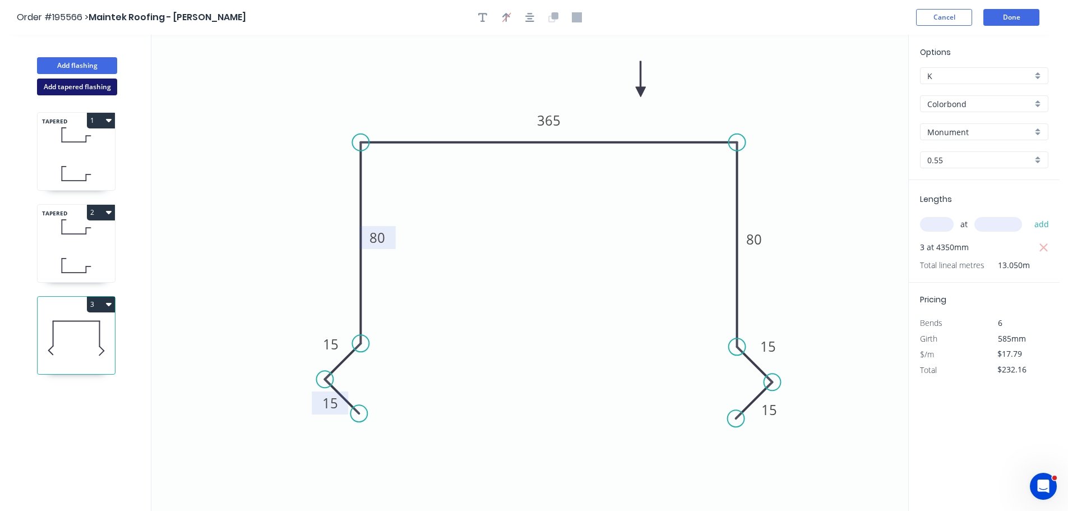
click at [71, 87] on button "Add tapered flashing" at bounding box center [77, 86] width 80 height 17
type input "$0.00"
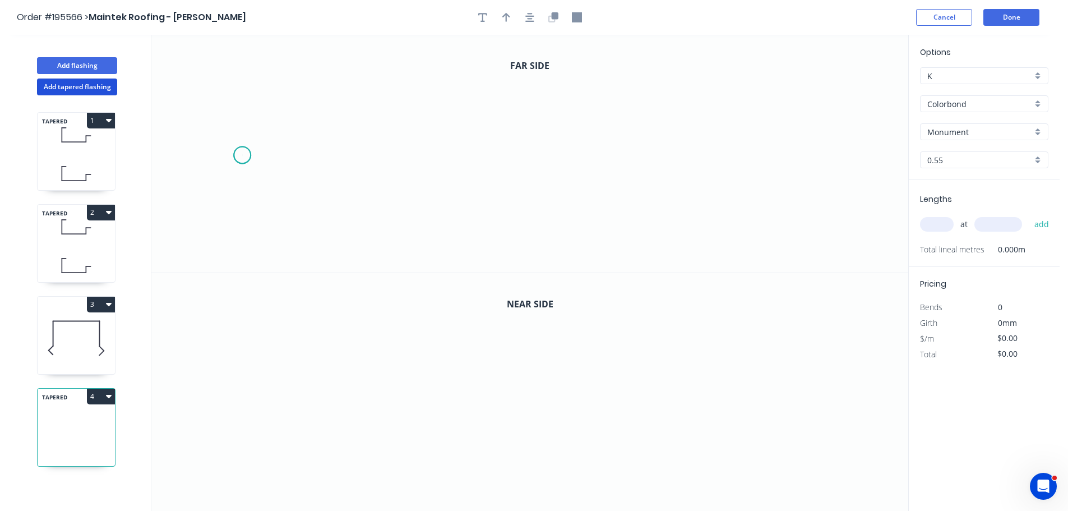
click at [242, 155] on icon "0" at bounding box center [529, 154] width 757 height 238
click at [307, 152] on icon "0" at bounding box center [529, 154] width 757 height 238
click at [309, 242] on icon "0 ?" at bounding box center [529, 154] width 757 height 238
drag, startPoint x: 607, startPoint y: 227, endPoint x: 607, endPoint y: 207, distance: 20.2
click at [607, 226] on icon "0 ? ?" at bounding box center [529, 154] width 757 height 238
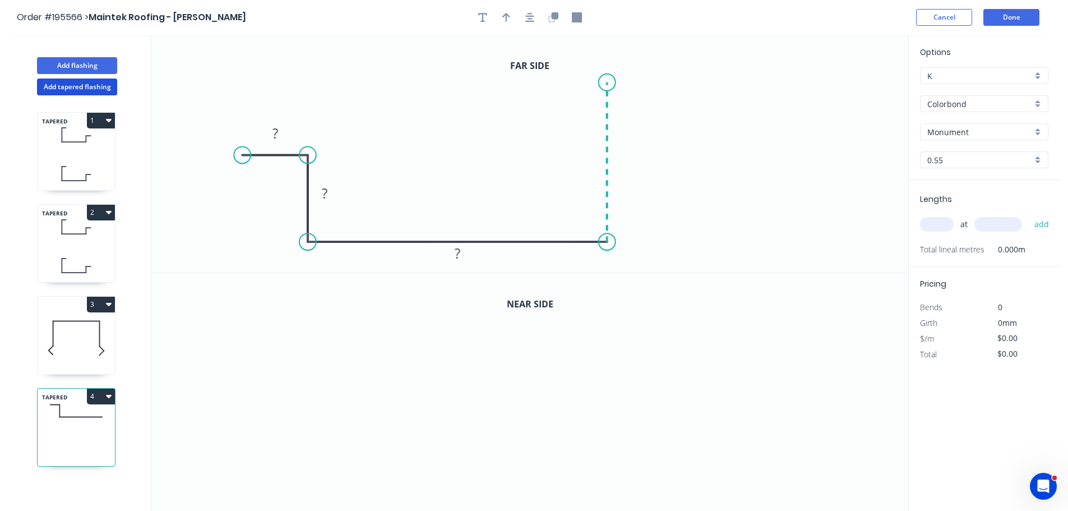
click at [605, 82] on icon "0 ? ? ?" at bounding box center [529, 154] width 757 height 238
click at [675, 82] on icon "0 ? ? ? ?" at bounding box center [529, 154] width 757 height 238
click at [675, 82] on circle at bounding box center [674, 82] width 17 height 17
click at [279, 132] on rect at bounding box center [275, 134] width 22 height 16
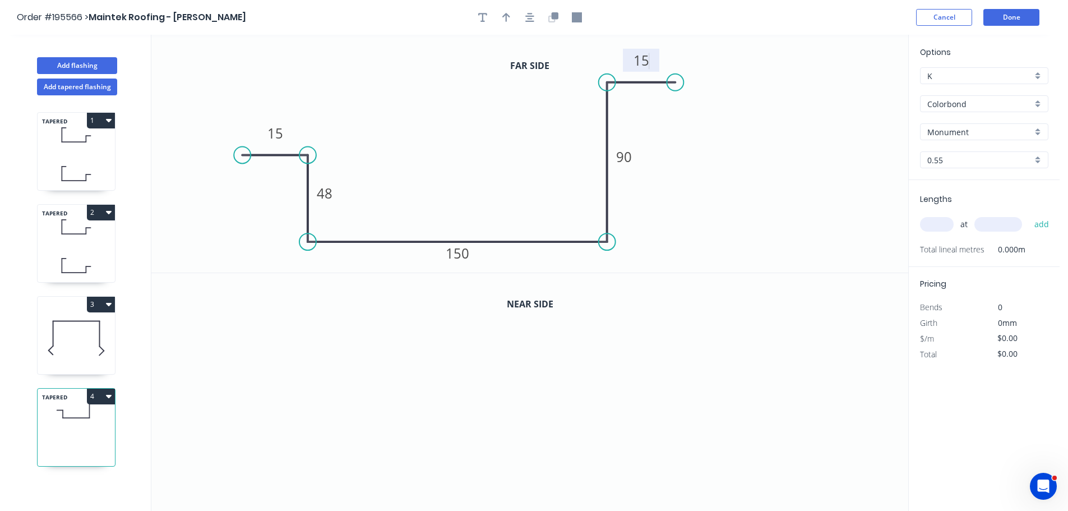
click at [724, 175] on icon "0 15 48 150 90 15" at bounding box center [529, 154] width 757 height 238
type input "$12.66"
click at [507, 16] on icon "button" at bounding box center [506, 17] width 8 height 9
drag, startPoint x: 851, startPoint y: 89, endPoint x: 693, endPoint y: 220, distance: 205.4
click at [694, 220] on icon at bounding box center [699, 211] width 10 height 36
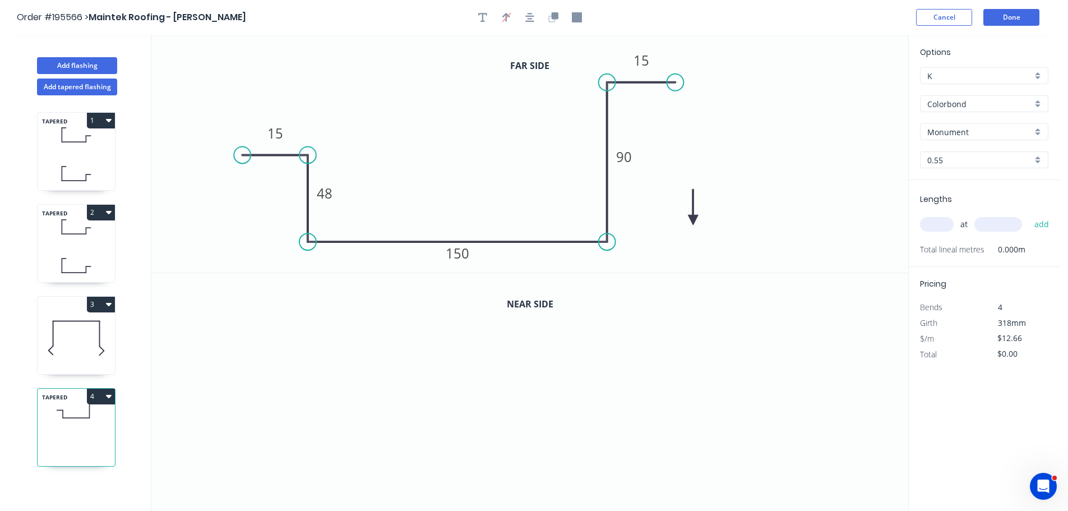
click at [693, 220] on icon at bounding box center [693, 207] width 10 height 36
click at [693, 220] on icon at bounding box center [702, 210] width 33 height 33
click at [693, 220] on icon at bounding box center [706, 220] width 36 height 10
click at [936, 222] on input "text" at bounding box center [937, 224] width 34 height 15
type input "1"
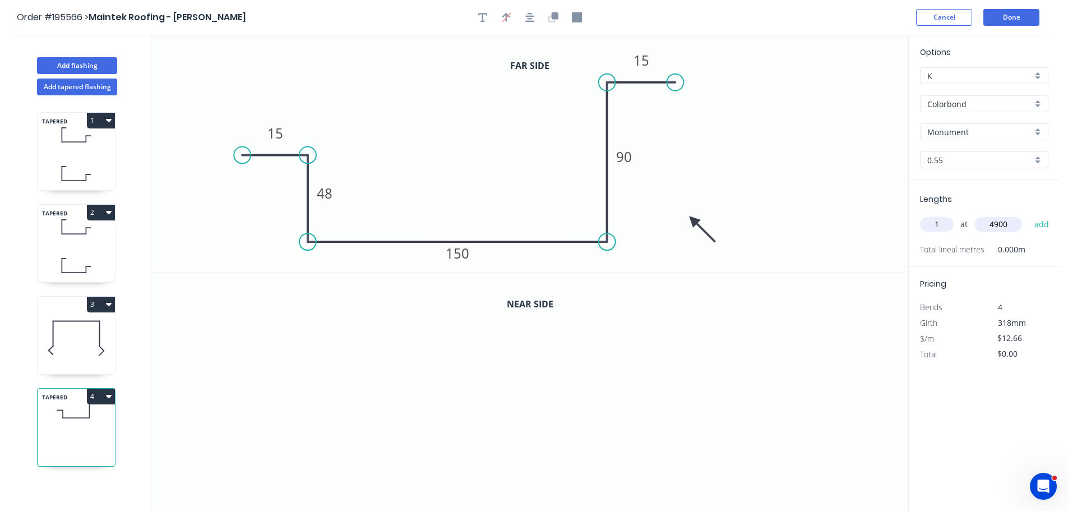
type input "4900"
click at [1028, 215] on button "add" at bounding box center [1041, 224] width 26 height 19
type input "$62.03"
click at [675, 142] on icon "0 15 48 150 90 15" at bounding box center [529, 154] width 757 height 238
click at [551, 14] on icon "button" at bounding box center [554, 15] width 7 height 7
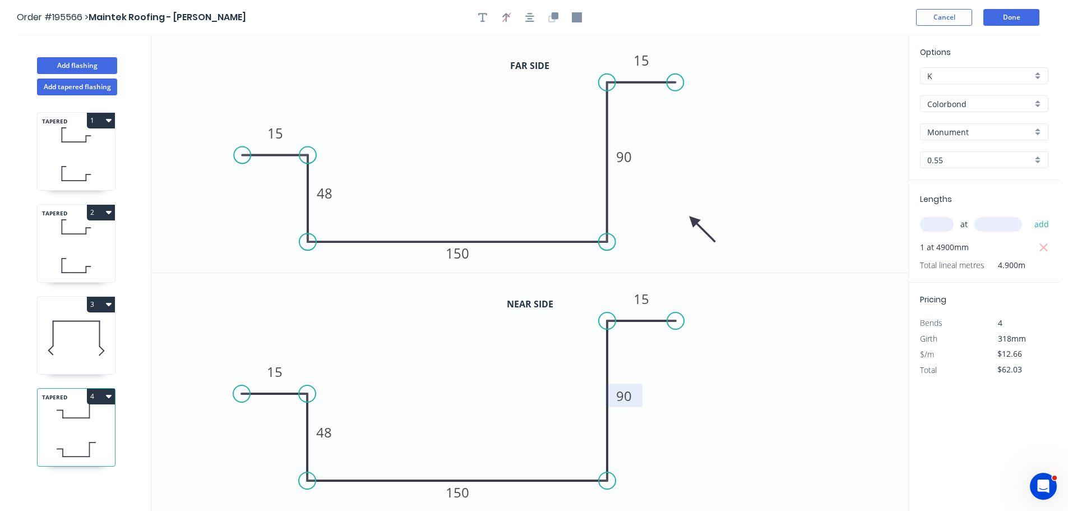
click at [627, 395] on tspan "90" at bounding box center [624, 395] width 16 height 18
click at [656, 389] on icon "0 15 48 150 93 15" at bounding box center [529, 392] width 757 height 238
type input "$14.10"
click at [99, 397] on button "4" at bounding box center [101, 396] width 28 height 16
click at [81, 419] on div "Duplicate" at bounding box center [61, 424] width 86 height 16
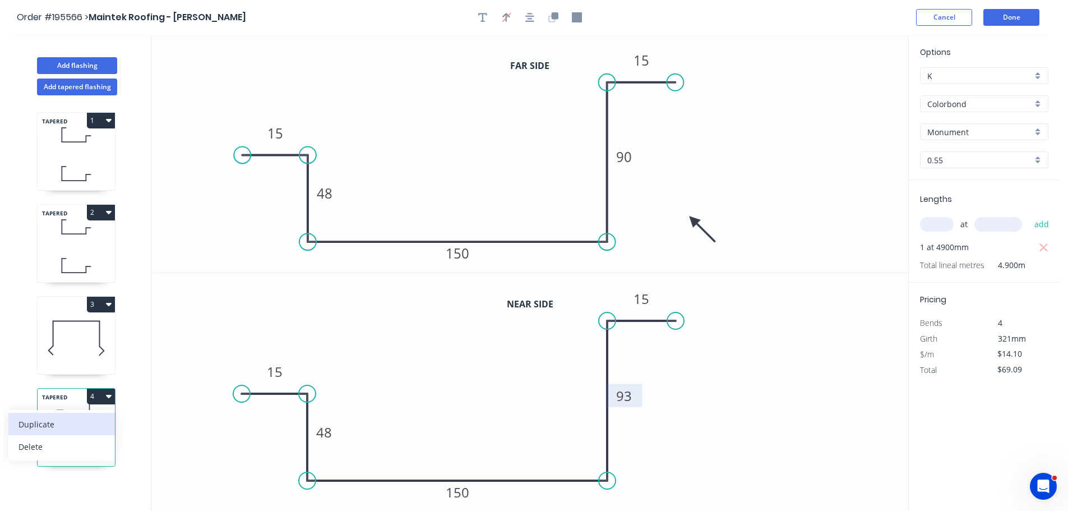
type input "$0.00"
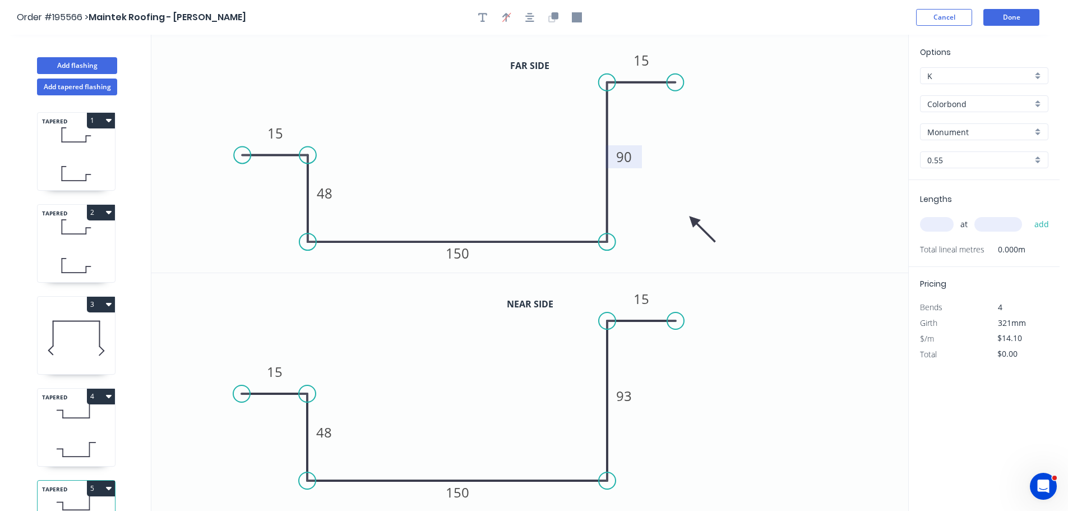
click at [628, 160] on tspan "90" at bounding box center [624, 156] width 16 height 18
click at [700, 430] on icon "0 15 48 150 93 15" at bounding box center [529, 392] width 757 height 238
click at [628, 396] on tspan "93" at bounding box center [624, 395] width 16 height 18
click at [757, 426] on icon "0 15 48 150 95 15" at bounding box center [529, 392] width 757 height 238
type input "$14.10"
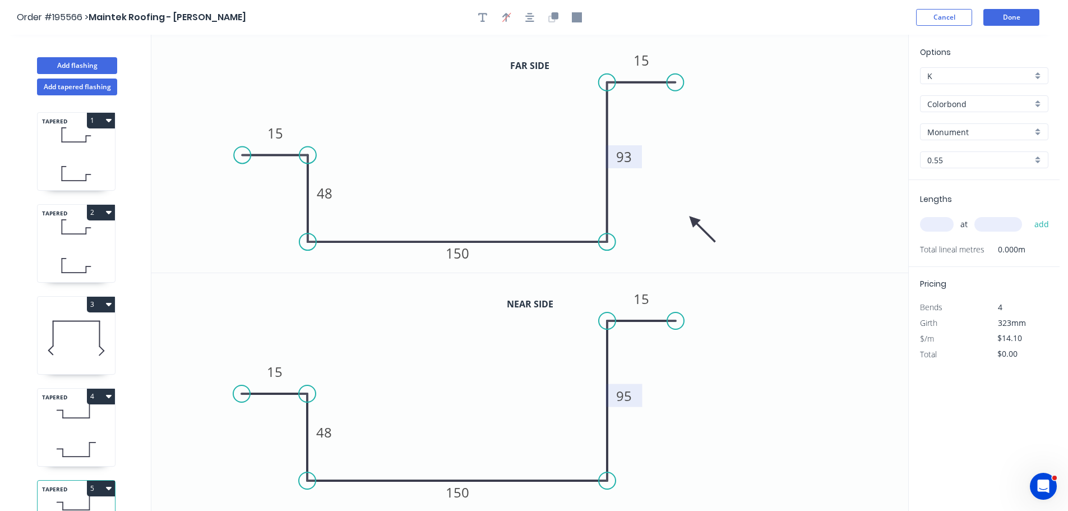
click at [946, 226] on input "text" at bounding box center [937, 224] width 34 height 15
type input "1"
click at [998, 221] on input "text" at bounding box center [998, 224] width 48 height 15
type input "4900"
click at [1028, 215] on button "add" at bounding box center [1041, 224] width 26 height 19
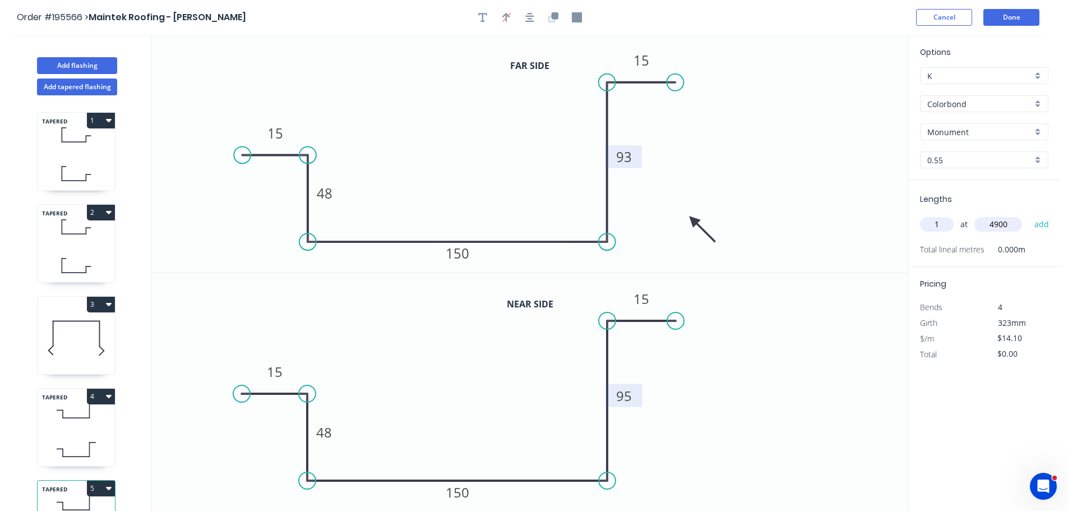
type input "$69.09"
click at [75, 61] on button "Add flashing" at bounding box center [77, 65] width 80 height 17
type input "$0.00"
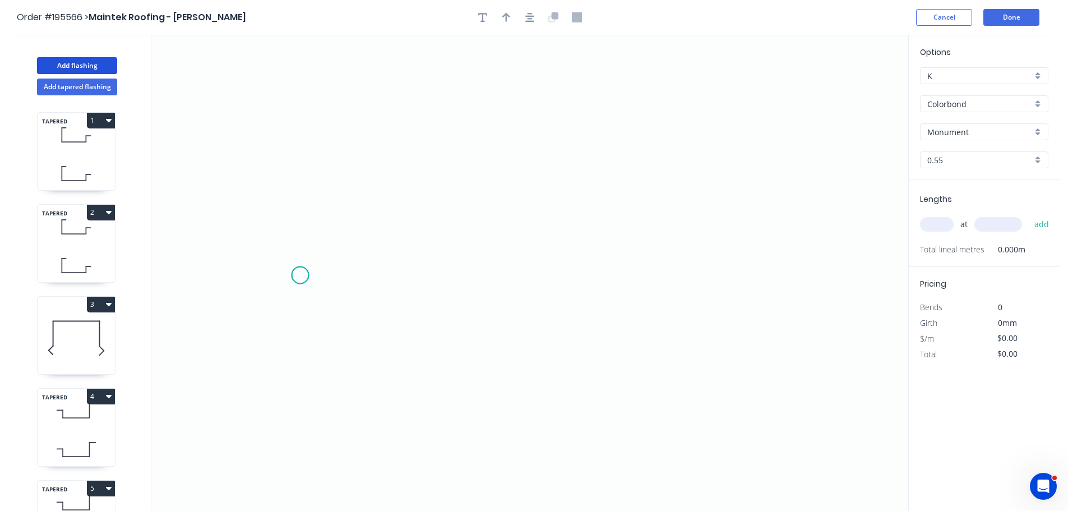
click at [300, 275] on icon "0" at bounding box center [529, 273] width 757 height 476
click at [379, 272] on icon "0" at bounding box center [529, 273] width 757 height 476
click at [381, 146] on icon "0 ?" at bounding box center [529, 273] width 757 height 476
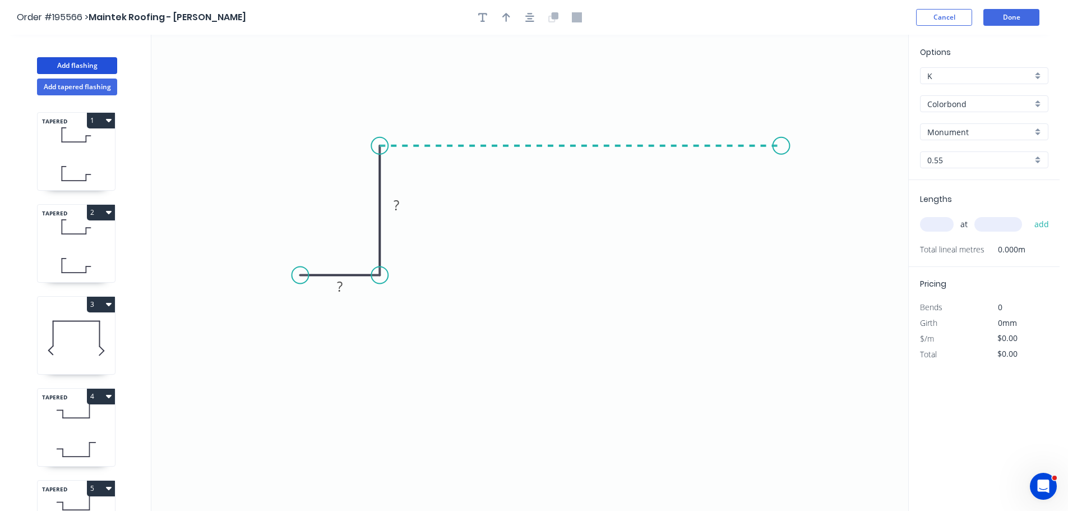
click at [781, 145] on icon "0 ? ?" at bounding box center [529, 273] width 757 height 476
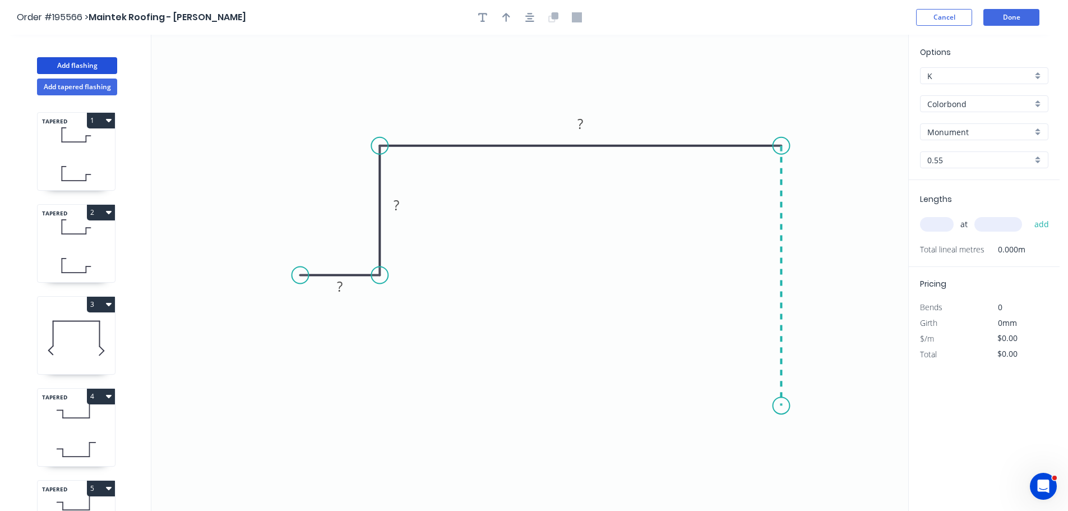
click at [776, 406] on icon "0 ? ? ?" at bounding box center [529, 273] width 757 height 476
click at [739, 435] on icon "0 ? ? ? ?" at bounding box center [529, 273] width 757 height 476
click at [739, 435] on circle at bounding box center [739, 434] width 17 height 17
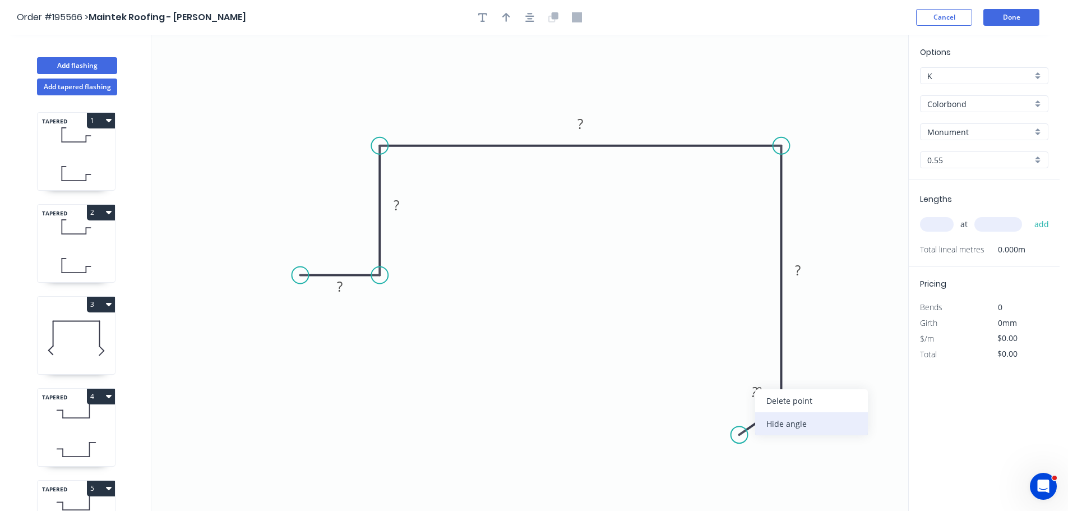
click at [773, 423] on div "Hide angle" at bounding box center [811, 423] width 113 height 23
click at [340, 291] on tspan "?" at bounding box center [340, 286] width 6 height 18
click at [495, 310] on icon "0 15 48 383 200 30" at bounding box center [529, 273] width 757 height 476
type input "$20.03"
click at [504, 13] on icon "button" at bounding box center [506, 17] width 8 height 10
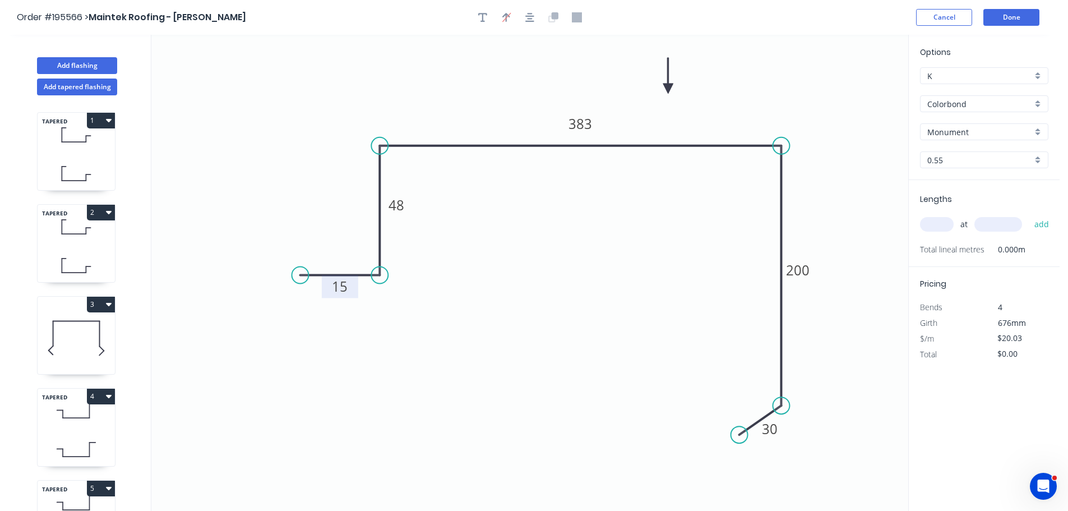
drag, startPoint x: 848, startPoint y: 88, endPoint x: 668, endPoint y: 89, distance: 179.9
click at [668, 89] on icon at bounding box center [668, 76] width 10 height 36
click at [943, 225] on input "text" at bounding box center [937, 224] width 34 height 15
click at [1023, 17] on button "Done" at bounding box center [1011, 17] width 56 height 17
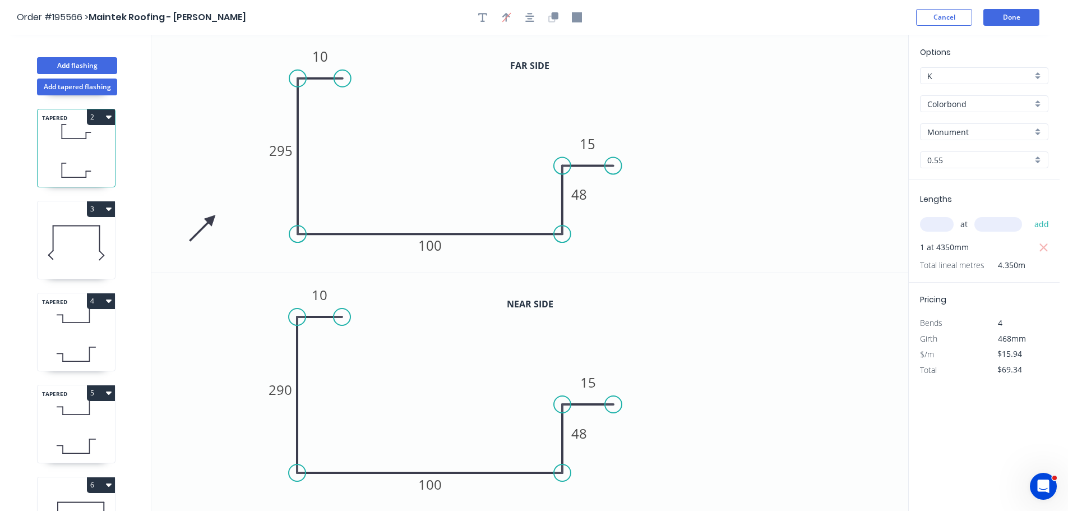
scroll to position [141, 0]
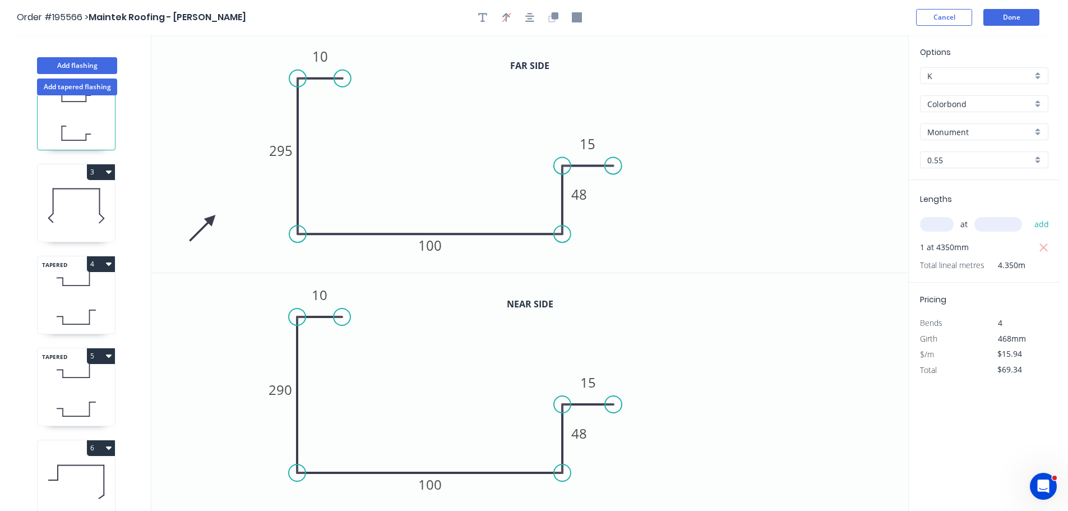
click at [89, 463] on icon at bounding box center [76, 482] width 77 height 72
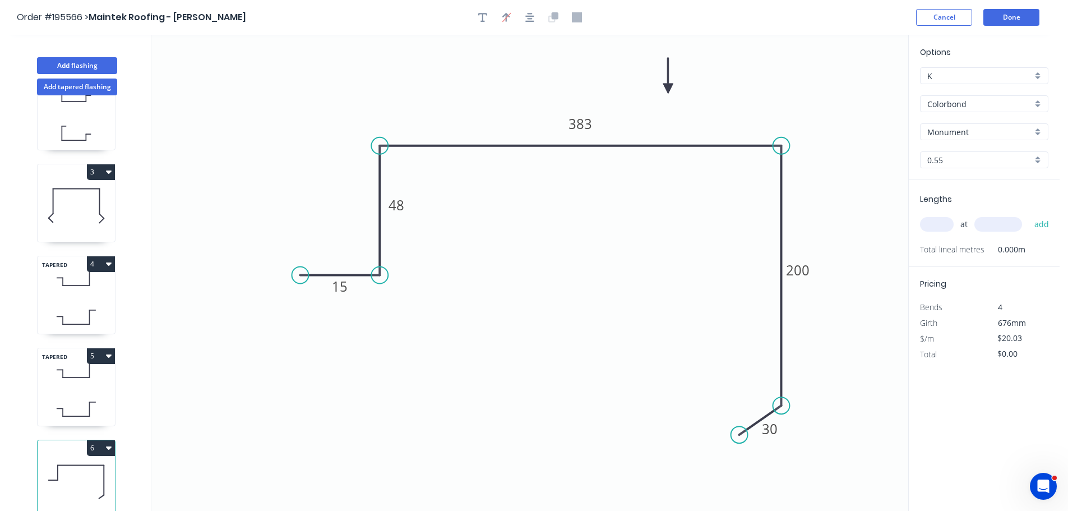
type input "$20.03"
type input "$0.00"
click at [1040, 127] on div "Monument" at bounding box center [984, 131] width 128 height 17
click at [982, 228] on div "Woodland Grey" at bounding box center [983, 230] width 127 height 20
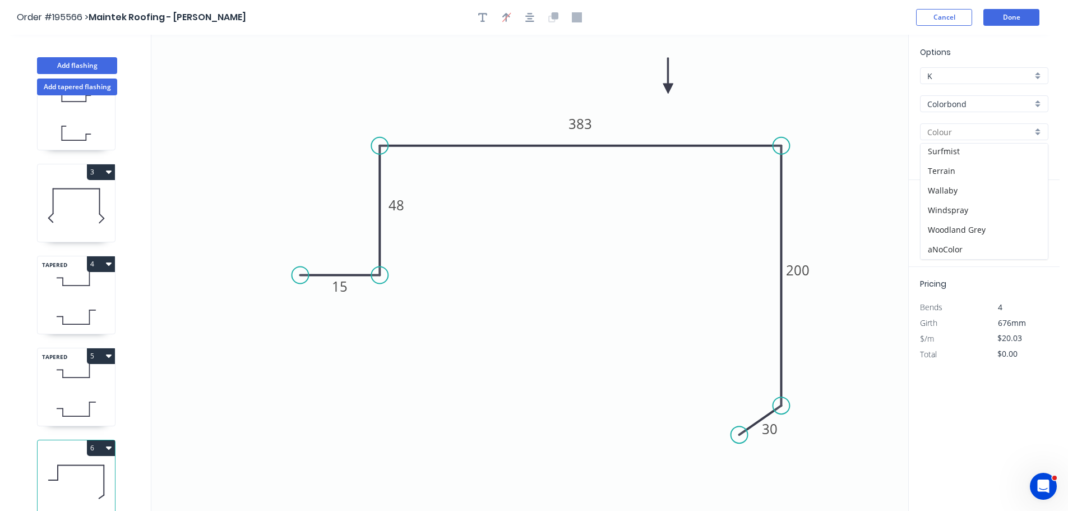
type input "Woodland Grey"
click at [1036, 158] on div "0.55" at bounding box center [984, 159] width 128 height 17
click at [820, 69] on icon "0 15 48 383 200 30" at bounding box center [529, 273] width 757 height 476
click at [1036, 128] on div "Woodland Grey" at bounding box center [984, 131] width 128 height 17
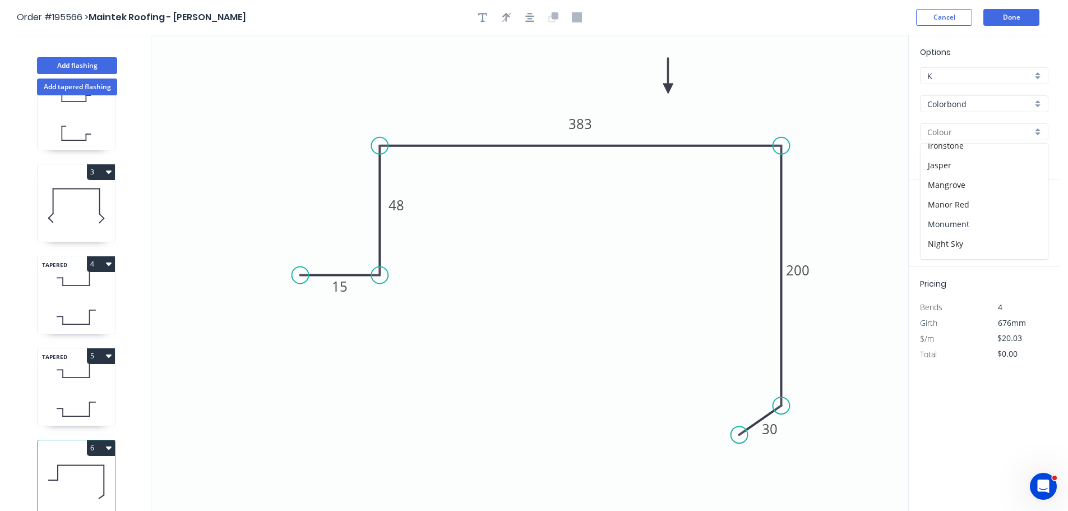
click at [978, 221] on div "Monument" at bounding box center [983, 224] width 127 height 20
type input "Monument"
click at [1035, 164] on div at bounding box center [984, 159] width 128 height 17
click at [952, 184] on div "0.55" at bounding box center [983, 181] width 127 height 20
type input "0.55"
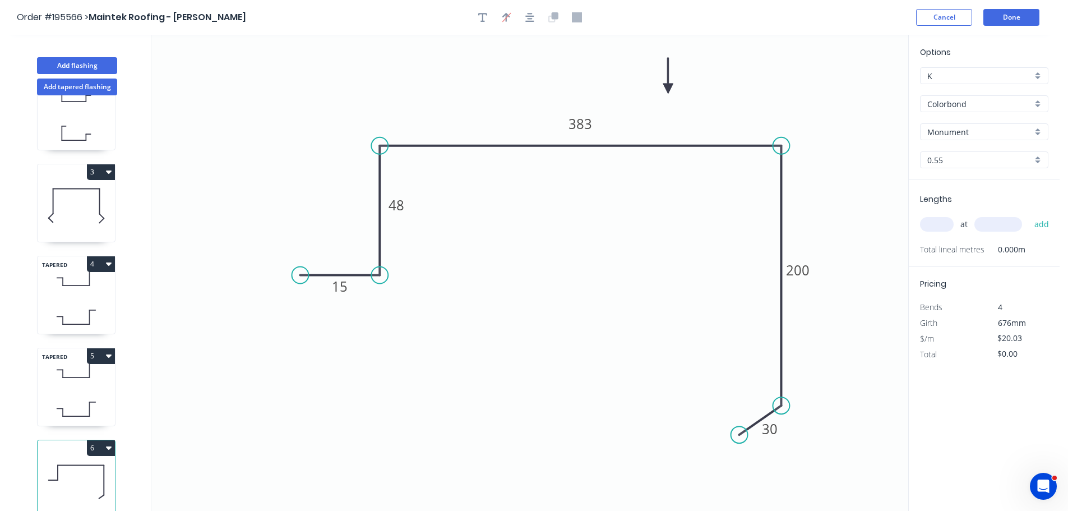
click at [938, 221] on input "text" at bounding box center [937, 224] width 34 height 15
type input "1"
click at [1001, 222] on input "text" at bounding box center [998, 224] width 48 height 15
type input "1900"
click at [1028, 215] on button "add" at bounding box center [1041, 224] width 26 height 19
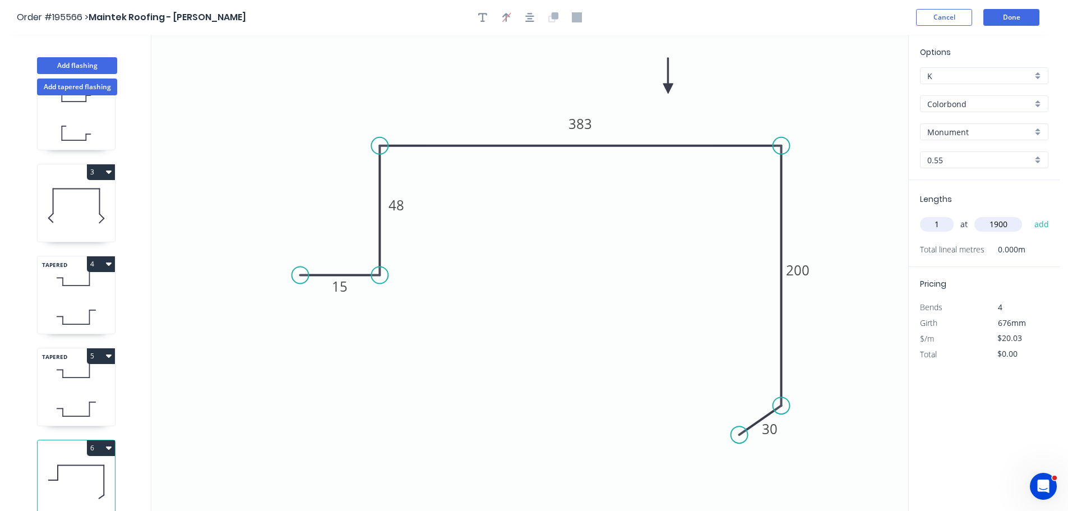
type input "$38.06"
click at [91, 64] on button "Add flashing" at bounding box center [77, 65] width 80 height 17
type input "$0.00"
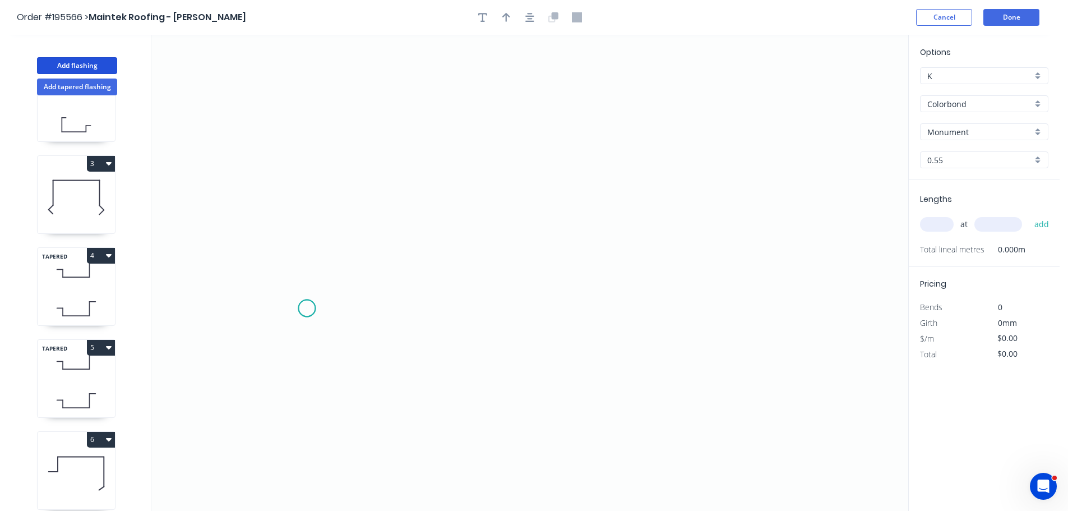
click at [307, 308] on icon "0" at bounding box center [529, 273] width 757 height 476
click at [381, 309] on icon "0" at bounding box center [529, 273] width 757 height 476
click at [379, 177] on icon "0 ?" at bounding box center [529, 273] width 757 height 476
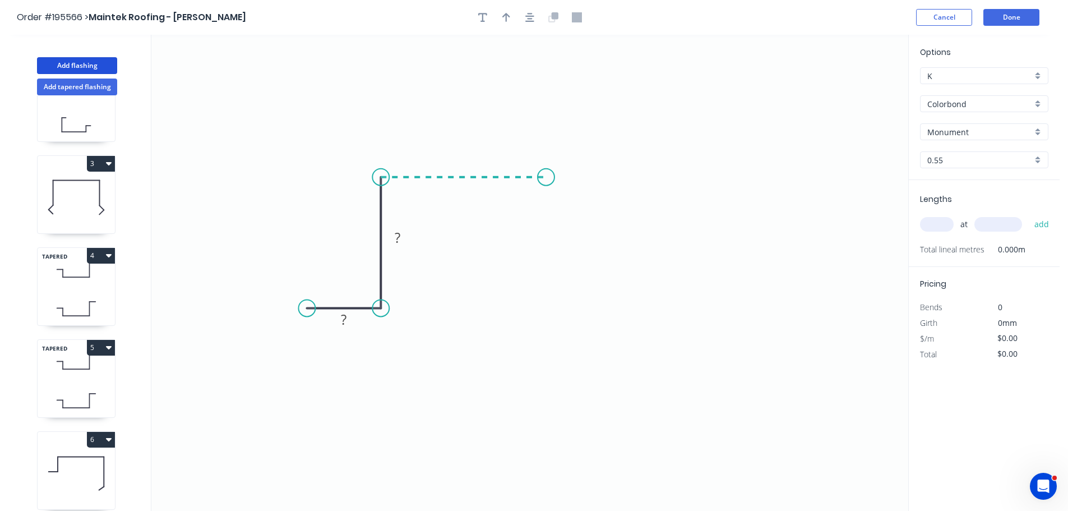
click at [546, 177] on icon "0 ? ?" at bounding box center [529, 273] width 757 height 476
click at [545, 381] on icon "0 ? ? ?" at bounding box center [529, 273] width 757 height 476
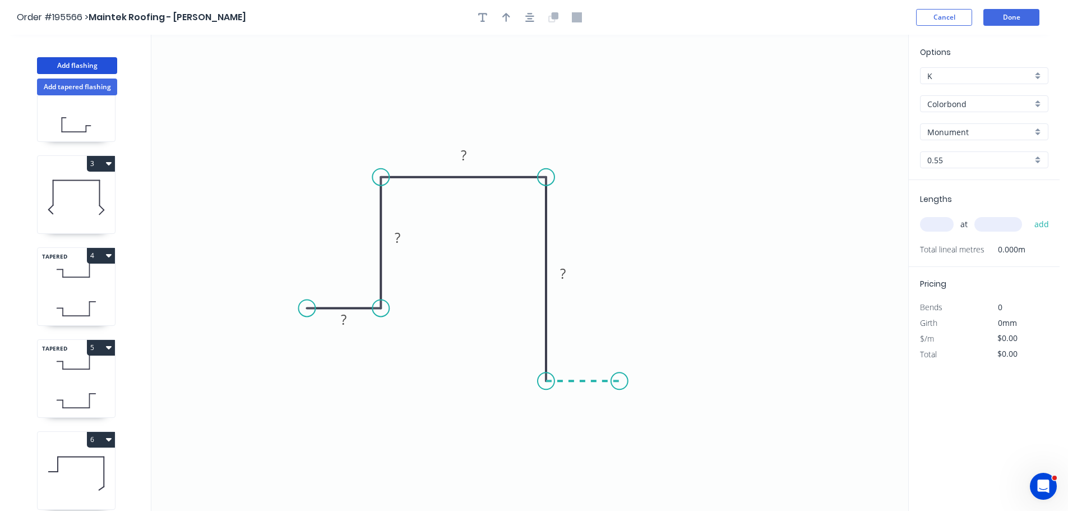
click at [619, 379] on icon "0 ? ? ? ?" at bounding box center [529, 273] width 757 height 476
click at [619, 379] on circle at bounding box center [619, 380] width 17 height 17
click at [348, 320] on g "?" at bounding box center [343, 319] width 22 height 18
click at [659, 313] on icon "0 15 48 50 100 15" at bounding box center [529, 273] width 757 height 476
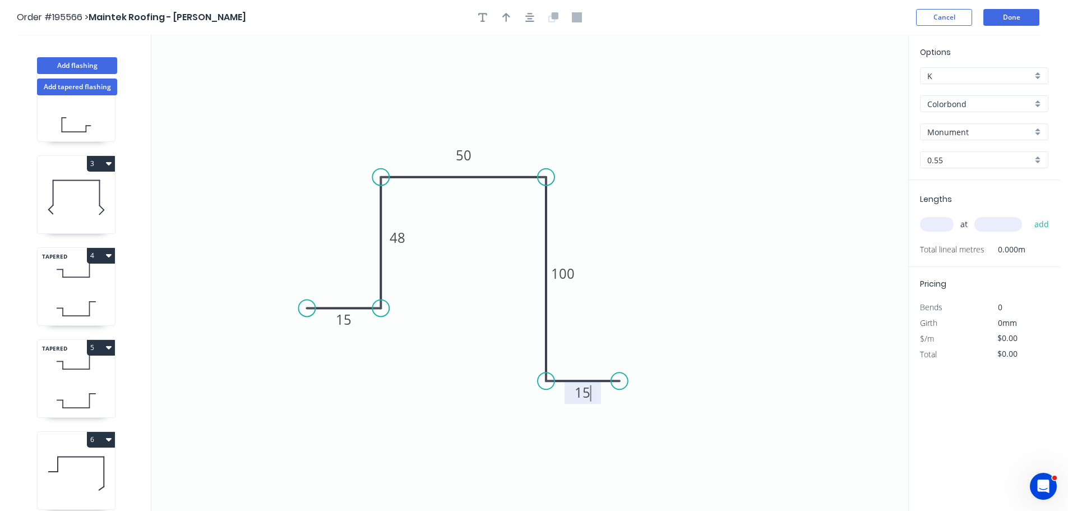
type input "$10.82"
click at [506, 16] on icon "button" at bounding box center [506, 17] width 8 height 9
drag, startPoint x: 851, startPoint y: 87, endPoint x: 592, endPoint y: 117, distance: 260.6
click at [592, 117] on icon at bounding box center [592, 104] width 10 height 36
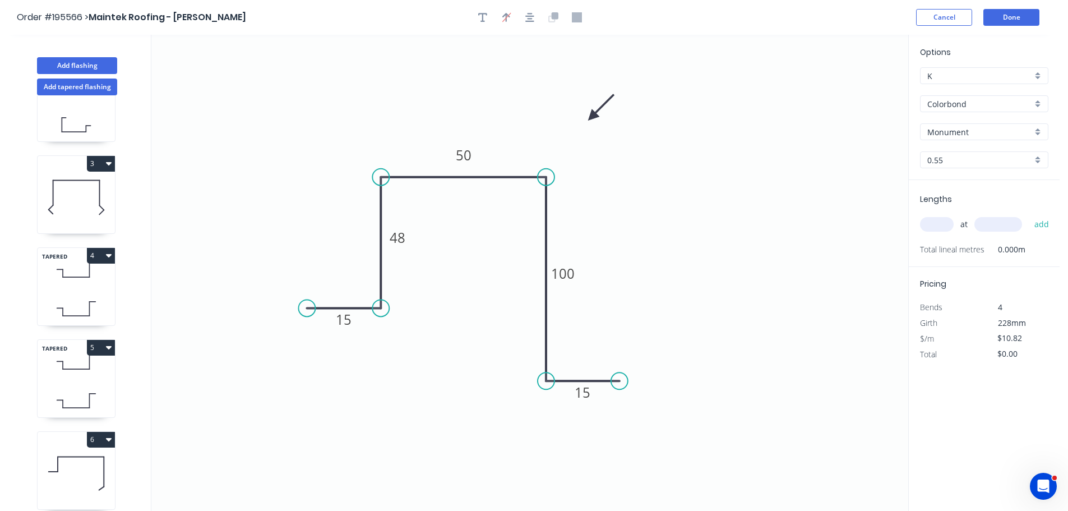
click at [934, 221] on input "text" at bounding box center [937, 224] width 34 height 15
type input "1"
click at [1013, 225] on input "text" at bounding box center [998, 224] width 48 height 15
type input "8000"
click at [1028, 215] on button "add" at bounding box center [1041, 224] width 26 height 19
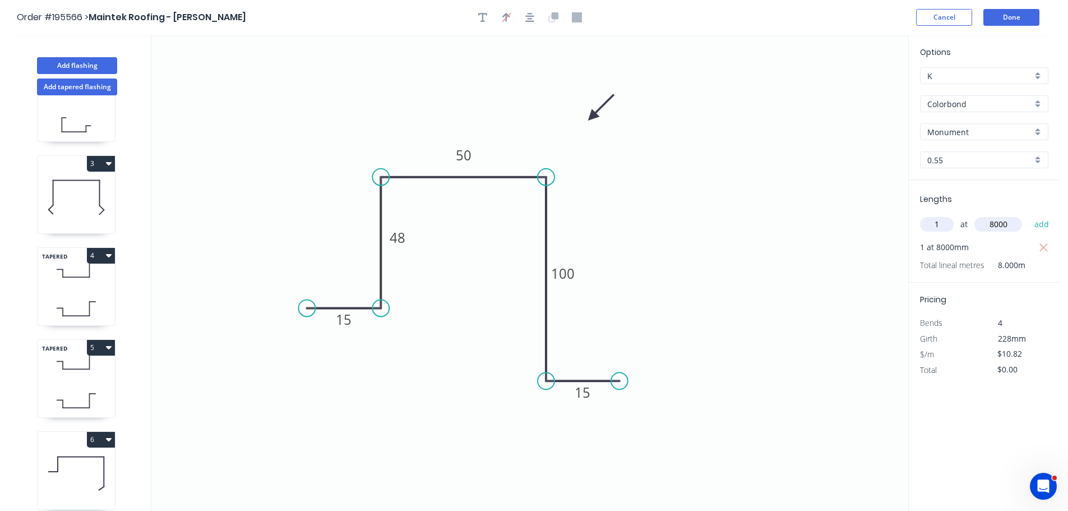
type input "$86.56"
click at [770, 193] on icon "0 15 48 50 100 15" at bounding box center [529, 273] width 757 height 476
click at [1016, 24] on button "Done" at bounding box center [1011, 17] width 56 height 17
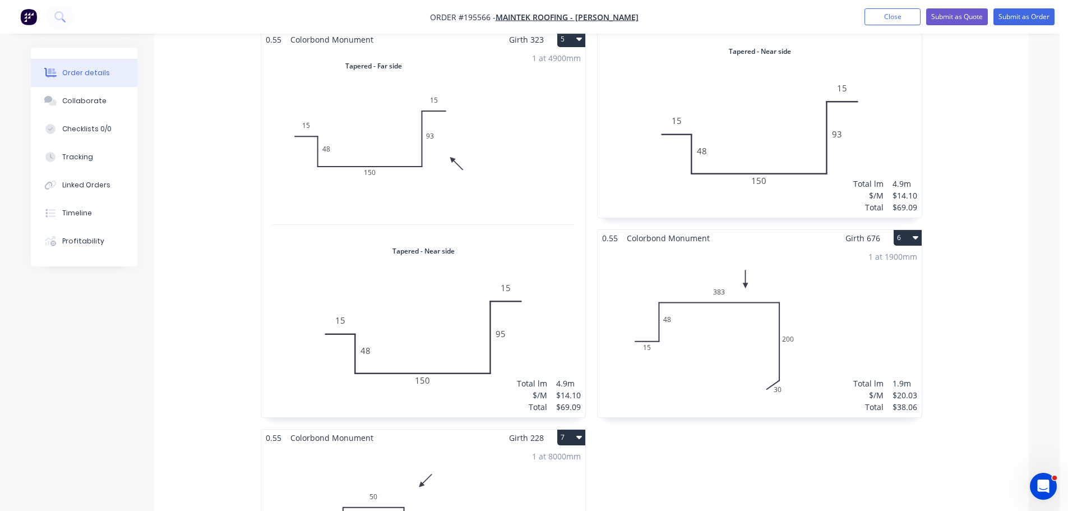
scroll to position [1307, 0]
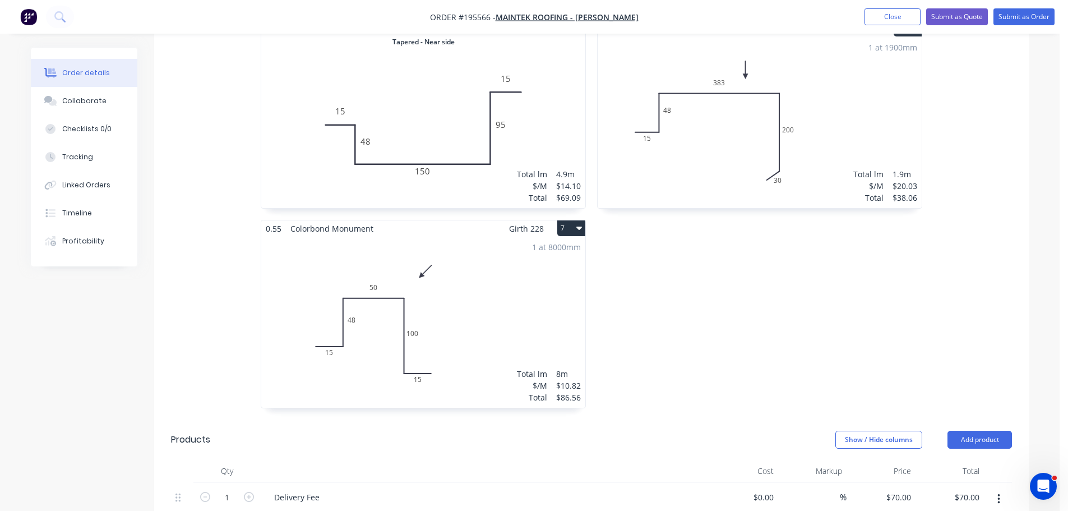
click at [503, 253] on div "1 at 8000mm Total lm $/M Total 8m $10.82 $86.56" at bounding box center [423, 321] width 324 height 171
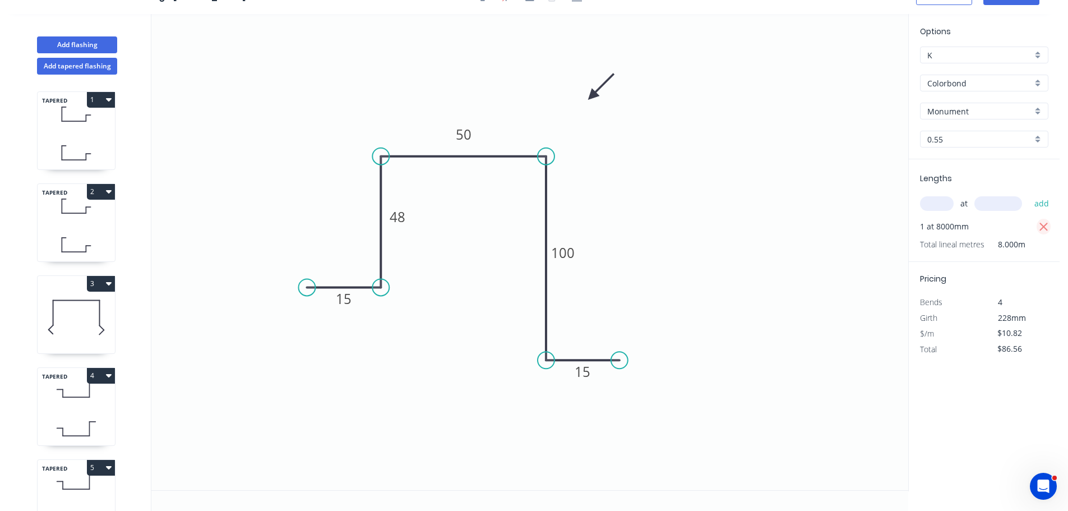
click at [1042, 228] on icon "button" at bounding box center [1043, 226] width 8 height 8
type input "$0.00"
click at [736, 238] on icon "0 15 48 50 100 15" at bounding box center [529, 252] width 757 height 476
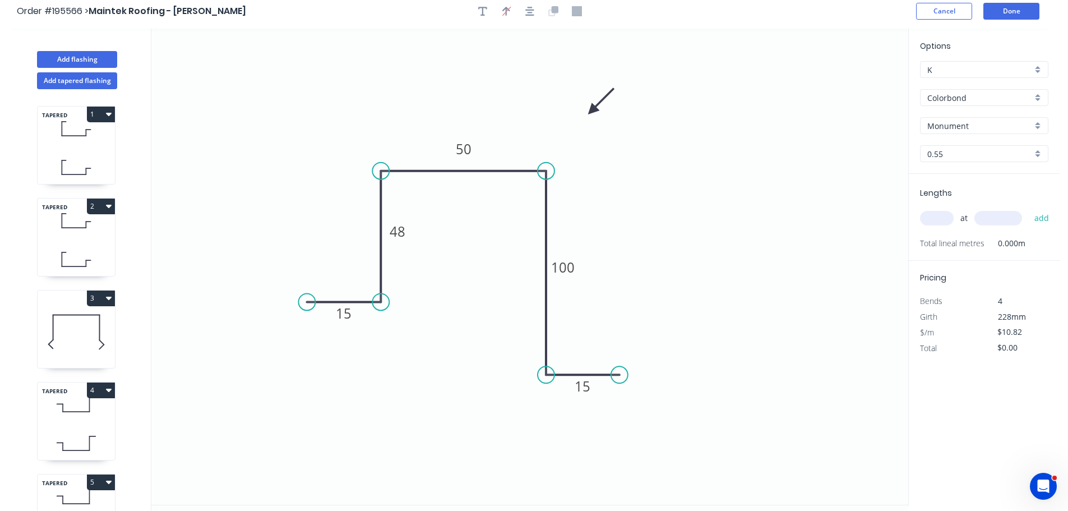
scroll to position [0, 0]
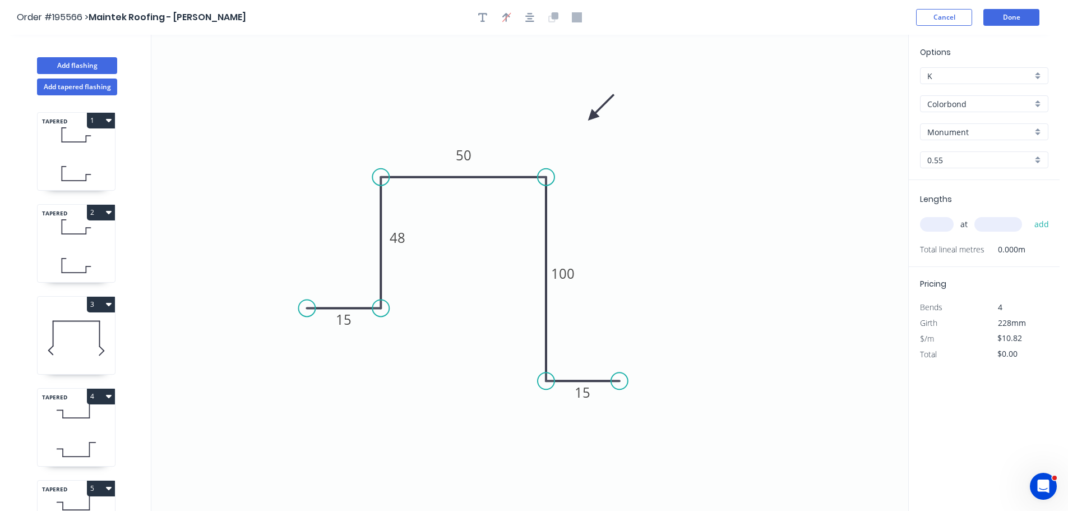
drag, startPoint x: 944, startPoint y: 223, endPoint x: 867, endPoint y: 214, distance: 77.4
click at [943, 223] on input "text" at bounding box center [937, 224] width 34 height 15
type input "8"
click at [1012, 222] on input "text" at bounding box center [998, 224] width 48 height 15
type input "1100"
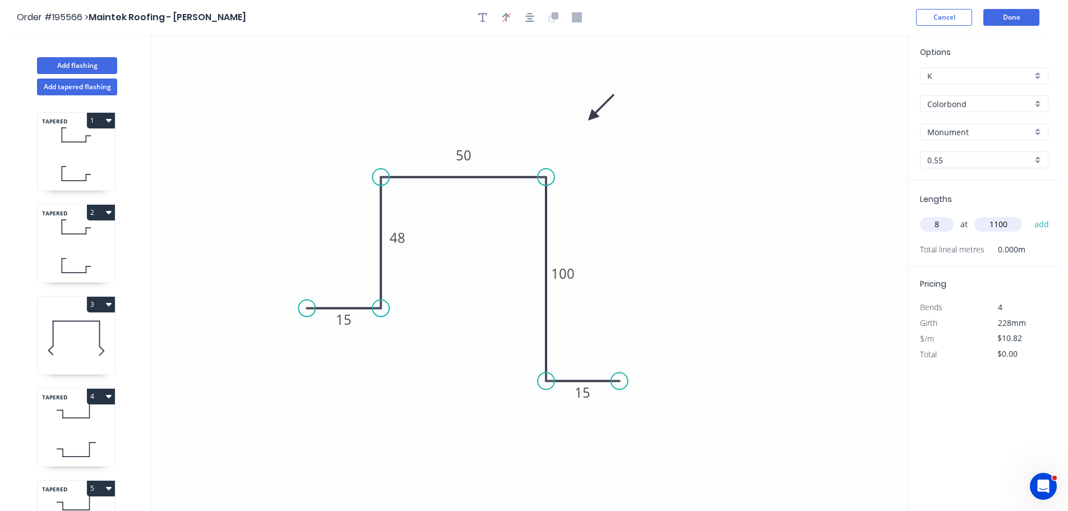
click at [1028, 215] on button "add" at bounding box center [1041, 224] width 26 height 19
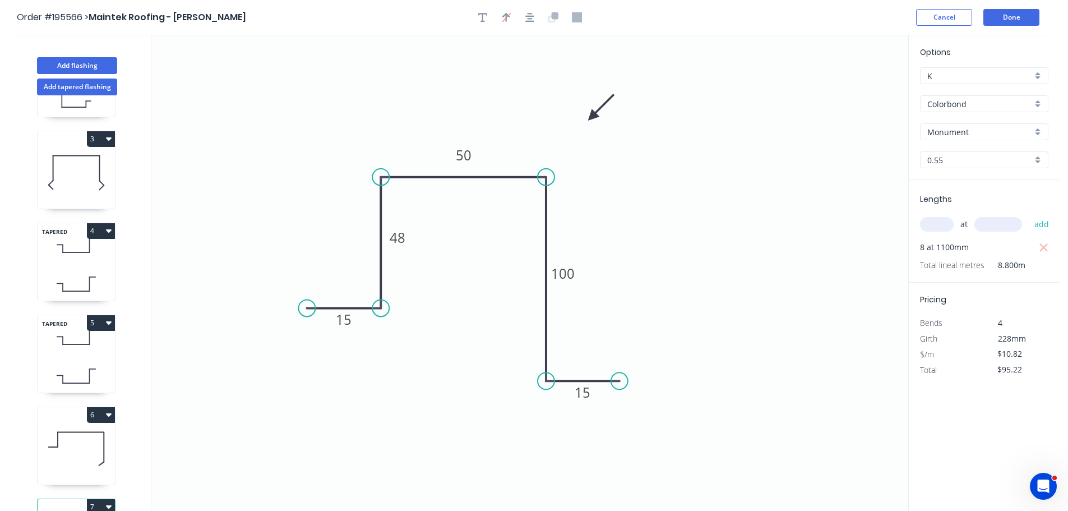
scroll to position [233, 0]
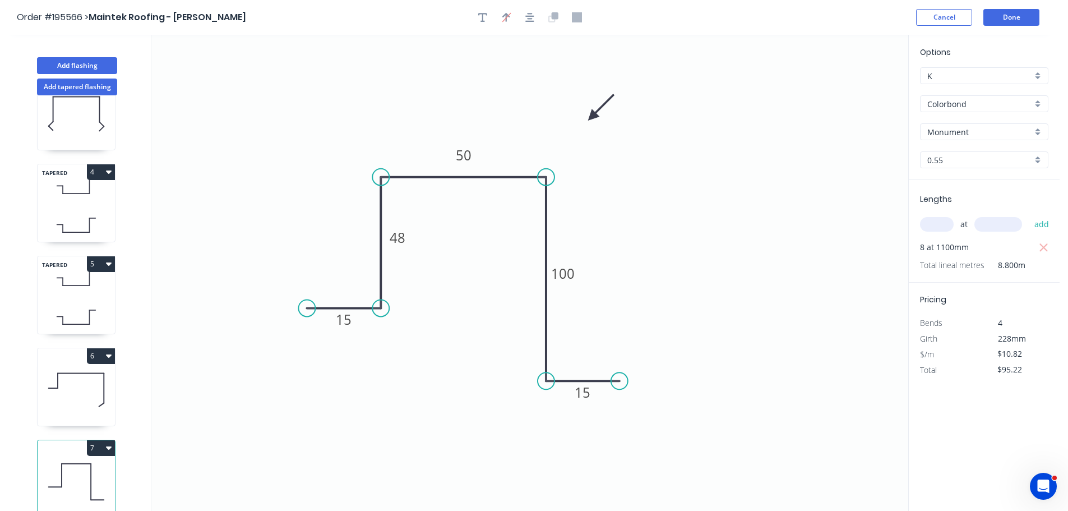
click at [100, 440] on button "7" at bounding box center [101, 448] width 28 height 16
click at [75, 467] on div "Duplicate" at bounding box center [61, 475] width 86 height 16
type input "$0.00"
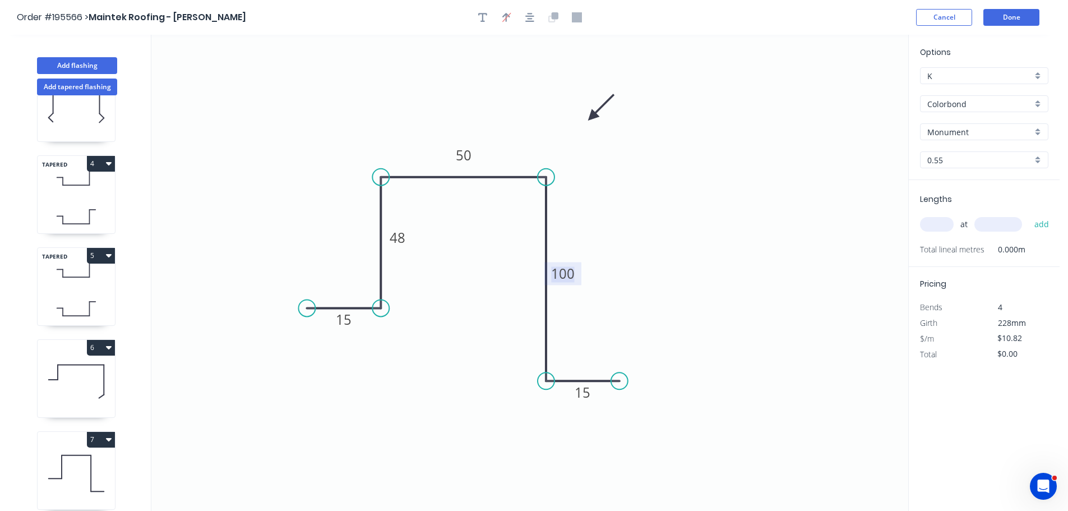
click at [566, 272] on tspan "100" at bounding box center [563, 273] width 24 height 18
click at [695, 270] on icon "0 15 48 50 95 15" at bounding box center [529, 273] width 757 height 476
click at [933, 217] on input "text" at bounding box center [937, 224] width 34 height 15
type input "4"
click at [997, 222] on input "text" at bounding box center [998, 224] width 48 height 15
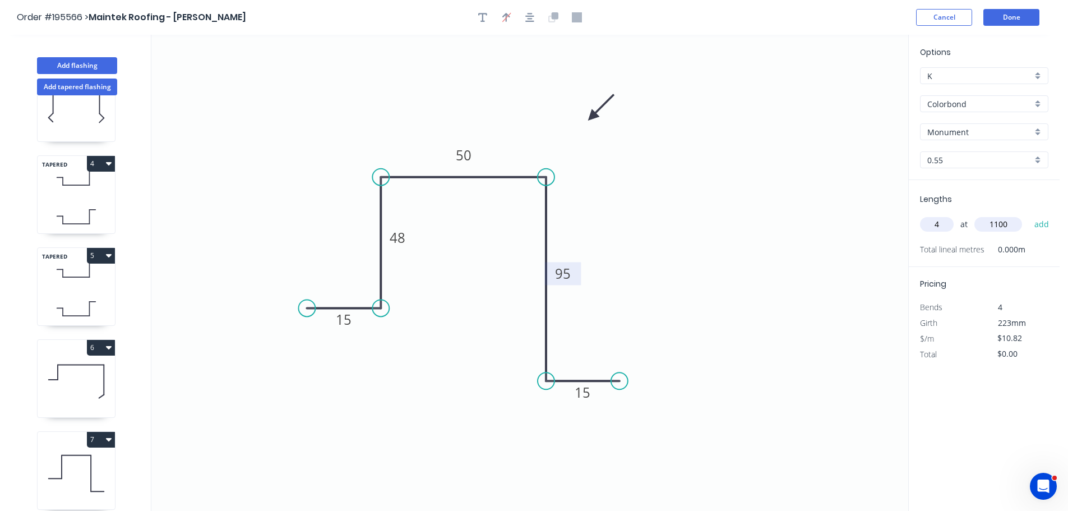
type input "1100"
click at [1028, 215] on button "add" at bounding box center [1041, 224] width 26 height 19
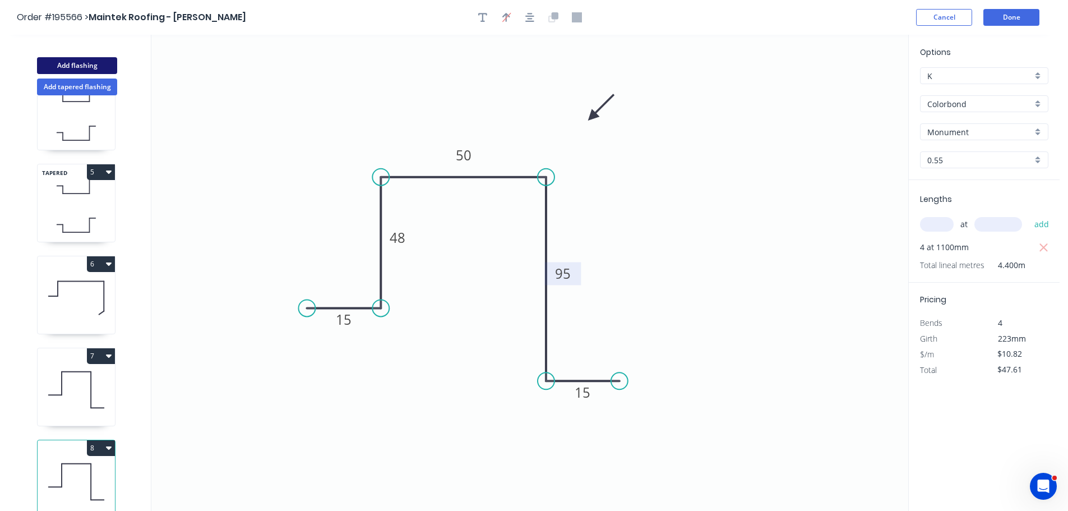
click at [71, 64] on button "Add flashing" at bounding box center [77, 65] width 80 height 17
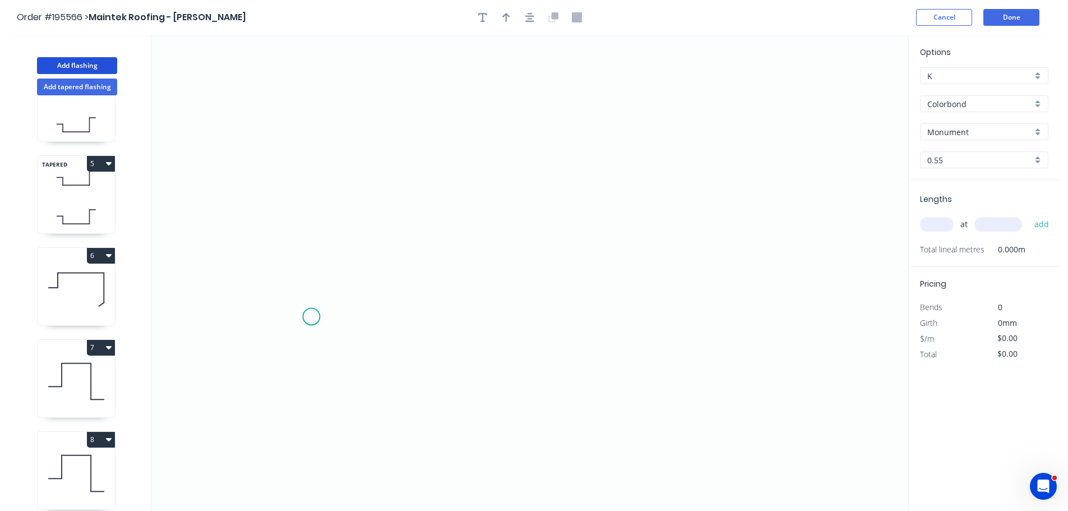
click at [311, 317] on icon "0" at bounding box center [529, 273] width 757 height 476
click at [388, 316] on icon "0" at bounding box center [529, 273] width 757 height 476
click at [386, 82] on icon "0 ?" at bounding box center [529, 273] width 757 height 476
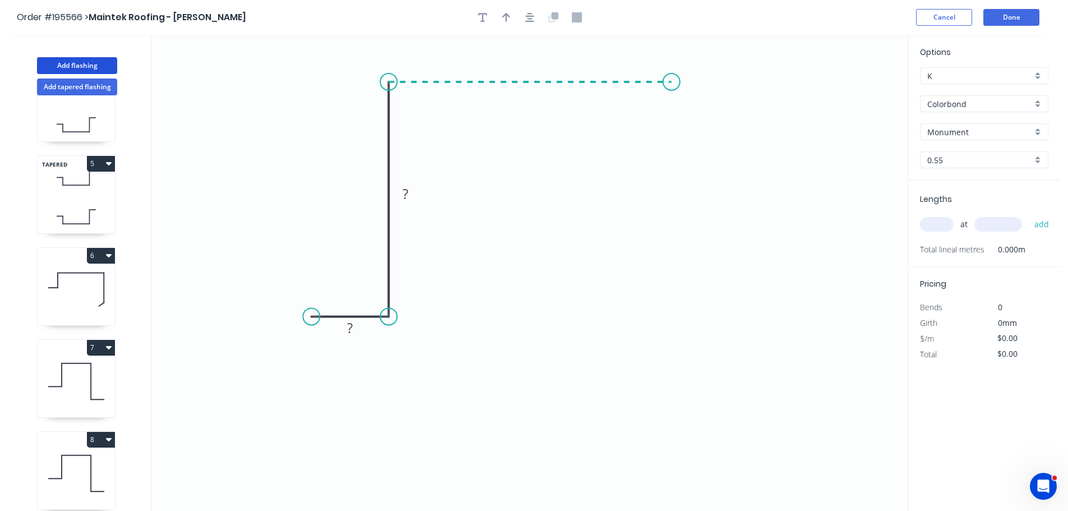
click at [671, 80] on icon "0 ? ?" at bounding box center [529, 273] width 757 height 476
click at [665, 210] on icon "0 ? ? ?" at bounding box center [529, 273] width 757 height 476
click at [744, 212] on icon "0 ? ? ? ?" at bounding box center [529, 273] width 757 height 476
click at [744, 212] on circle at bounding box center [744, 210] width 17 height 17
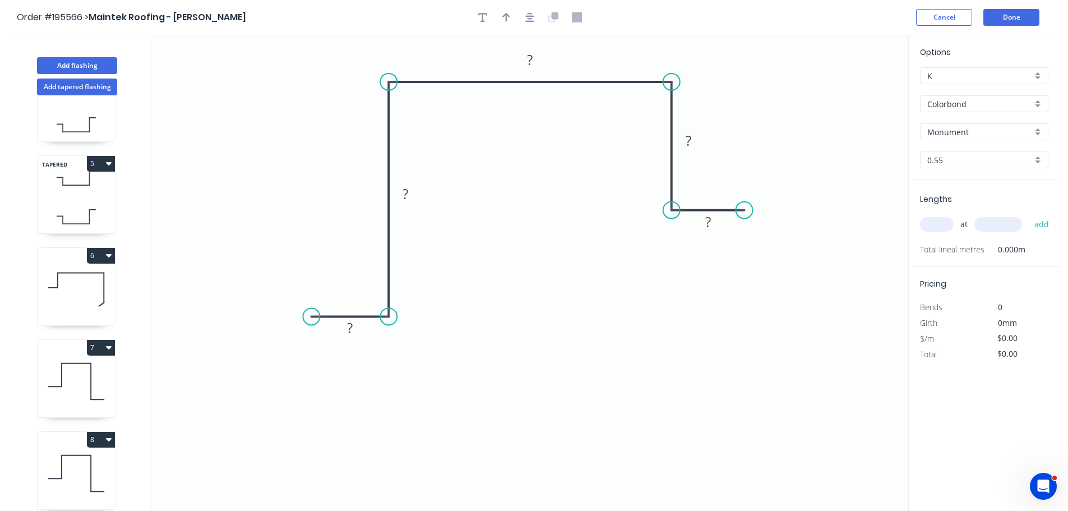
drag, startPoint x: 350, startPoint y: 329, endPoint x: 374, endPoint y: 330, distance: 24.1
click at [350, 328] on tspan "?" at bounding box center [350, 327] width 6 height 18
click at [623, 299] on icon "0 15 92 100 48 15" at bounding box center [529, 273] width 757 height 476
click at [507, 12] on icon "button" at bounding box center [506, 17] width 8 height 10
drag, startPoint x: 855, startPoint y: 91, endPoint x: 738, endPoint y: 84, distance: 117.3
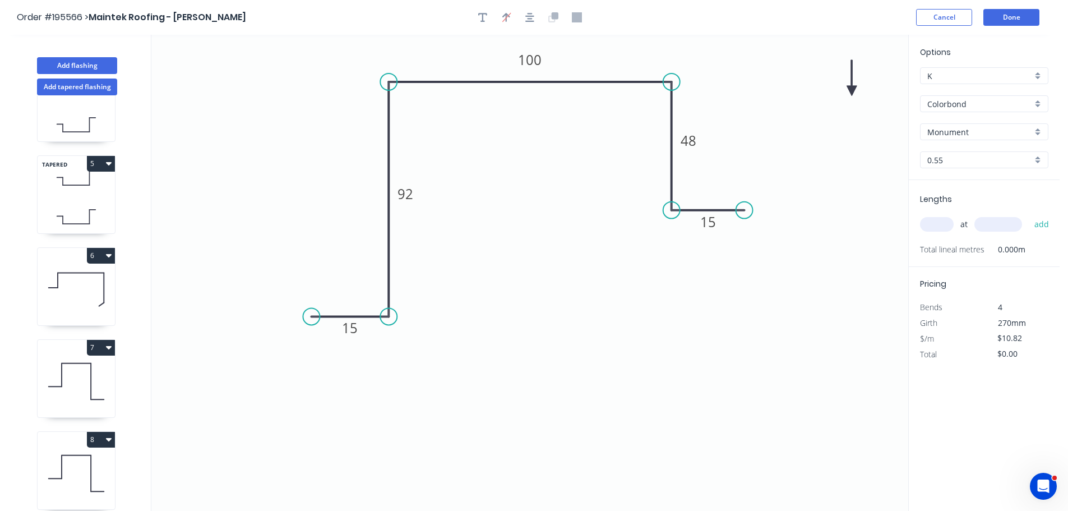
click at [712, 82] on icon "0 15 92 100 48 15" at bounding box center [529, 273] width 757 height 476
drag, startPoint x: 851, startPoint y: 89, endPoint x: 611, endPoint y: 56, distance: 241.6
click at [611, 56] on icon at bounding box center [611, 43] width 10 height 36
click at [932, 224] on input "text" at bounding box center [937, 224] width 34 height 15
click at [1009, 228] on input "text" at bounding box center [998, 224] width 48 height 15
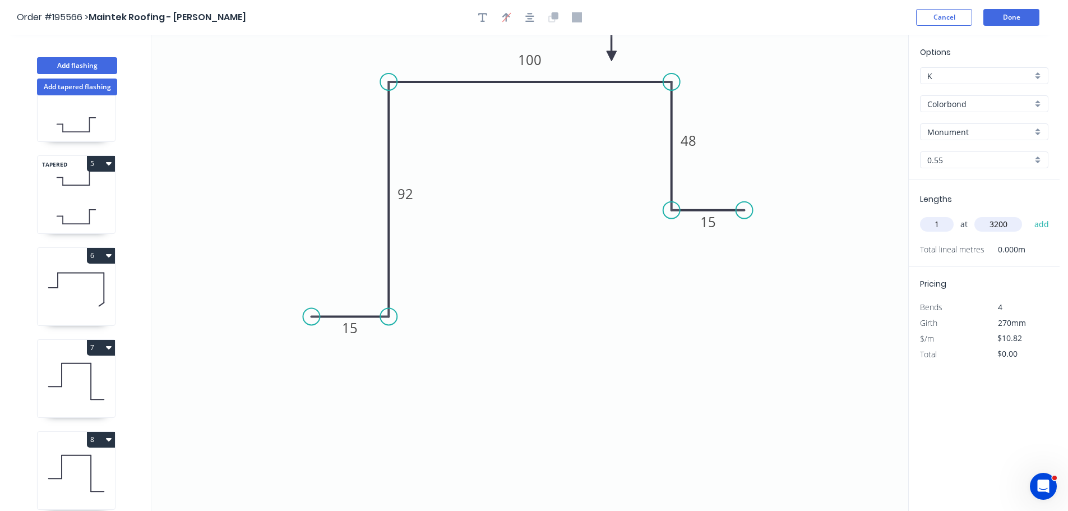
click at [1028, 215] on button "add" at bounding box center [1041, 224] width 26 height 19
click at [72, 65] on button "Add flashing" at bounding box center [77, 65] width 80 height 17
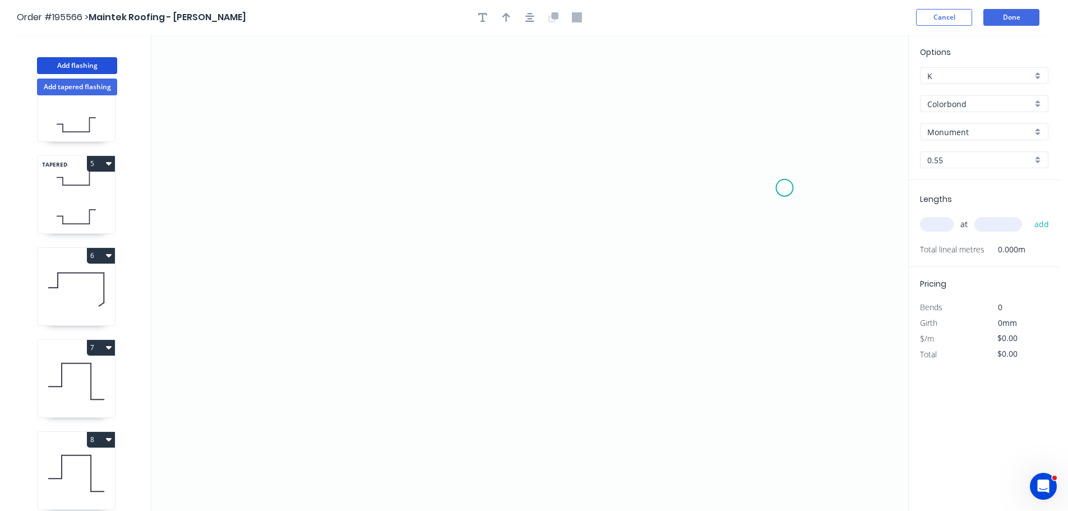
click at [785, 186] on icon "0" at bounding box center [529, 273] width 757 height 476
click at [718, 183] on icon "0" at bounding box center [529, 273] width 757 height 476
click at [719, 87] on icon "0 ?" at bounding box center [529, 273] width 757 height 476
click at [521, 88] on icon "0 ? ?" at bounding box center [529, 273] width 757 height 476
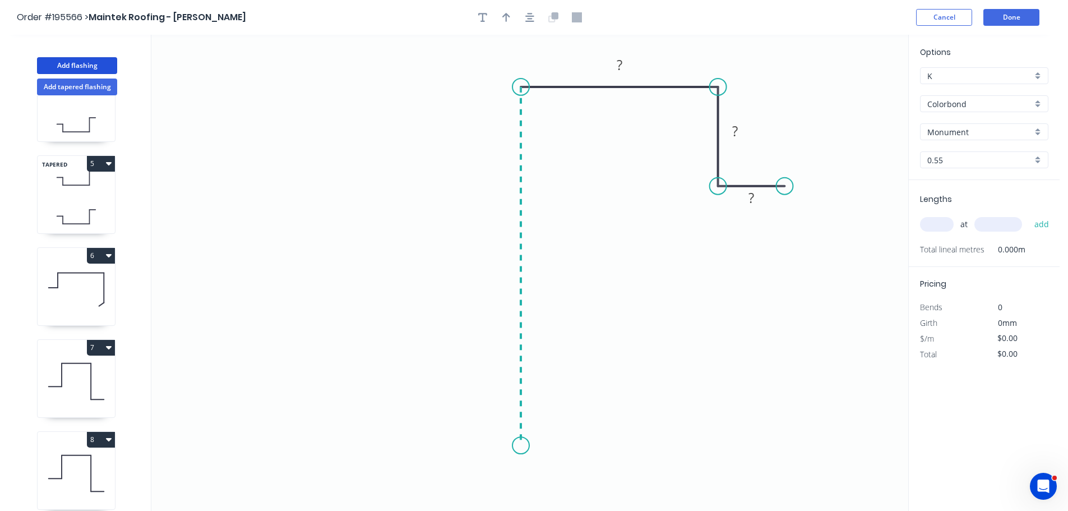
click at [532, 446] on icon "0 ? ? ?" at bounding box center [529, 273] width 757 height 476
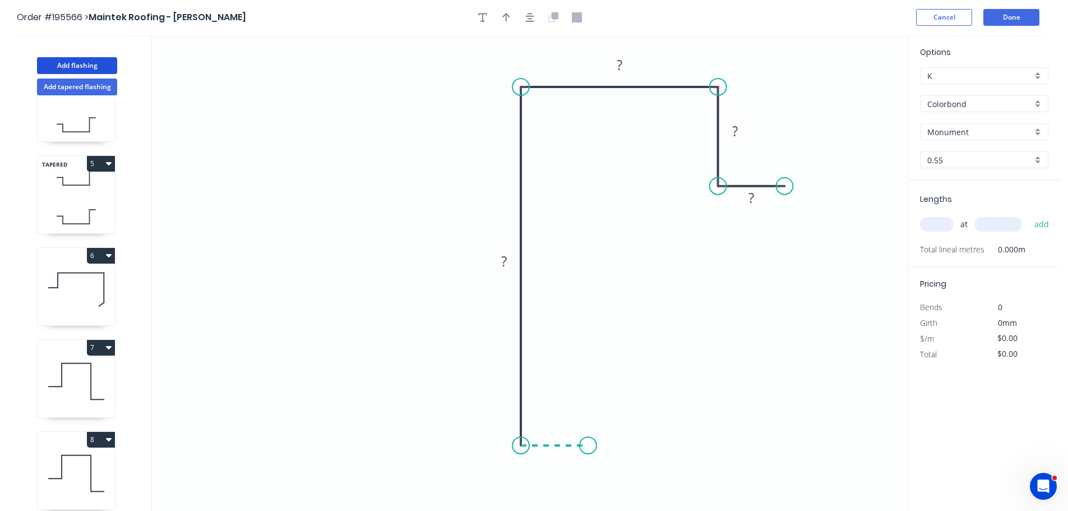
click at [588, 445] on icon "0 ? ? ? ?" at bounding box center [529, 273] width 757 height 476
click at [588, 498] on icon "0 ? ? ? ? ?" at bounding box center [529, 273] width 757 height 476
click at [588, 498] on circle at bounding box center [587, 497] width 17 height 17
click at [609, 458] on rect at bounding box center [604, 466] width 36 height 23
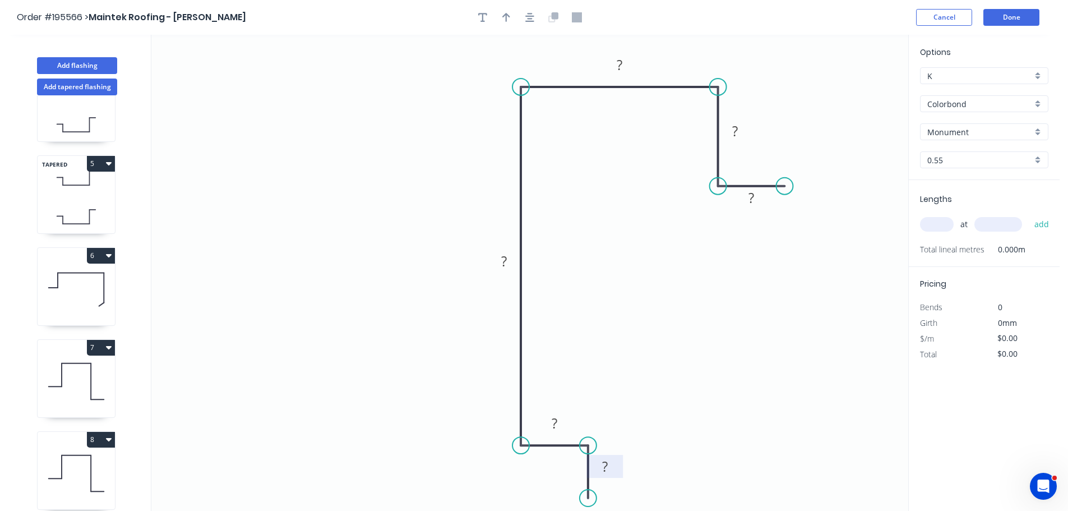
click at [606, 466] on tspan "?" at bounding box center [605, 466] width 6 height 18
click at [709, 342] on icon "0 15 15 295 50 48 15" at bounding box center [529, 273] width 757 height 476
click at [506, 14] on icon "button" at bounding box center [506, 17] width 8 height 9
drag, startPoint x: 851, startPoint y: 89, endPoint x: 371, endPoint y: 203, distance: 493.0
click at [371, 203] on icon at bounding box center [371, 190] width 10 height 36
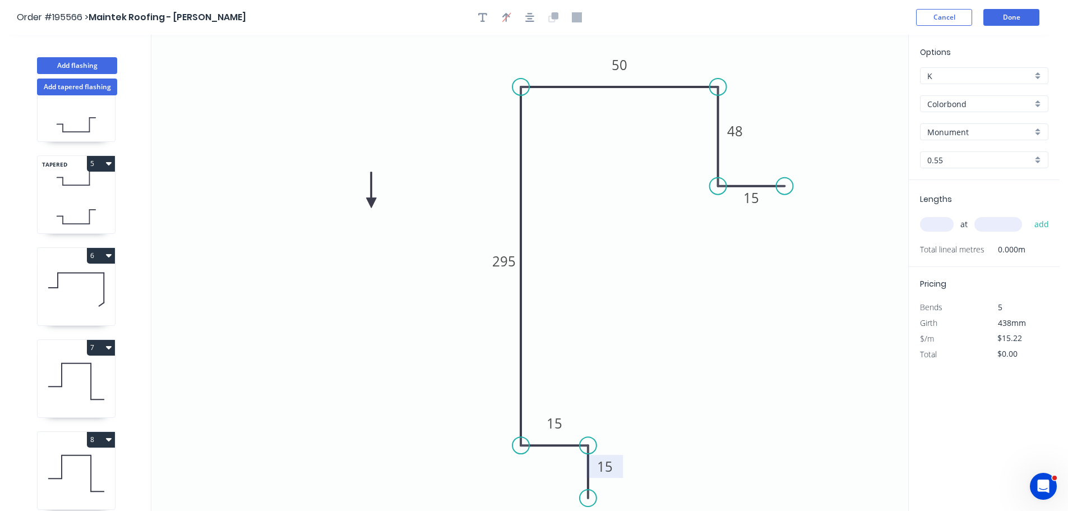
click at [371, 203] on icon at bounding box center [371, 190] width 10 height 36
click at [371, 203] on icon at bounding box center [384, 203] width 36 height 10
click at [371, 203] on icon at bounding box center [380, 212] width 33 height 33
click at [371, 203] on icon at bounding box center [371, 216] width 10 height 36
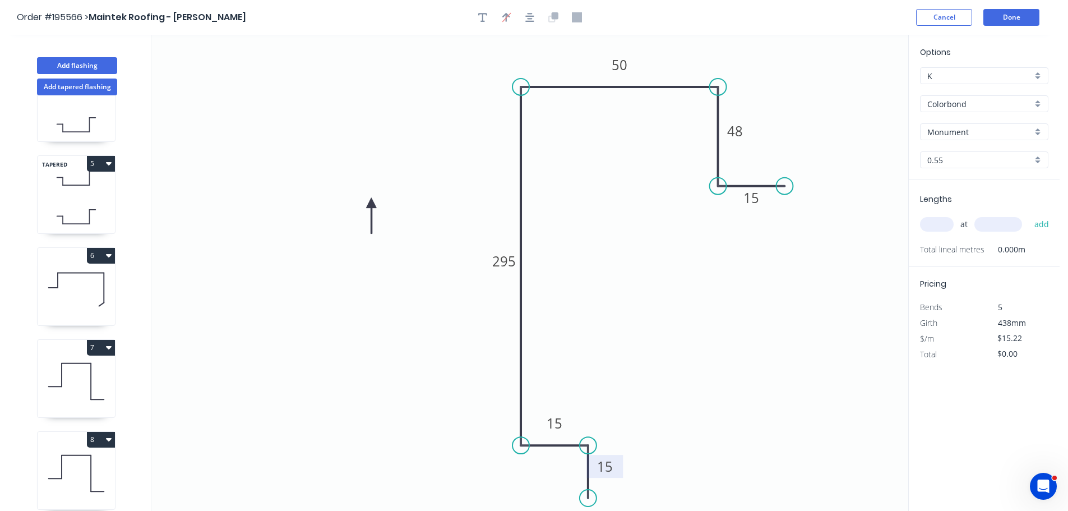
click at [371, 203] on icon at bounding box center [371, 216] width 10 height 36
click at [935, 222] on input "text" at bounding box center [937, 224] width 34 height 15
click at [996, 218] on input "text" at bounding box center [998, 224] width 48 height 15
click at [1028, 215] on button "add" at bounding box center [1041, 224] width 26 height 19
click at [75, 63] on button "Add flashing" at bounding box center [77, 65] width 80 height 17
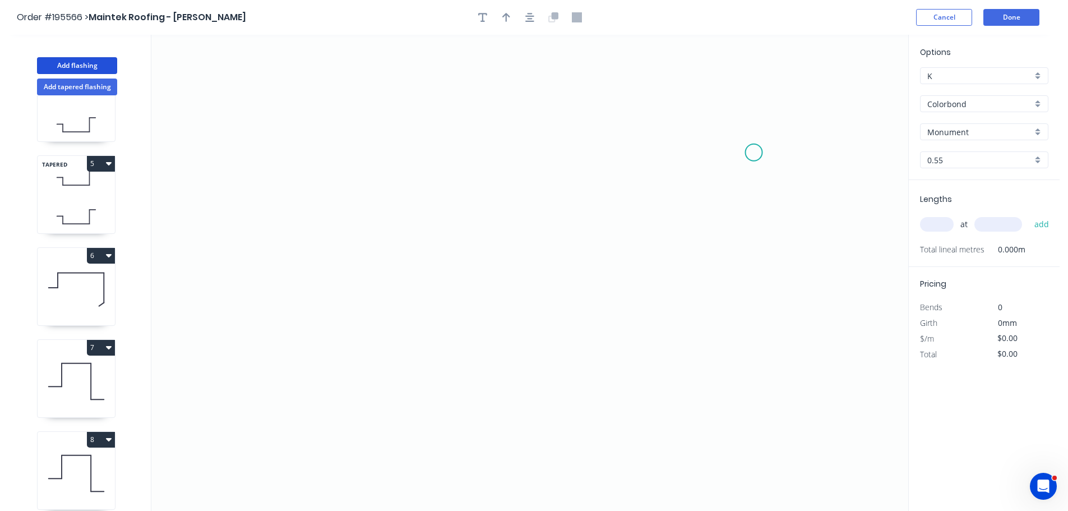
click at [753, 152] on icon "0" at bounding box center [529, 273] width 757 height 476
click at [689, 153] on icon "0" at bounding box center [529, 273] width 757 height 476
click at [687, 72] on icon "0 ?" at bounding box center [529, 273] width 757 height 476
click at [415, 72] on icon "0 ? ?" at bounding box center [529, 273] width 757 height 476
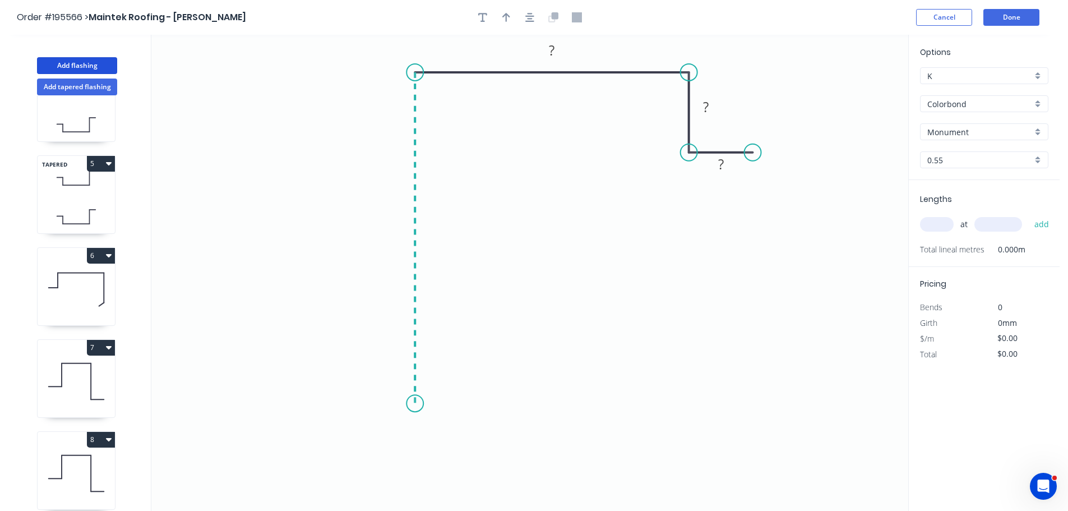
click at [424, 404] on icon "0 ? ? ?" at bounding box center [529, 273] width 757 height 476
click at [480, 401] on icon "0 ? ? ? ?" at bounding box center [529, 273] width 757 height 476
click at [477, 464] on icon "0 ? ? ? ? ?" at bounding box center [529, 273] width 757 height 476
click at [477, 464] on circle at bounding box center [479, 463] width 17 height 17
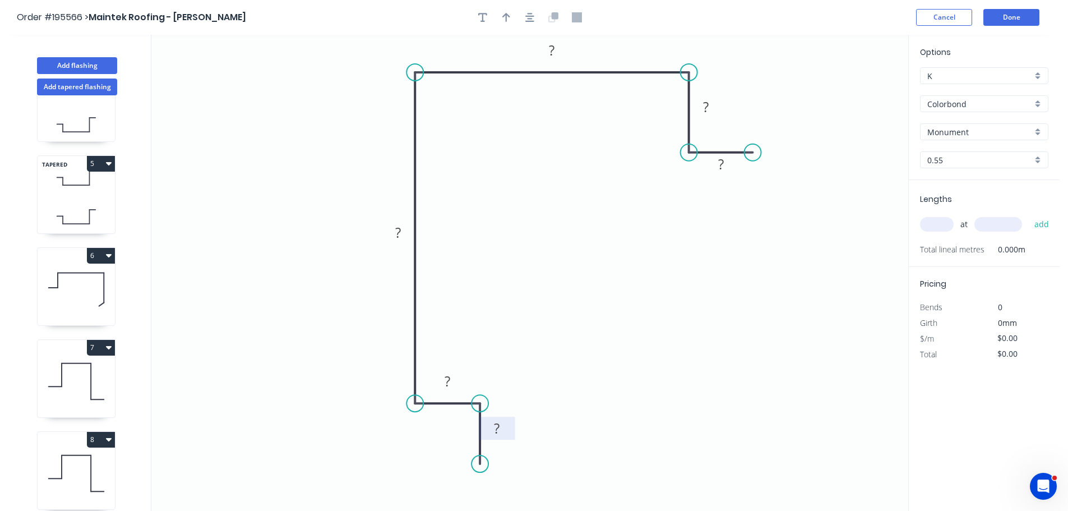
click at [499, 428] on tspan "?" at bounding box center [497, 428] width 6 height 18
click at [787, 340] on icon "0 15 15 295 85 48 15" at bounding box center [529, 273] width 757 height 476
click at [504, 15] on icon "button" at bounding box center [506, 17] width 8 height 9
drag, startPoint x: 850, startPoint y: 91, endPoint x: 609, endPoint y: 52, distance: 244.2
click at [609, 52] on icon at bounding box center [609, 39] width 10 height 36
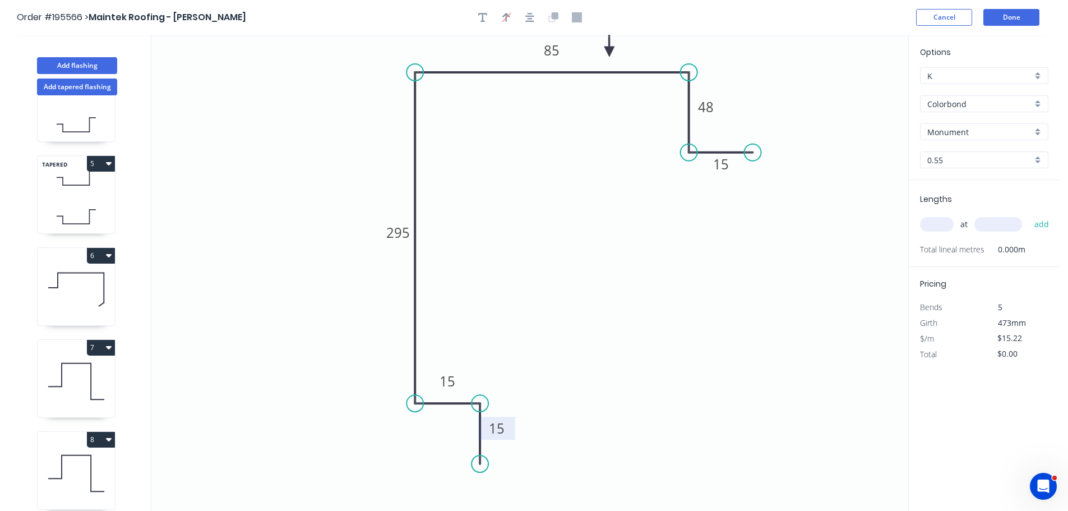
click at [936, 224] on input "text" at bounding box center [937, 224] width 34 height 15
click at [1009, 224] on input "text" at bounding box center [998, 224] width 48 height 15
click at [1028, 215] on button "add" at bounding box center [1041, 224] width 26 height 19
click at [53, 66] on button "Add flashing" at bounding box center [77, 65] width 80 height 17
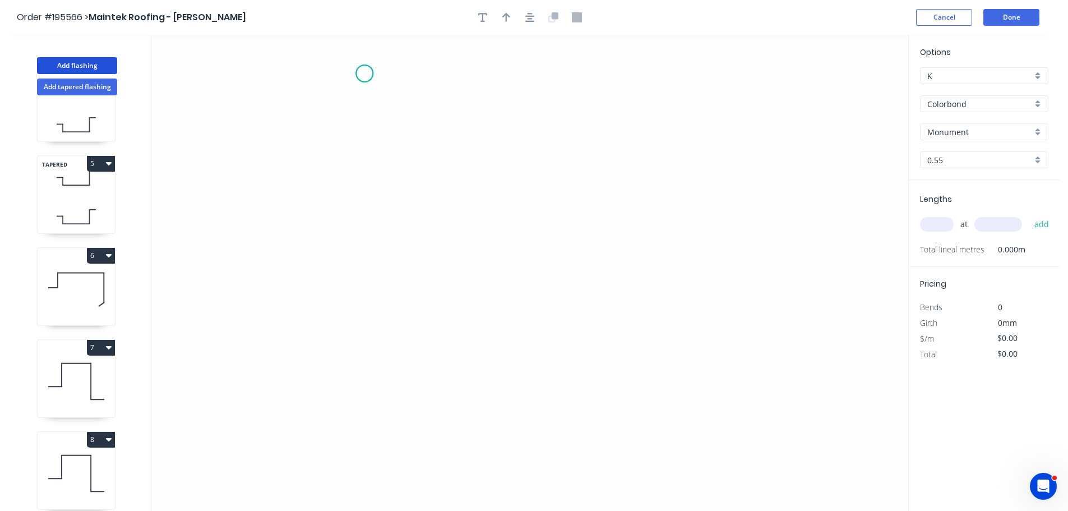
click at [364, 73] on icon "0" at bounding box center [529, 273] width 757 height 476
click at [364, 162] on icon "0" at bounding box center [529, 273] width 757 height 476
click at [661, 156] on icon "0 ?" at bounding box center [529, 273] width 757 height 476
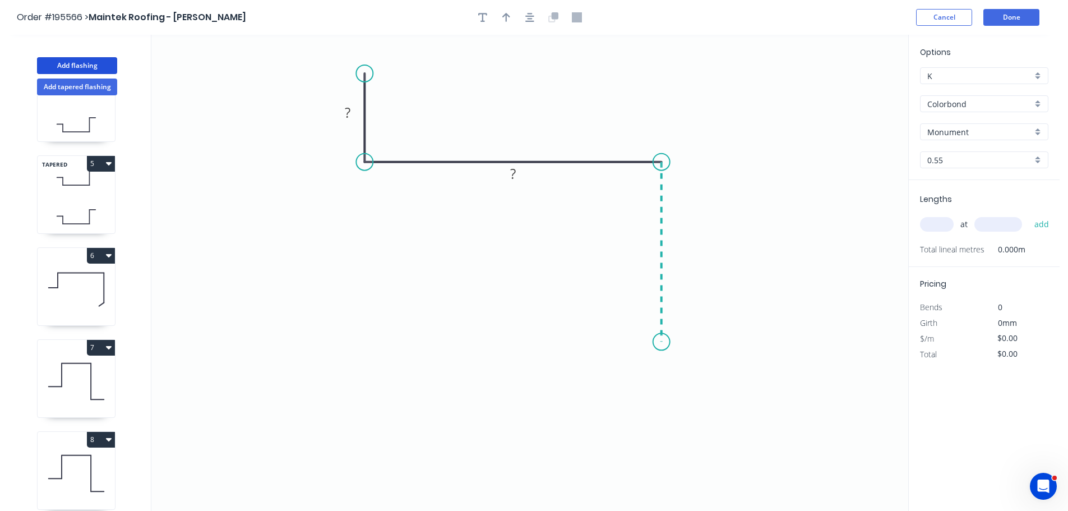
click at [652, 342] on icon "0 ? ?" at bounding box center [529, 273] width 757 height 476
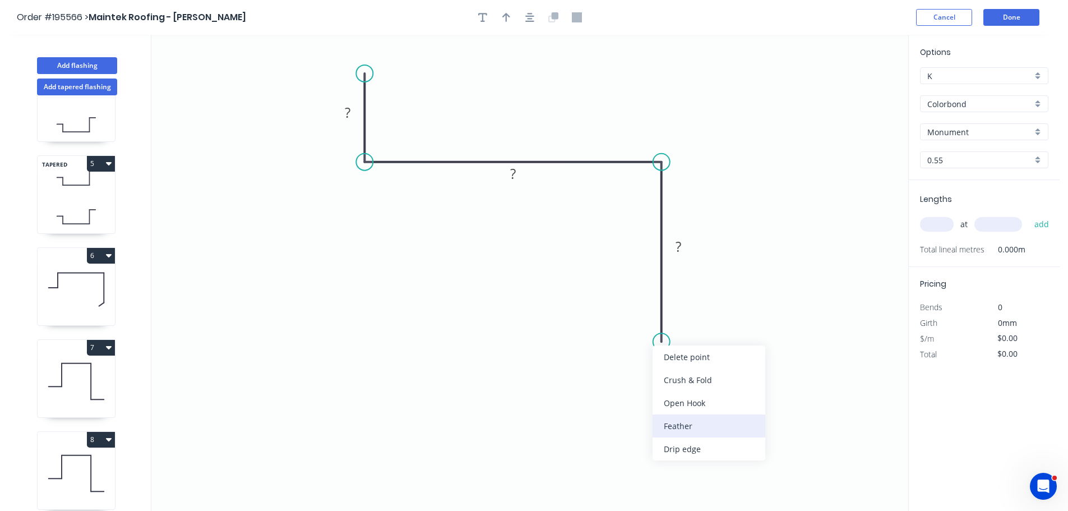
click at [683, 425] on div "Feather" at bounding box center [708, 425] width 113 height 23
click at [649, 322] on tspan "15" at bounding box center [645, 321] width 16 height 18
click at [706, 314] on icon "0 ? ? FE 10 ?" at bounding box center [529, 273] width 757 height 476
drag, startPoint x: 618, startPoint y: 323, endPoint x: 585, endPoint y: 375, distance: 62.5
click at [585, 375] on rect at bounding box center [604, 374] width 44 height 23
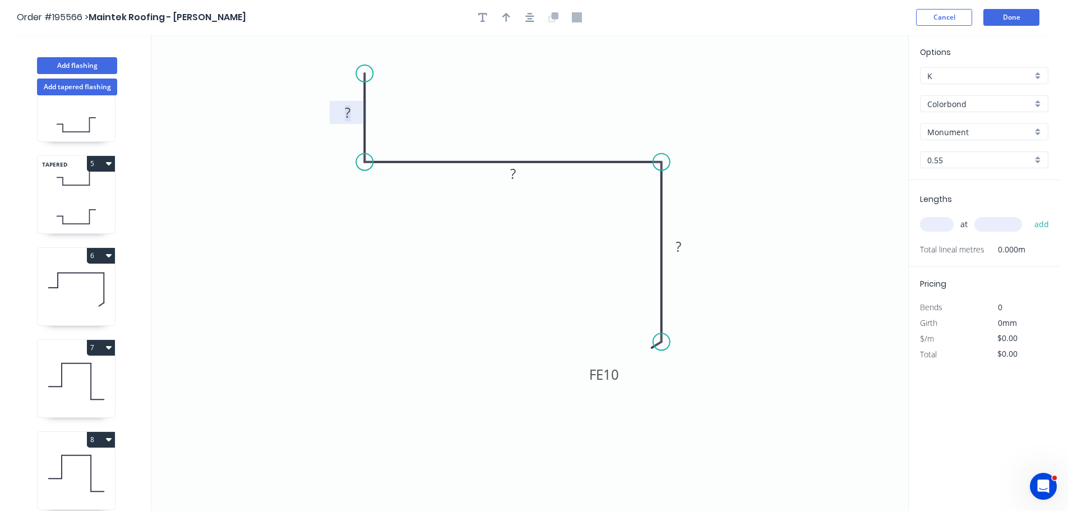
click at [349, 111] on tspan "?" at bounding box center [348, 112] width 6 height 18
click at [442, 103] on icon "0 15 70 FE 10 40" at bounding box center [529, 273] width 757 height 476
click at [504, 15] on icon "button" at bounding box center [506, 17] width 8 height 10
drag, startPoint x: 851, startPoint y: 89, endPoint x: 526, endPoint y: 100, distance: 325.2
click at [526, 100] on icon at bounding box center [526, 87] width 10 height 36
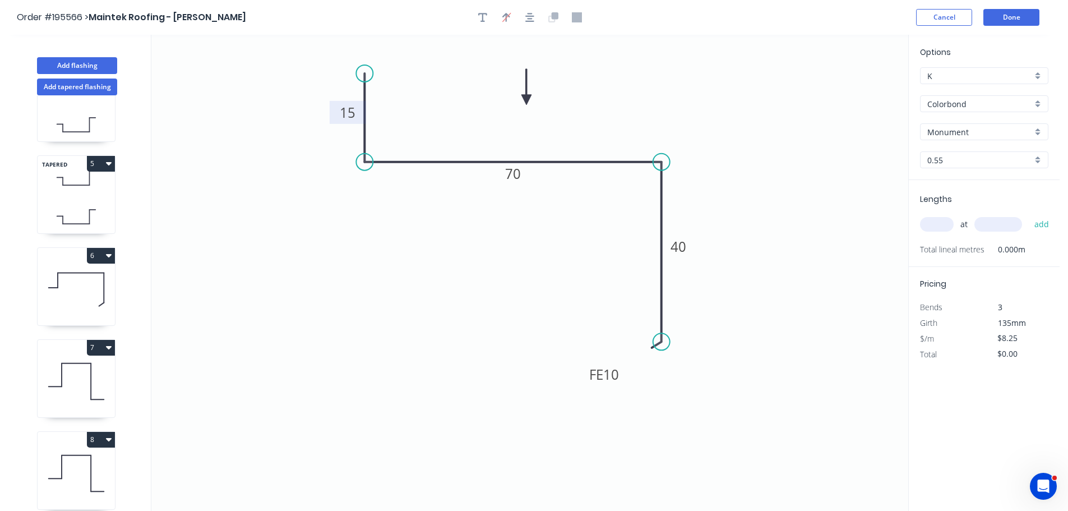
click at [943, 224] on input "text" at bounding box center [937, 224] width 34 height 15
click at [1028, 215] on button "add" at bounding box center [1041, 224] width 26 height 19
click at [1021, 15] on button "Done" at bounding box center [1011, 17] width 56 height 17
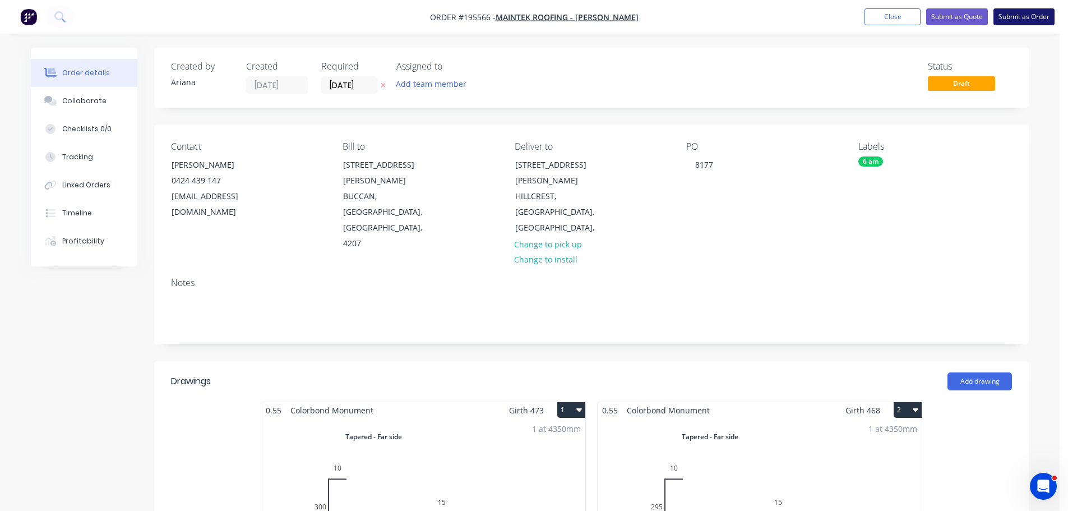
click at [1010, 16] on button "Submit as Order" at bounding box center [1023, 16] width 61 height 17
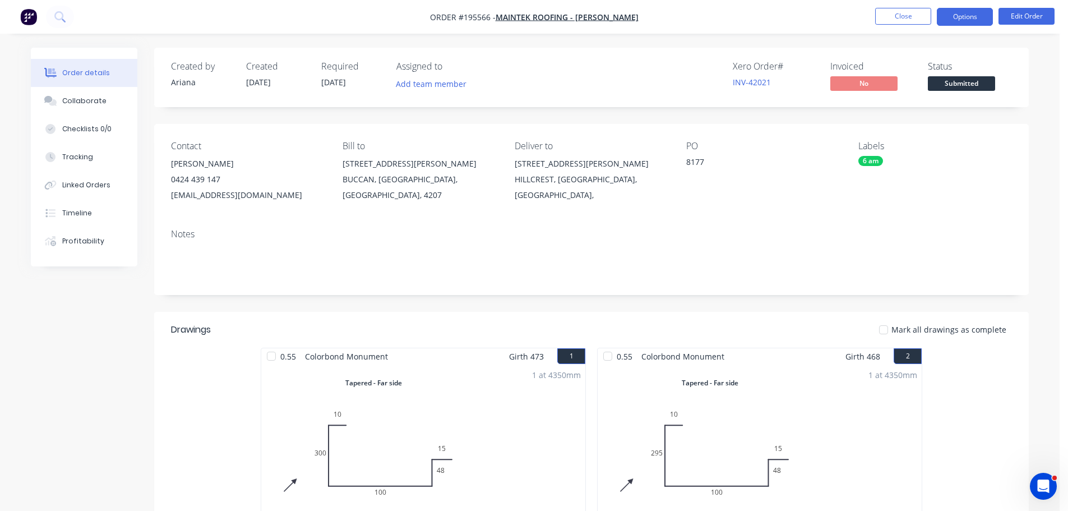
click at [956, 16] on button "Options" at bounding box center [964, 17] width 56 height 18
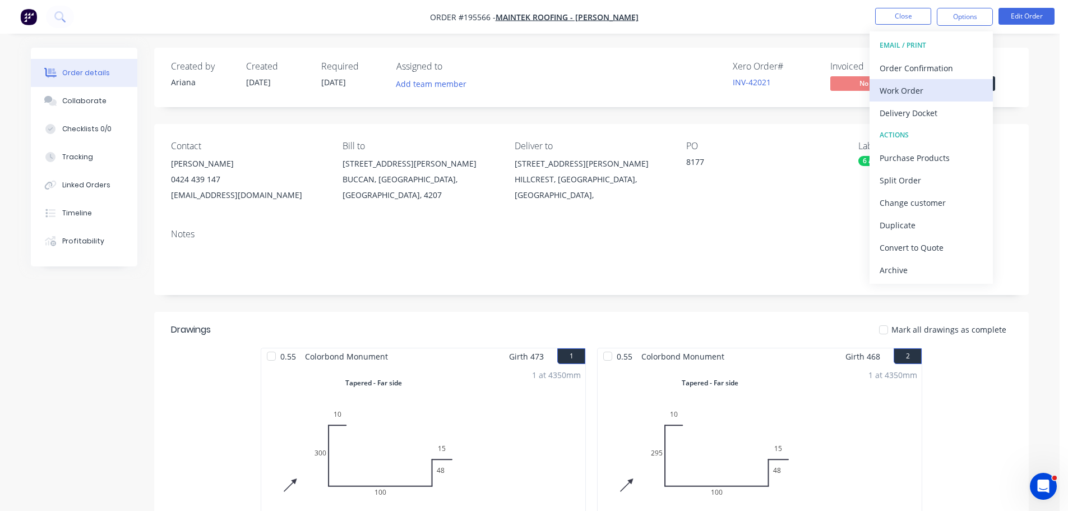
click at [912, 91] on div "Work Order" at bounding box center [930, 90] width 103 height 16
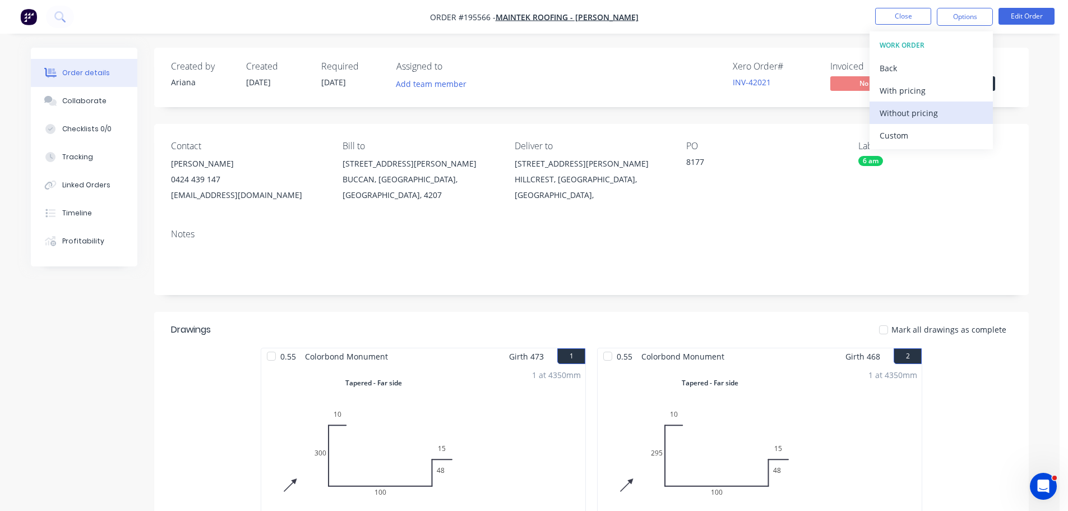
click at [900, 109] on div "Without pricing" at bounding box center [930, 113] width 103 height 16
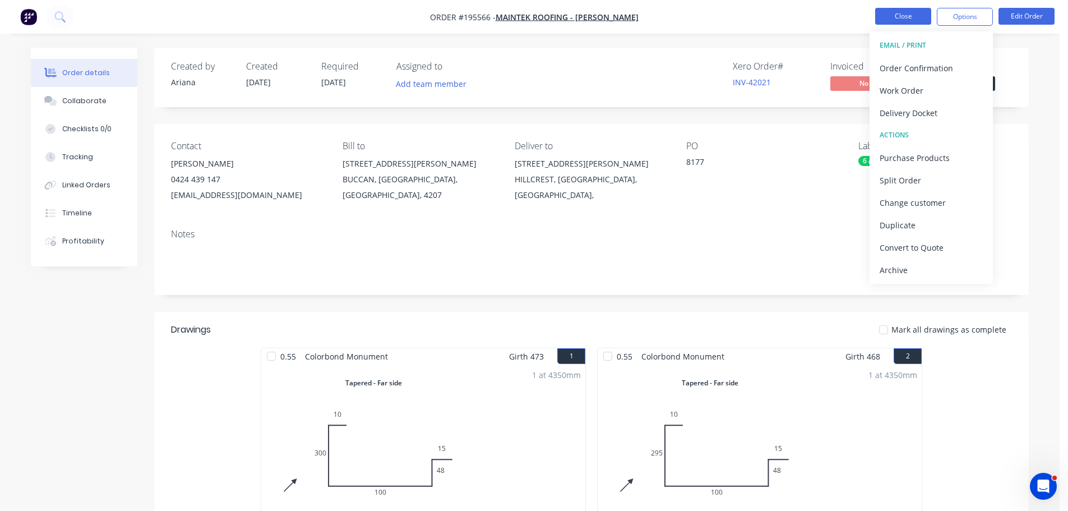
click at [902, 13] on button "Close" at bounding box center [903, 16] width 56 height 17
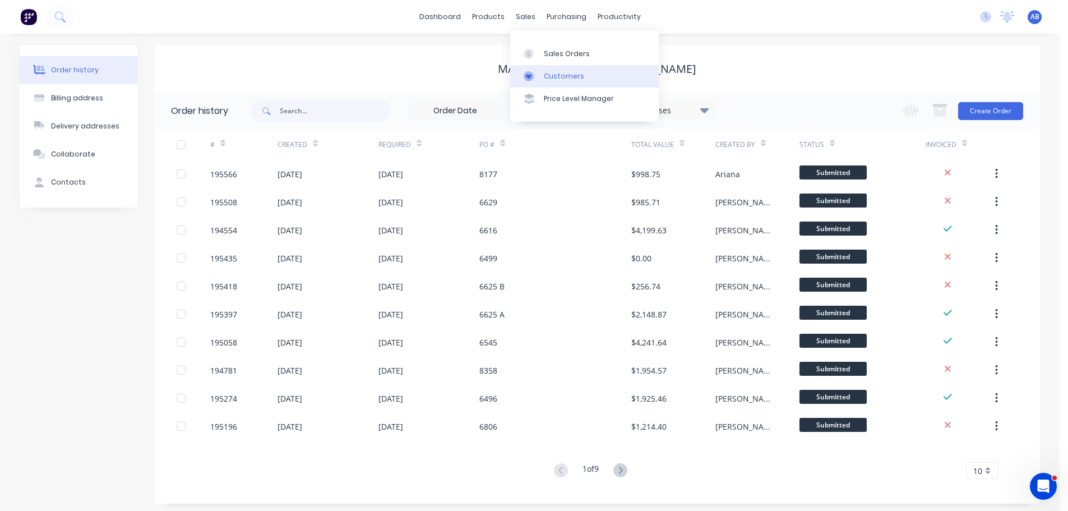
click at [560, 71] on div "Customers" at bounding box center [564, 76] width 40 height 10
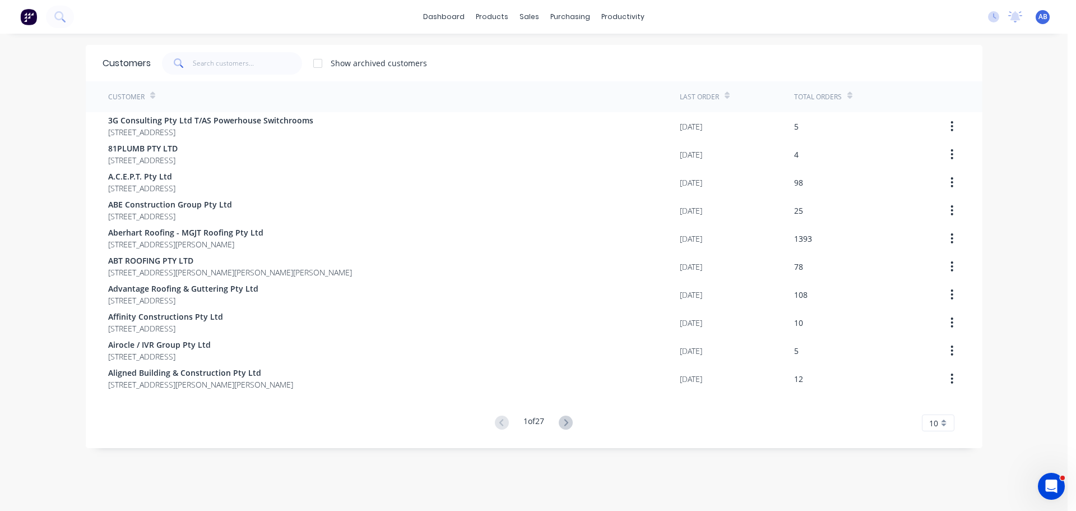
click at [829, 11] on div "dashboard products sales purchasing productivity dashboard products Product Cat…" at bounding box center [534, 17] width 1068 height 34
drag, startPoint x: 219, startPoint y: 63, endPoint x: 619, endPoint y: 48, distance: 400.5
click at [220, 63] on input "text" at bounding box center [247, 63] width 109 height 22
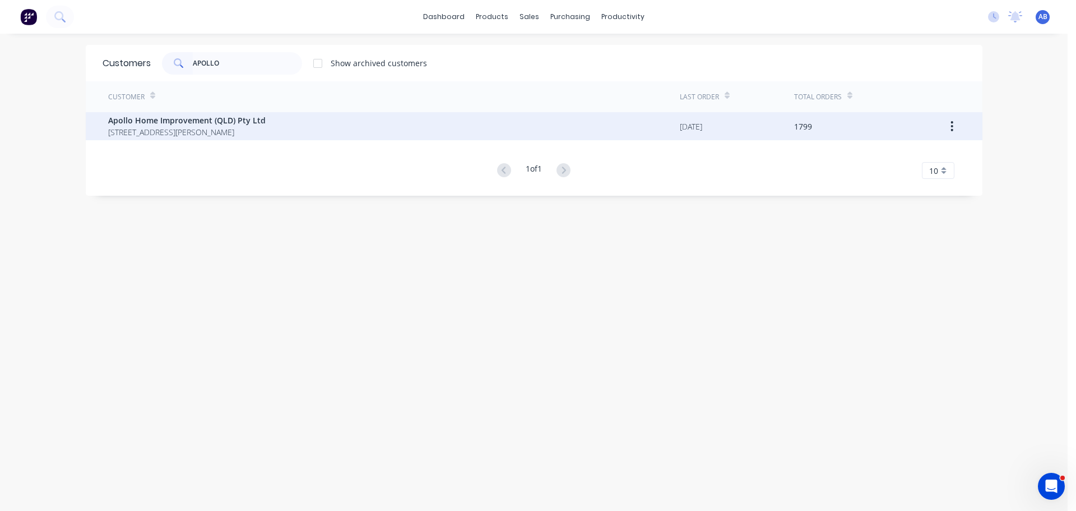
click at [231, 133] on span "[STREET_ADDRESS][PERSON_NAME]" at bounding box center [186, 132] width 157 height 12
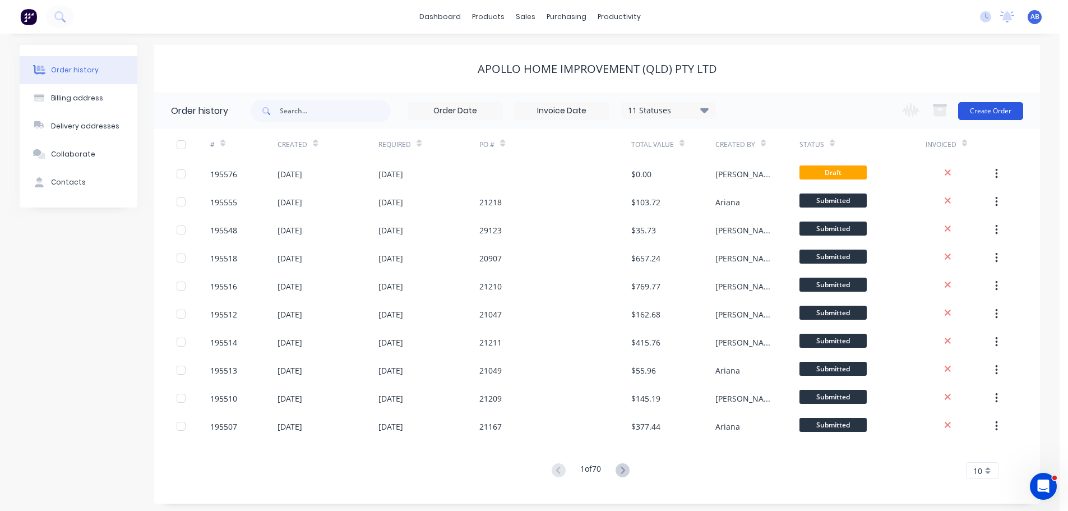
click at [984, 112] on button "Create Order" at bounding box center [990, 111] width 65 height 18
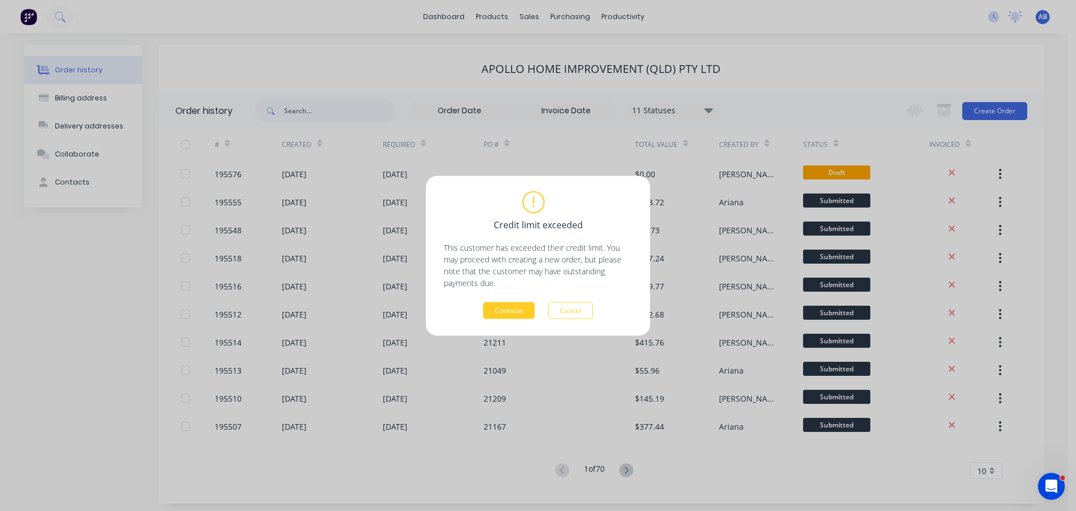
click at [505, 310] on button "Continue" at bounding box center [509, 310] width 52 height 17
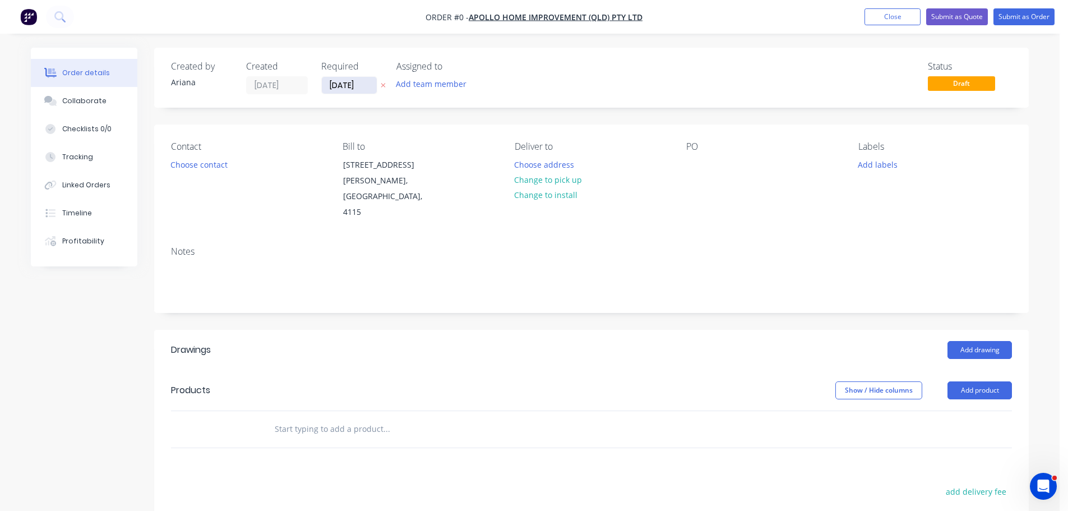
click at [350, 86] on input "[DATE]" at bounding box center [349, 85] width 55 height 17
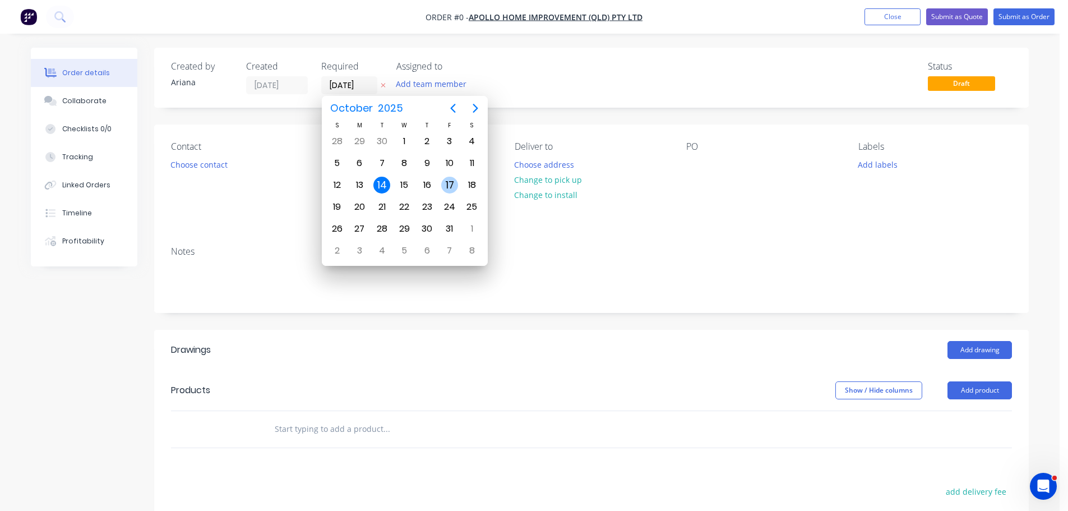
click at [446, 186] on div "17" at bounding box center [449, 185] width 17 height 17
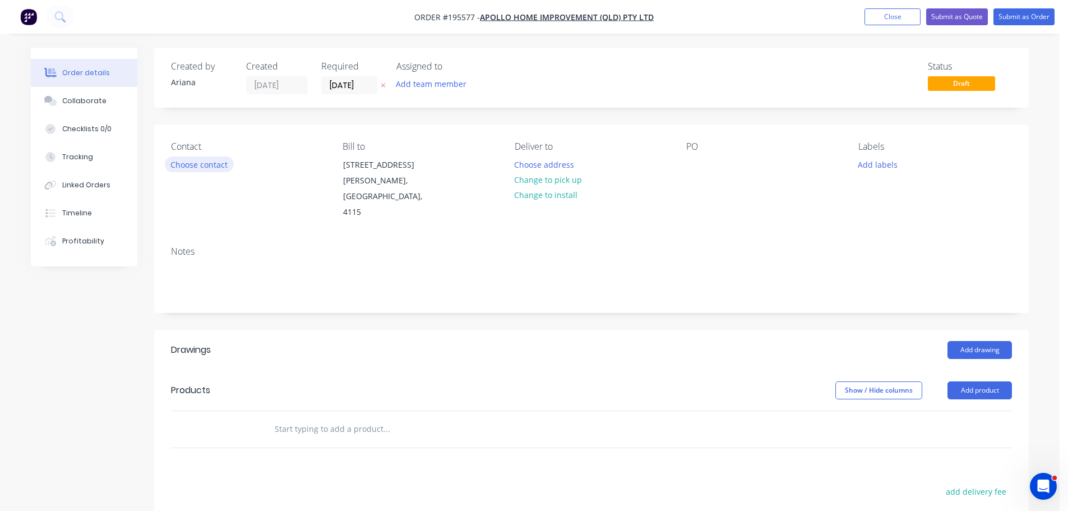
click at [202, 165] on button "Choose contact" at bounding box center [199, 163] width 69 height 15
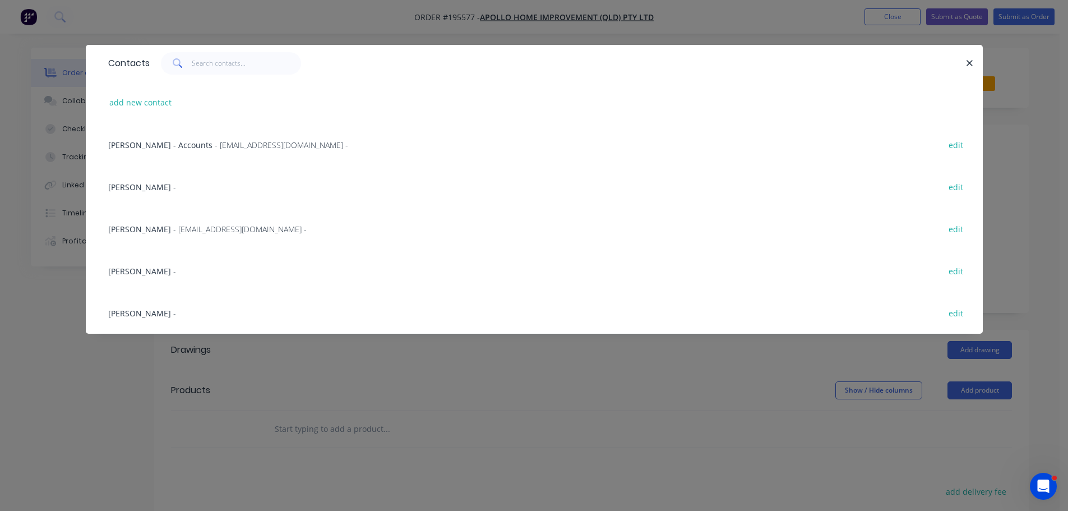
click at [173, 227] on span "- [EMAIL_ADDRESS][DOMAIN_NAME] -" at bounding box center [239, 229] width 133 height 11
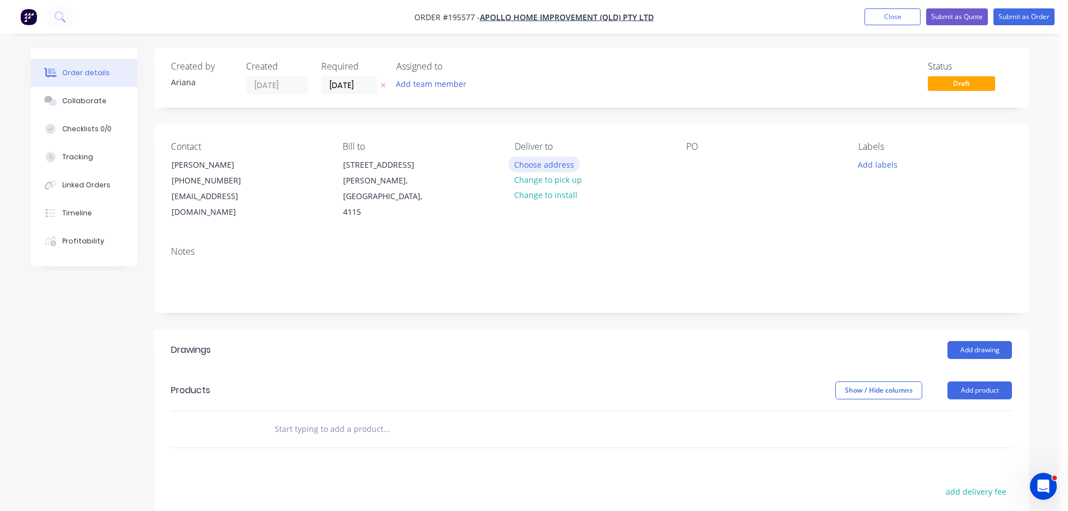
click at [545, 164] on button "Choose address" at bounding box center [544, 163] width 72 height 15
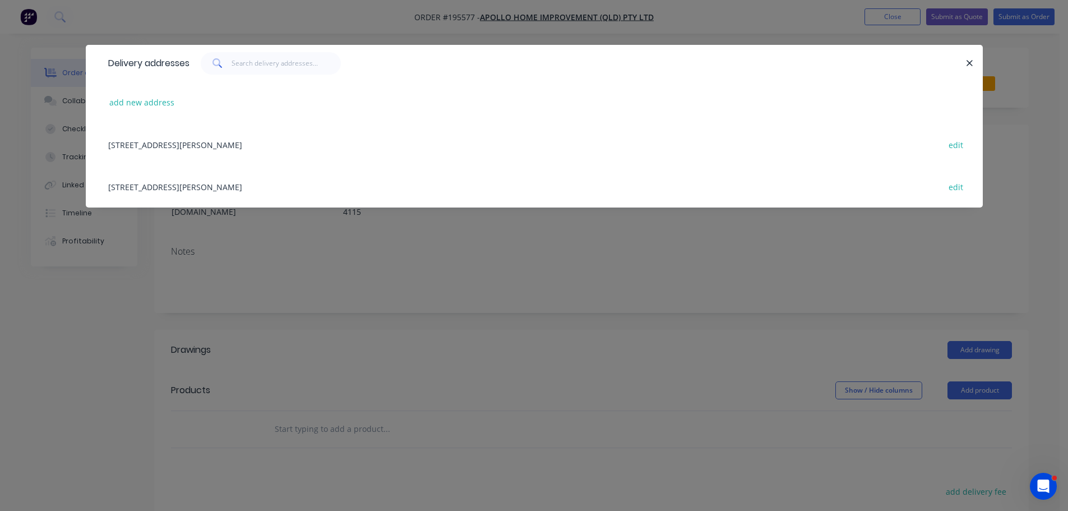
click at [188, 190] on div "[STREET_ADDRESS][PERSON_NAME] edit" at bounding box center [534, 186] width 863 height 42
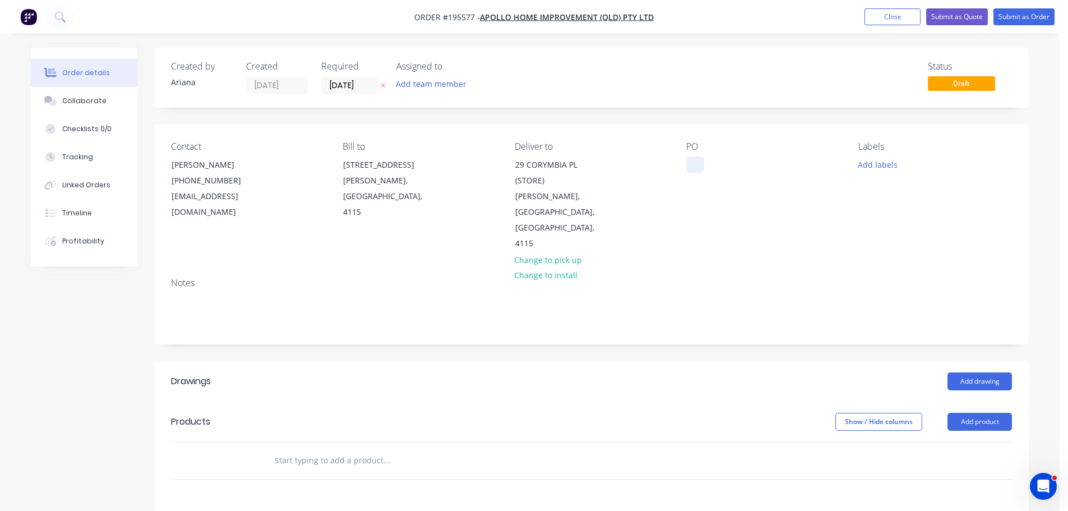
click at [694, 160] on div at bounding box center [695, 164] width 18 height 16
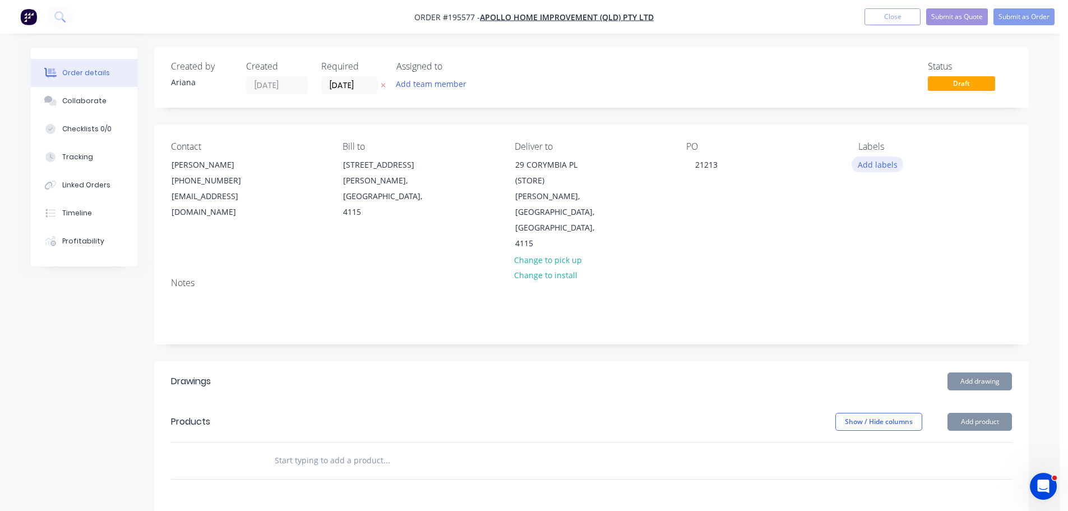
click at [883, 165] on button "Add labels" at bounding box center [877, 163] width 52 height 15
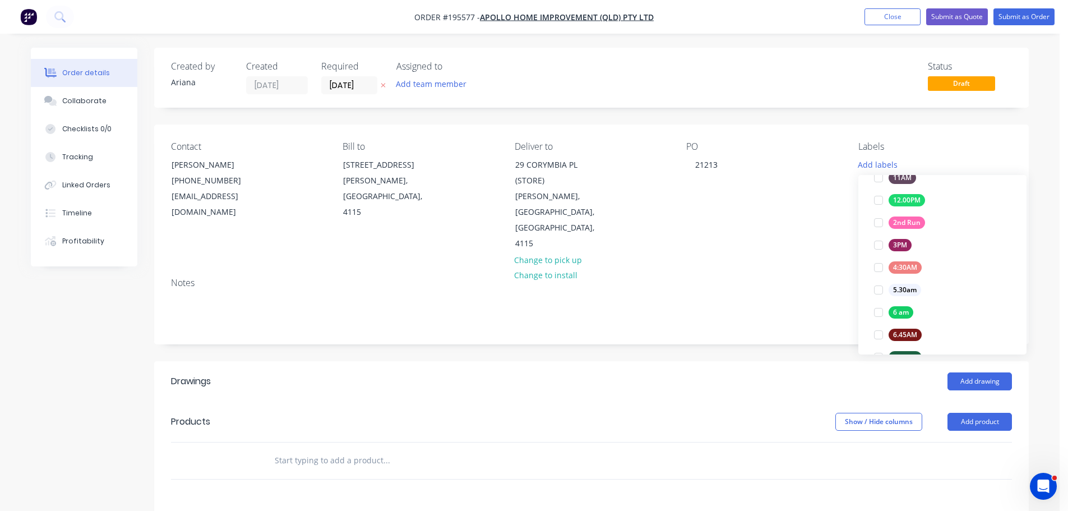
scroll to position [140, 0]
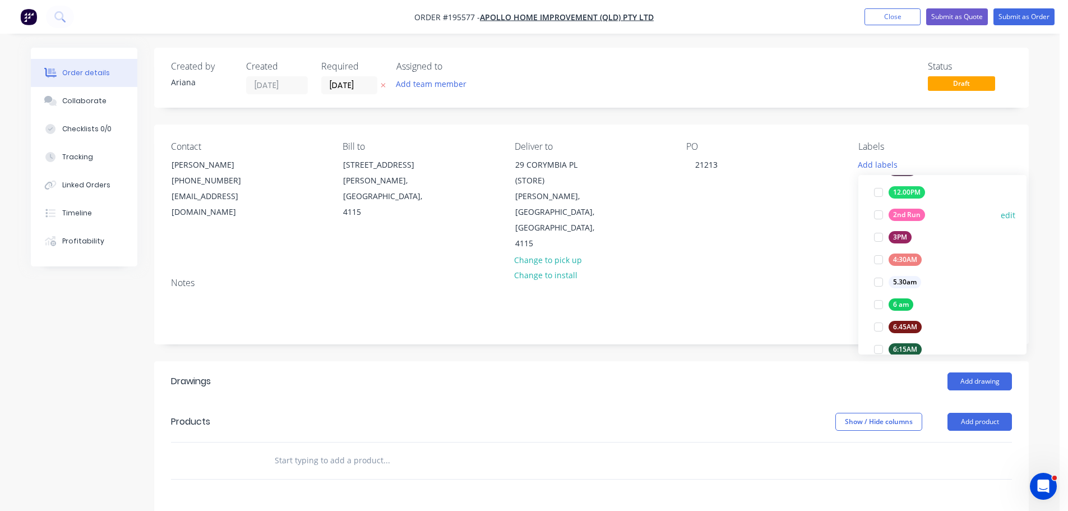
click at [877, 210] on div at bounding box center [878, 214] width 22 height 22
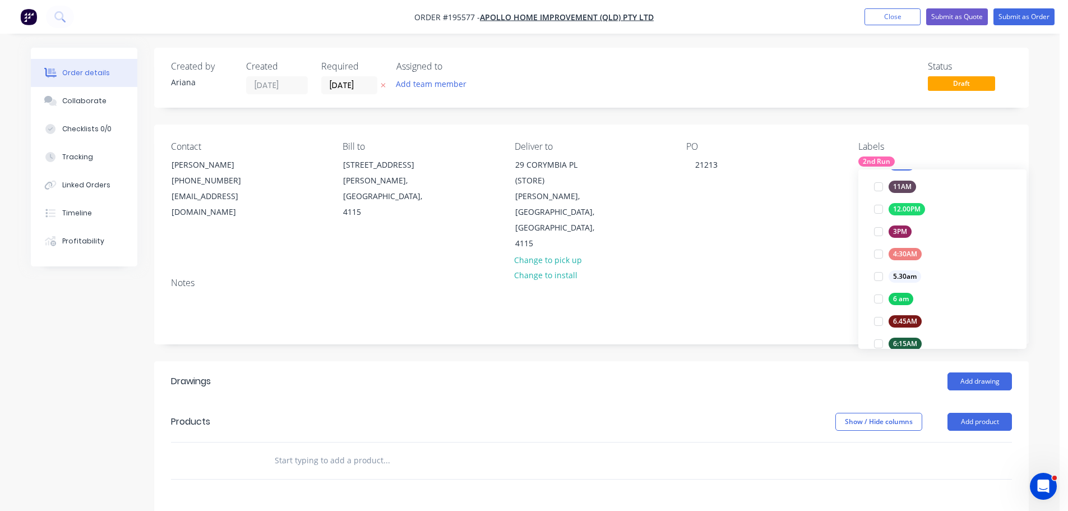
scroll to position [50, 0]
click at [775, 223] on div "Contact [PERSON_NAME] [PHONE_NUMBER] [EMAIL_ADDRESS][DOMAIN_NAME] Bill to [STRE…" at bounding box center [591, 196] width 874 height 144
click at [288, 449] on input "text" at bounding box center [386, 460] width 224 height 22
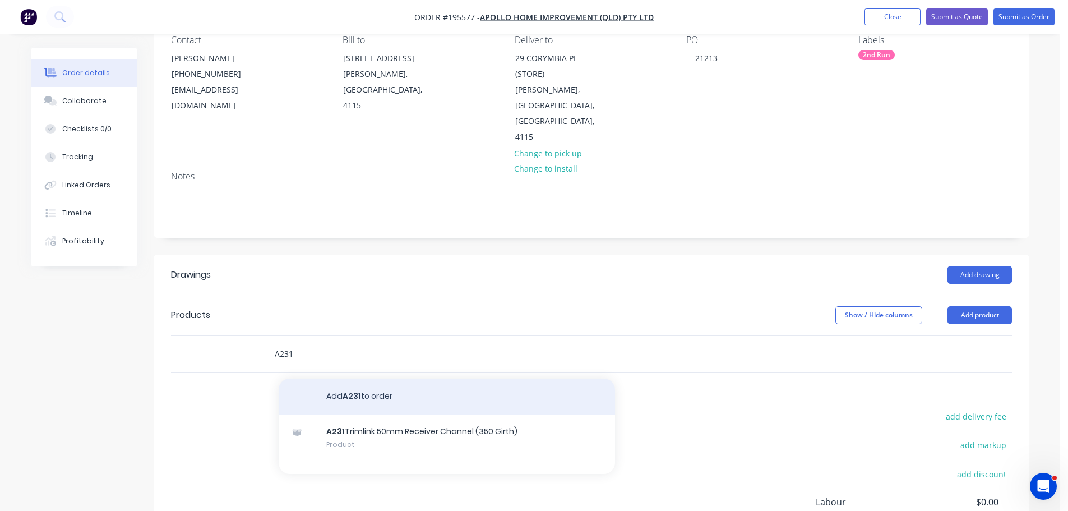
scroll to position [131, 0]
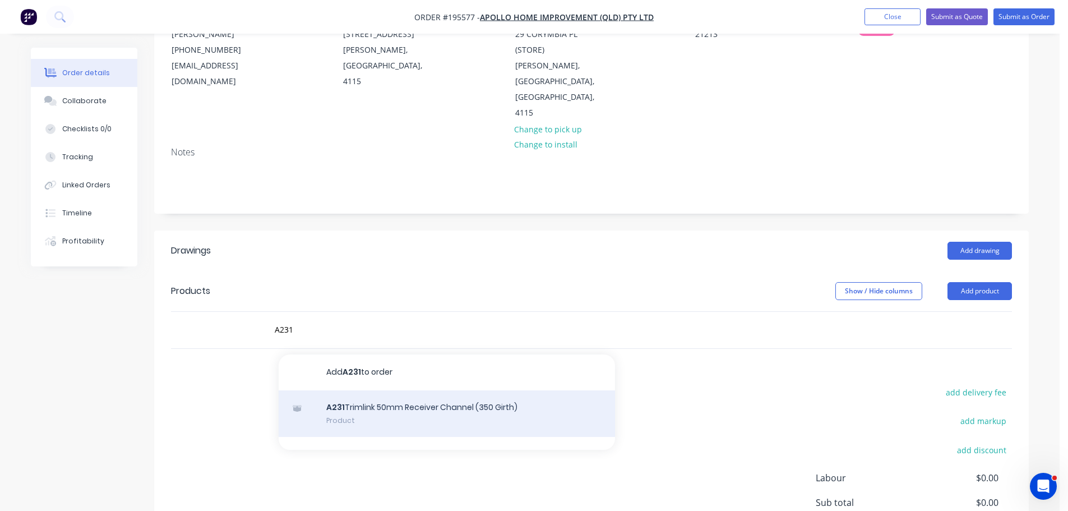
click at [427, 390] on div "A231 Trimlink 50mm Receiver Channel (350 Girth) Product" at bounding box center [447, 413] width 336 height 47
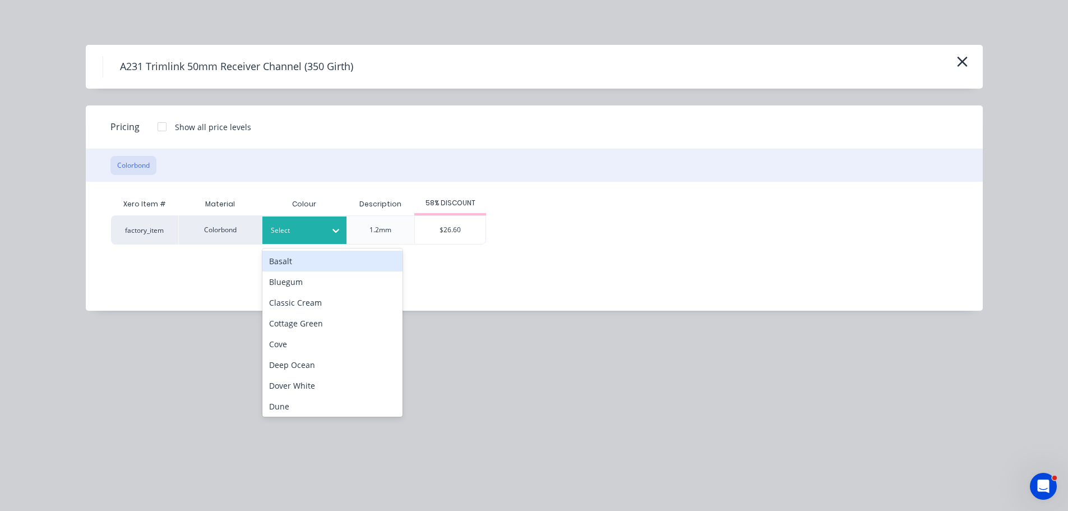
click at [294, 232] on div at bounding box center [296, 230] width 50 height 12
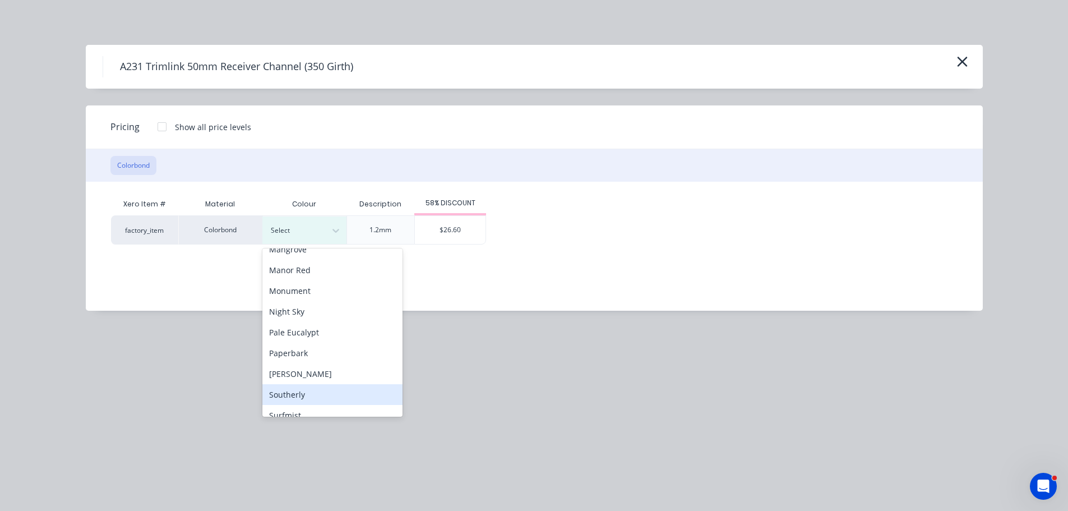
scroll to position [375, 0]
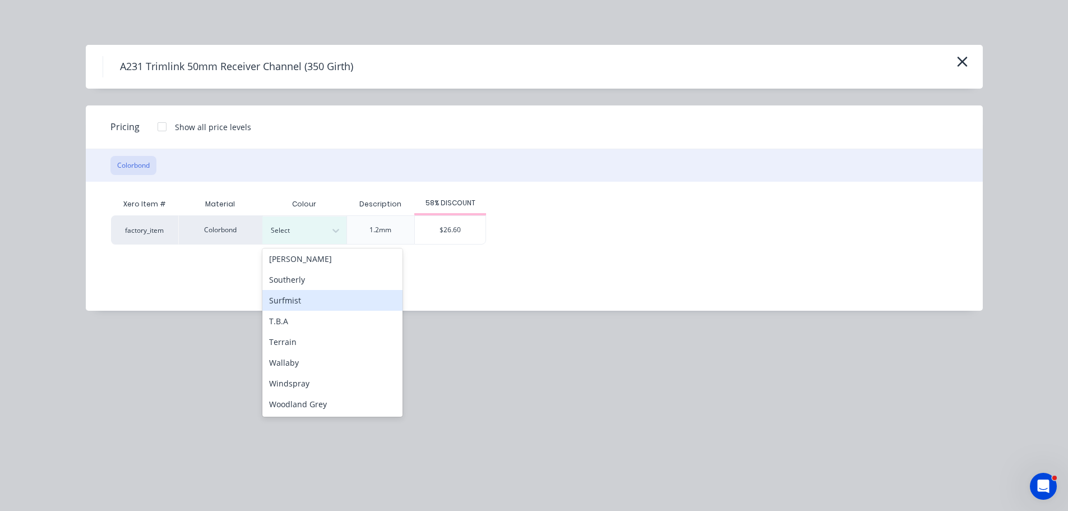
click at [303, 307] on div "Surfmist" at bounding box center [332, 300] width 140 height 21
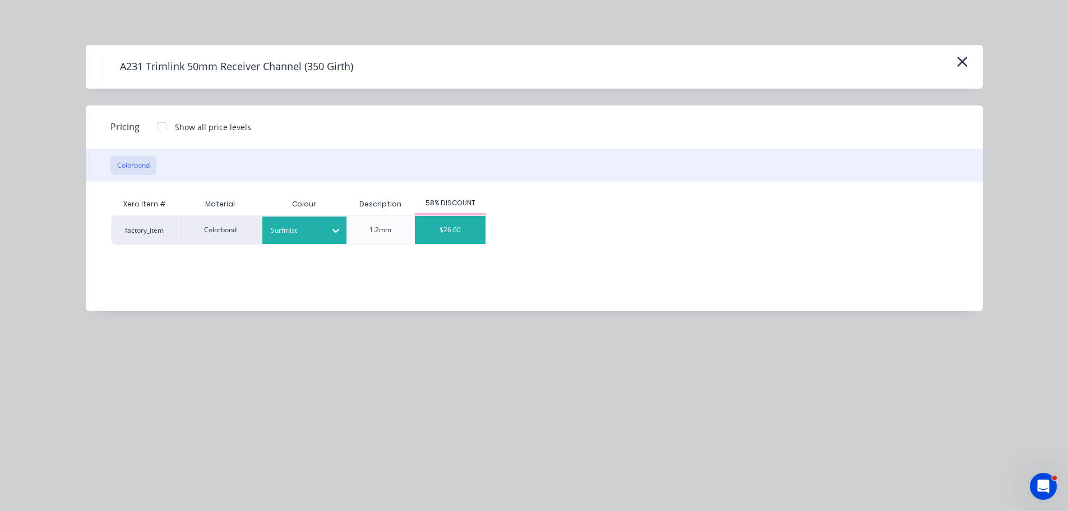
click at [450, 231] on div "$26.60" at bounding box center [450, 230] width 71 height 28
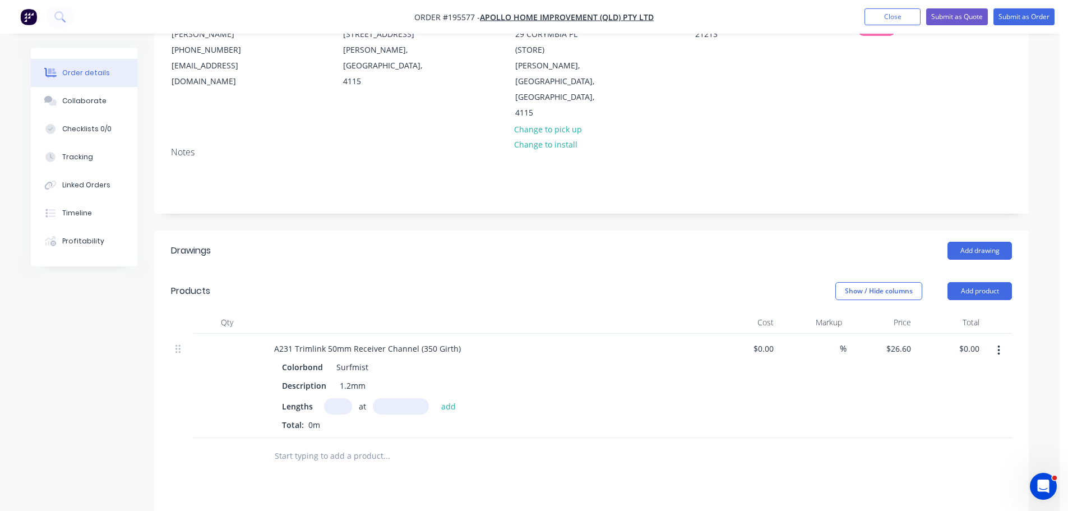
drag, startPoint x: 342, startPoint y: 377, endPoint x: 410, endPoint y: 358, distance: 70.1
click at [342, 398] on input "text" at bounding box center [338, 406] width 28 height 16
click at [406, 398] on input "text" at bounding box center [401, 406] width 56 height 16
click at [435, 398] on button "add" at bounding box center [448, 405] width 26 height 15
click at [483, 398] on div "Lengths at add" at bounding box center [485, 406] width 406 height 16
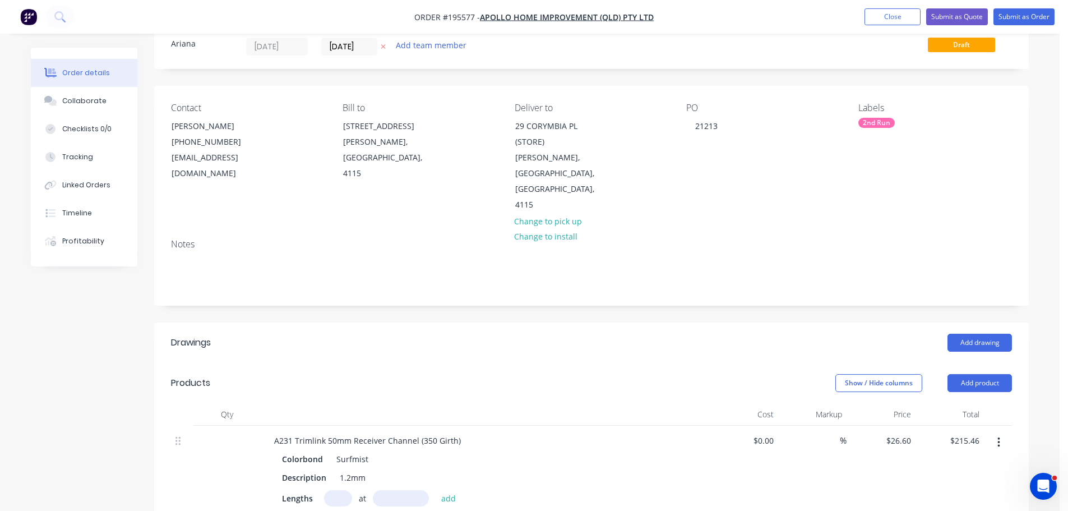
scroll to position [0, 0]
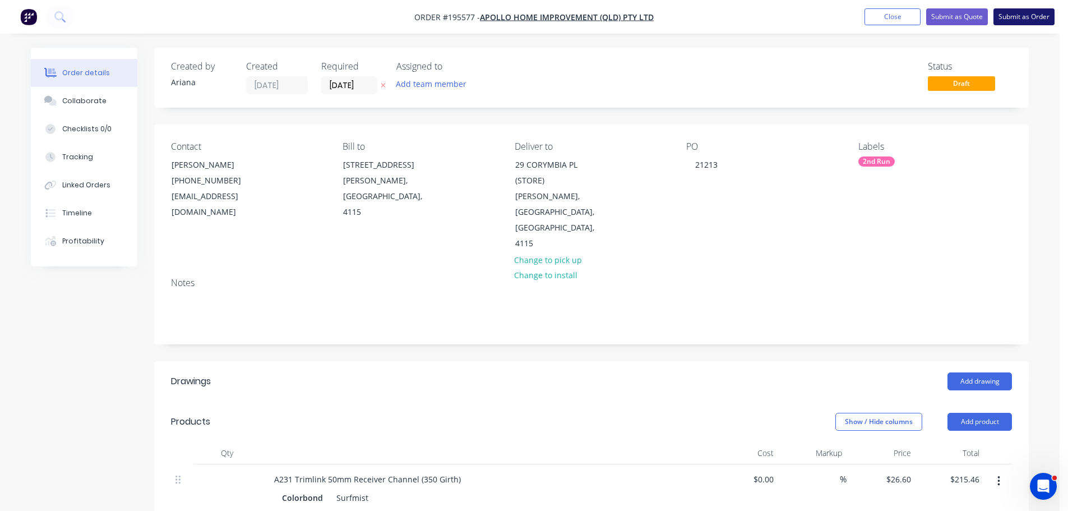
click at [1041, 15] on button "Submit as Order" at bounding box center [1023, 16] width 61 height 17
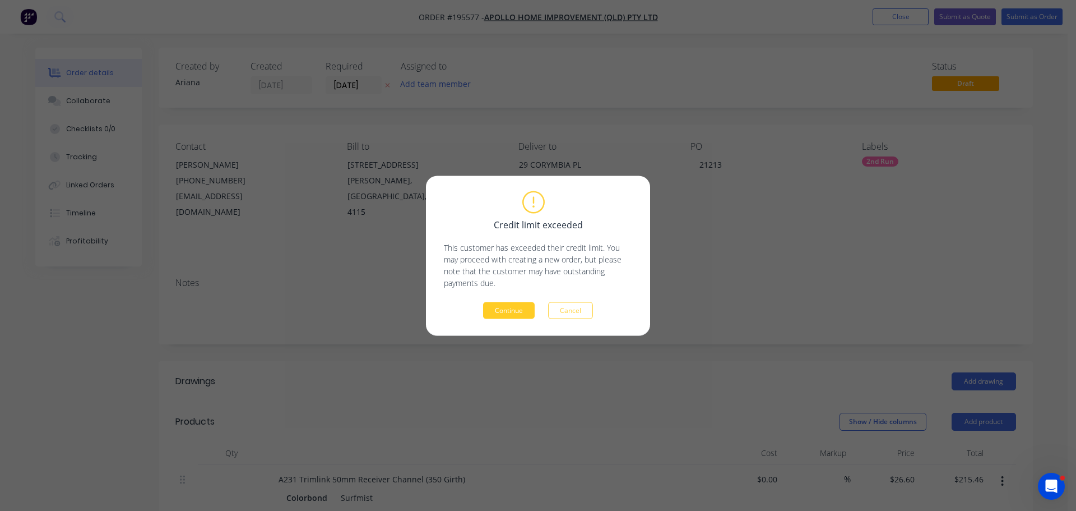
click at [507, 315] on button "Continue" at bounding box center [509, 310] width 52 height 17
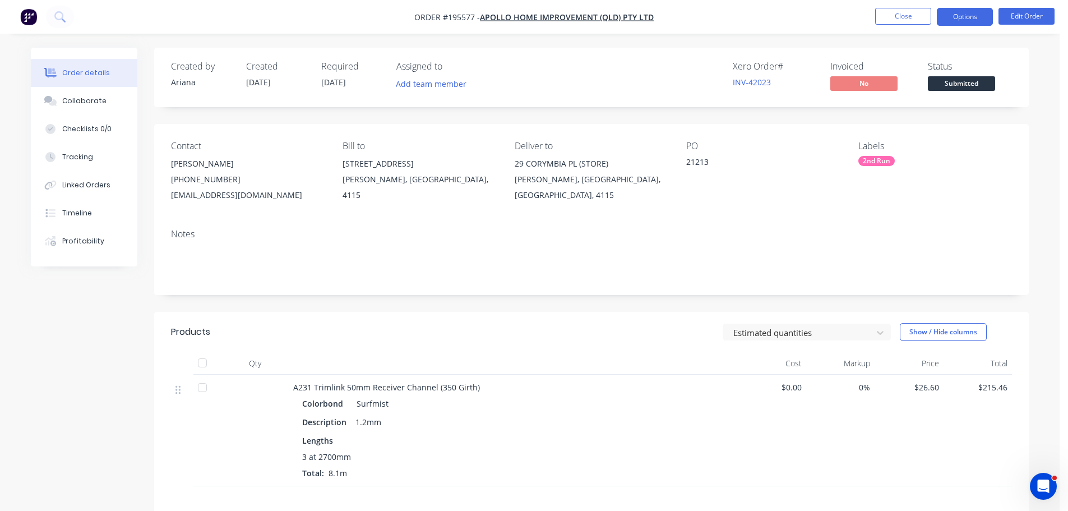
click at [961, 18] on button "Options" at bounding box center [964, 17] width 56 height 18
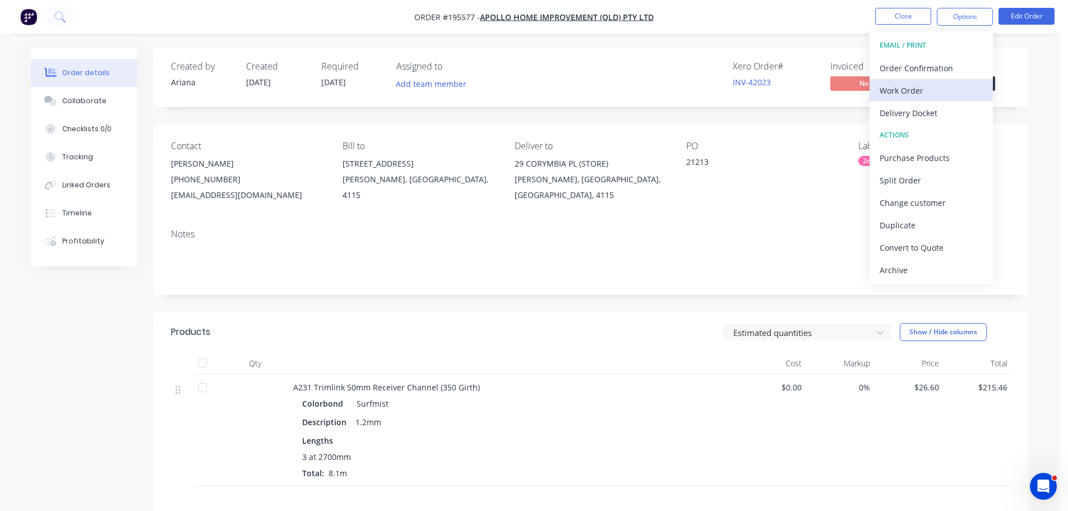
click at [931, 87] on div "Work Order" at bounding box center [930, 90] width 103 height 16
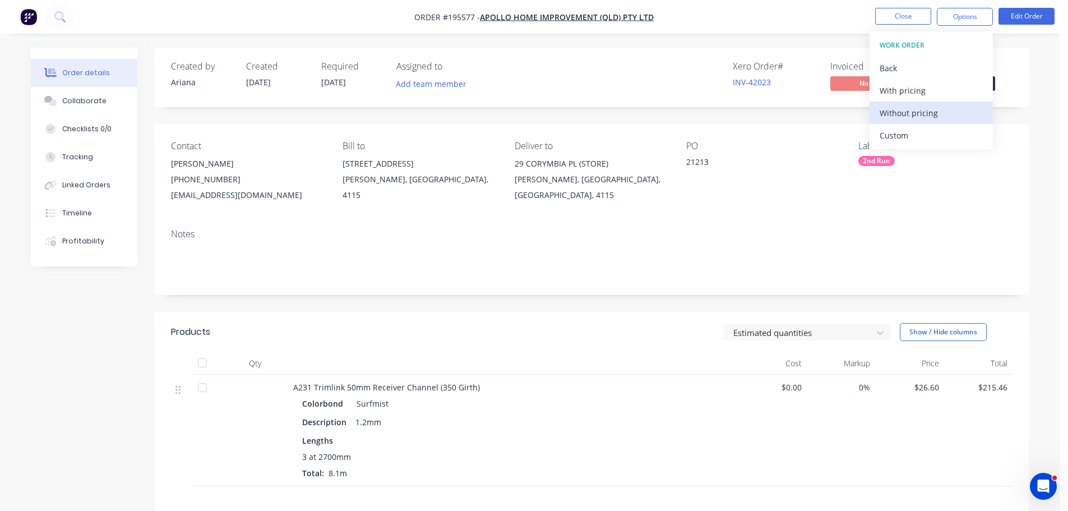
click at [913, 110] on div "Without pricing" at bounding box center [930, 113] width 103 height 16
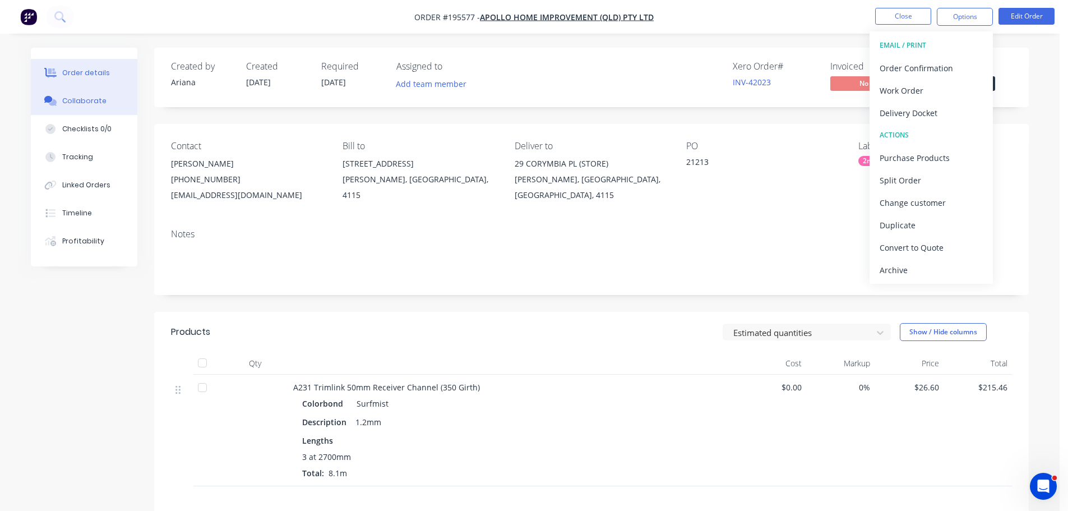
click at [80, 101] on div "Collaborate" at bounding box center [84, 101] width 44 height 10
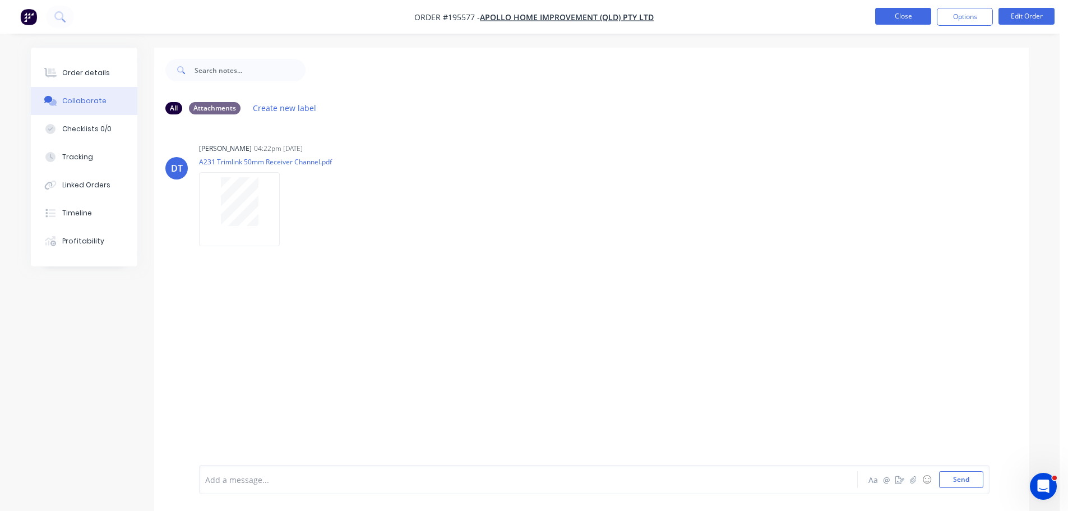
click at [907, 20] on button "Close" at bounding box center [903, 16] width 56 height 17
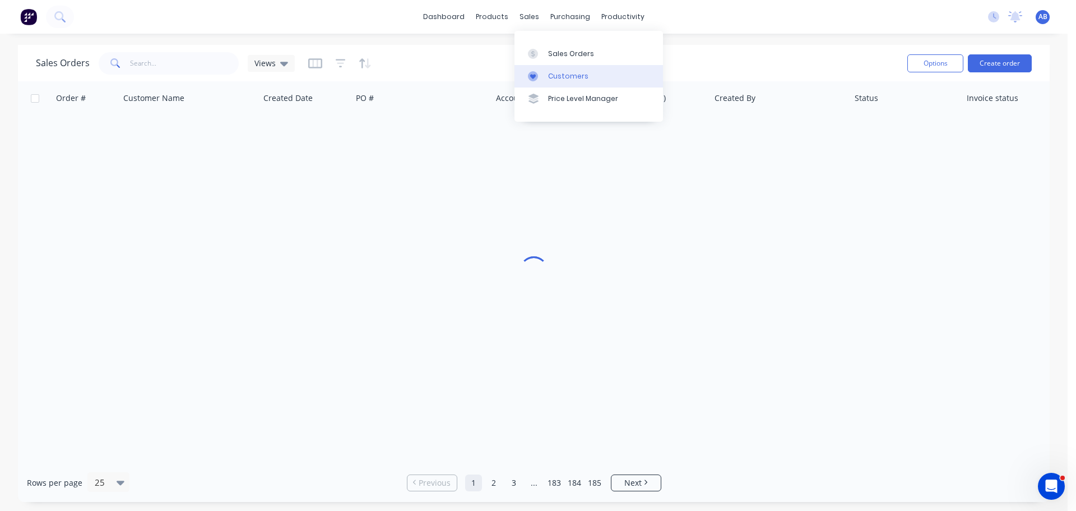
click at [565, 75] on div "Customers" at bounding box center [568, 76] width 40 height 10
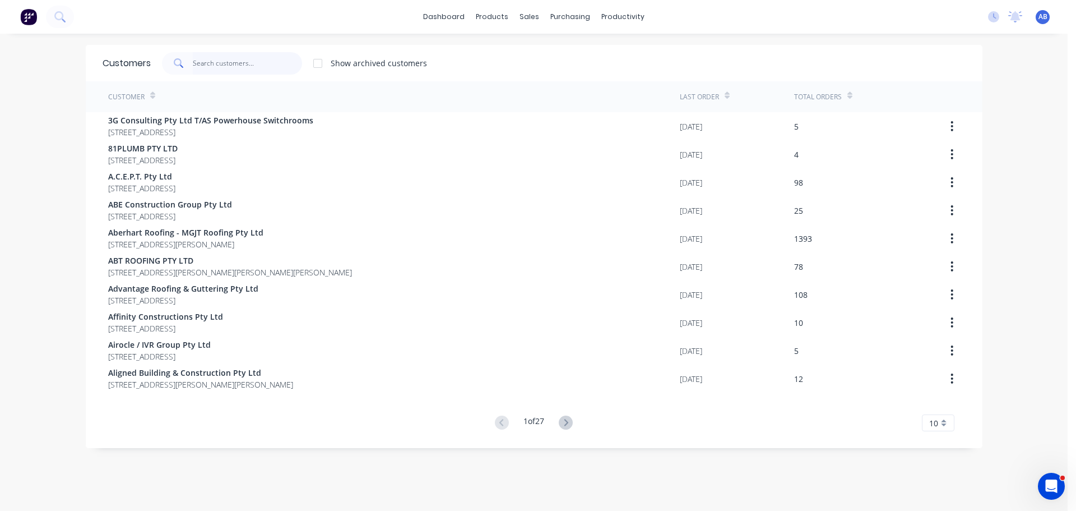
click at [251, 66] on input "text" at bounding box center [247, 63] width 109 height 22
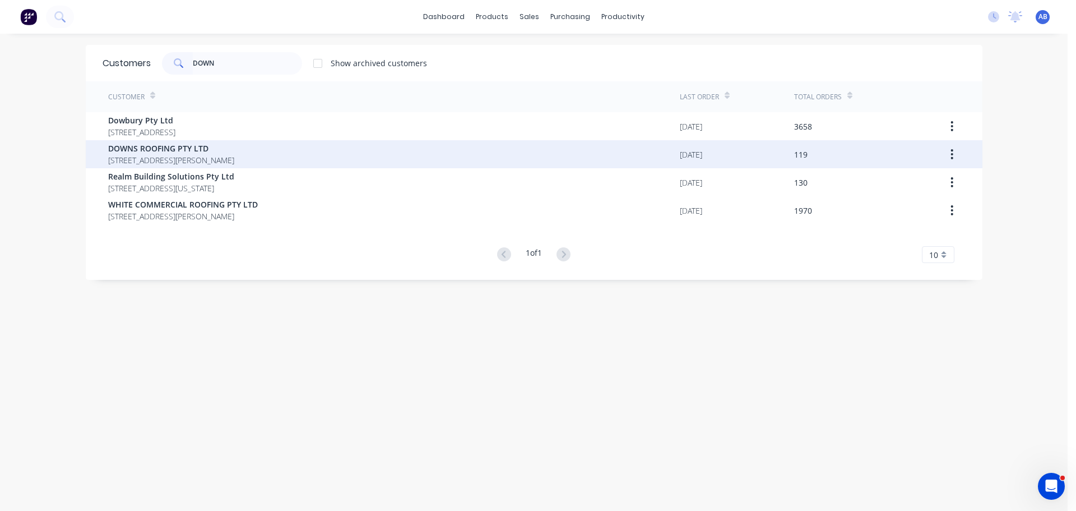
click at [142, 149] on span "DOWNS ROOFING PTY LTD" at bounding box center [171, 148] width 126 height 12
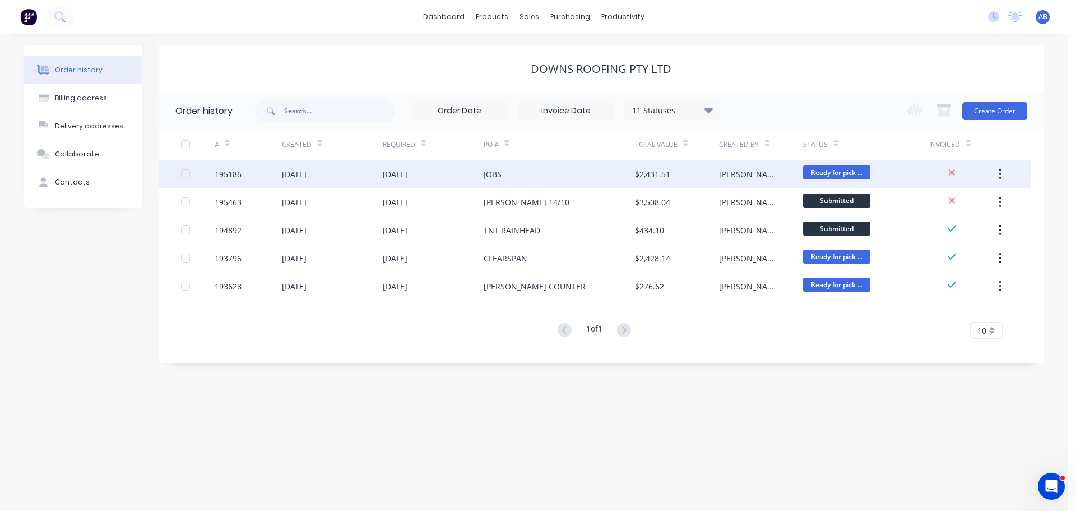
click at [431, 173] on div "[DATE]" at bounding box center [433, 174] width 101 height 28
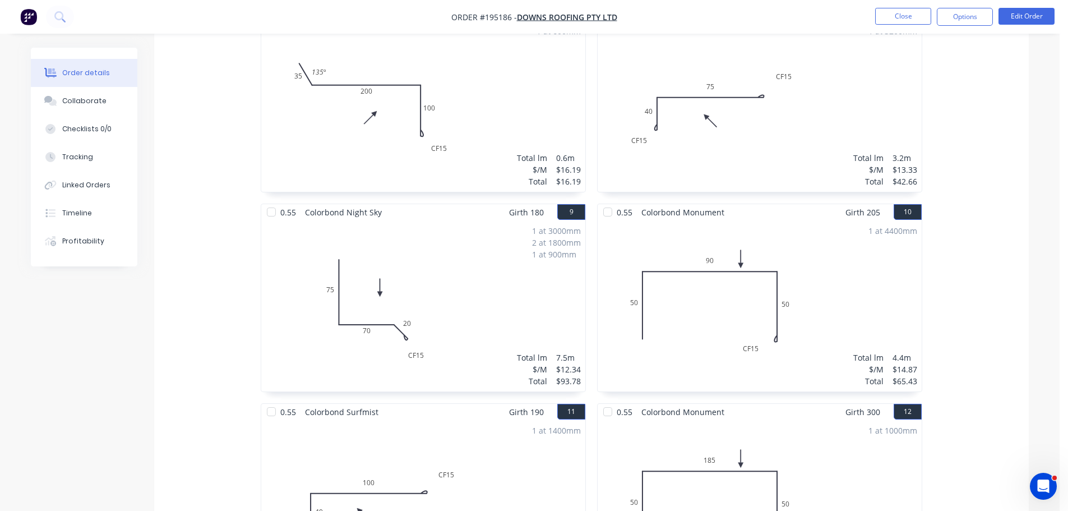
scroll to position [697, 0]
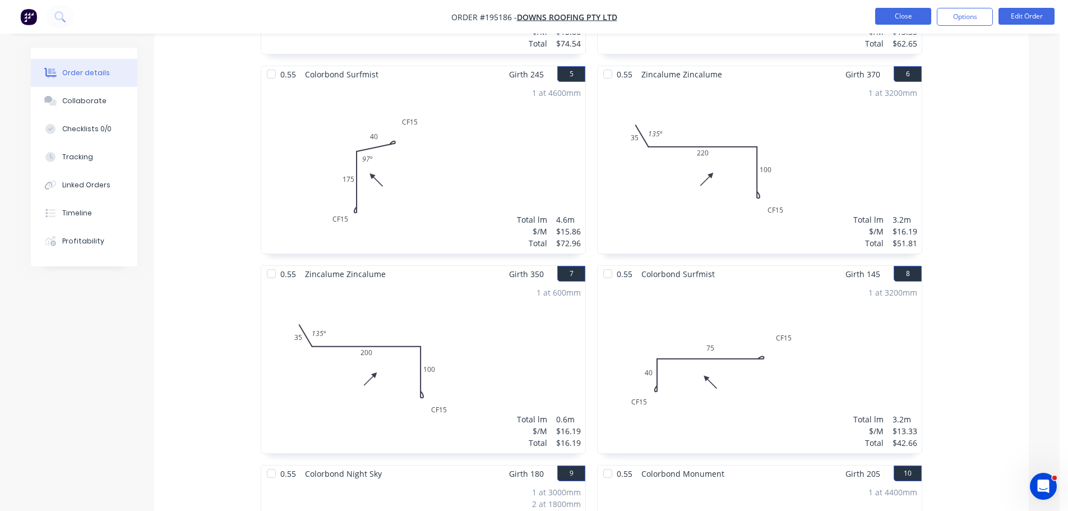
click at [908, 16] on button "Close" at bounding box center [903, 16] width 56 height 17
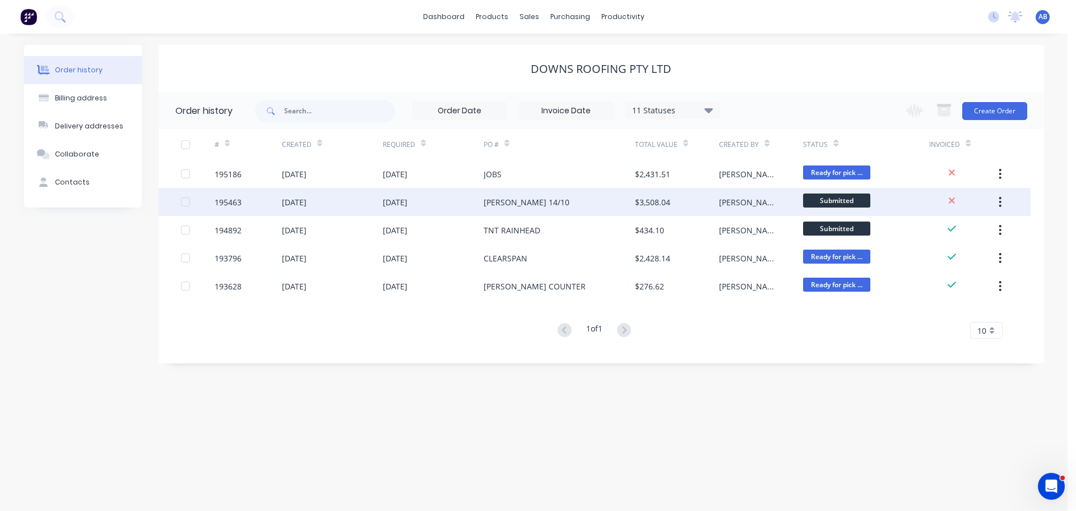
click at [508, 201] on div "[PERSON_NAME] 14/10" at bounding box center [527, 202] width 86 height 12
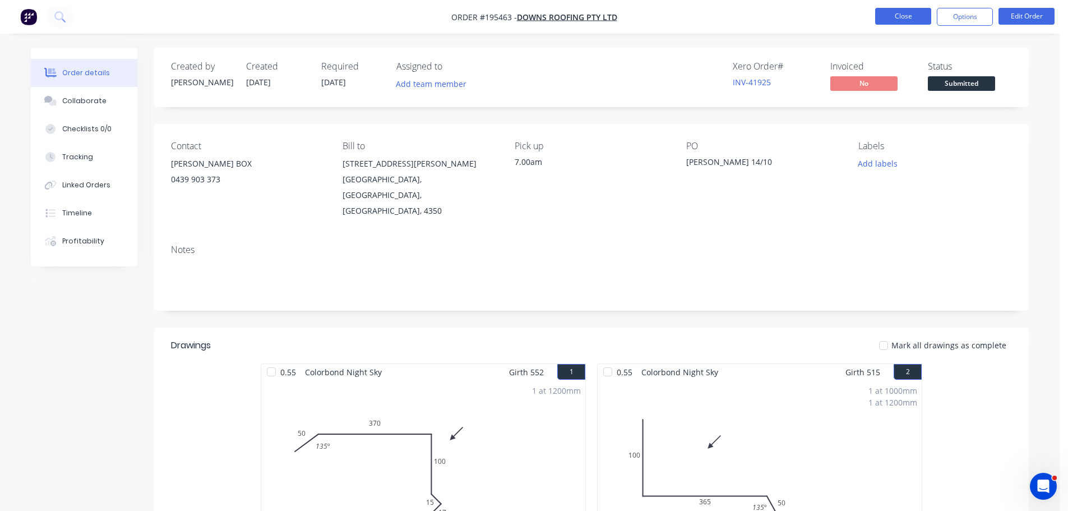
click at [898, 12] on button "Close" at bounding box center [903, 16] width 56 height 17
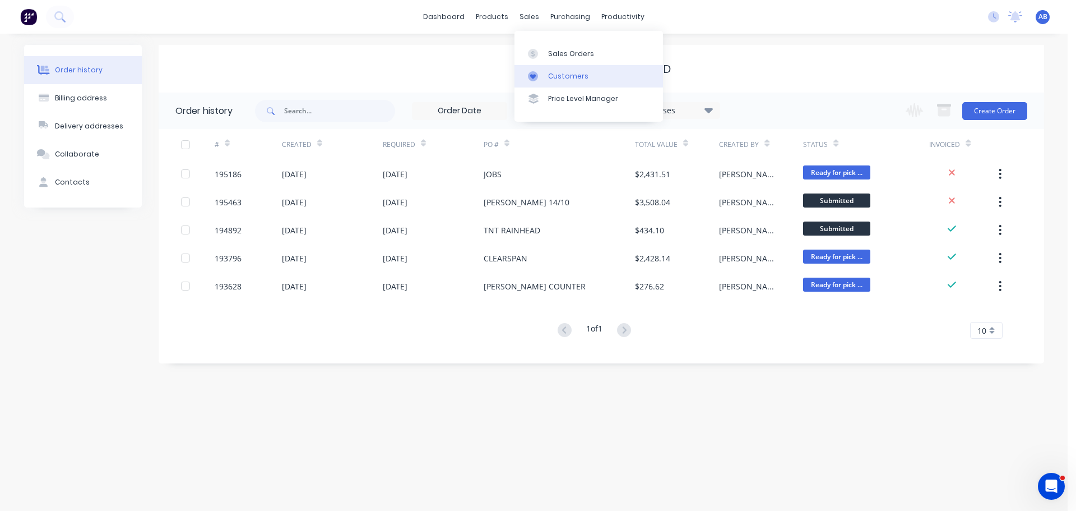
click at [548, 69] on link "Customers" at bounding box center [588, 76] width 149 height 22
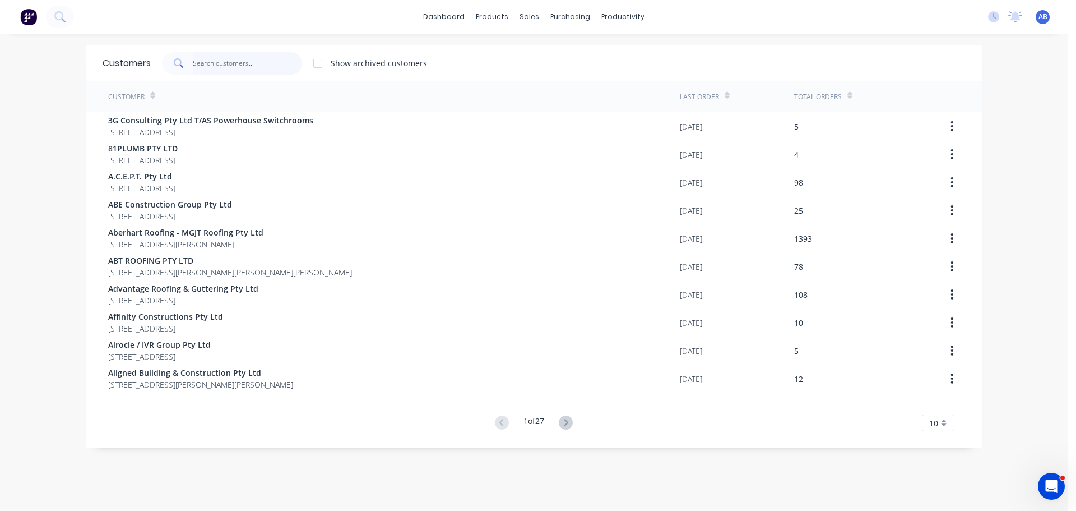
click at [248, 68] on input "text" at bounding box center [247, 63] width 109 height 22
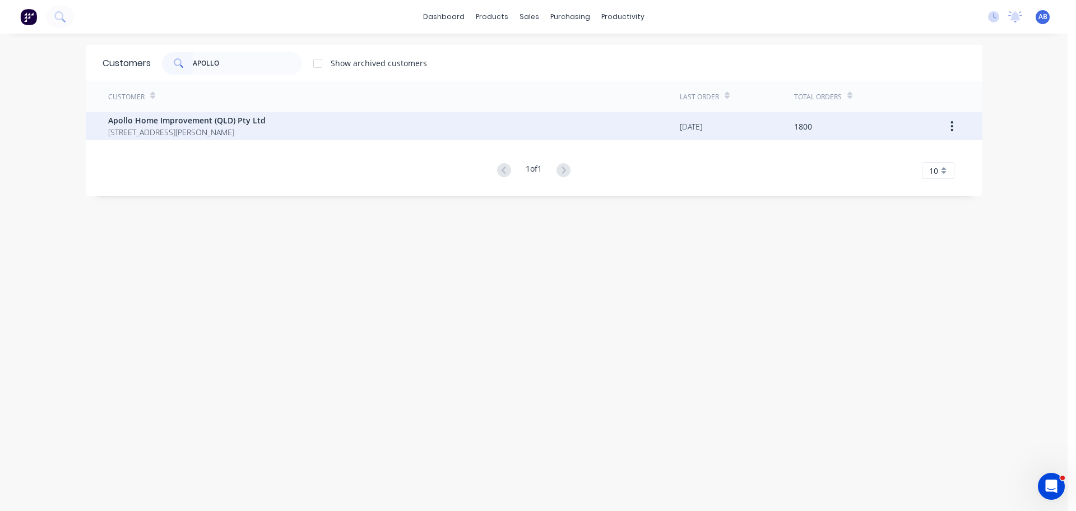
click at [166, 130] on span "[STREET_ADDRESS][PERSON_NAME]" at bounding box center [186, 132] width 157 height 12
